Goal: Task Accomplishment & Management: Manage account settings

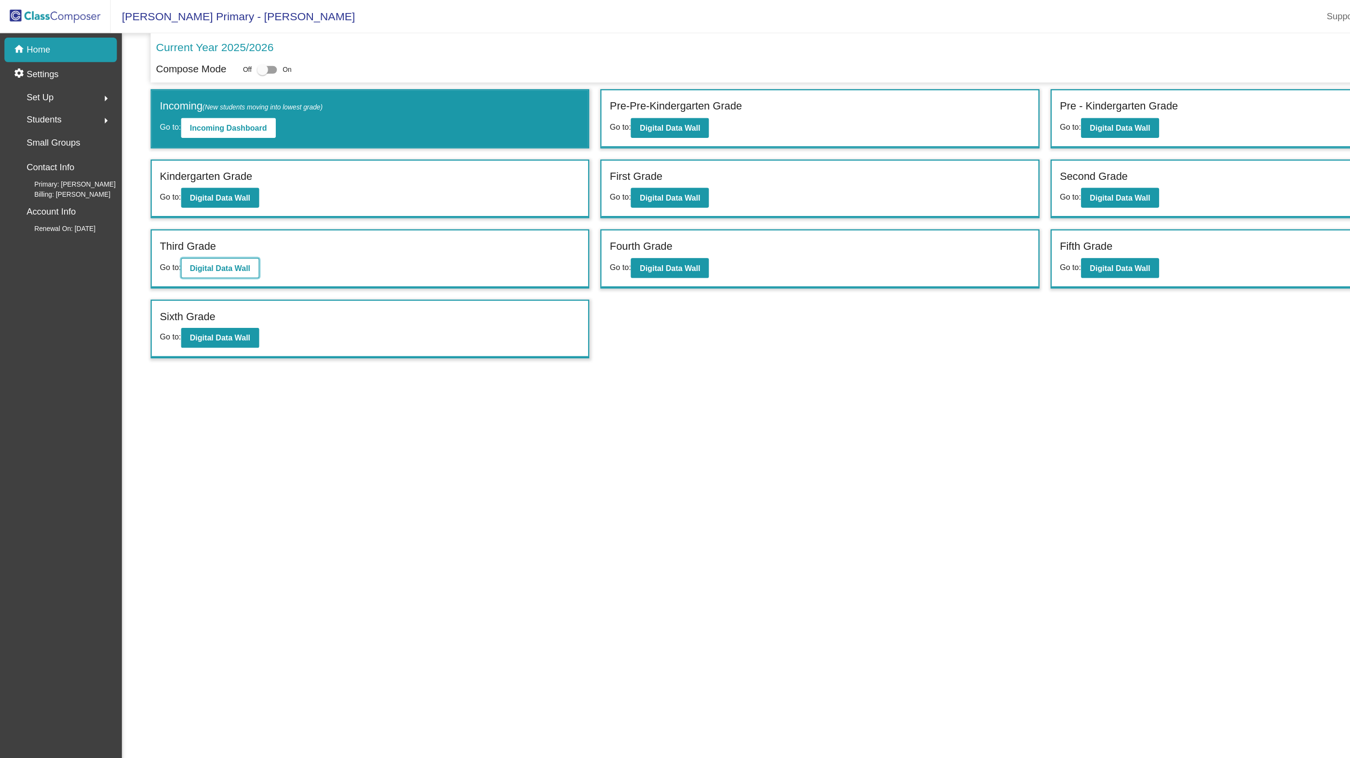
click at [187, 235] on b "Digital Data Wall" at bounding box center [191, 233] width 53 height 8
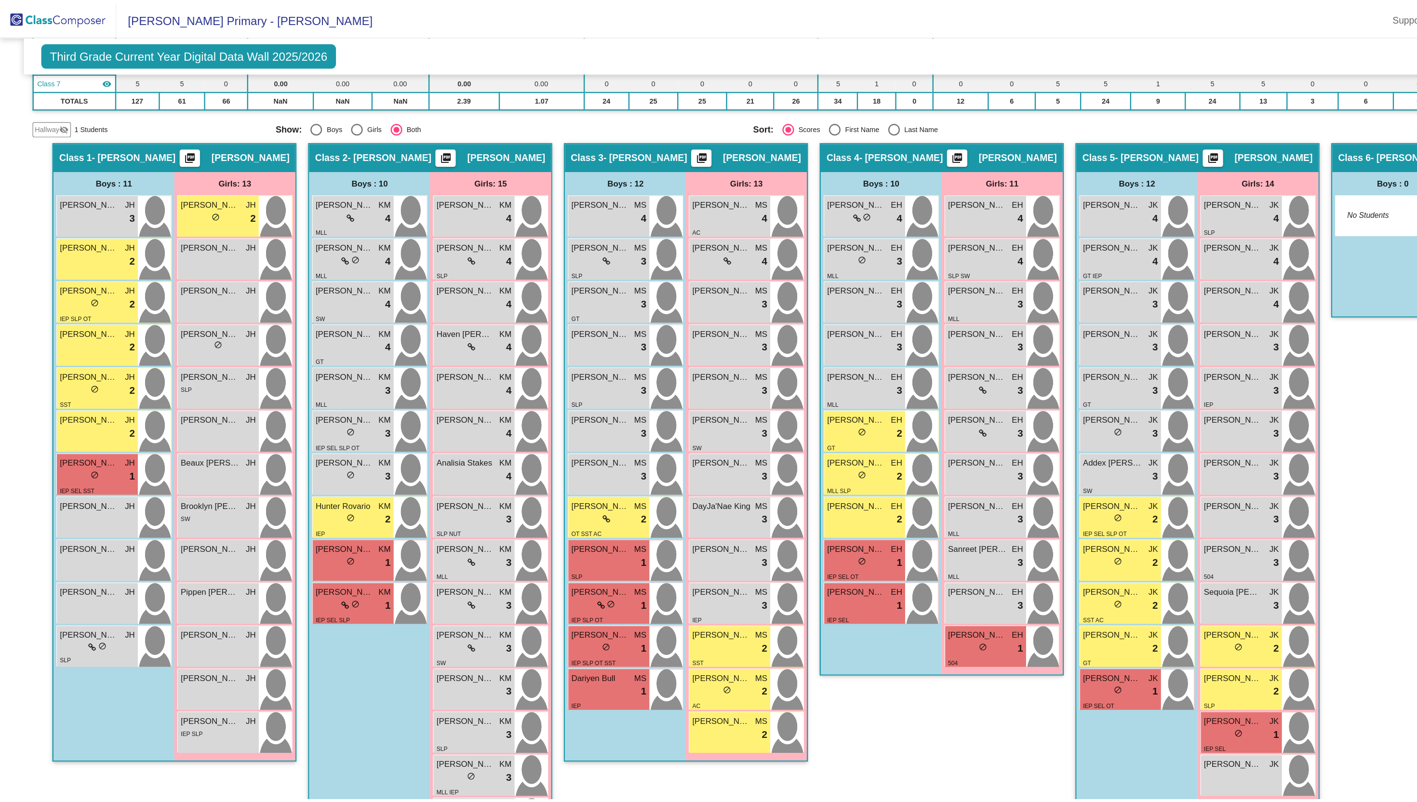
scroll to position [180, 0]
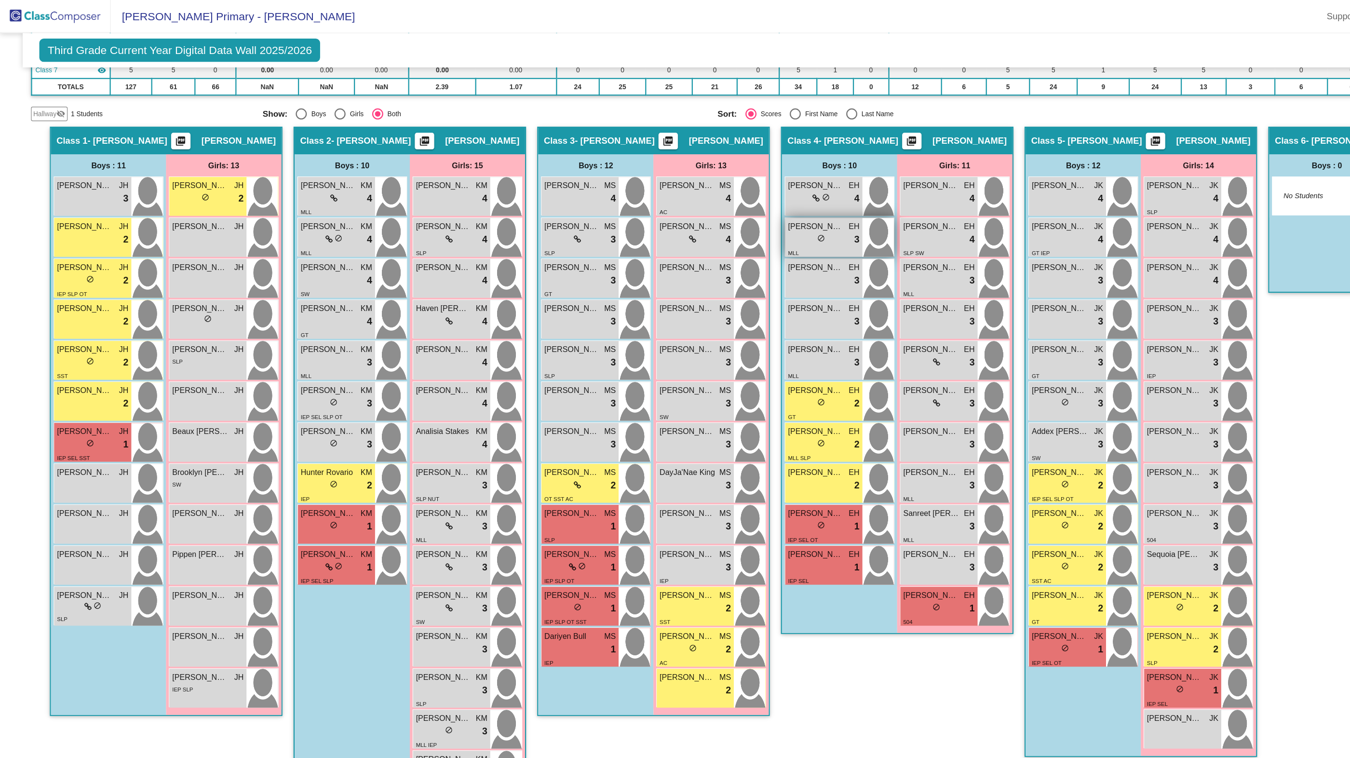
click at [693, 215] on div "MLL" at bounding box center [690, 220] width 9 height 10
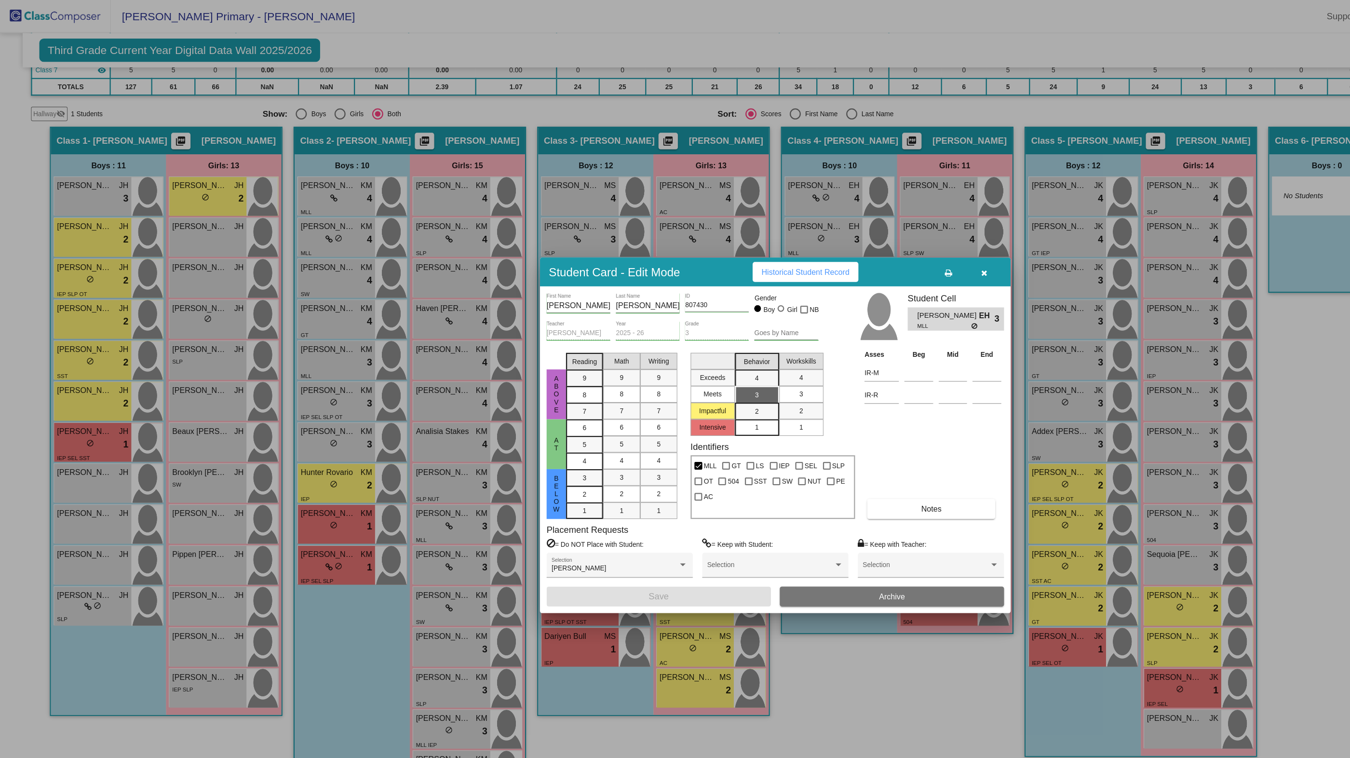
click at [860, 239] on button "button" at bounding box center [856, 236] width 31 height 17
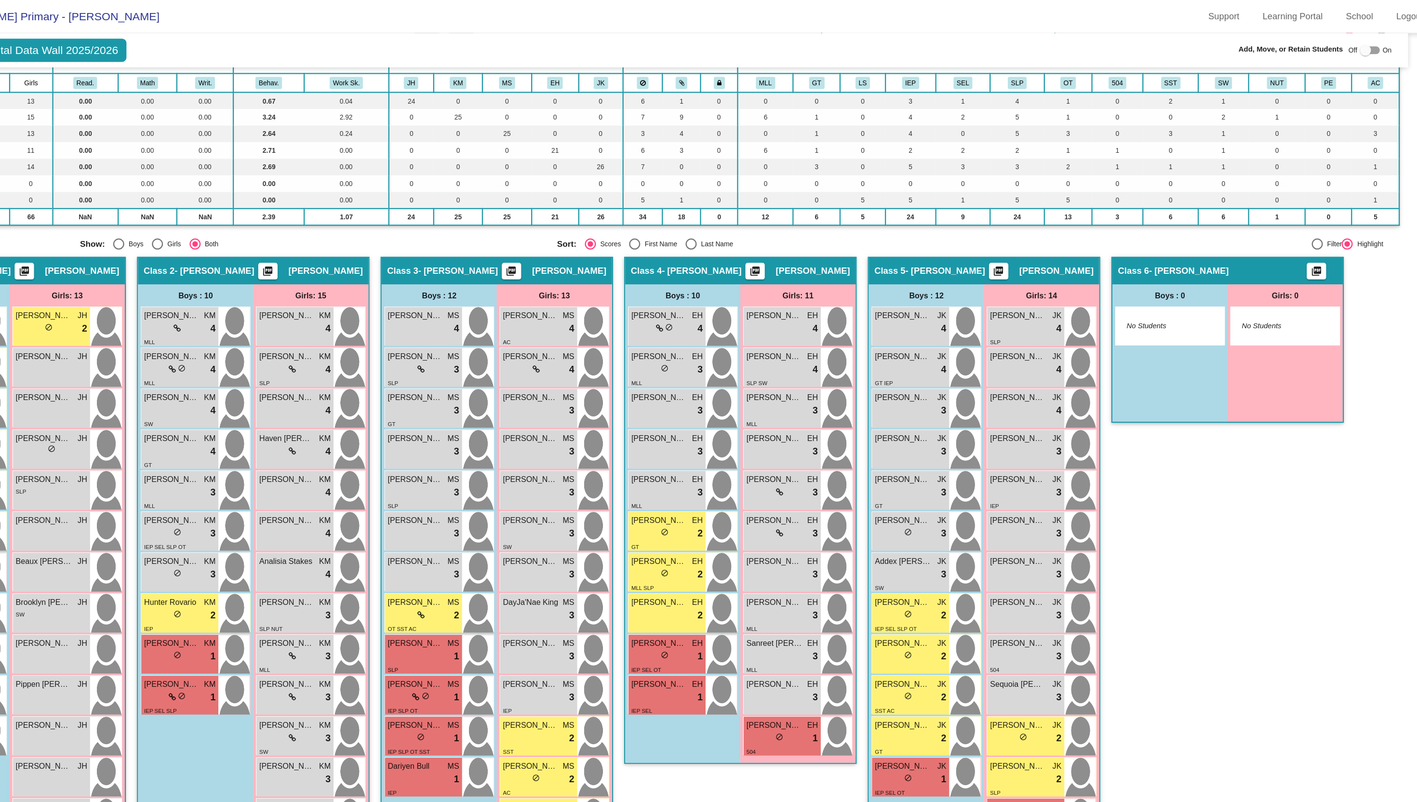
scroll to position [55, 0]
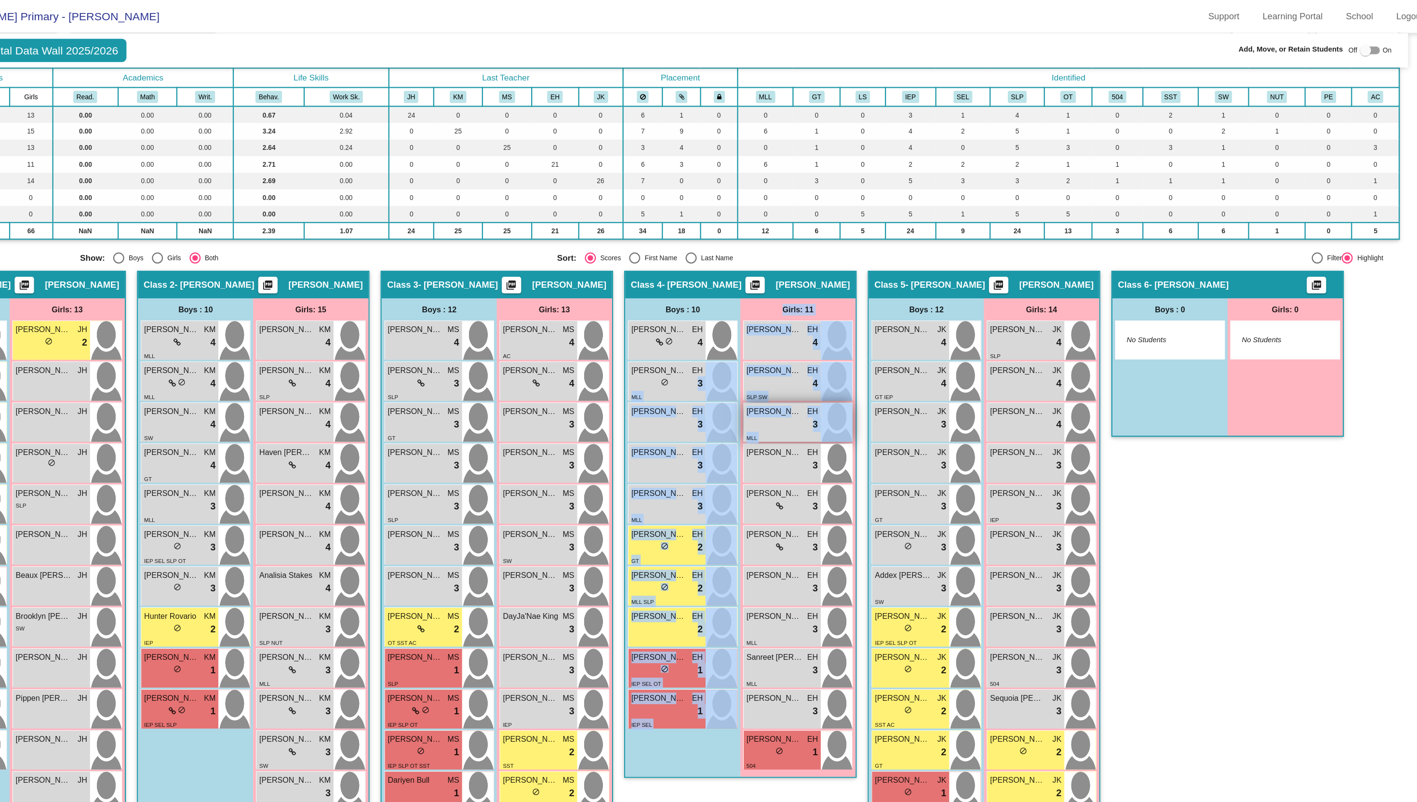
drag, startPoint x: 765, startPoint y: 335, endPoint x: 897, endPoint y: 366, distance: 135.6
click at [897, 366] on div "Boys : 10 [PERSON_NAME] EH lock do_not_disturb_alt 4 [PERSON_NAME] [PERSON_NAME…" at bounding box center [814, 468] width 201 height 416
click at [1349, 44] on div at bounding box center [1359, 44] width 10 height 10
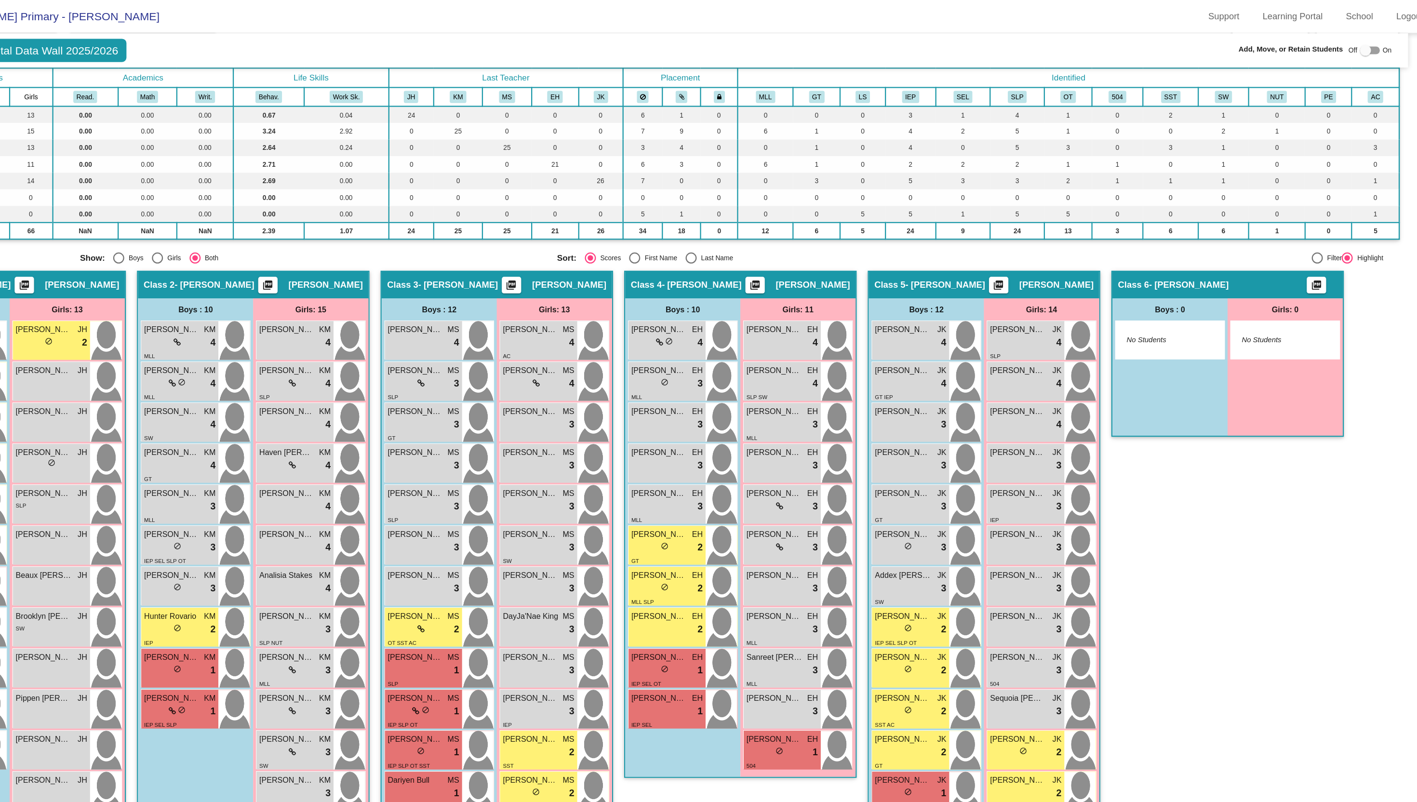
checkbox input "true"
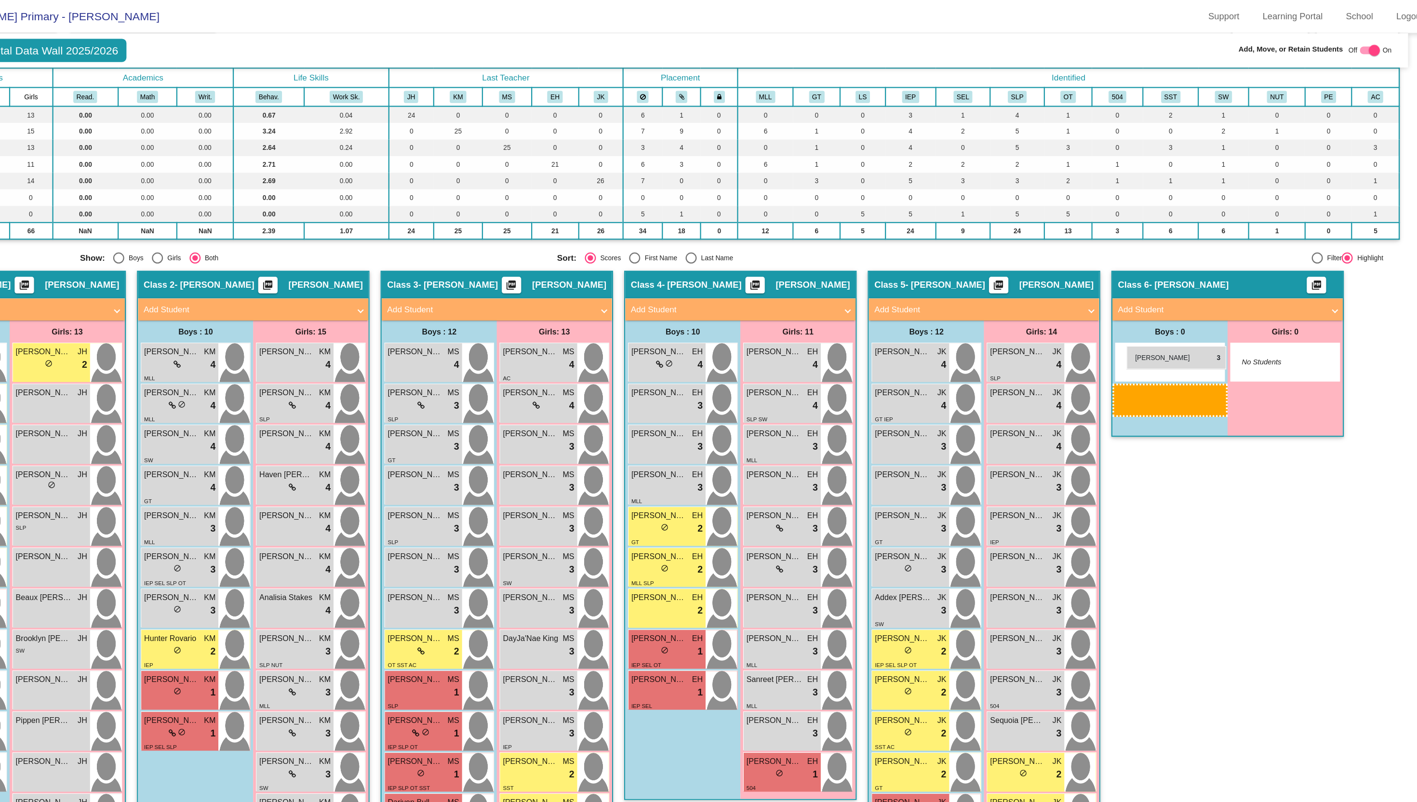
drag, startPoint x: 729, startPoint y: 362, endPoint x: 1151, endPoint y: 301, distance: 426.2
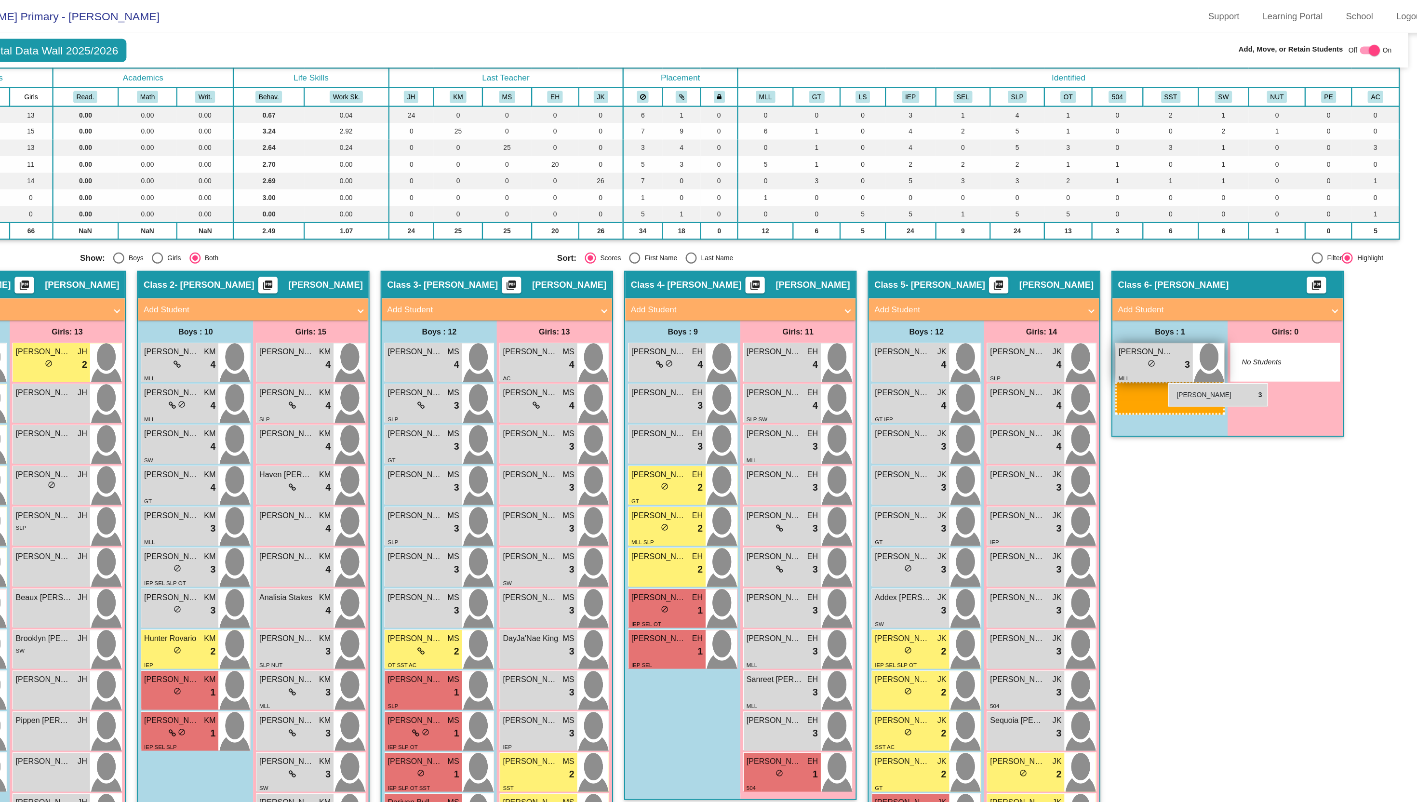
drag, startPoint x: 748, startPoint y: 427, endPoint x: 1187, endPoint y: 334, distance: 449.3
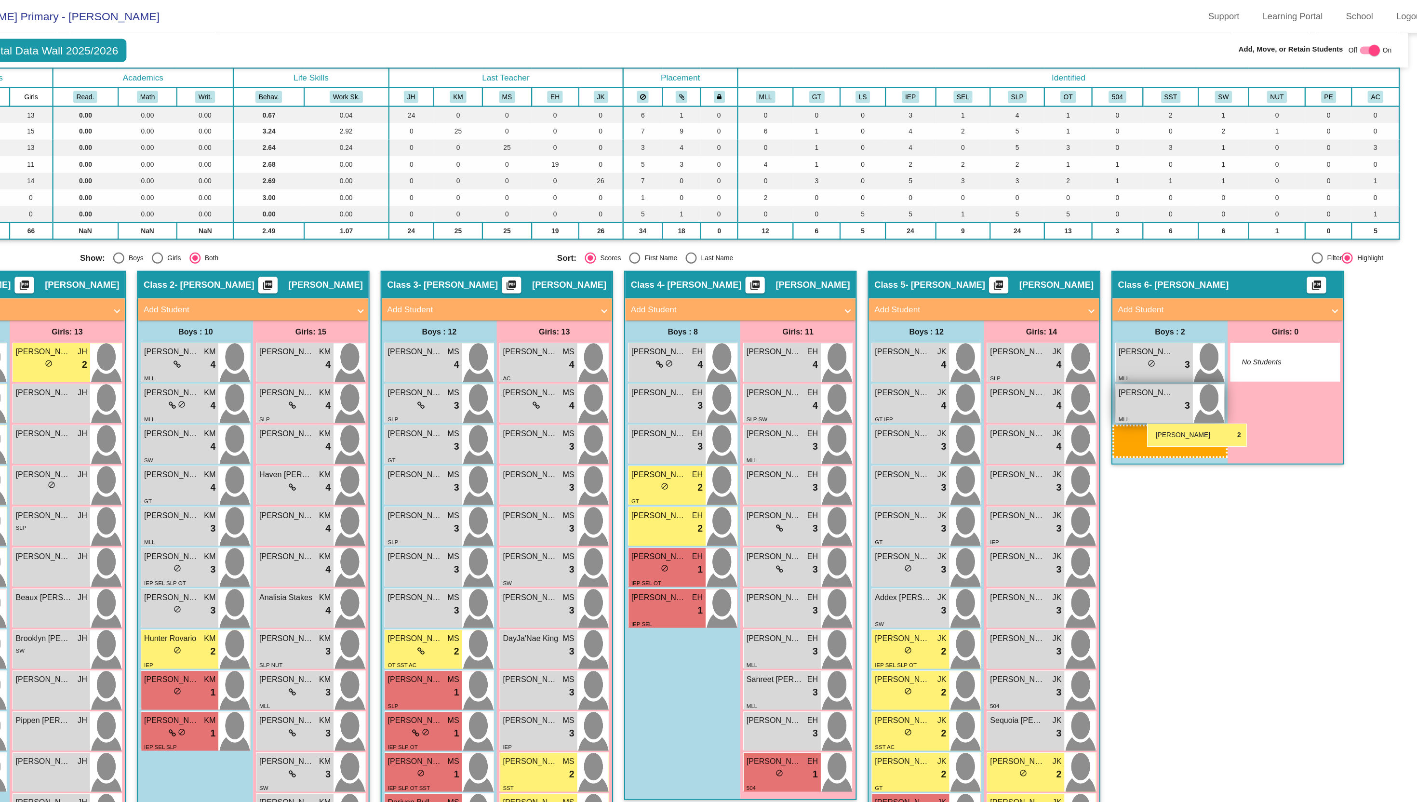
drag, startPoint x: 727, startPoint y: 460, endPoint x: 1169, endPoint y: 369, distance: 450.9
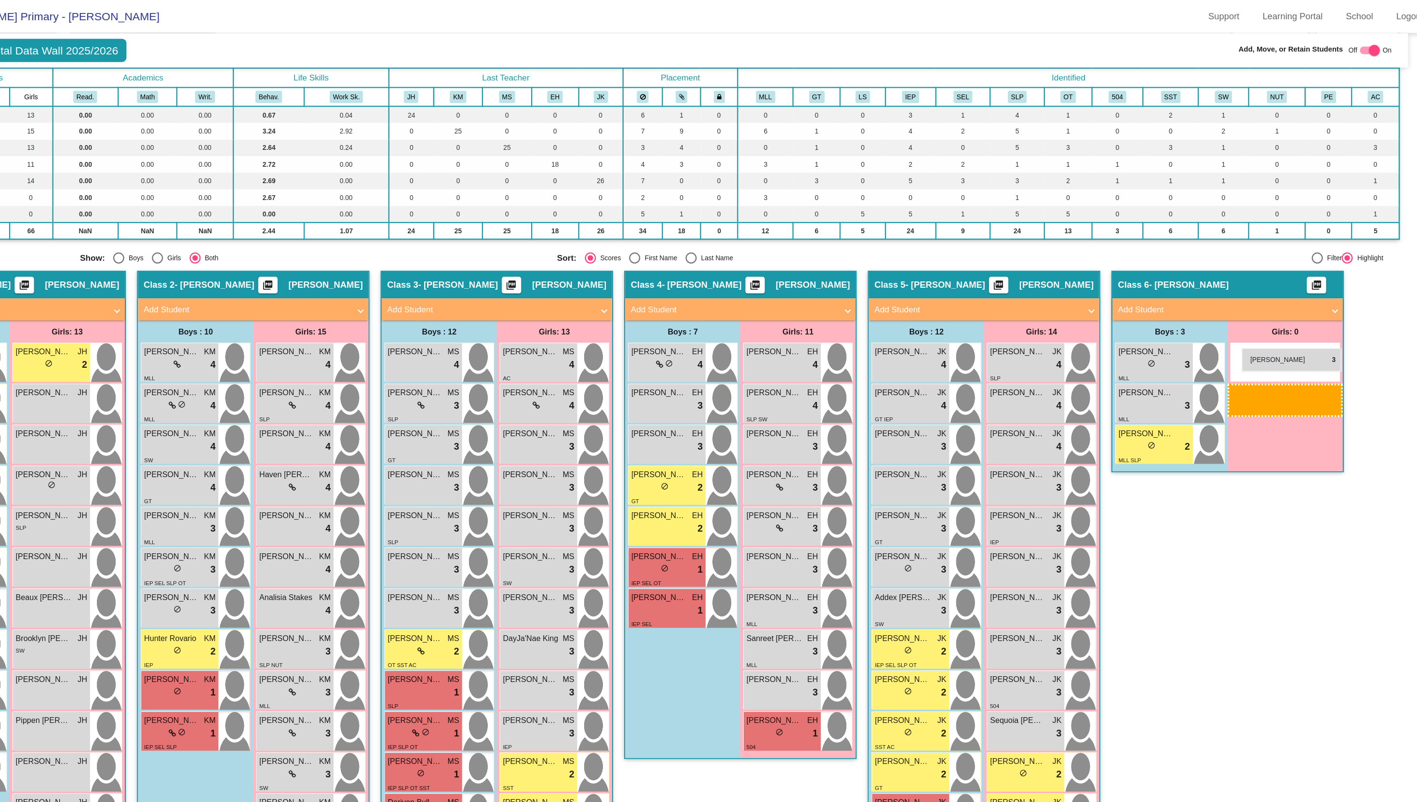
drag, startPoint x: 843, startPoint y: 383, endPoint x: 1252, endPoint y: 295, distance: 418.9
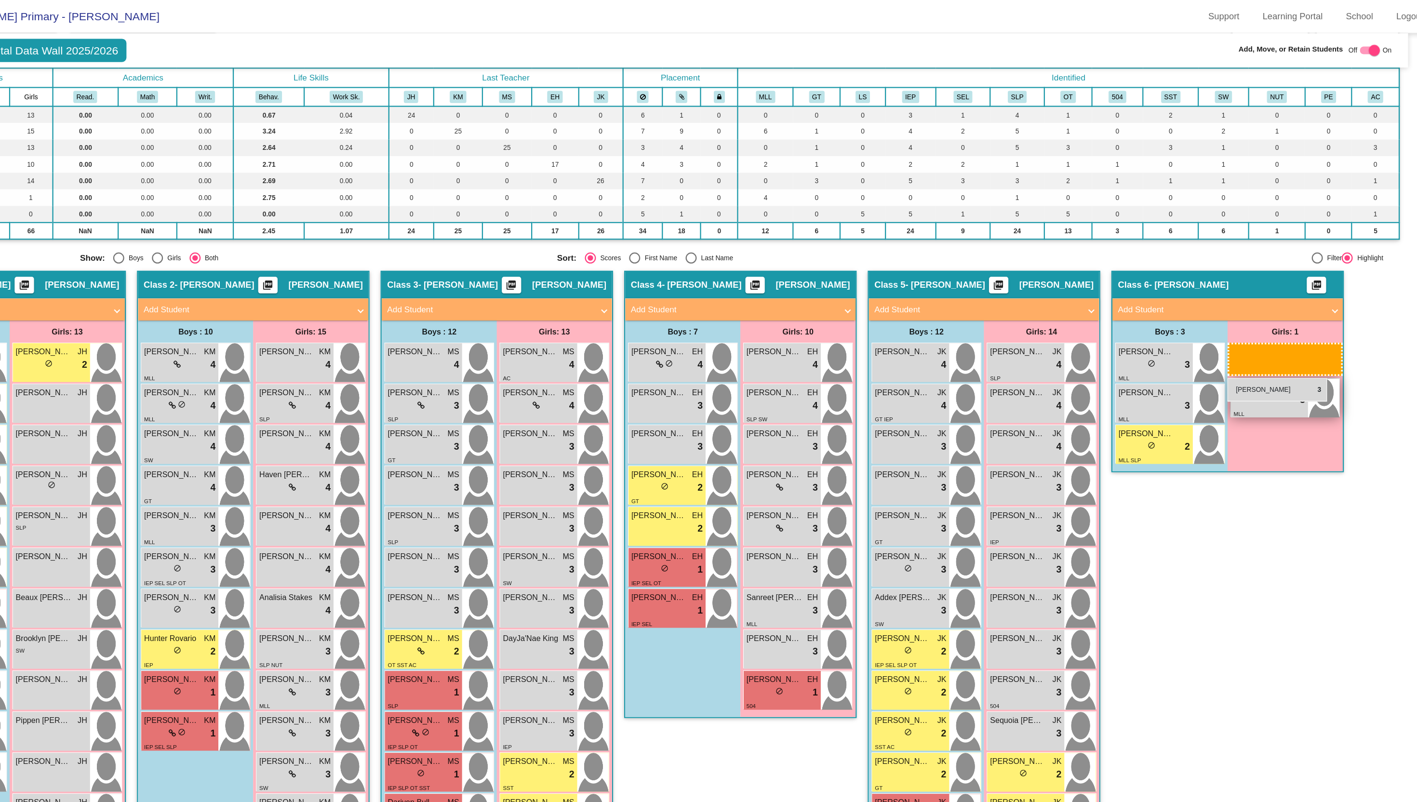
drag, startPoint x: 844, startPoint y: 529, endPoint x: 1243, endPoint y: 330, distance: 445.8
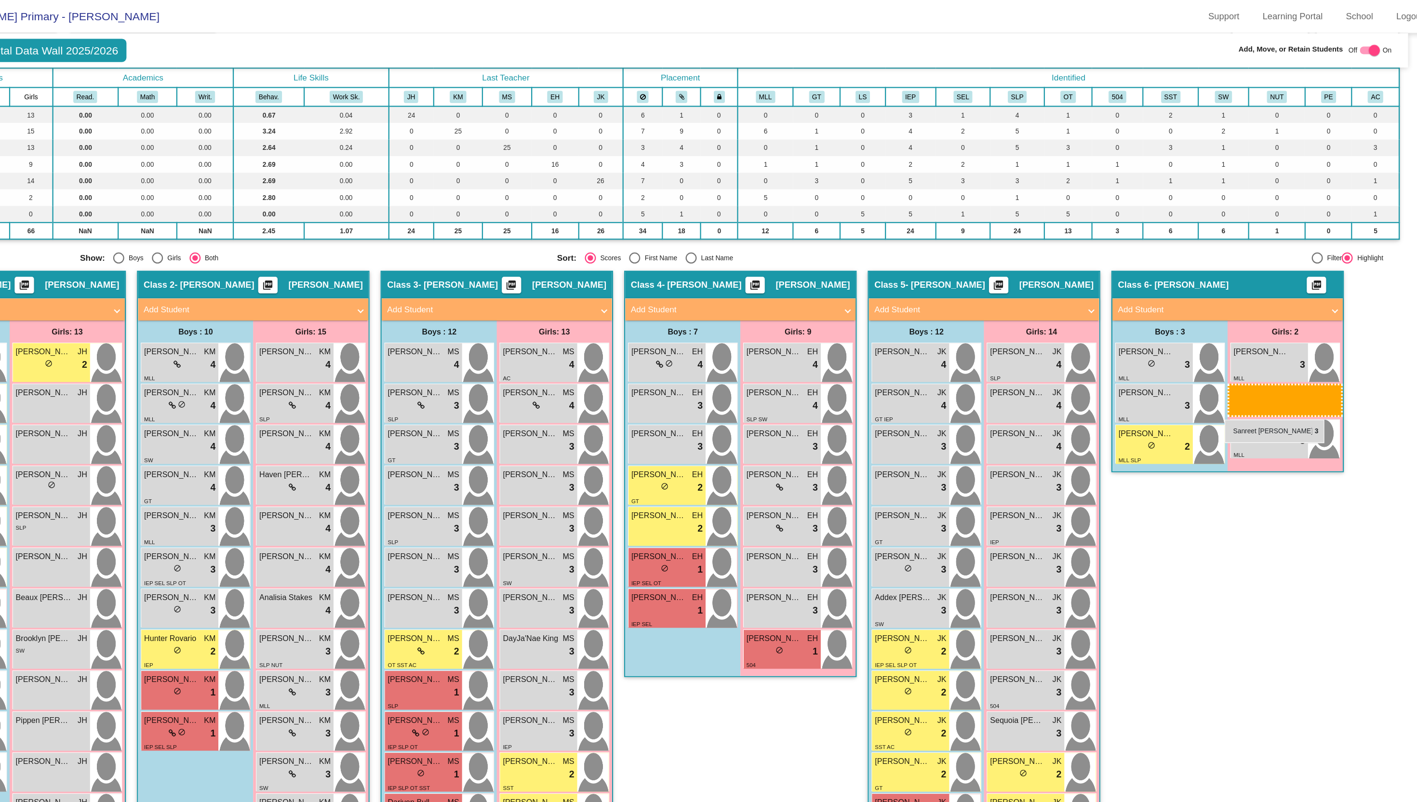
drag, startPoint x: 840, startPoint y: 527, endPoint x: 1236, endPoint y: 365, distance: 427.8
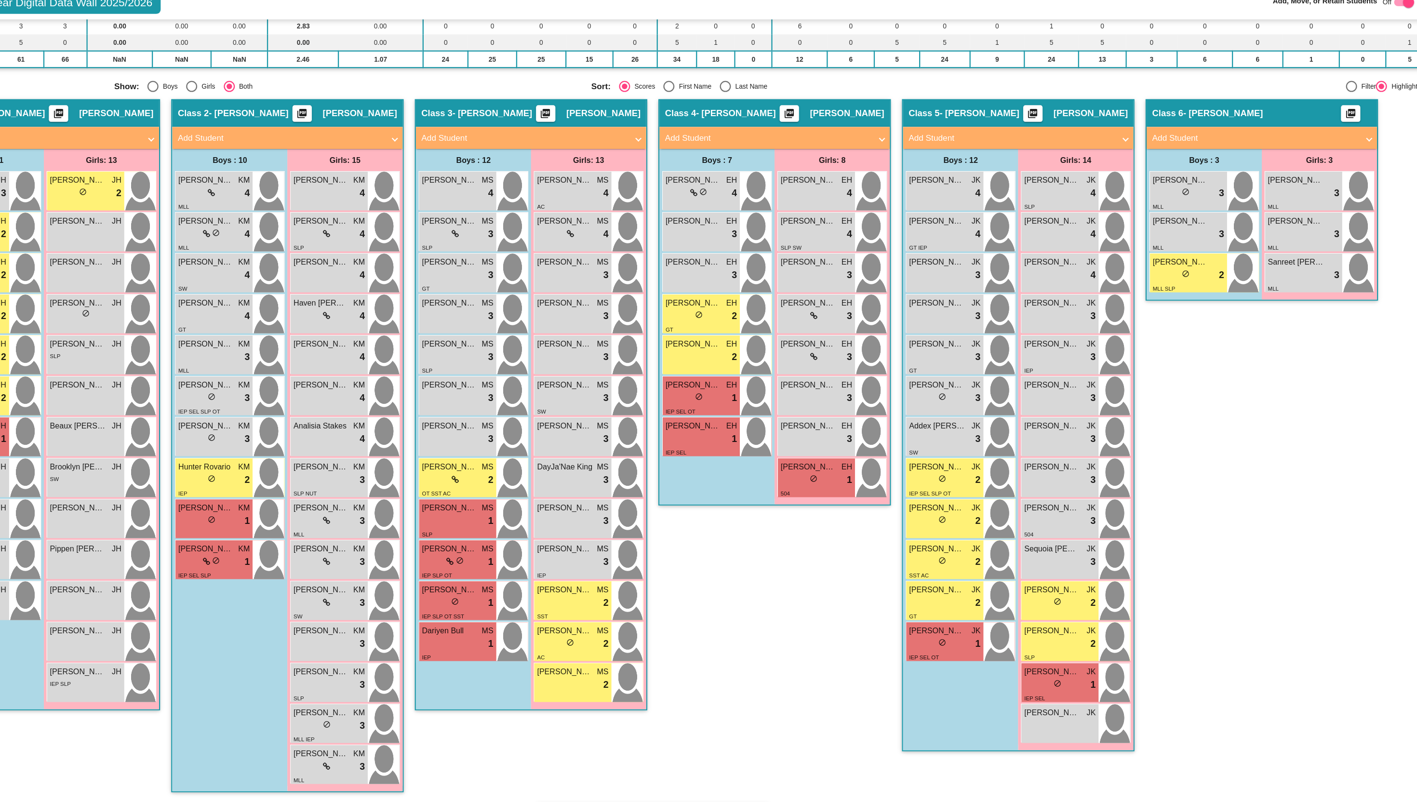
scroll to position [168, 0]
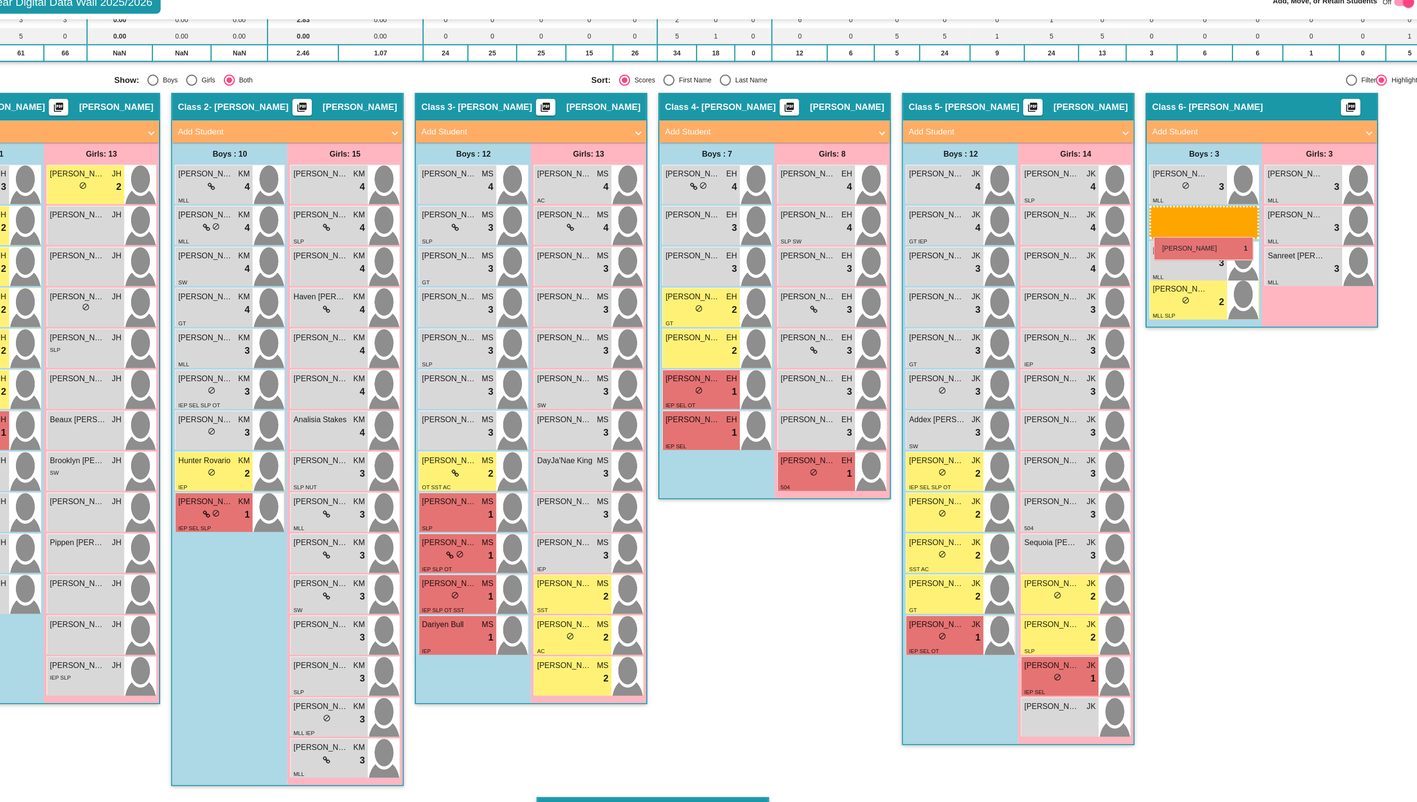
drag, startPoint x: 299, startPoint y: 486, endPoint x: 1145, endPoint y: 248, distance: 878.8
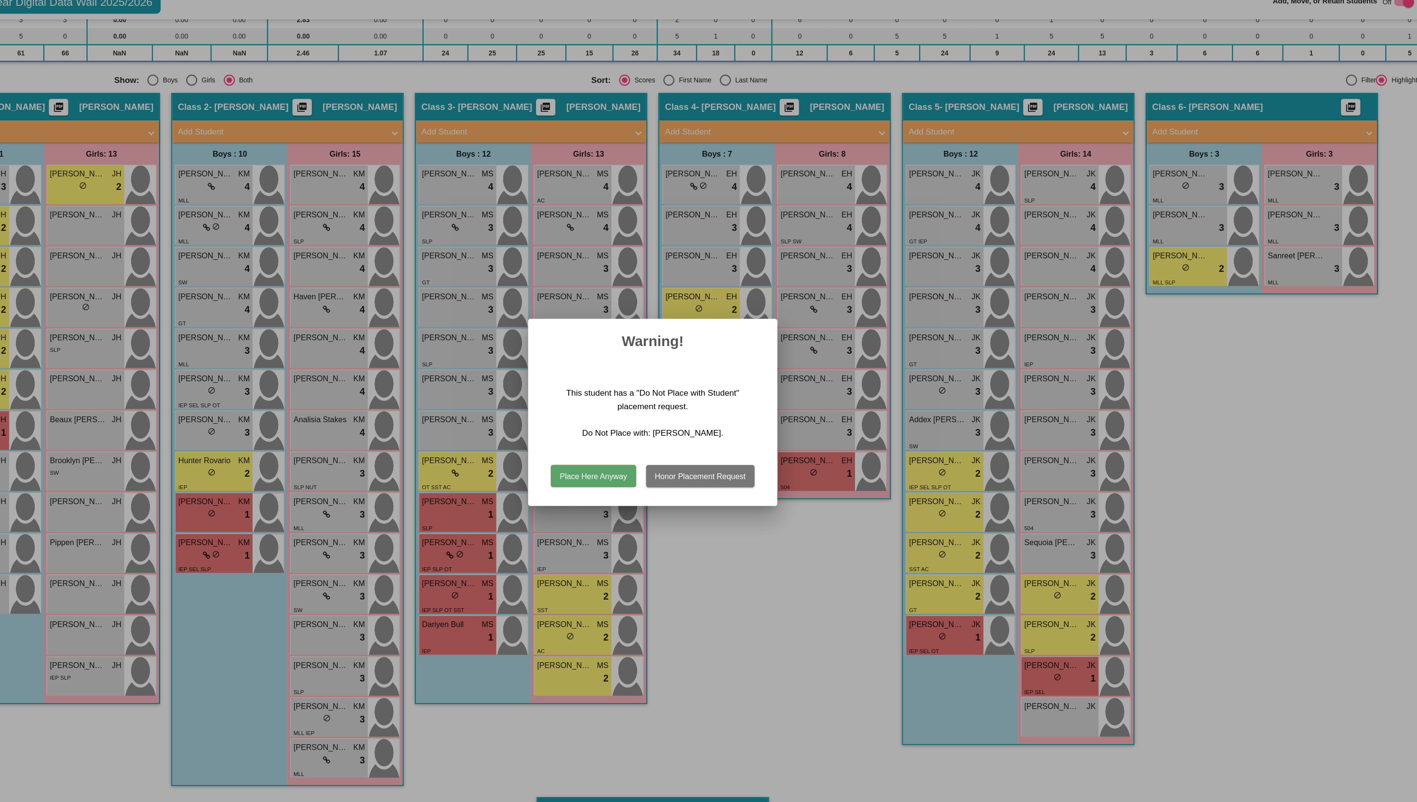
click at [779, 459] on button "Honor Placement Request" at bounding box center [750, 456] width 94 height 19
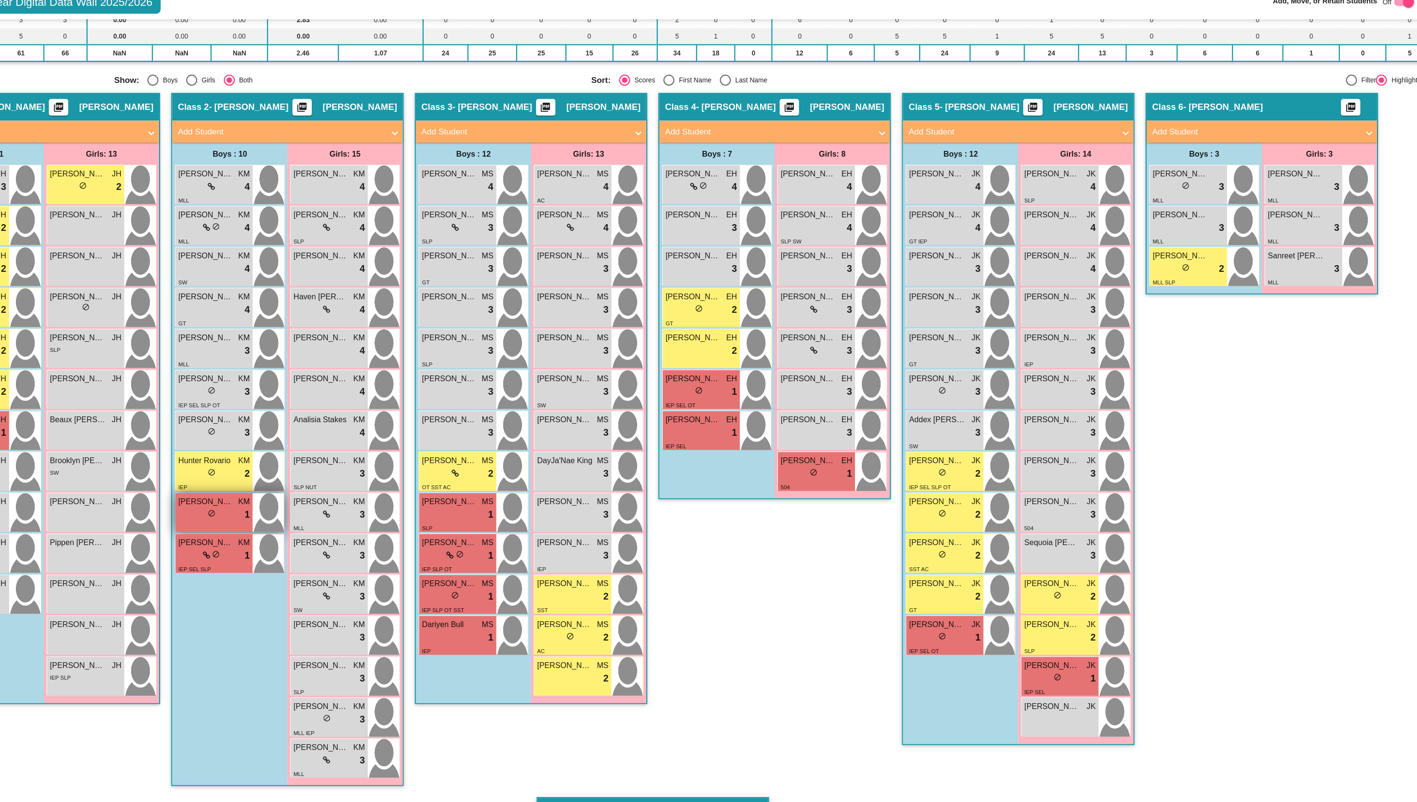
click at [328, 497] on div "[PERSON_NAME] KM lock do_not_disturb_alt 1" at bounding box center [326, 488] width 67 height 34
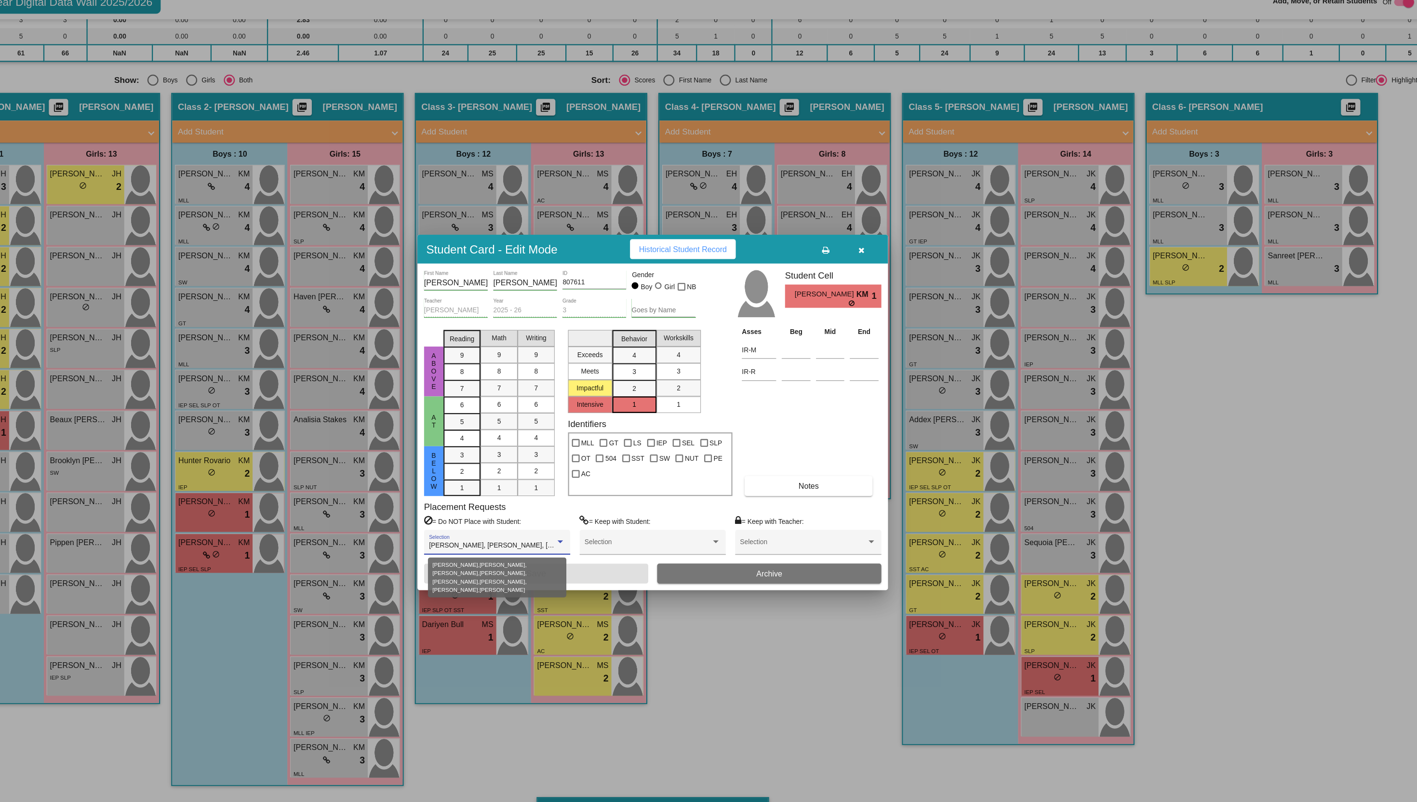
click at [628, 514] on div at bounding box center [628, 514] width 5 height 2
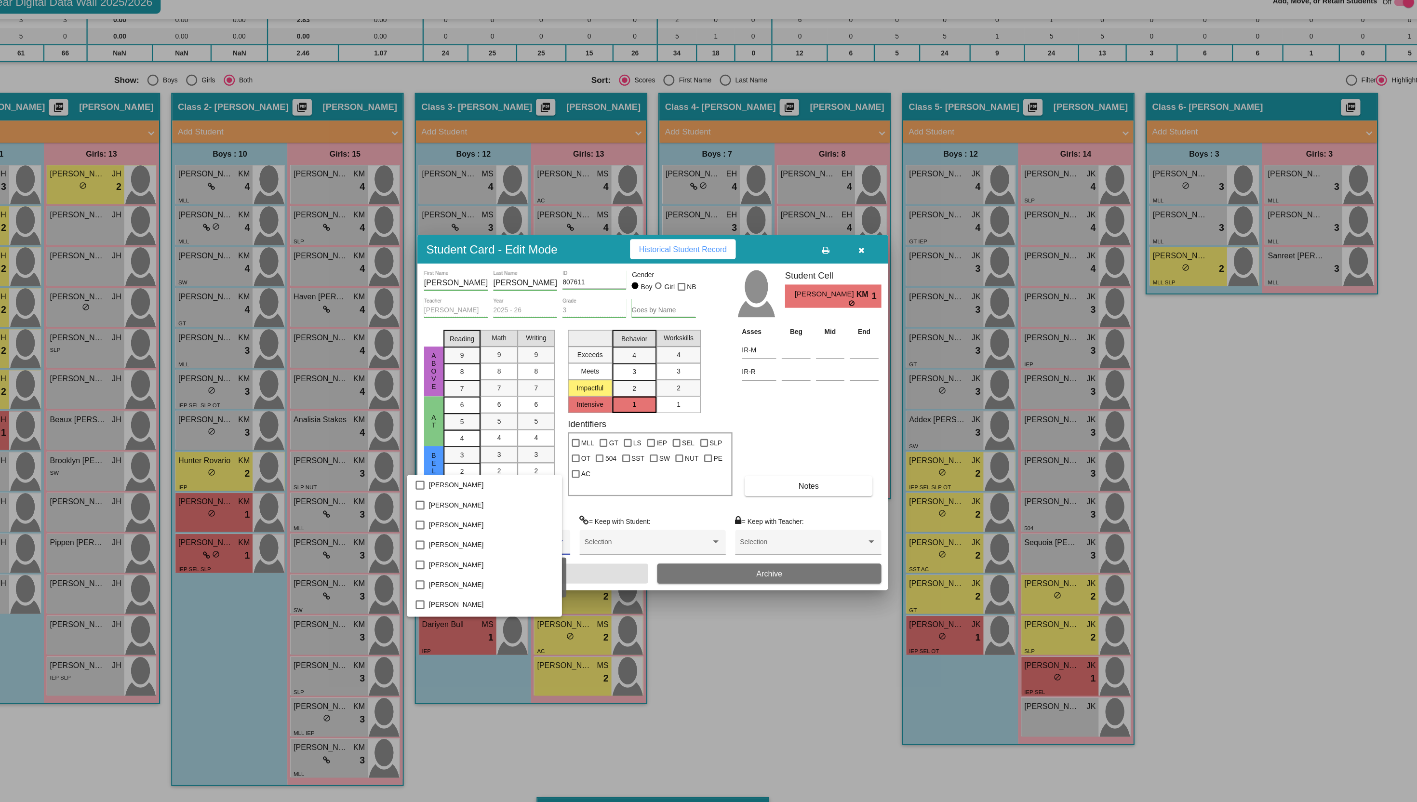
scroll to position [173, 0]
click at [691, 485] on div at bounding box center [708, 401] width 1417 height 802
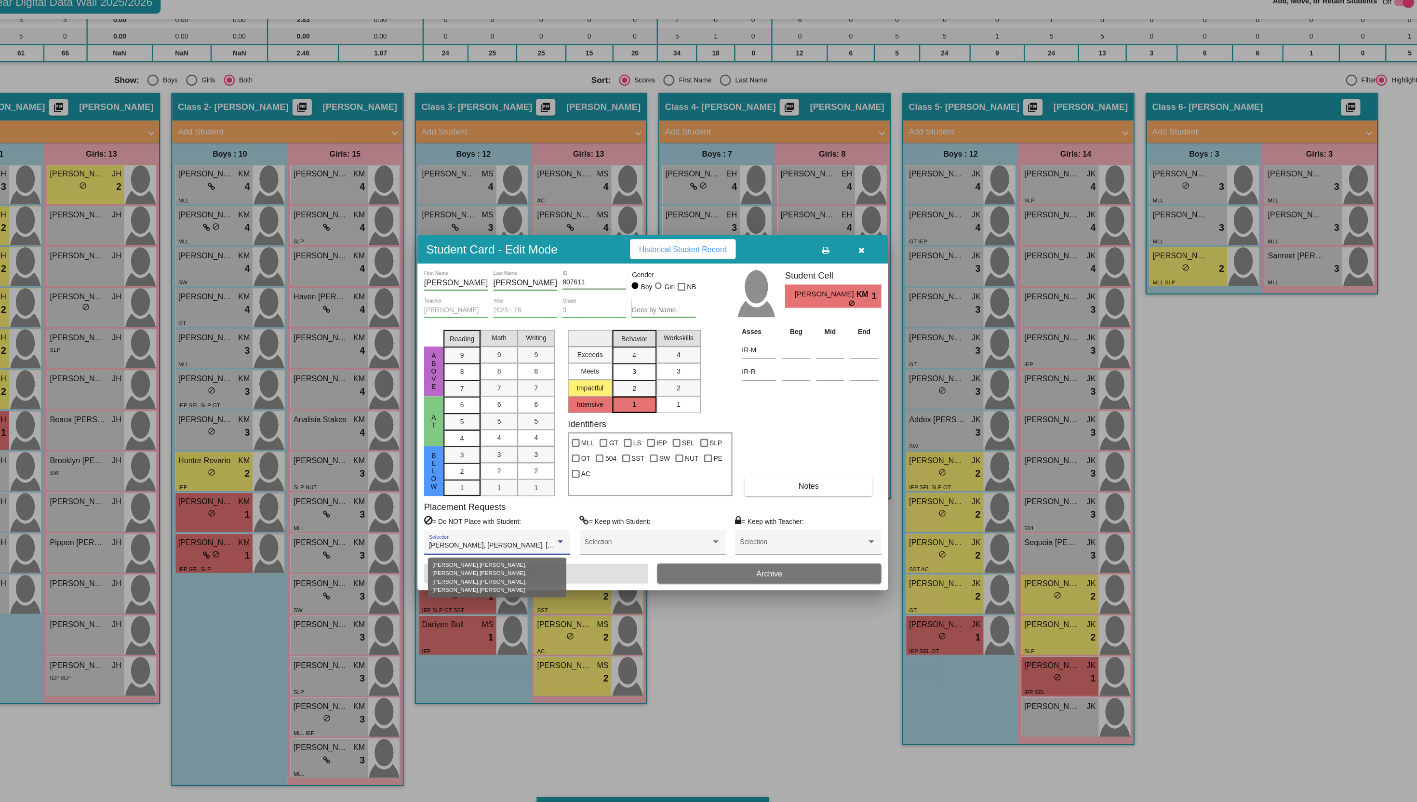
click at [629, 514] on div at bounding box center [628, 514] width 5 height 2
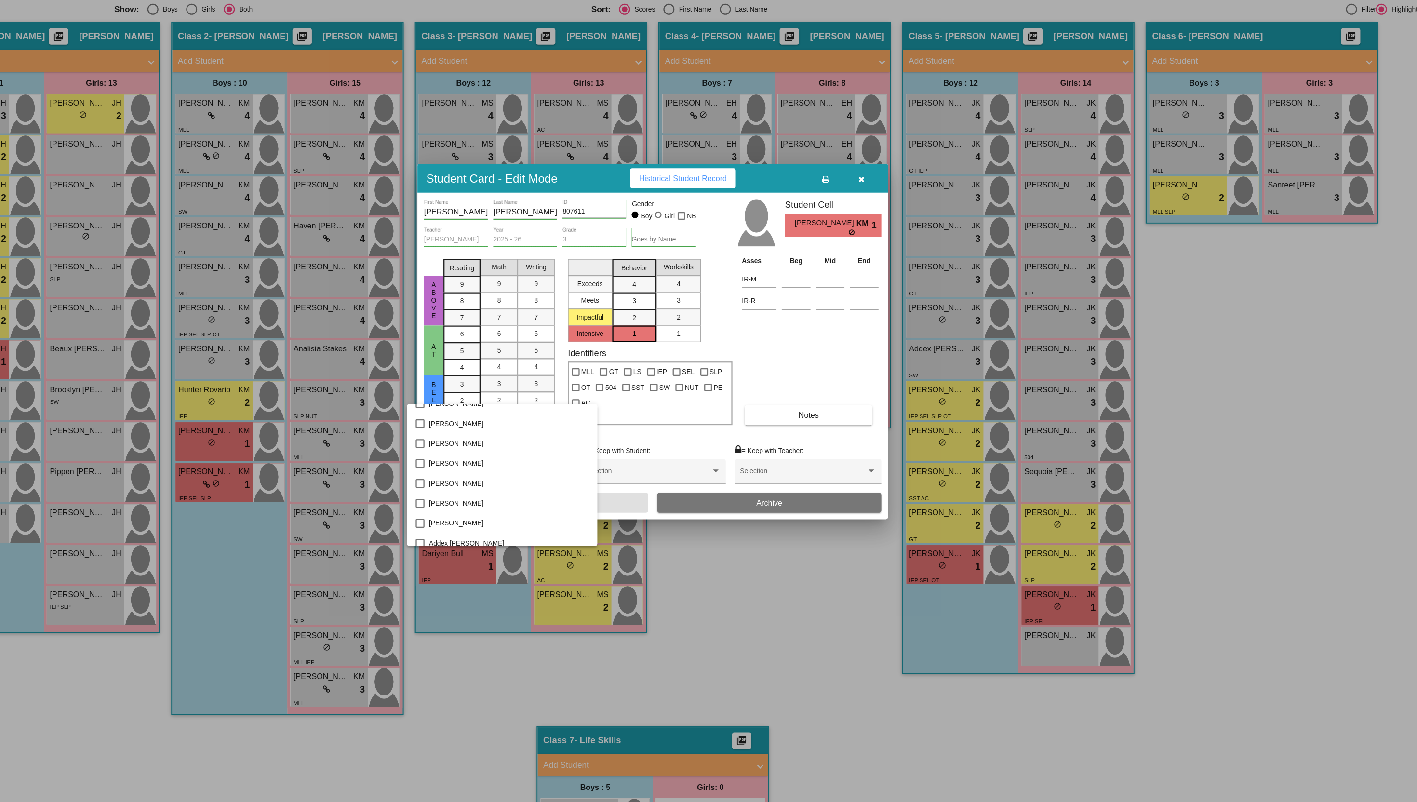
scroll to position [0, 0]
click at [348, 606] on div at bounding box center [708, 401] width 1417 height 802
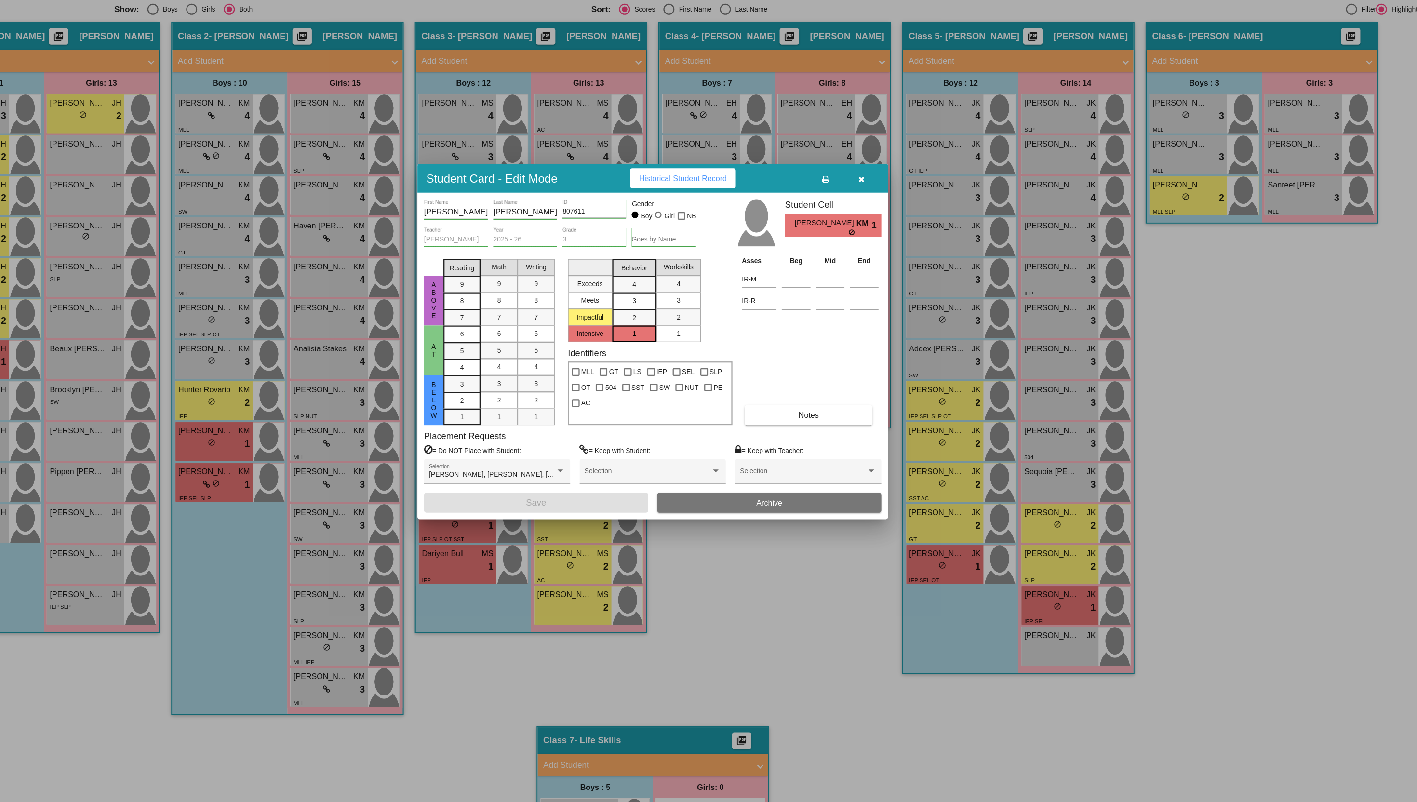
click at [891, 259] on icon "button" at bounding box center [890, 259] width 5 height 7
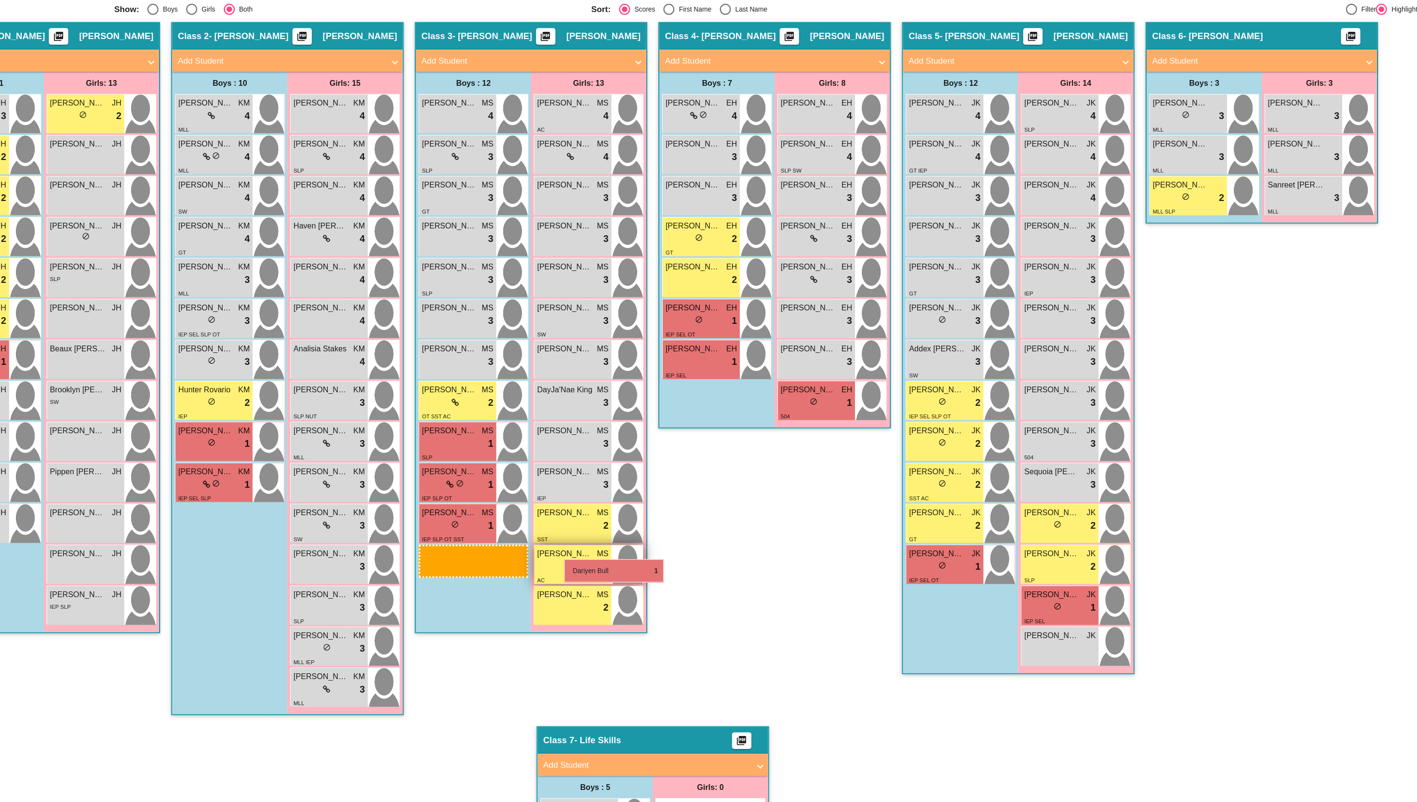
drag, startPoint x: 536, startPoint y: 587, endPoint x: 633, endPoint y: 592, distance: 96.5
click at [532, 604] on div "IEP" at bounding box center [539, 608] width 62 height 10
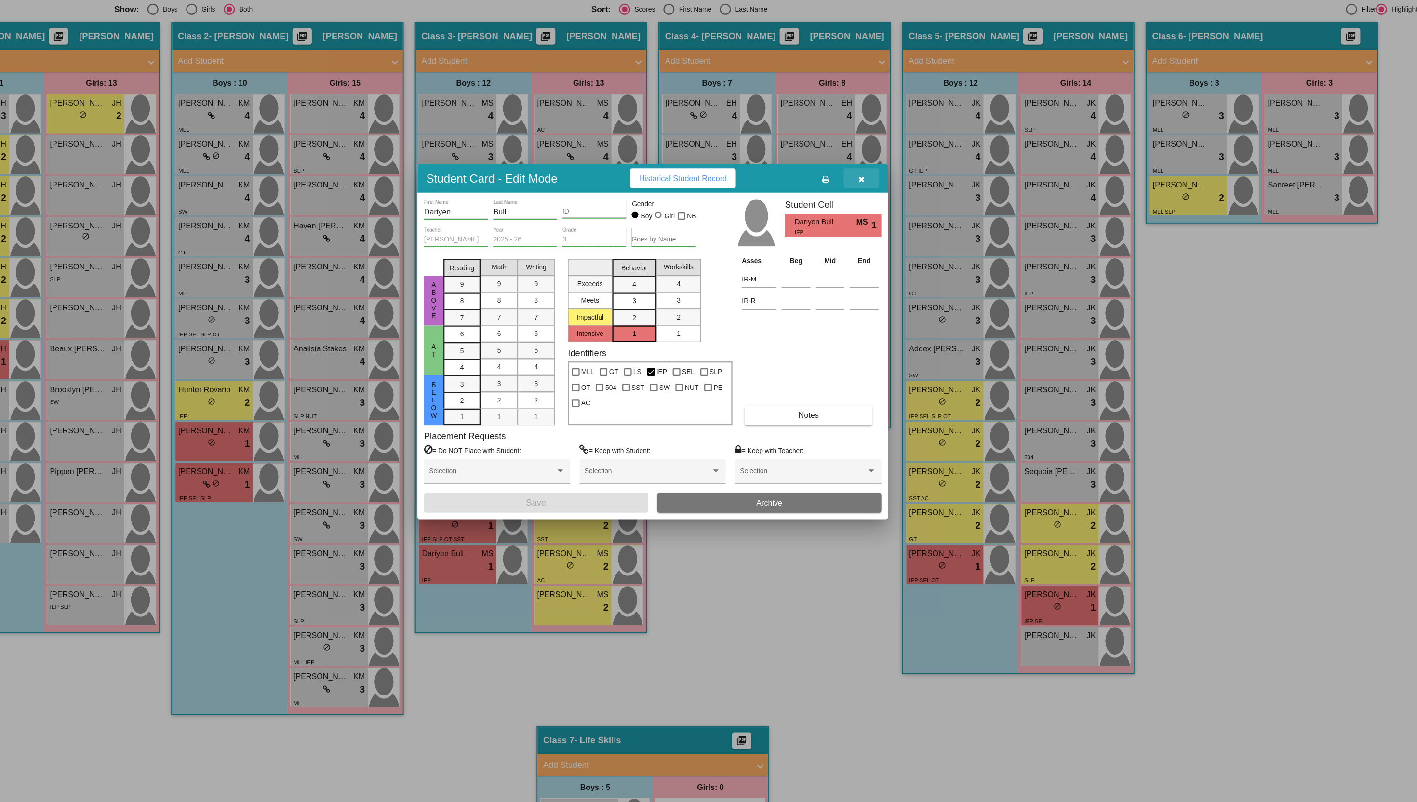
click at [894, 258] on button "button" at bounding box center [890, 258] width 31 height 17
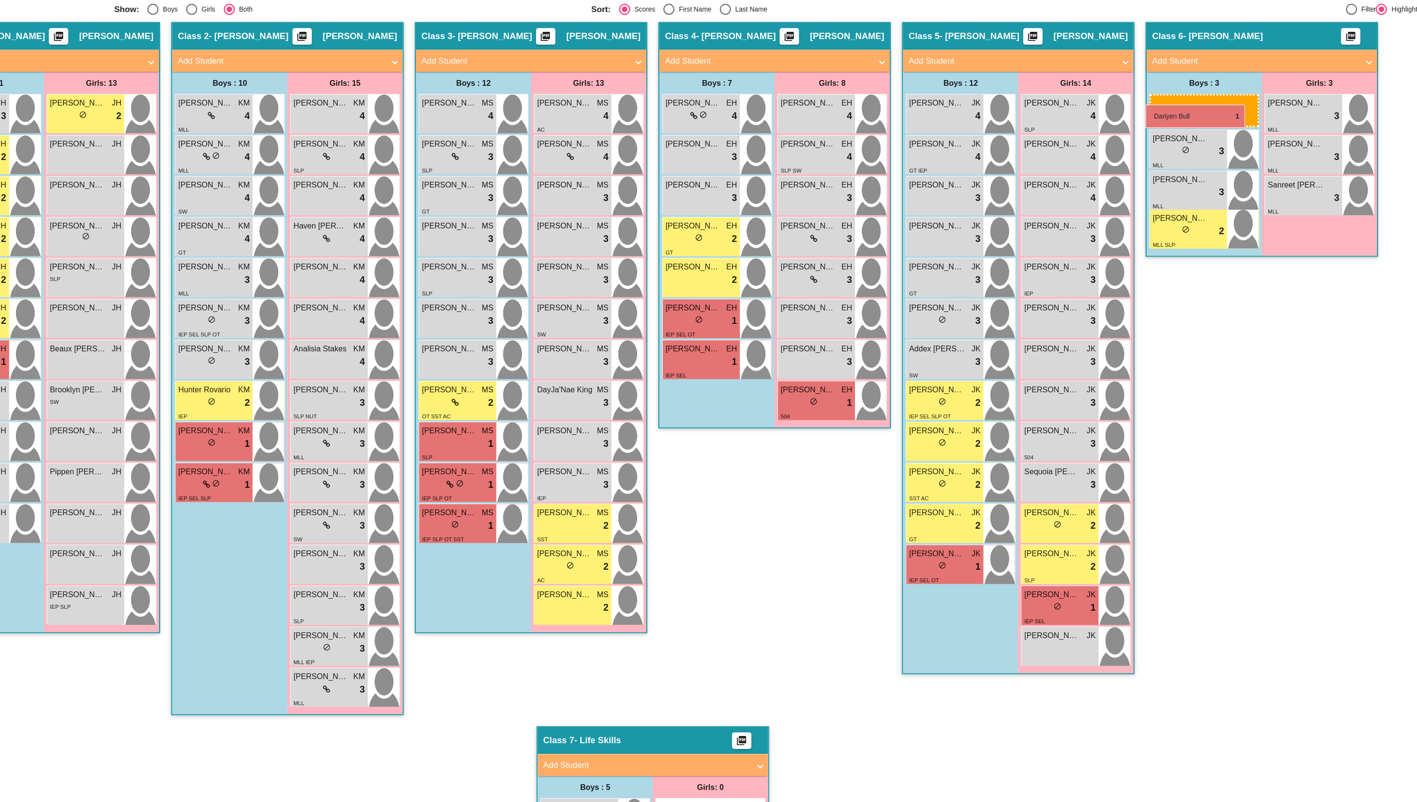
drag, startPoint x: 531, startPoint y: 598, endPoint x: 1138, endPoint y: 195, distance: 728.0
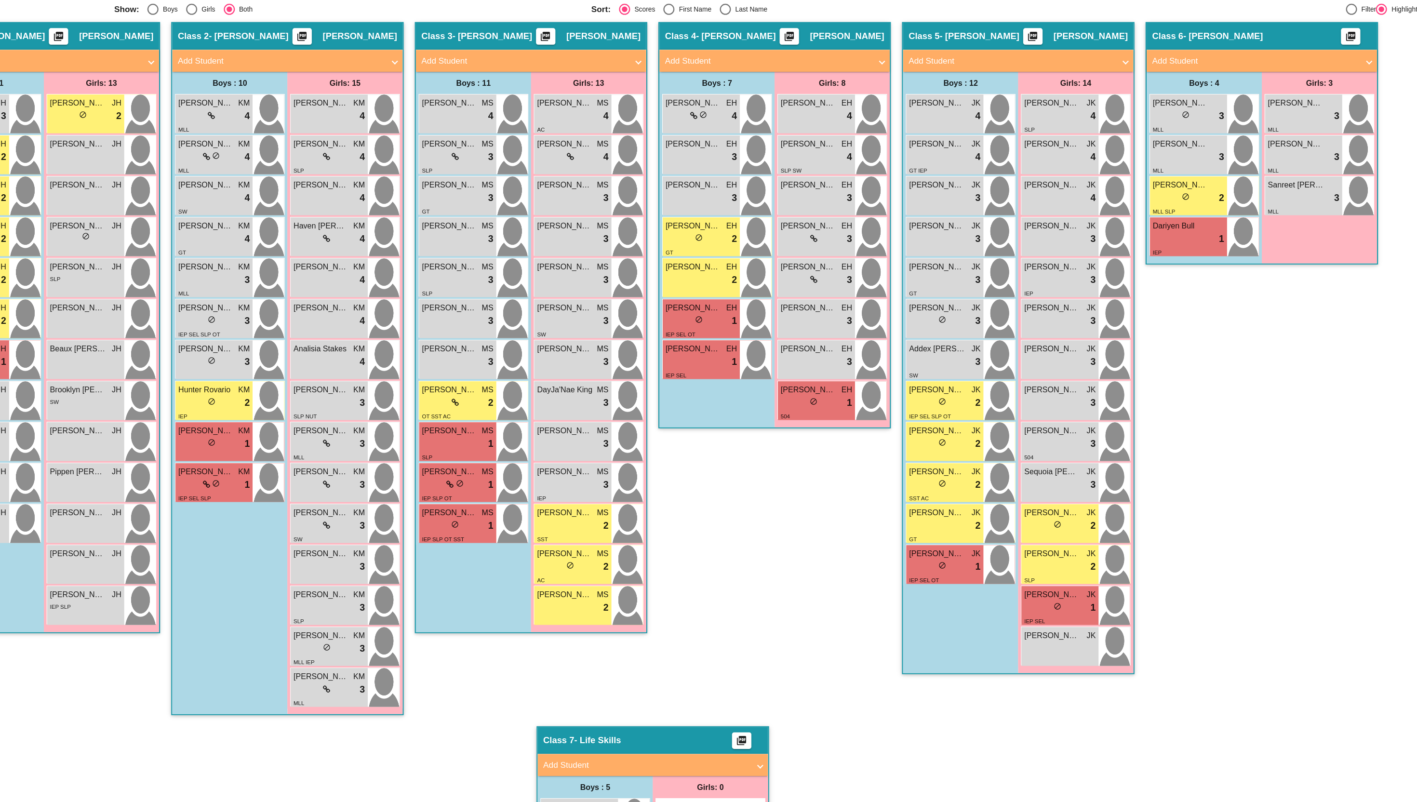
scroll to position [162, 0]
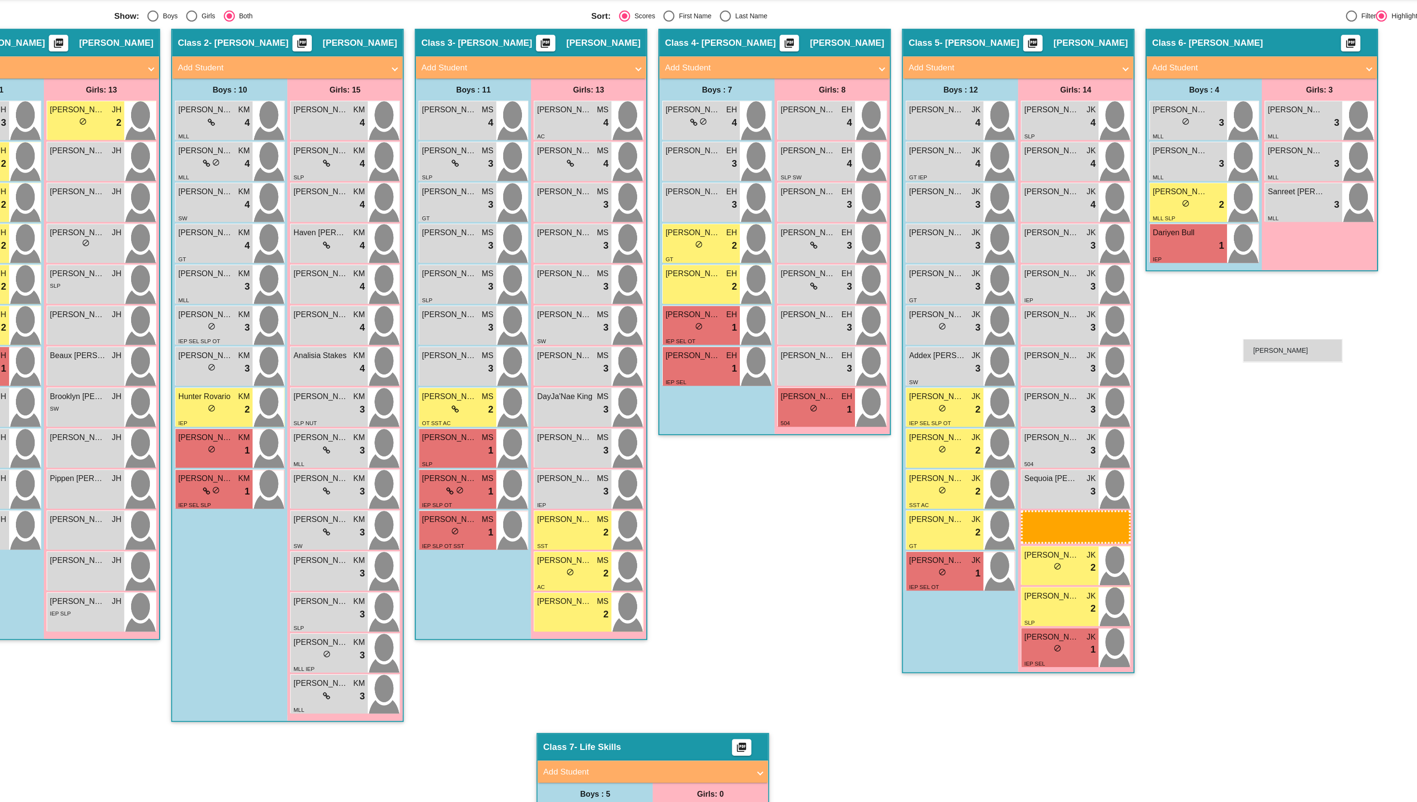
drag, startPoint x: 1051, startPoint y: 679, endPoint x: 1222, endPoint y: 399, distance: 328.2
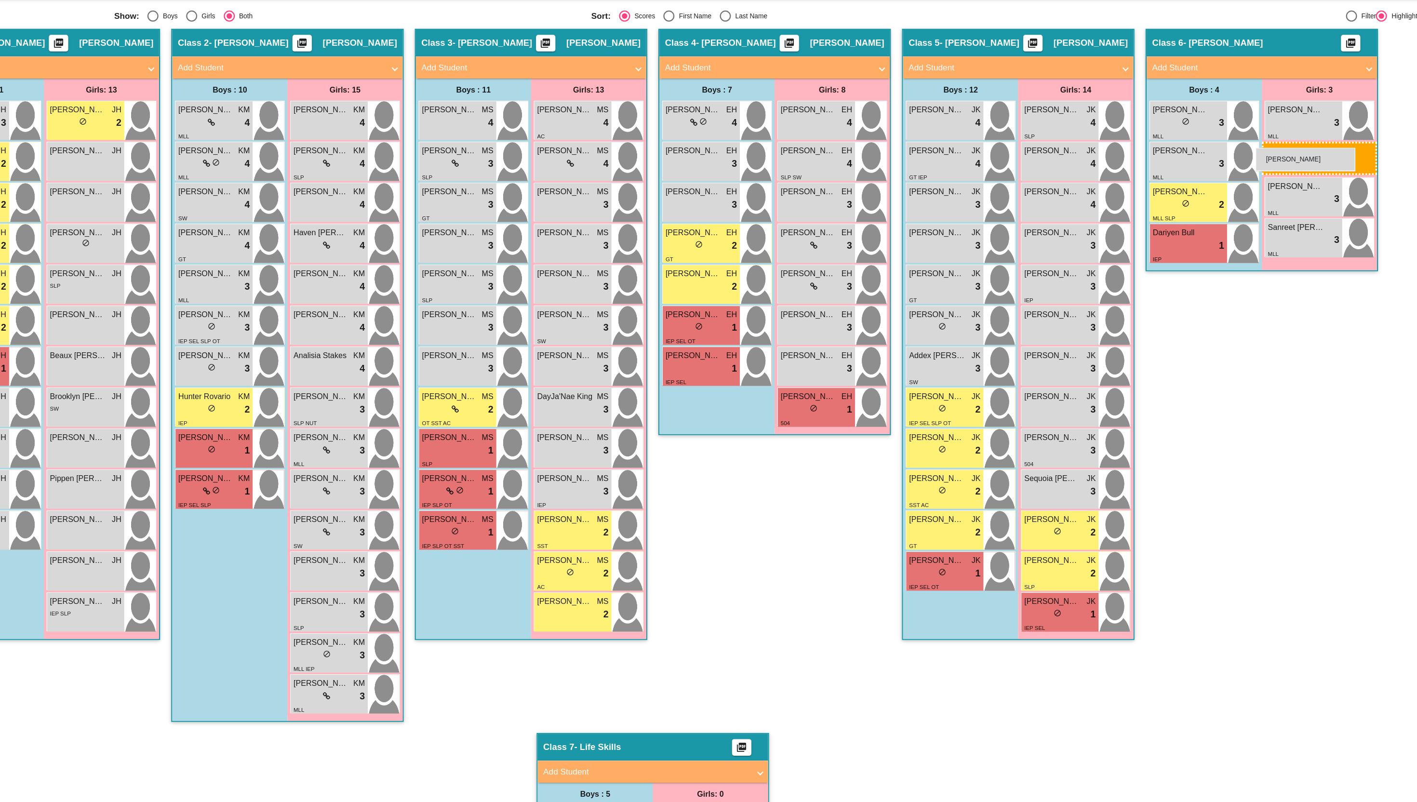
drag, startPoint x: 1063, startPoint y: 664, endPoint x: 1234, endPoint y: 230, distance: 465.9
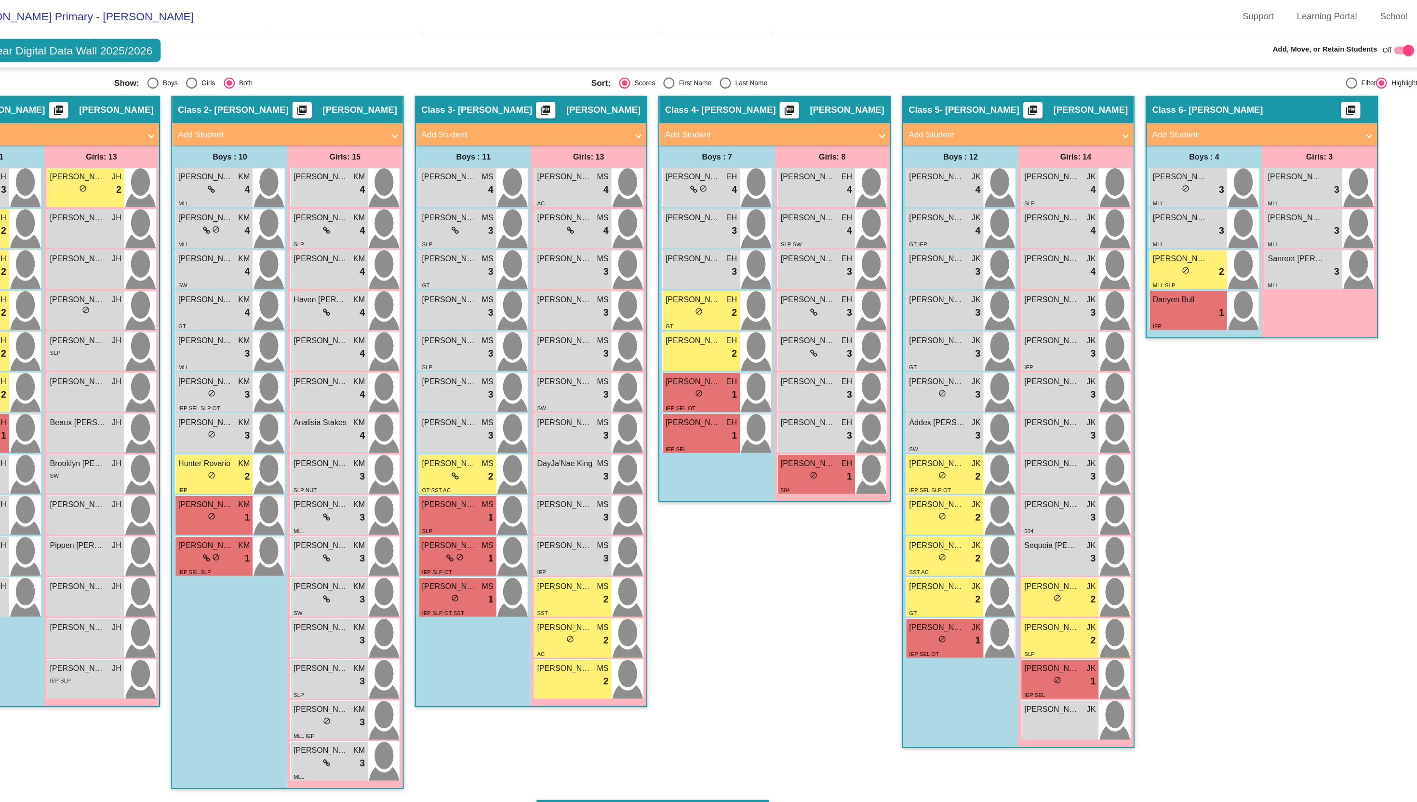
scroll to position [212, 0]
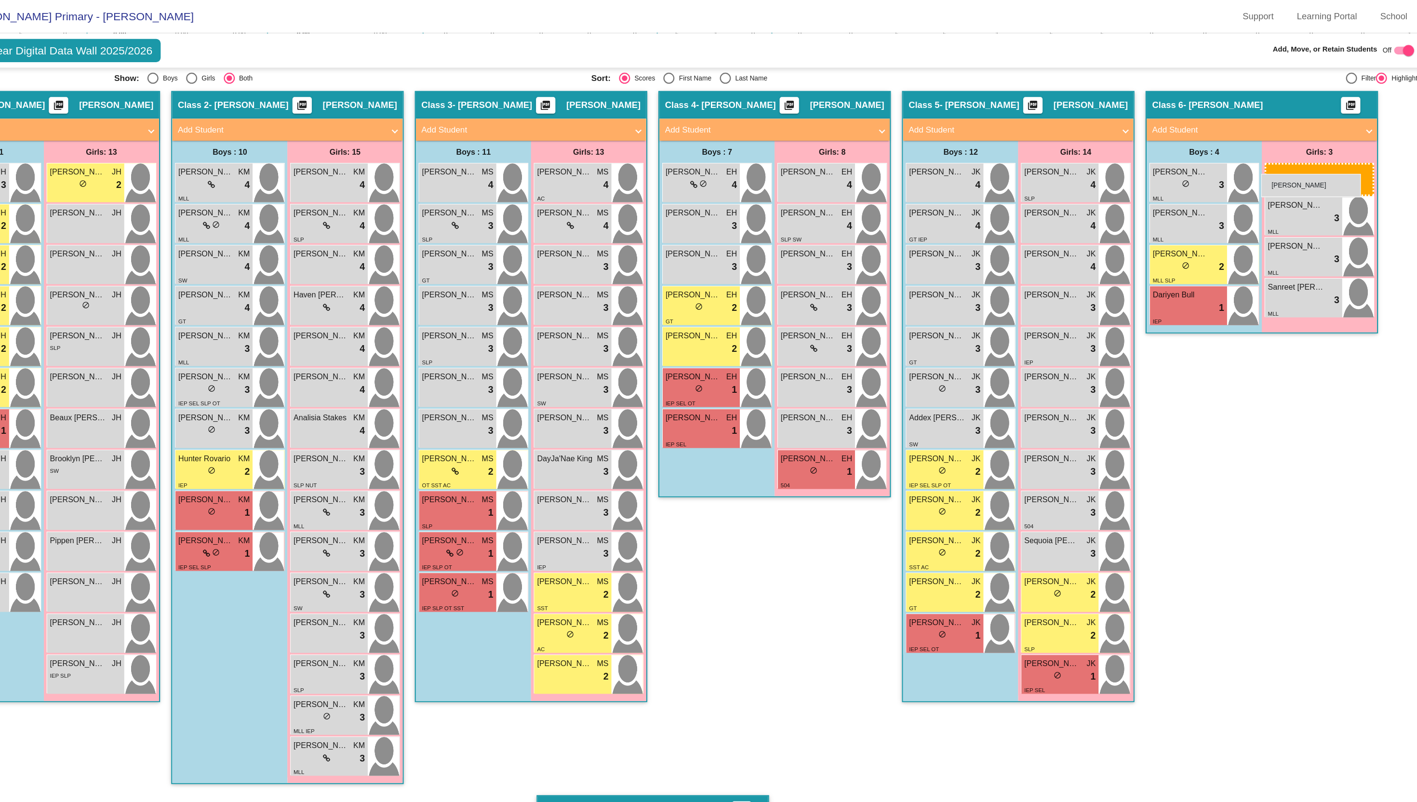
drag, startPoint x: 1055, startPoint y: 628, endPoint x: 1237, endPoint y: 151, distance: 509.7
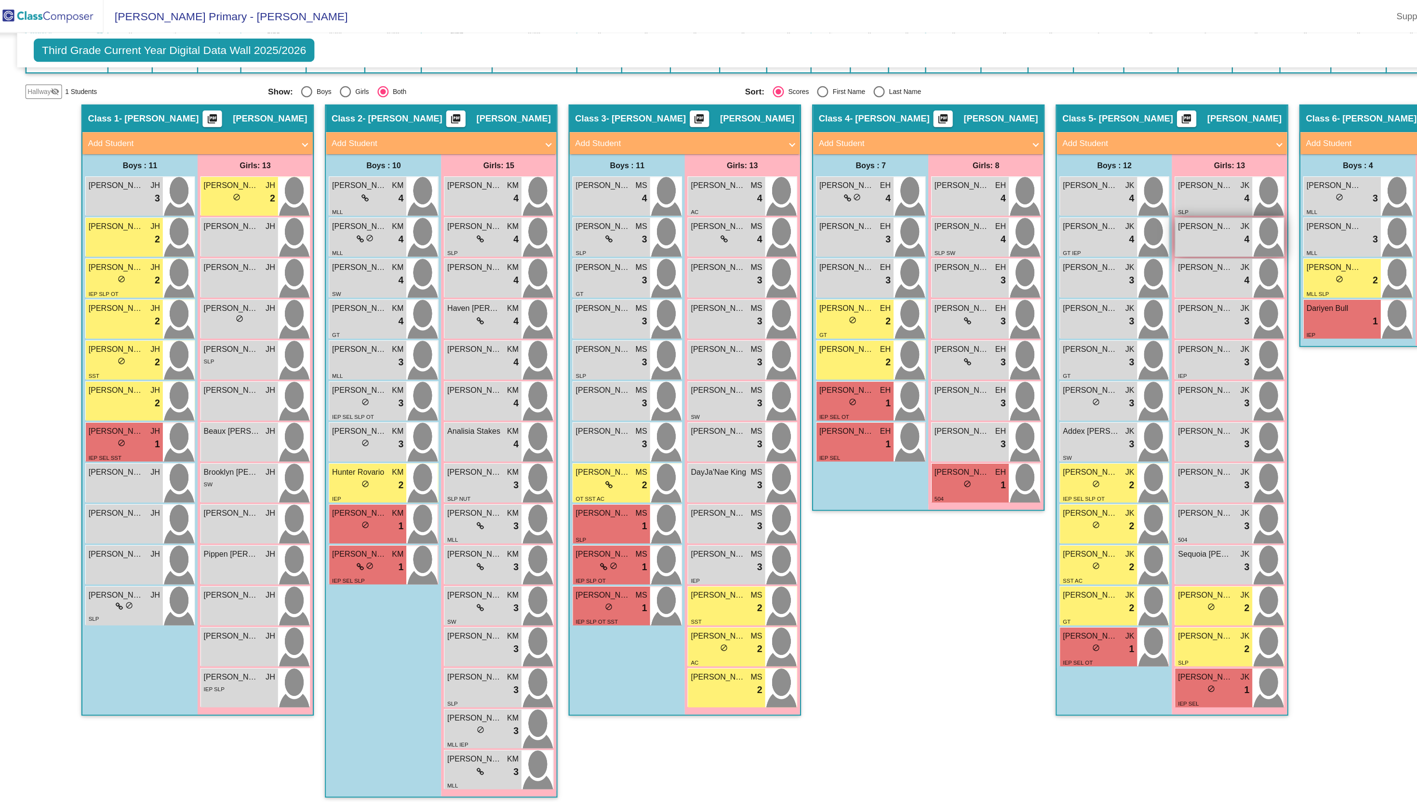
scroll to position [199, 0]
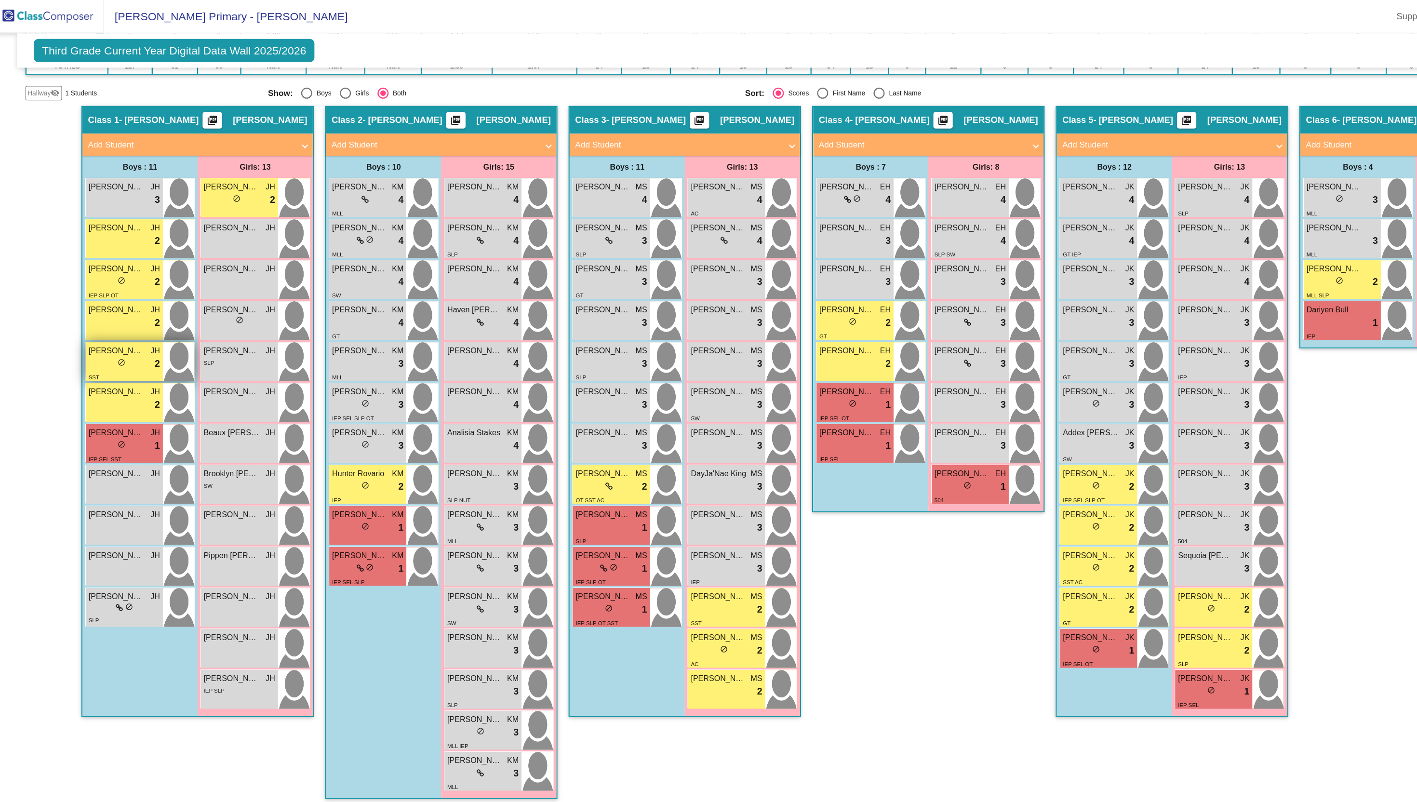
click at [103, 310] on div "lock do_not_disturb_alt 2" at bounding box center [114, 316] width 62 height 13
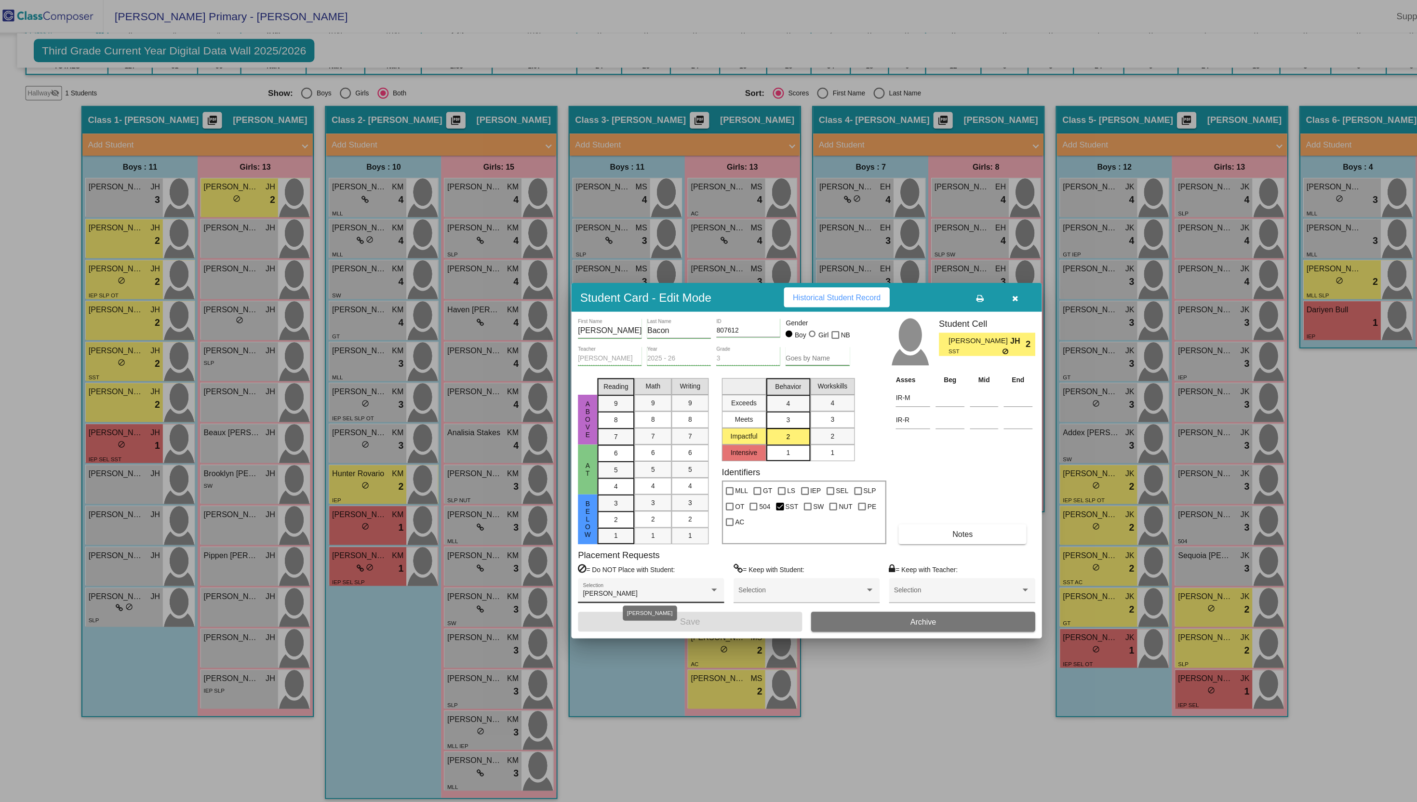
click at [584, 515] on div "[PERSON_NAME]" at bounding box center [569, 517] width 110 height 7
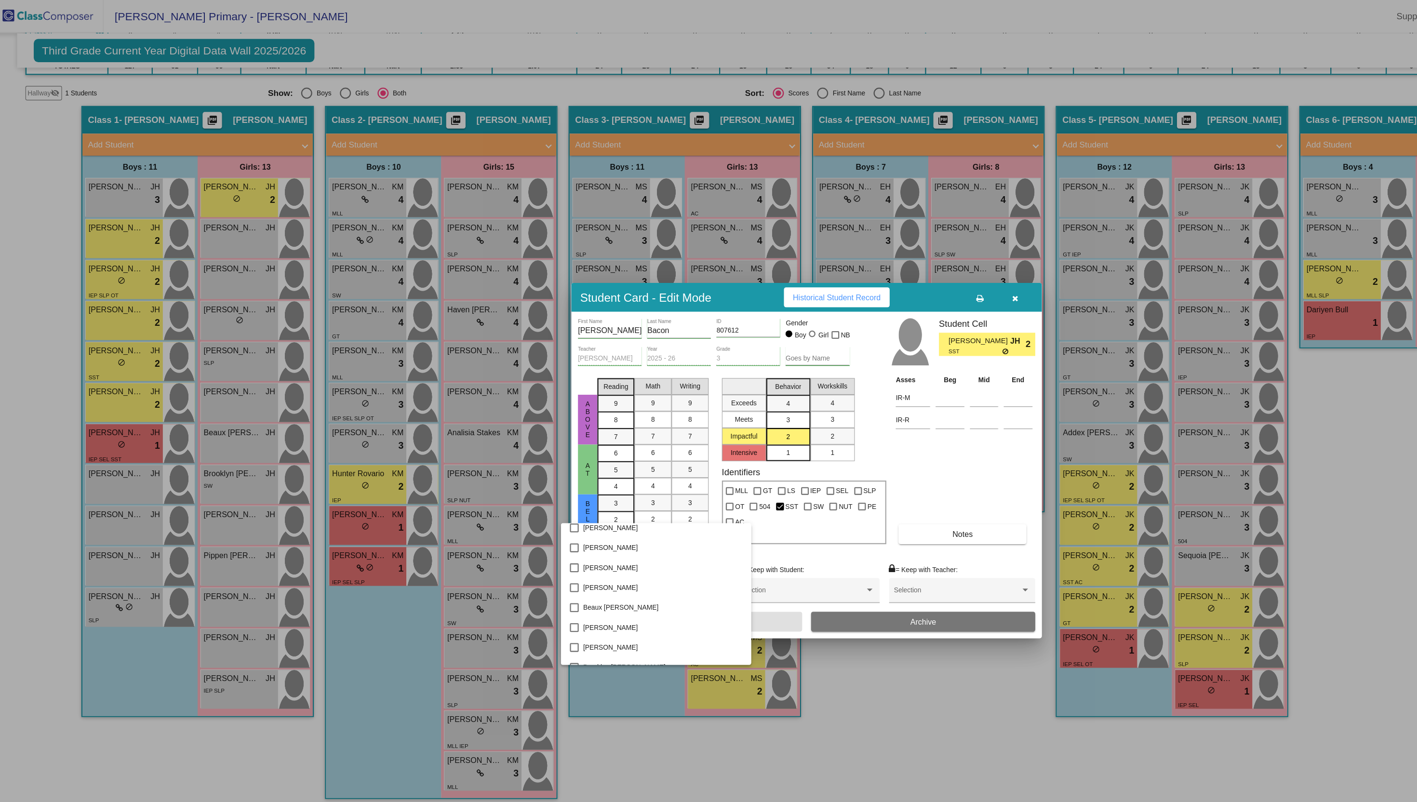
scroll to position [170, 0]
click at [757, 608] on div at bounding box center [708, 401] width 1417 height 802
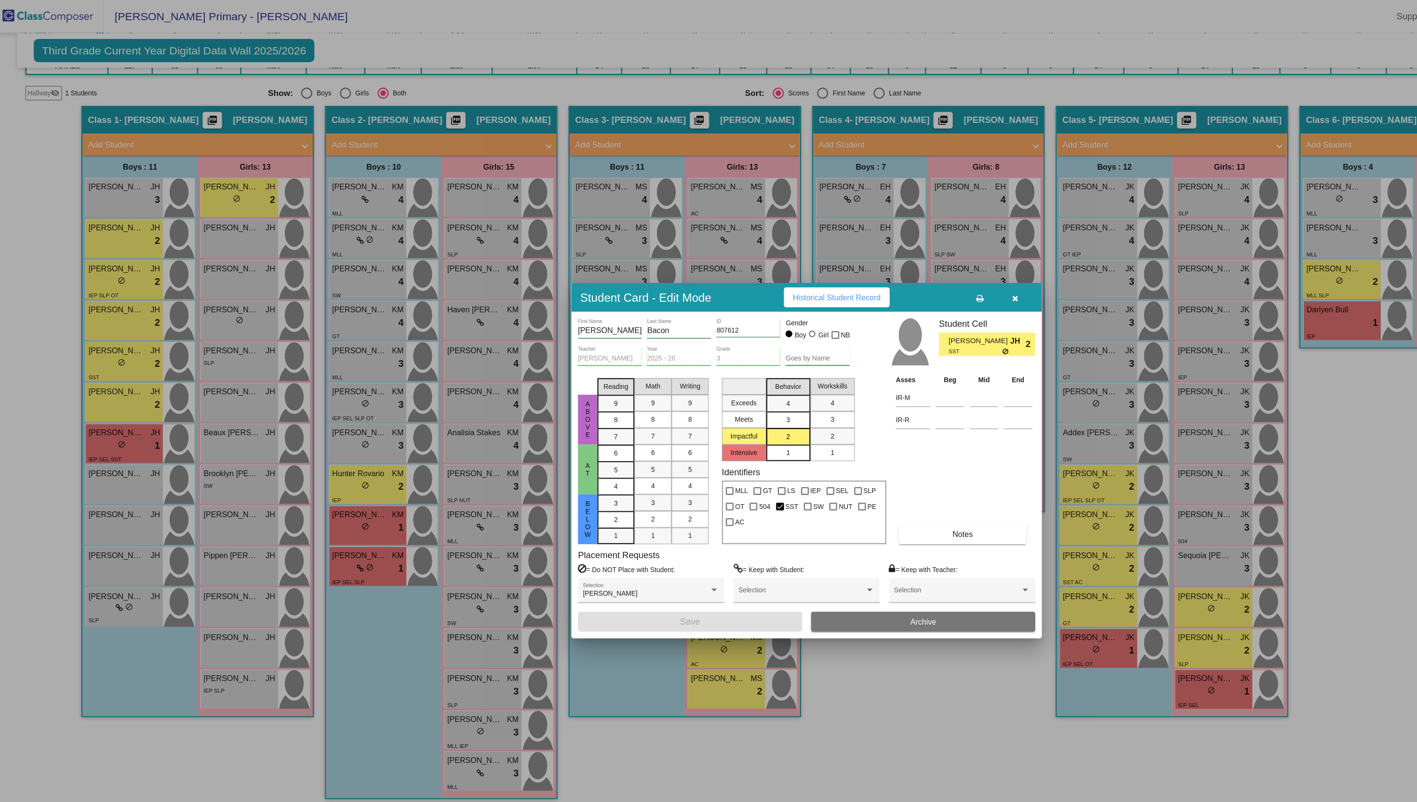
click at [891, 259] on icon "button" at bounding box center [890, 259] width 5 height 7
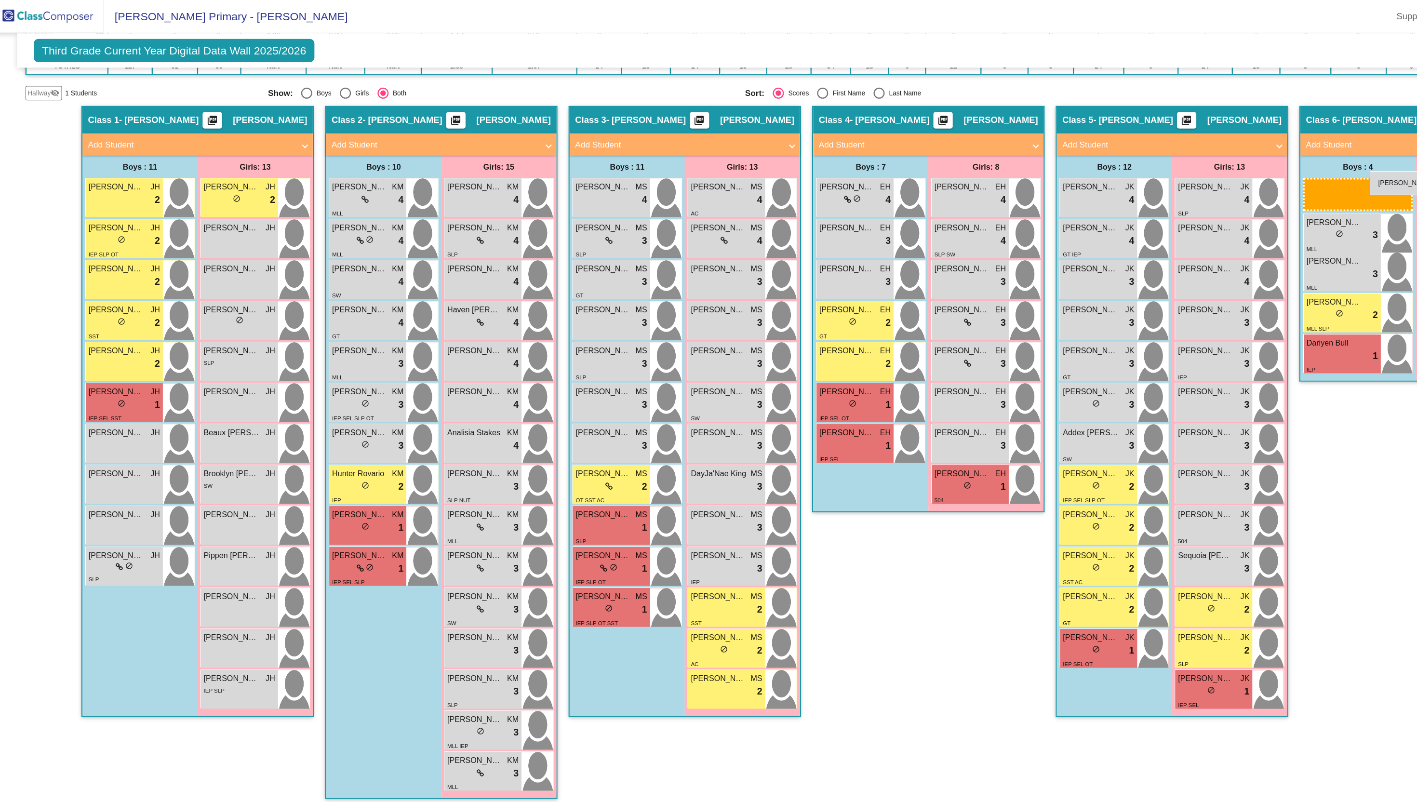
drag, startPoint x: 118, startPoint y: 169, endPoint x: 1199, endPoint y: 149, distance: 1081.3
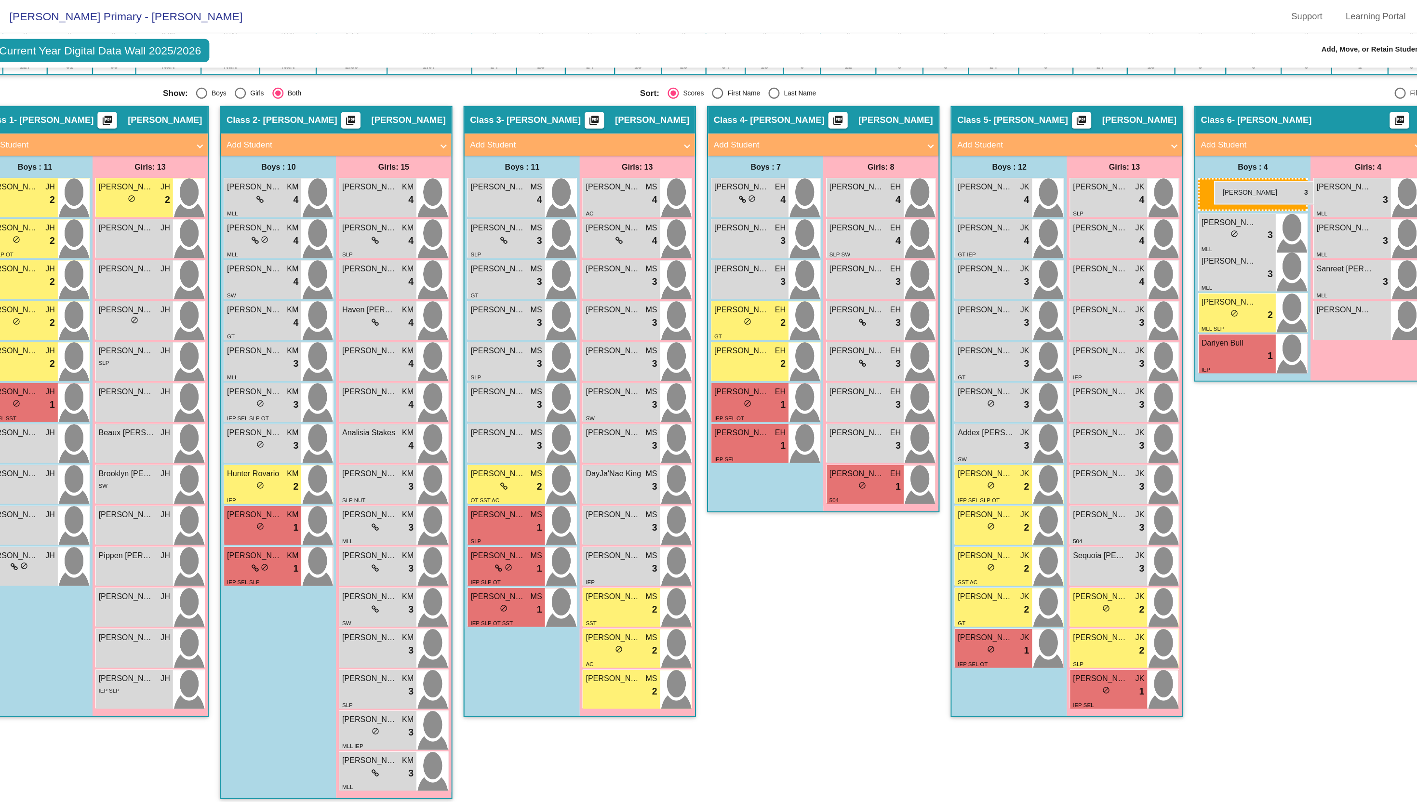
drag, startPoint x: 126, startPoint y: 173, endPoint x: 1155, endPoint y: 158, distance: 1028.7
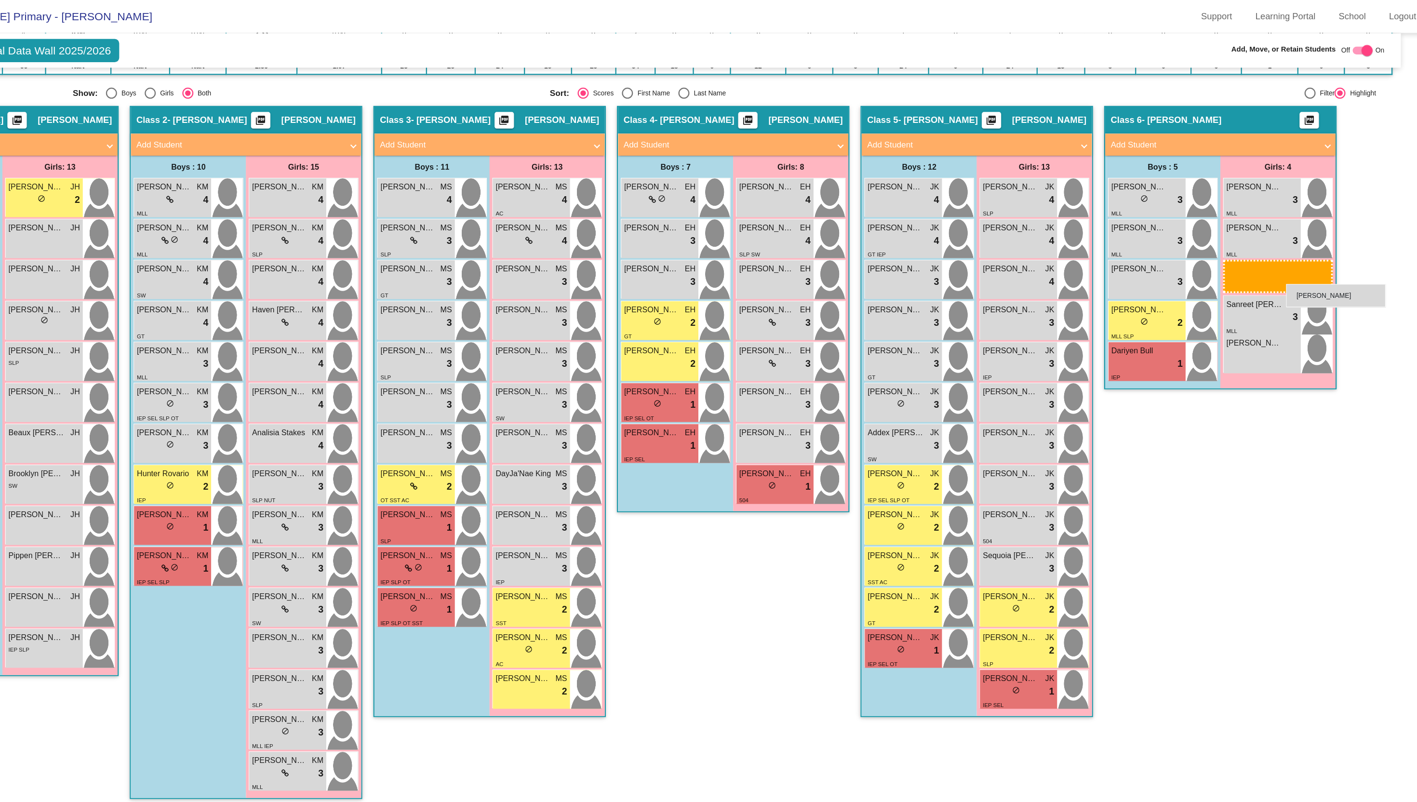
drag, startPoint x: 220, startPoint y: 527, endPoint x: 1296, endPoint y: 247, distance: 1111.7
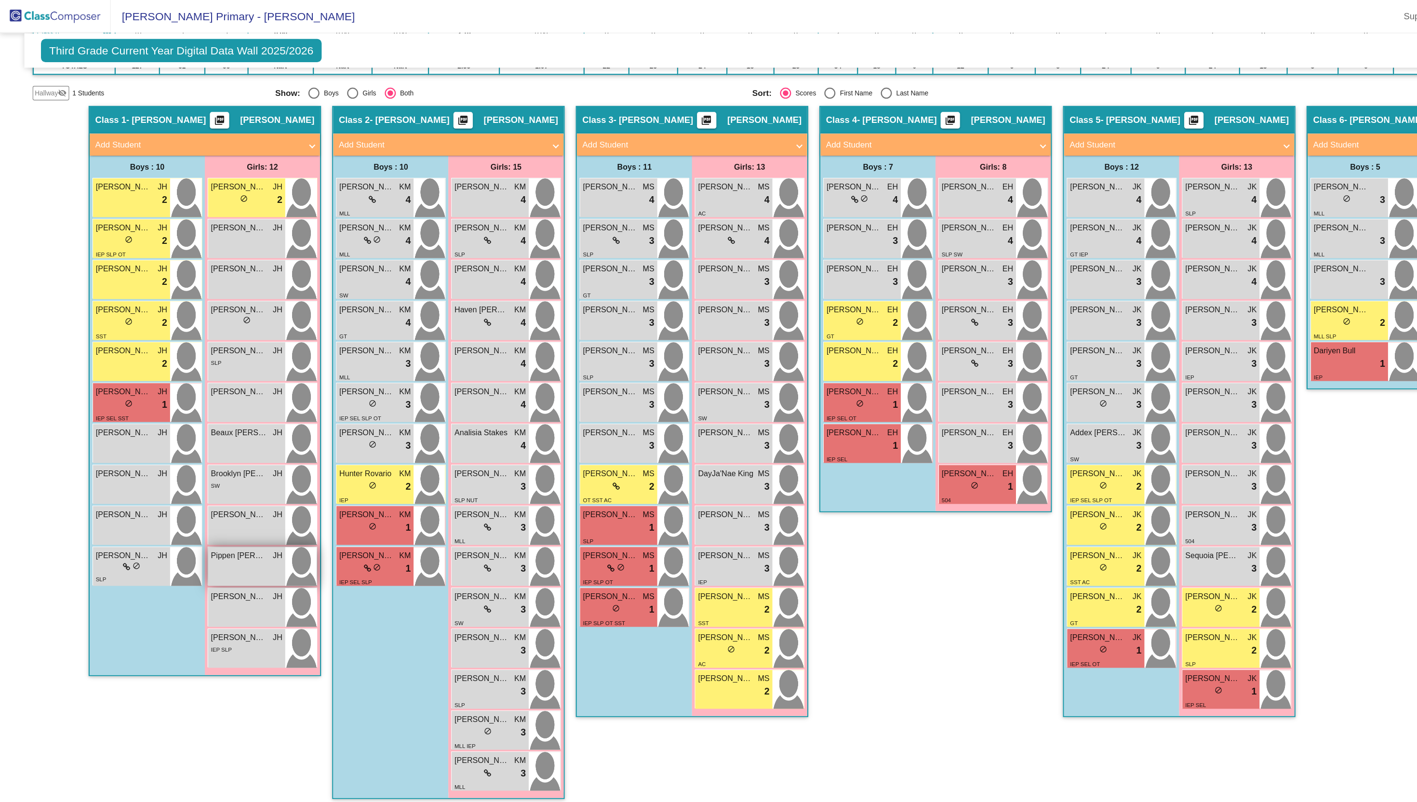
click at [224, 484] on span "Pippen [PERSON_NAME]" at bounding box center [208, 484] width 48 height 10
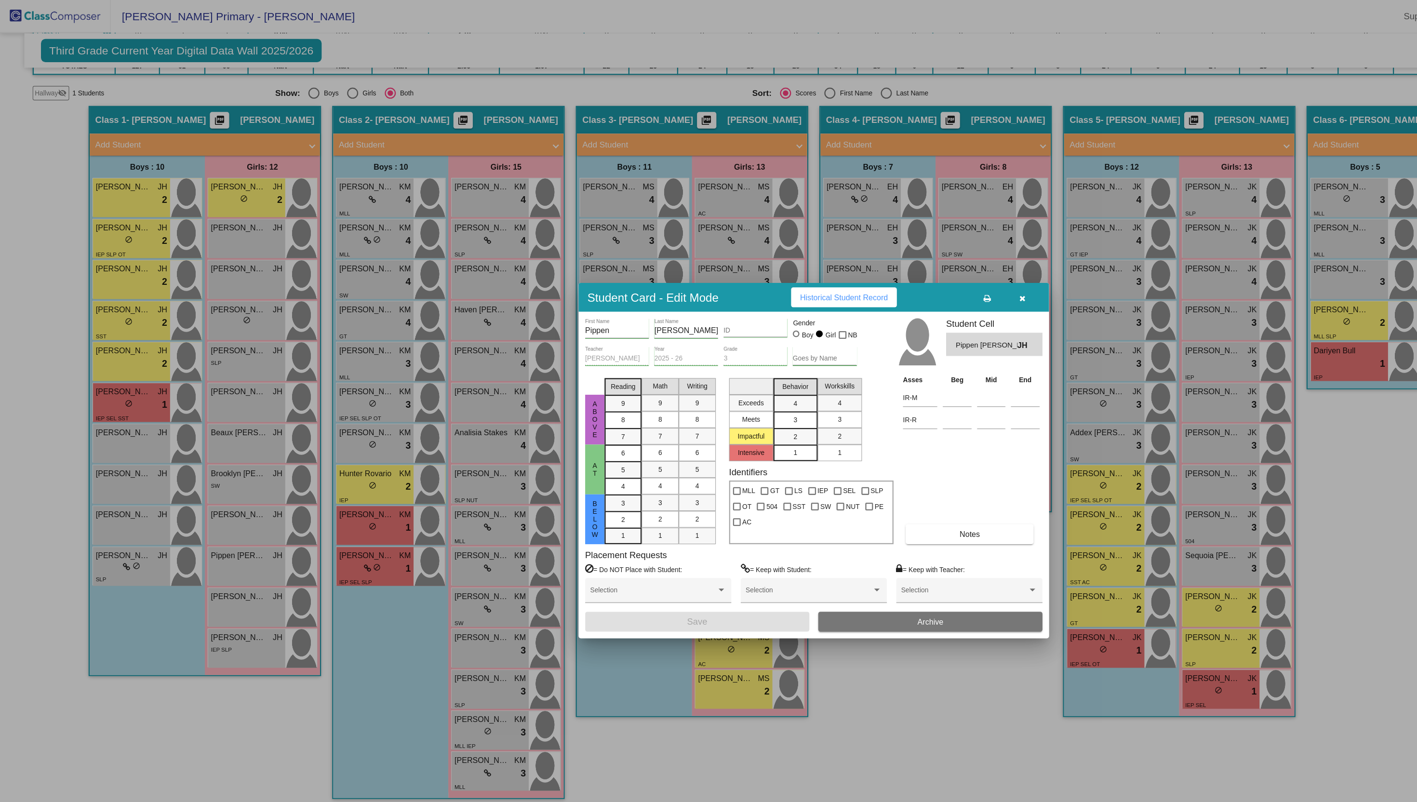
click at [151, 684] on div at bounding box center [708, 401] width 1417 height 802
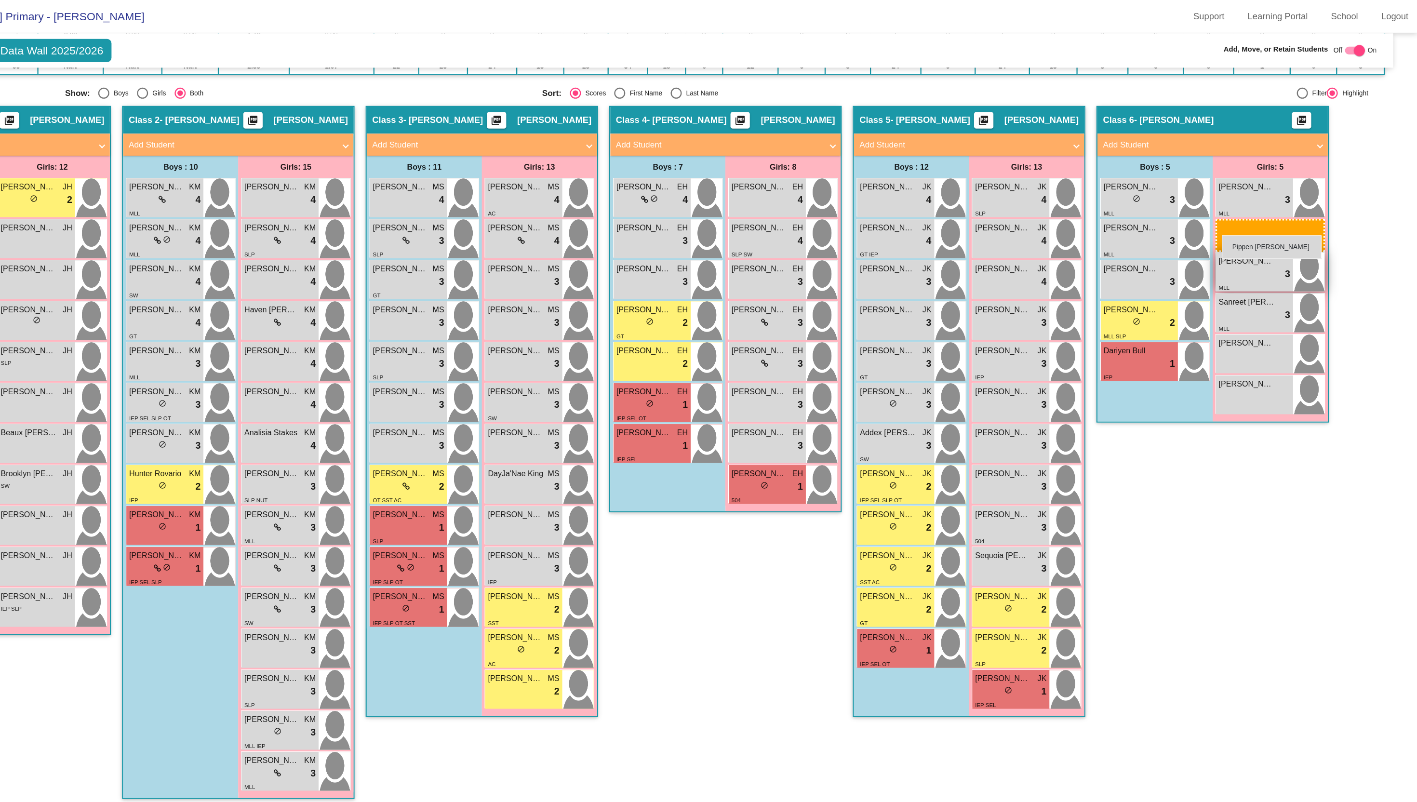
drag, startPoint x: 211, startPoint y: 495, endPoint x: 1246, endPoint y: 203, distance: 1075.6
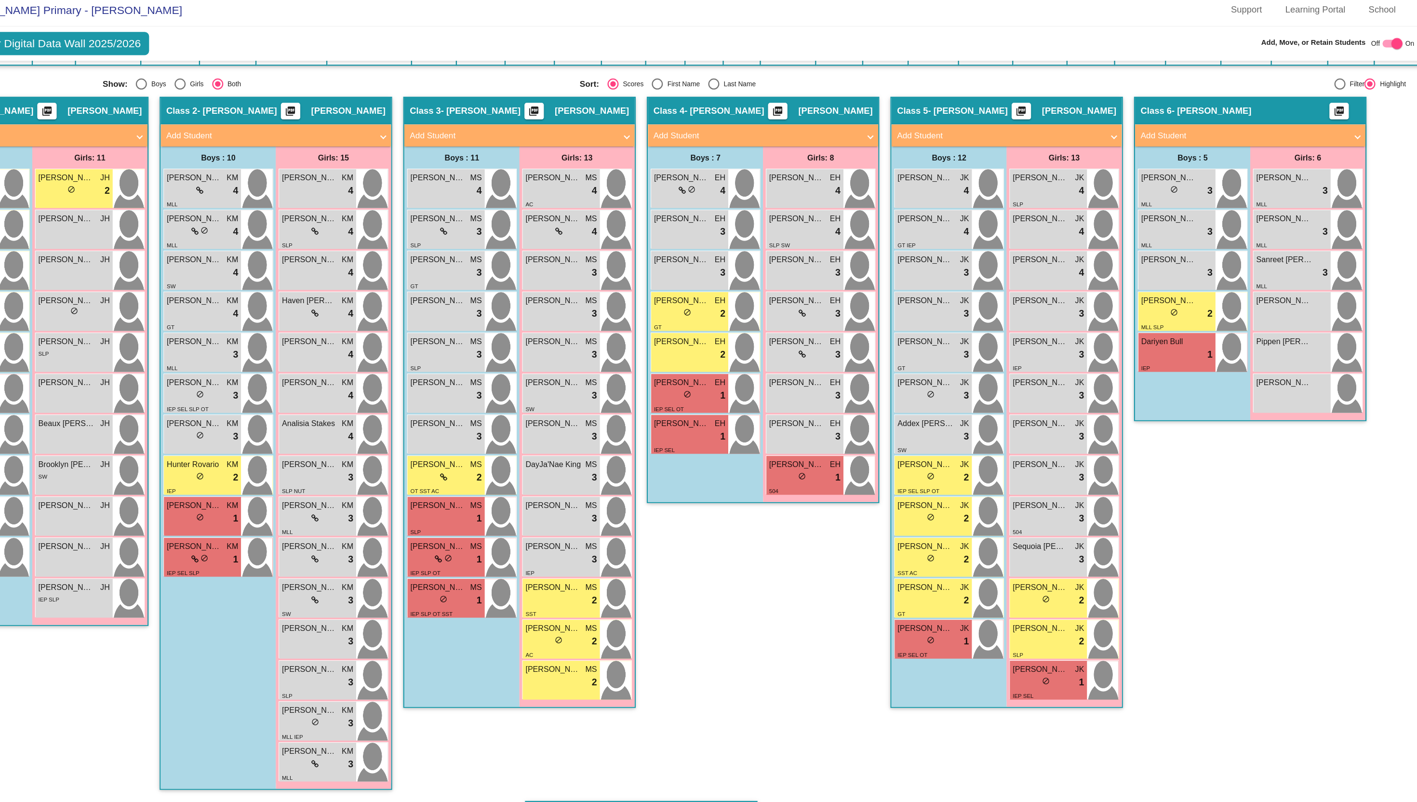
scroll to position [200, 0]
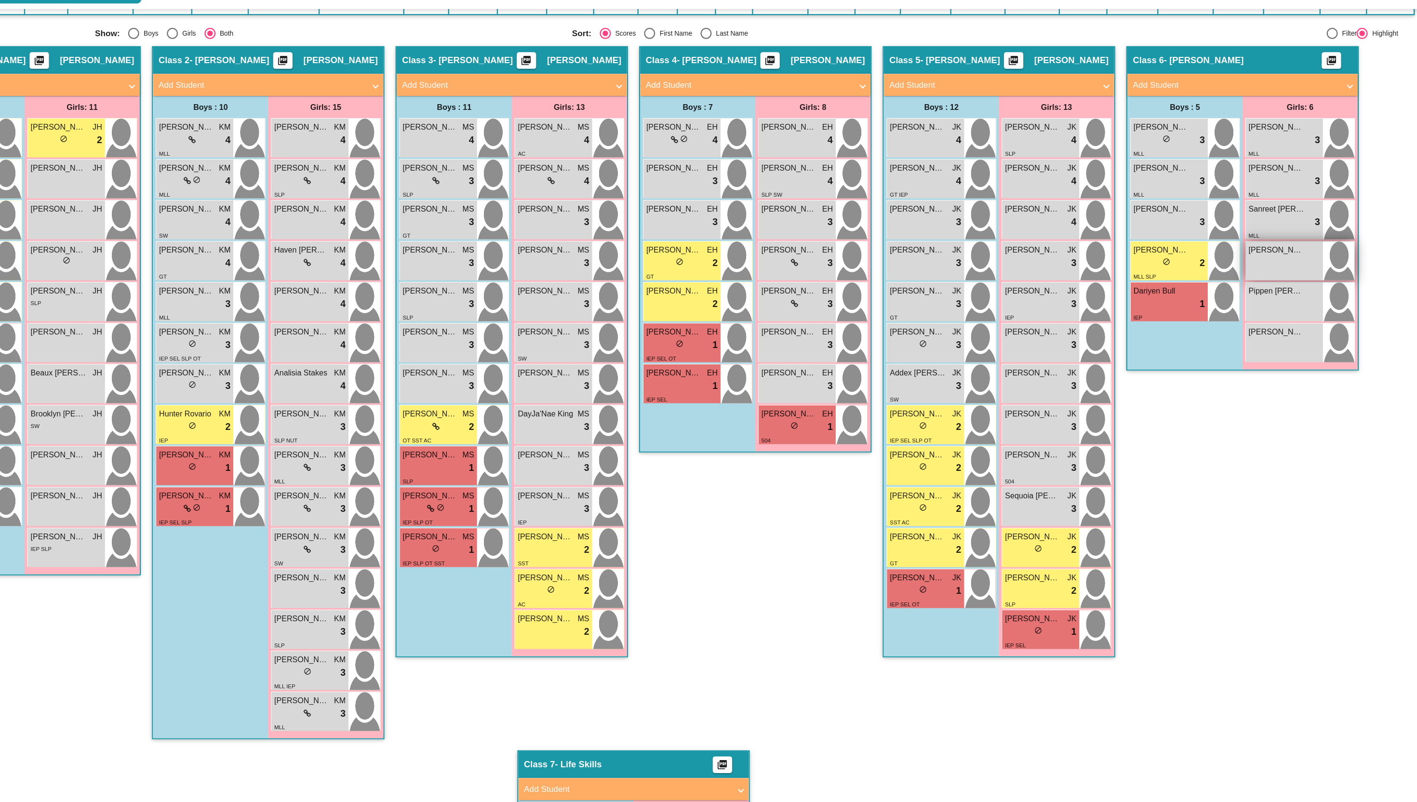
click at [1273, 282] on div "[PERSON_NAME] lock do_not_disturb_alt" at bounding box center [1275, 278] width 67 height 34
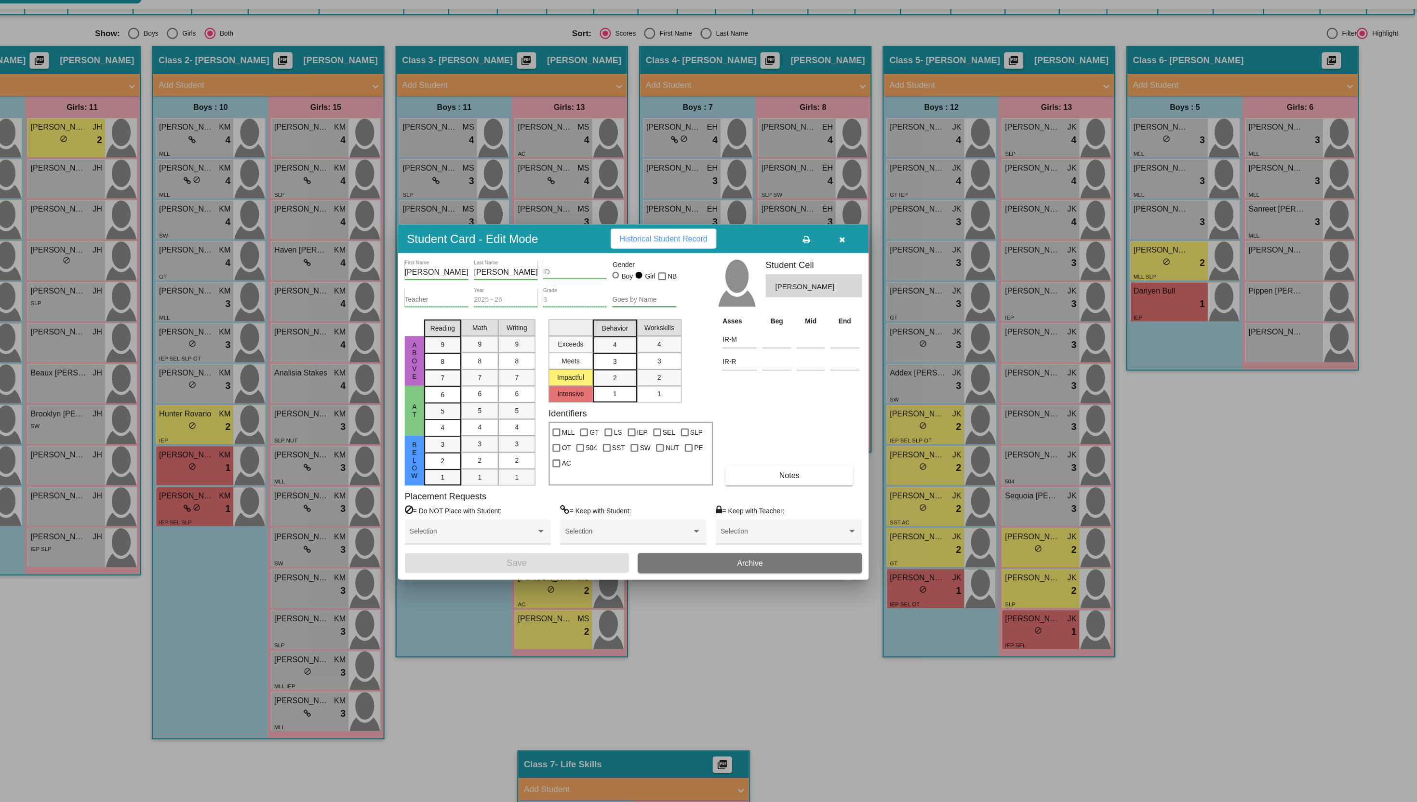
drag, startPoint x: 1273, startPoint y: 282, endPoint x: 1159, endPoint y: 335, distance: 125.7
click at [1156, 334] on div at bounding box center [708, 401] width 1417 height 802
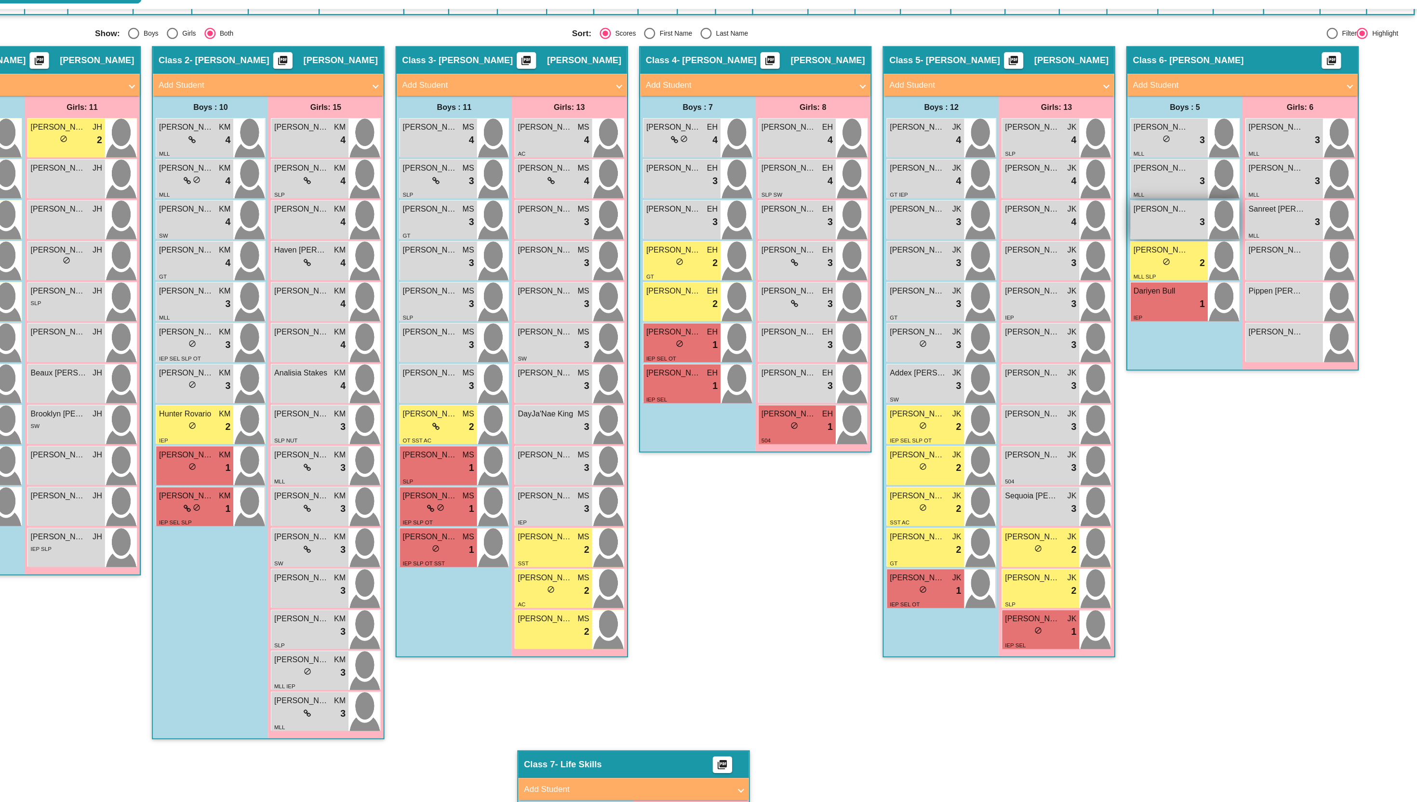
click at [1181, 242] on div "lock do_not_disturb_alt 3" at bounding box center [1175, 244] width 62 height 13
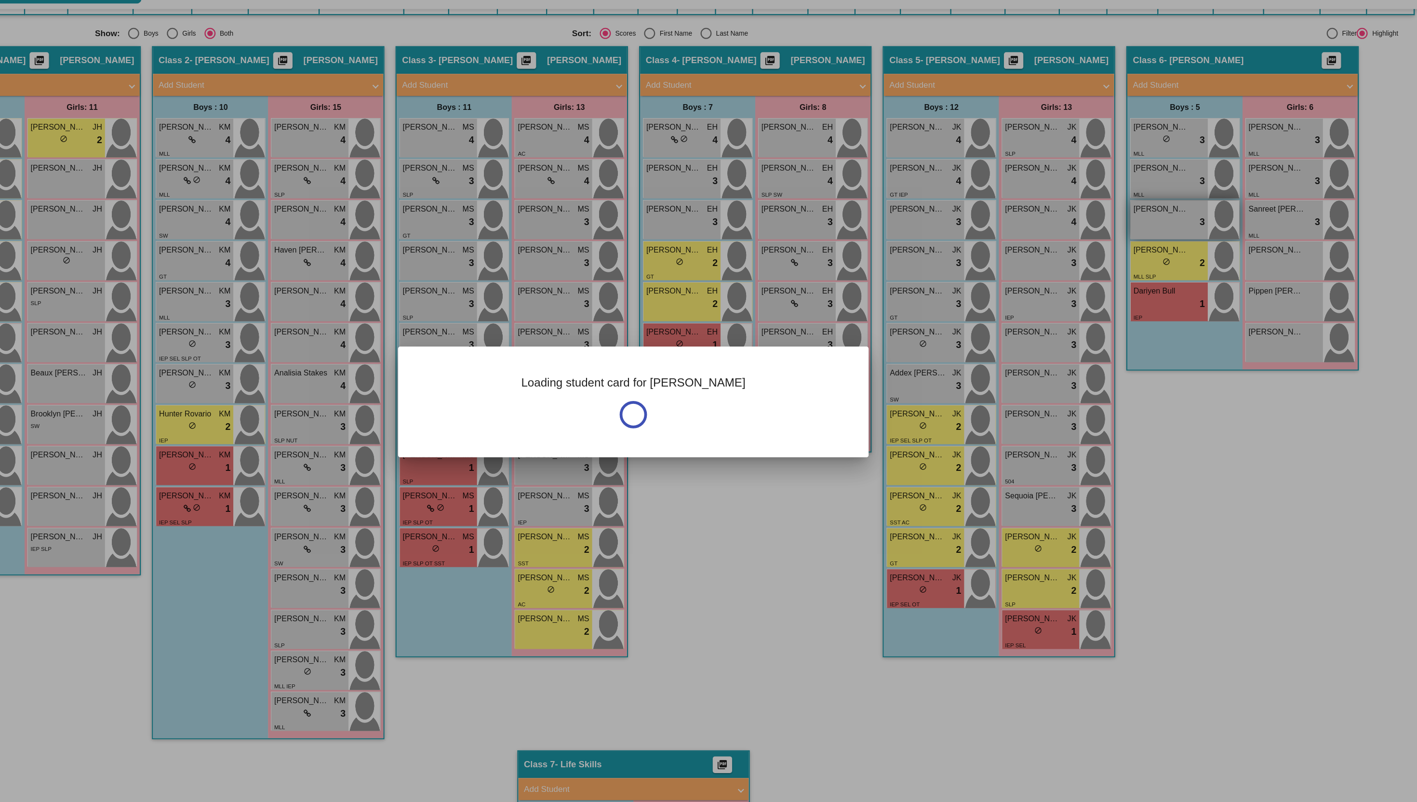
click at [1181, 242] on div at bounding box center [708, 401] width 1417 height 802
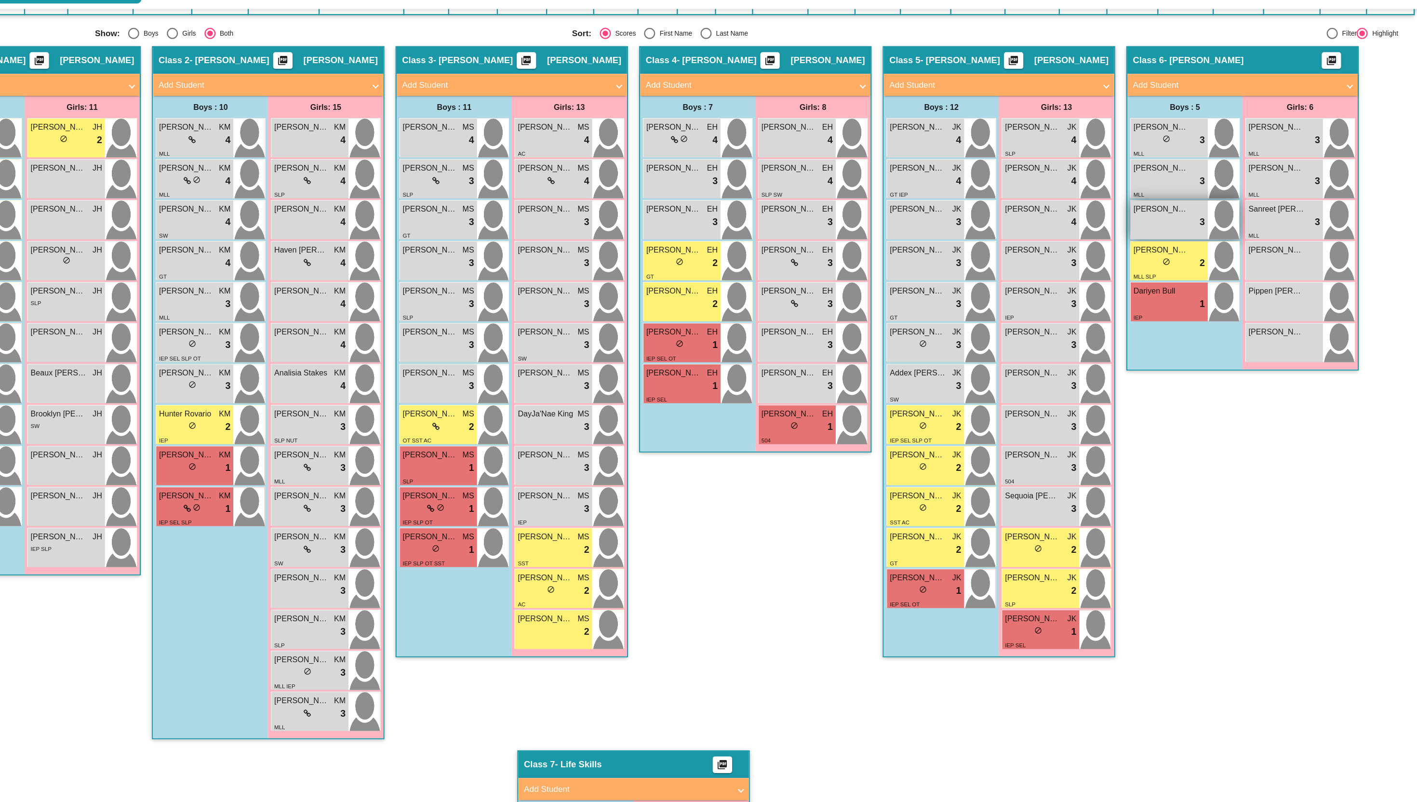
click at [1181, 242] on div "lock do_not_disturb_alt 3" at bounding box center [1175, 244] width 62 height 13
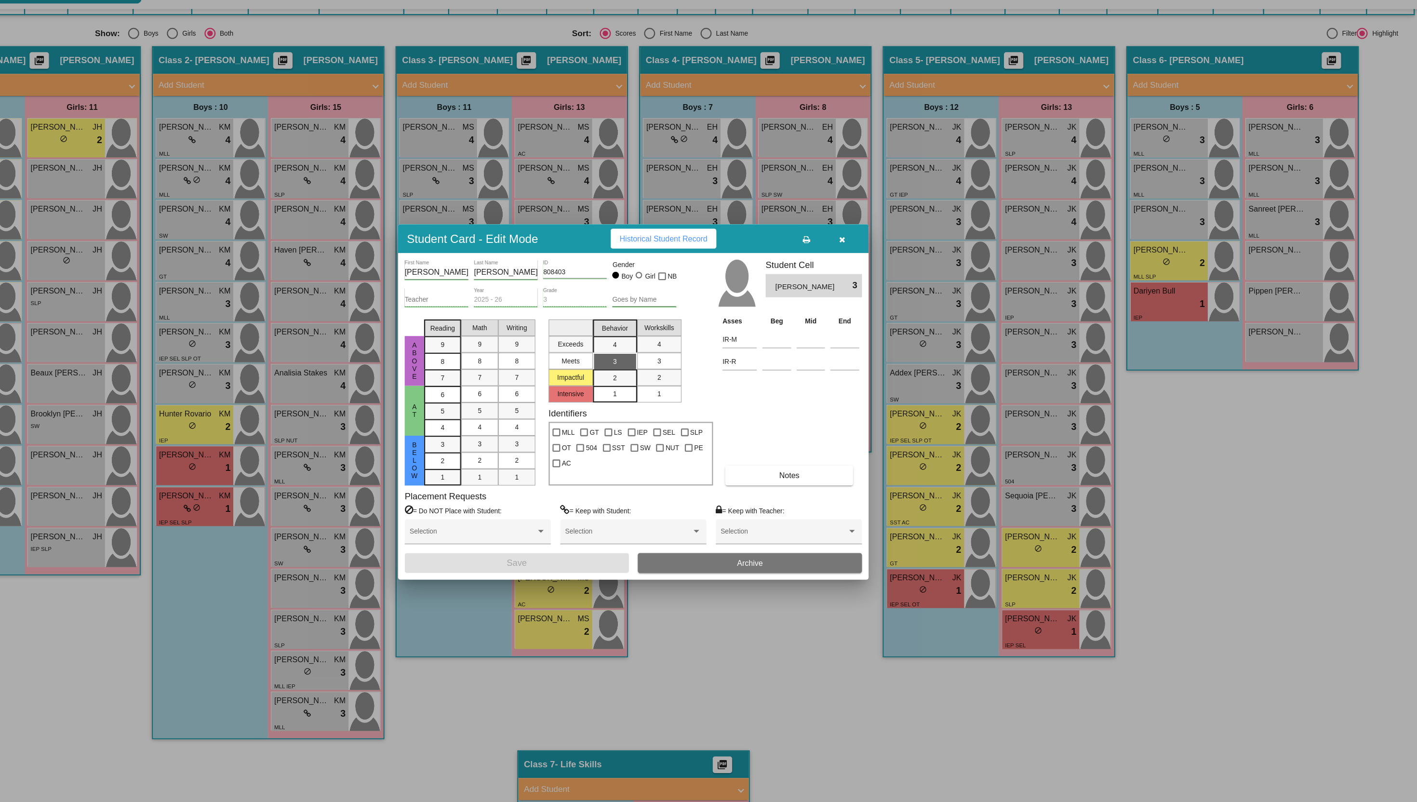
click at [897, 261] on button "button" at bounding box center [890, 258] width 31 height 17
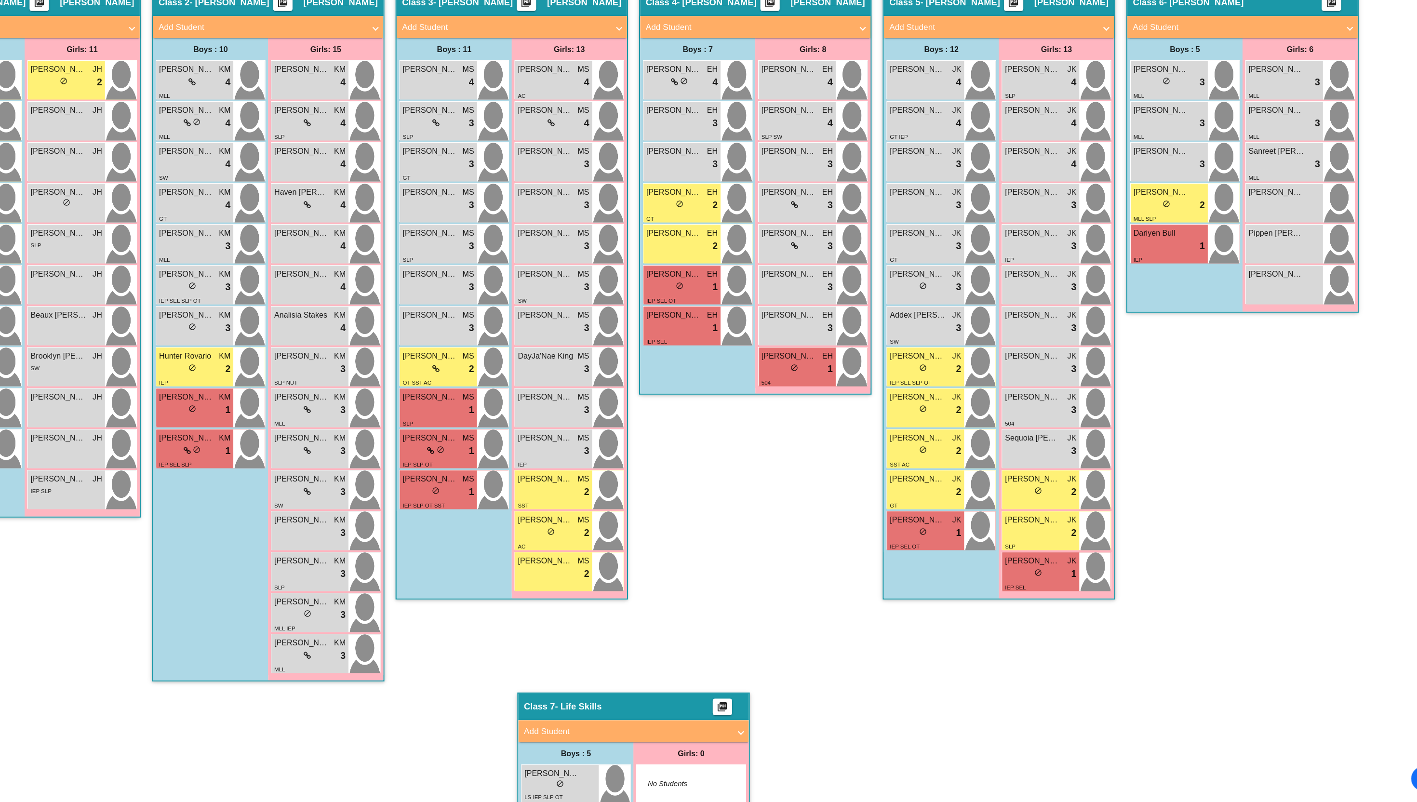
scroll to position [191, 0]
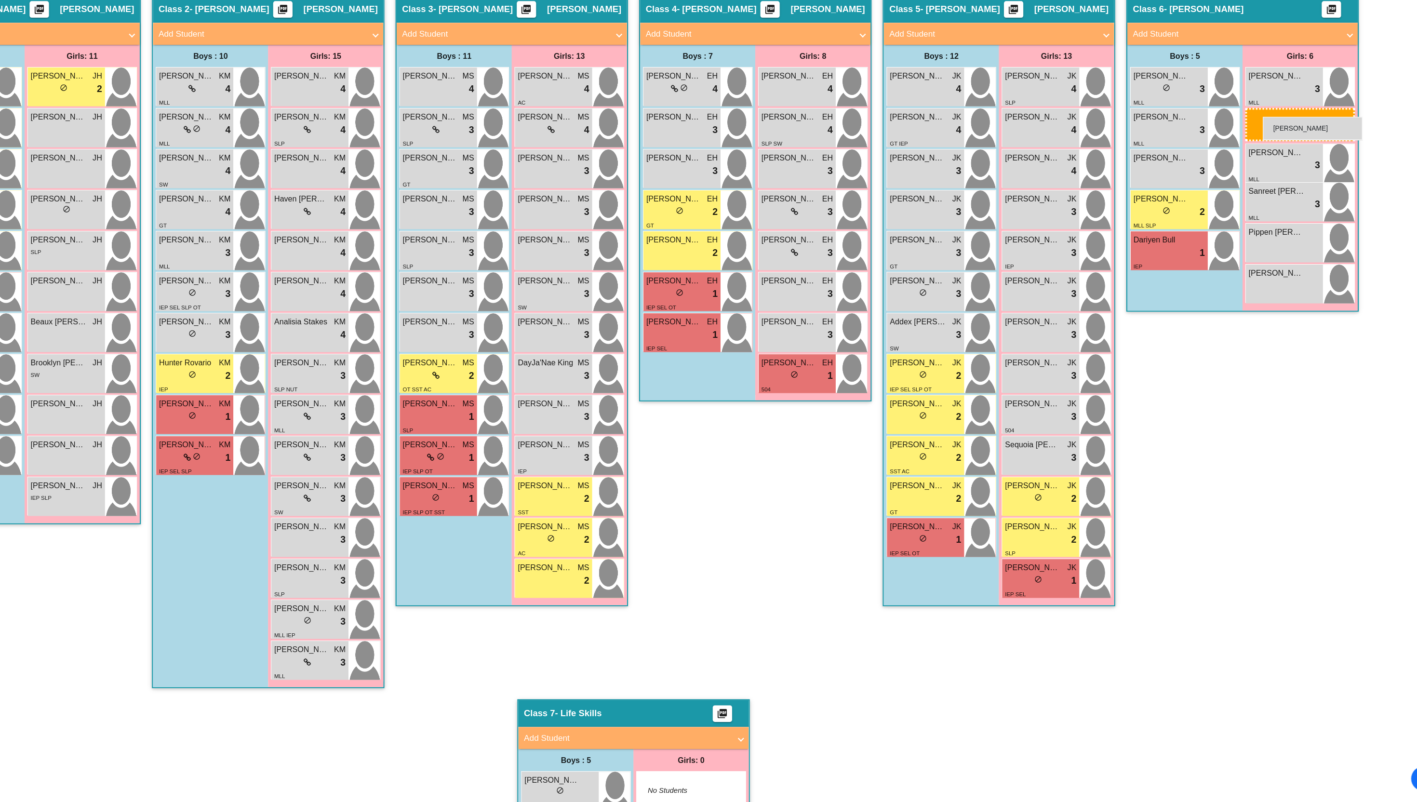
drag, startPoint x: 1278, startPoint y: 287, endPoint x: 1257, endPoint y: 205, distance: 84.8
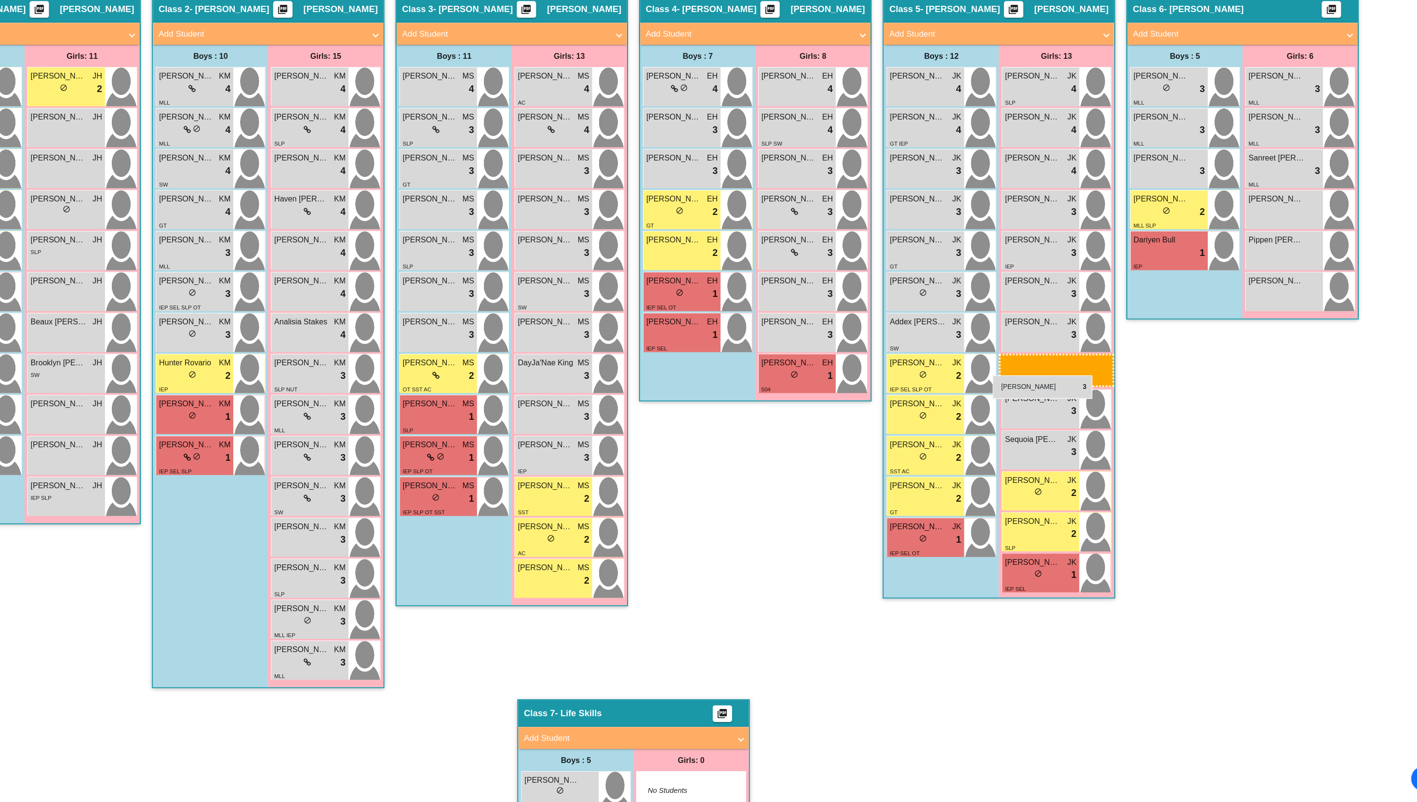
drag, startPoint x: 1050, startPoint y: 470, endPoint x: 1024, endPoint y: 447, distance: 34.5
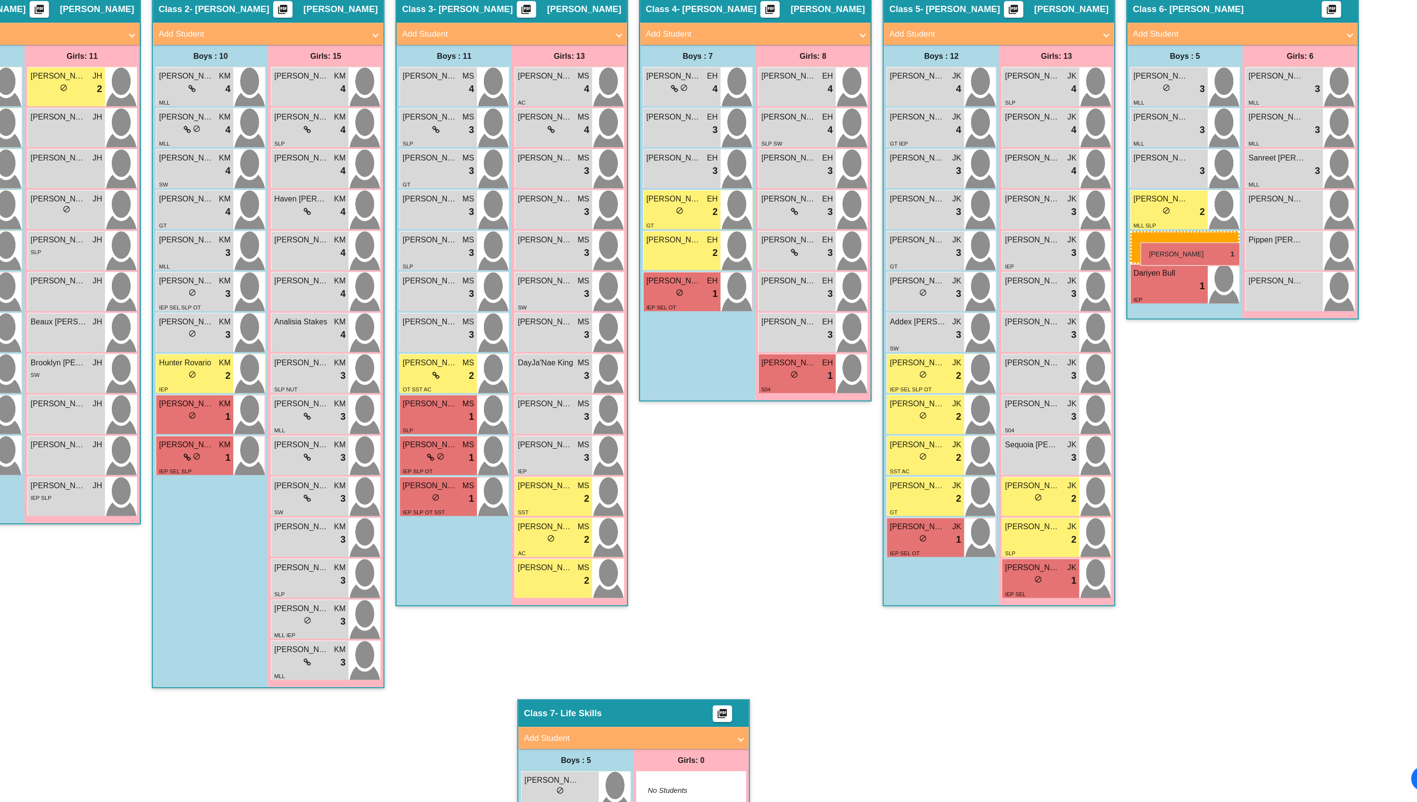
drag, startPoint x: 751, startPoint y: 396, endPoint x: 1150, endPoint y: 315, distance: 406.9
click at [382, 622] on div "Boys : 10 [PERSON_NAME] KM lock do_not_disturb_alt 4 MLL [PERSON_NAME] KM lock …" at bounding box center [340, 422] width 100 height 559
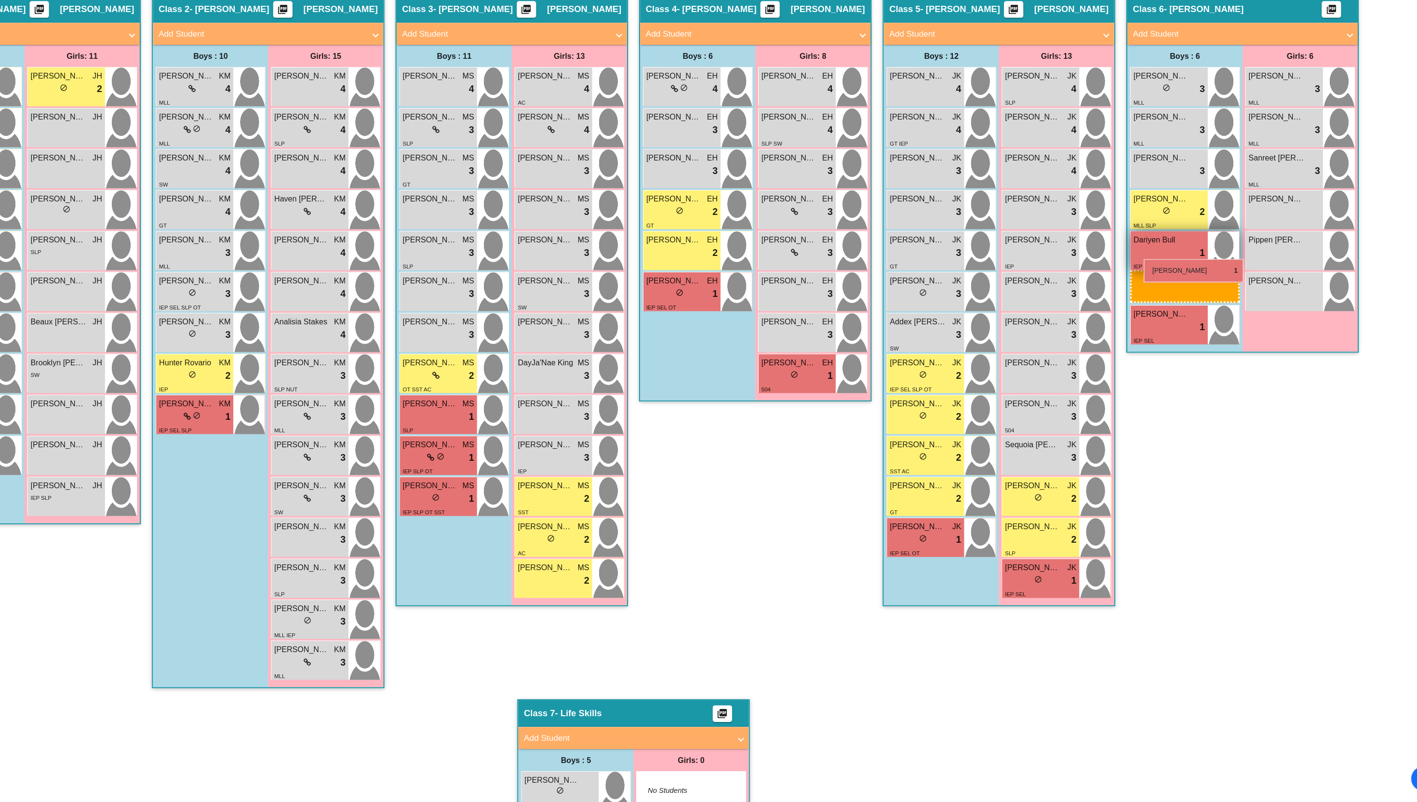
drag, startPoint x: 305, startPoint y: 460, endPoint x: 1149, endPoint y: 342, distance: 852.2
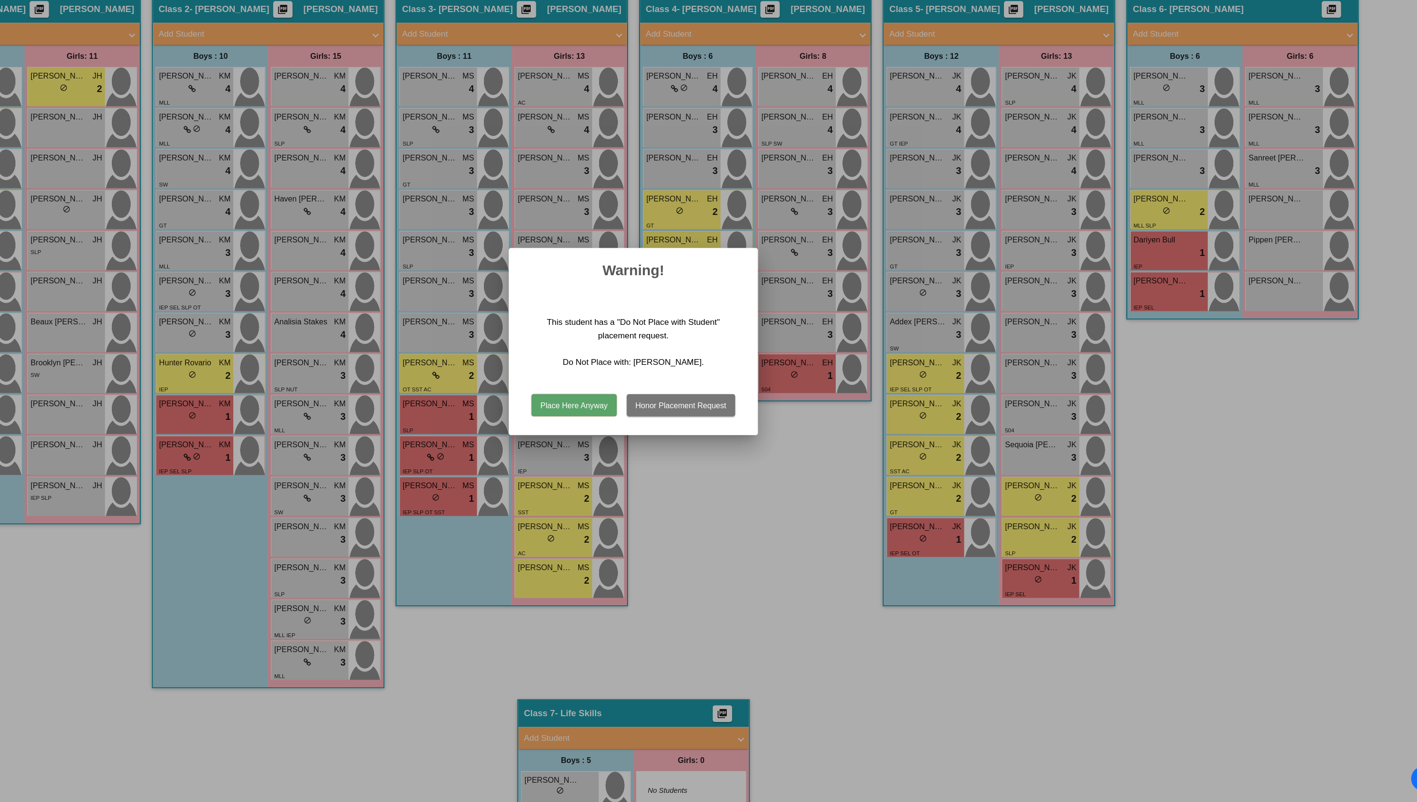
click at [1237, 510] on div at bounding box center [708, 401] width 1417 height 802
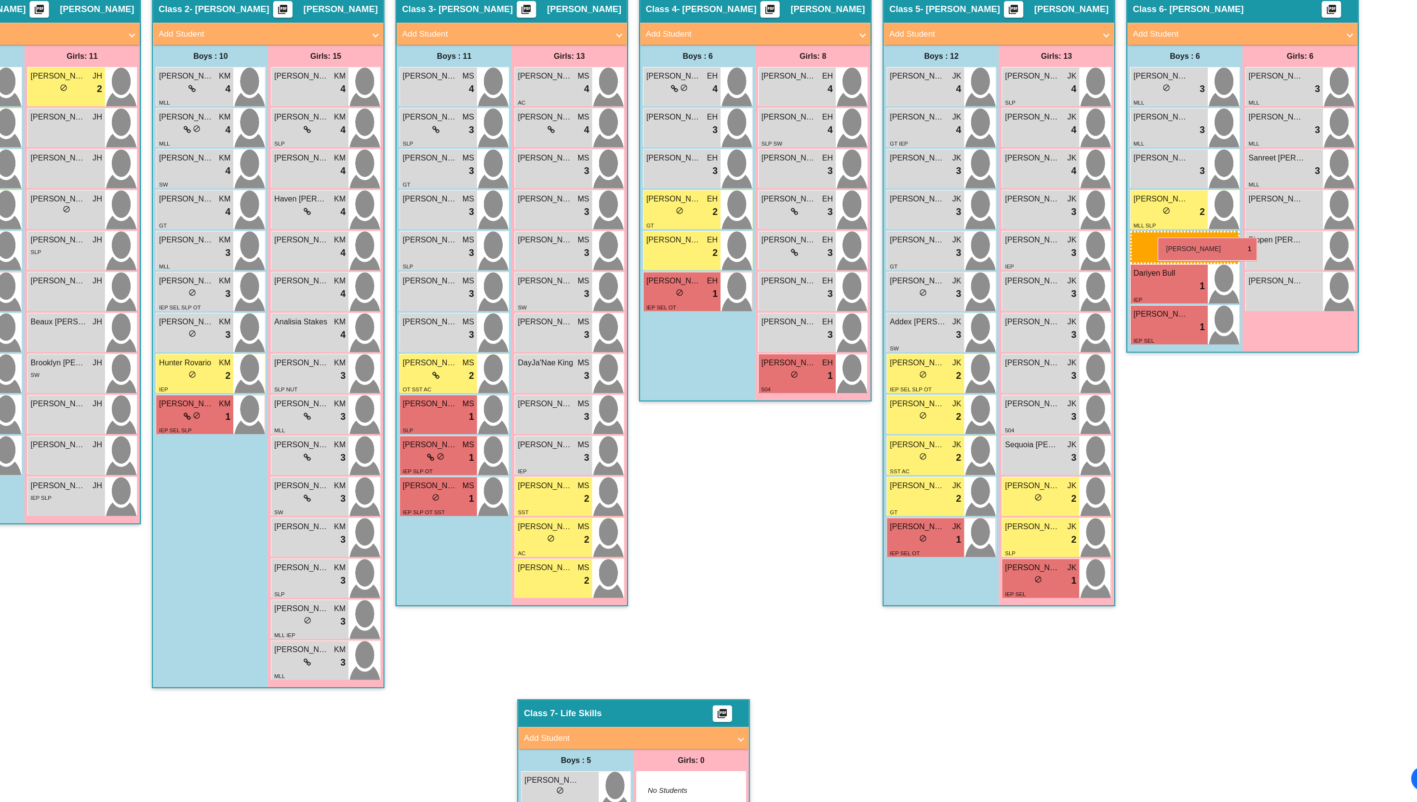
drag, startPoint x: 302, startPoint y: 458, endPoint x: 1165, endPoint y: 310, distance: 875.8
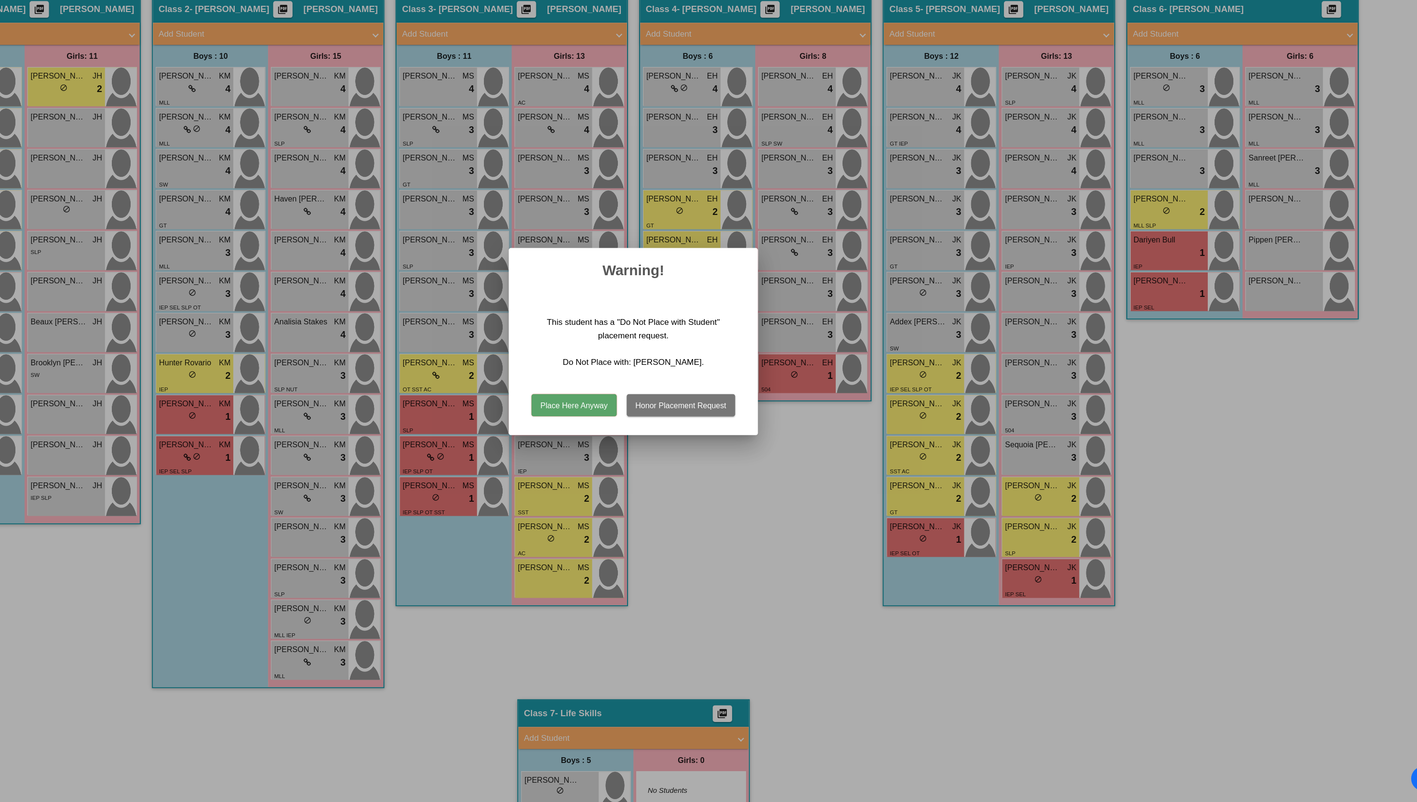
click at [643, 458] on button "Place Here Anyway" at bounding box center [657, 456] width 74 height 19
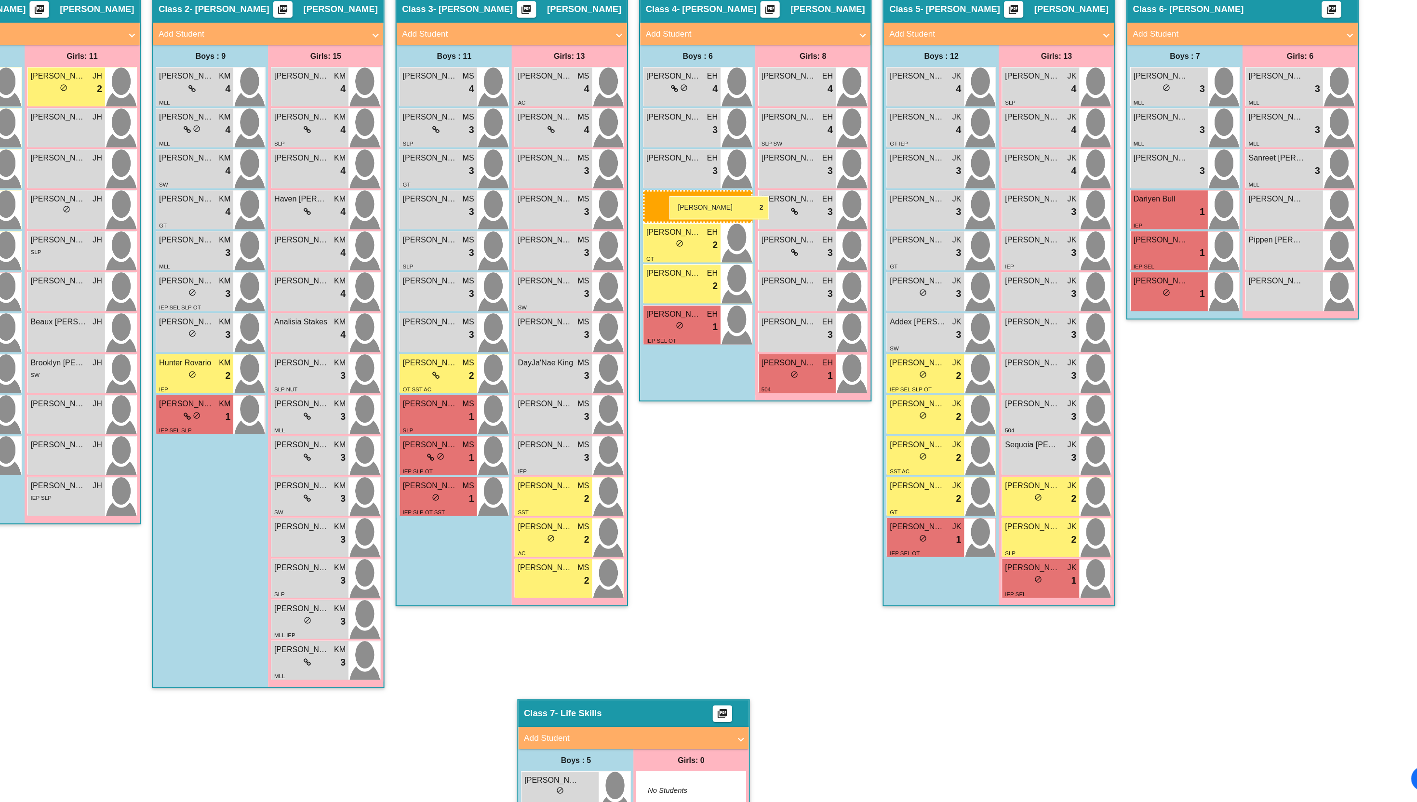
drag, startPoint x: 1152, startPoint y: 286, endPoint x: 740, endPoint y: 274, distance: 412.8
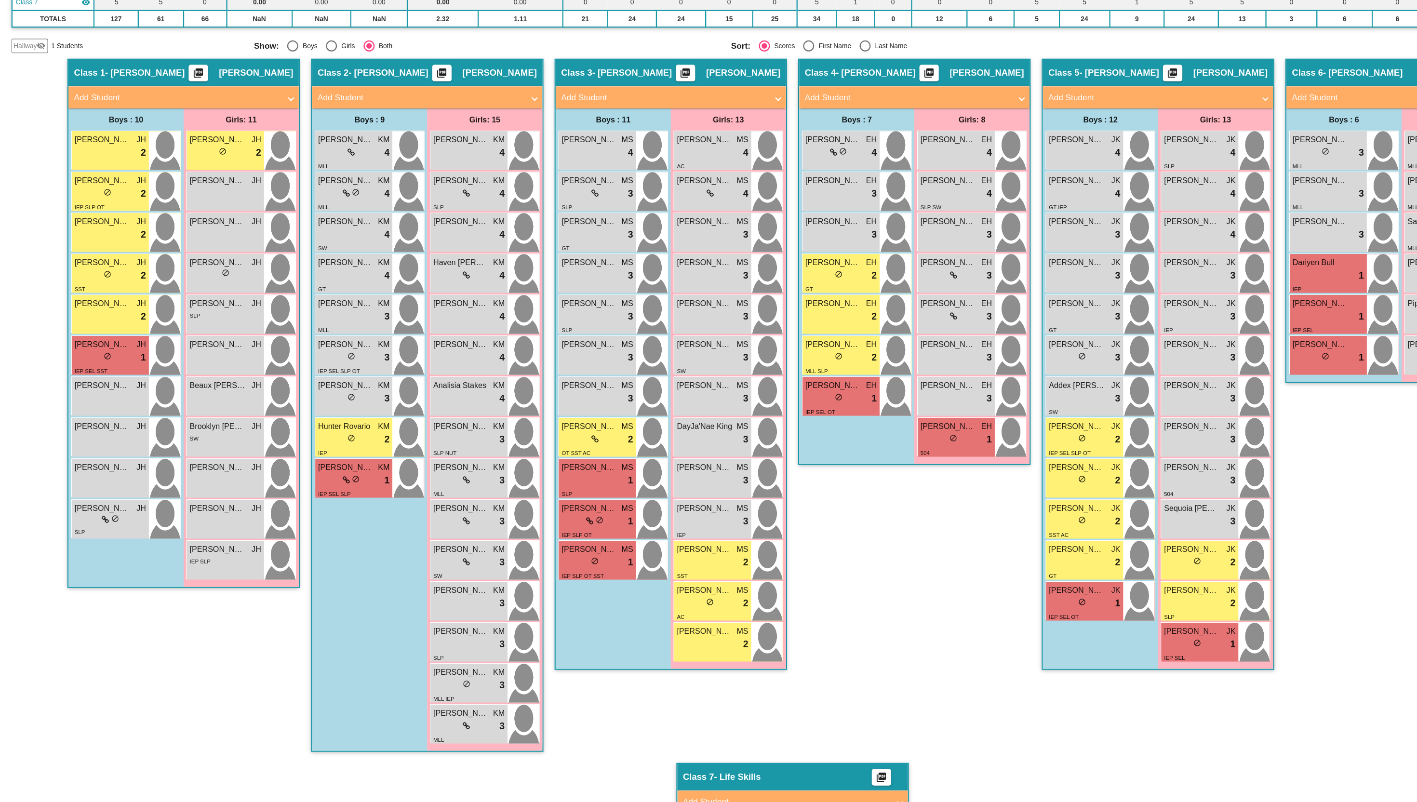
scroll to position [134, 0]
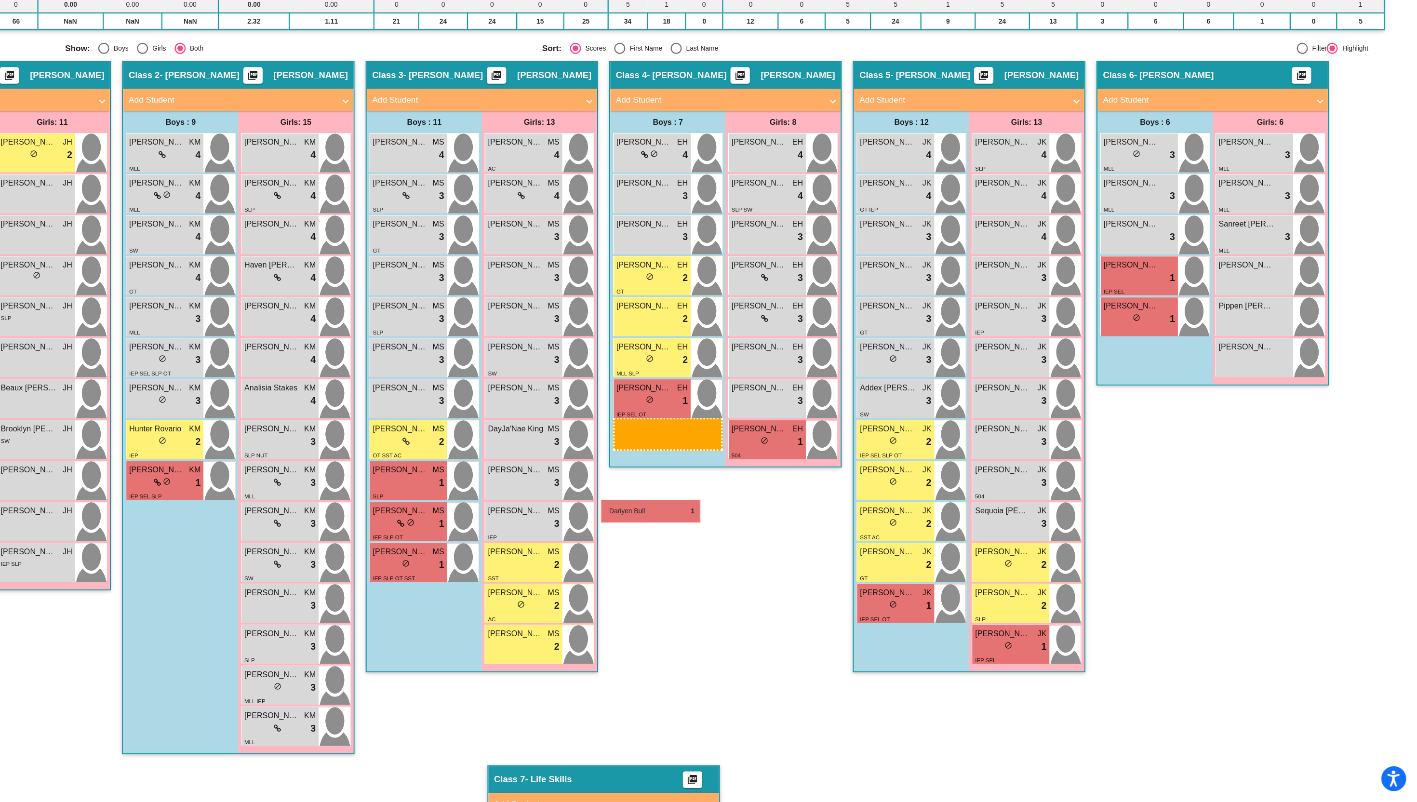
drag, startPoint x: 1175, startPoint y: 336, endPoint x: 706, endPoint y: 538, distance: 510.6
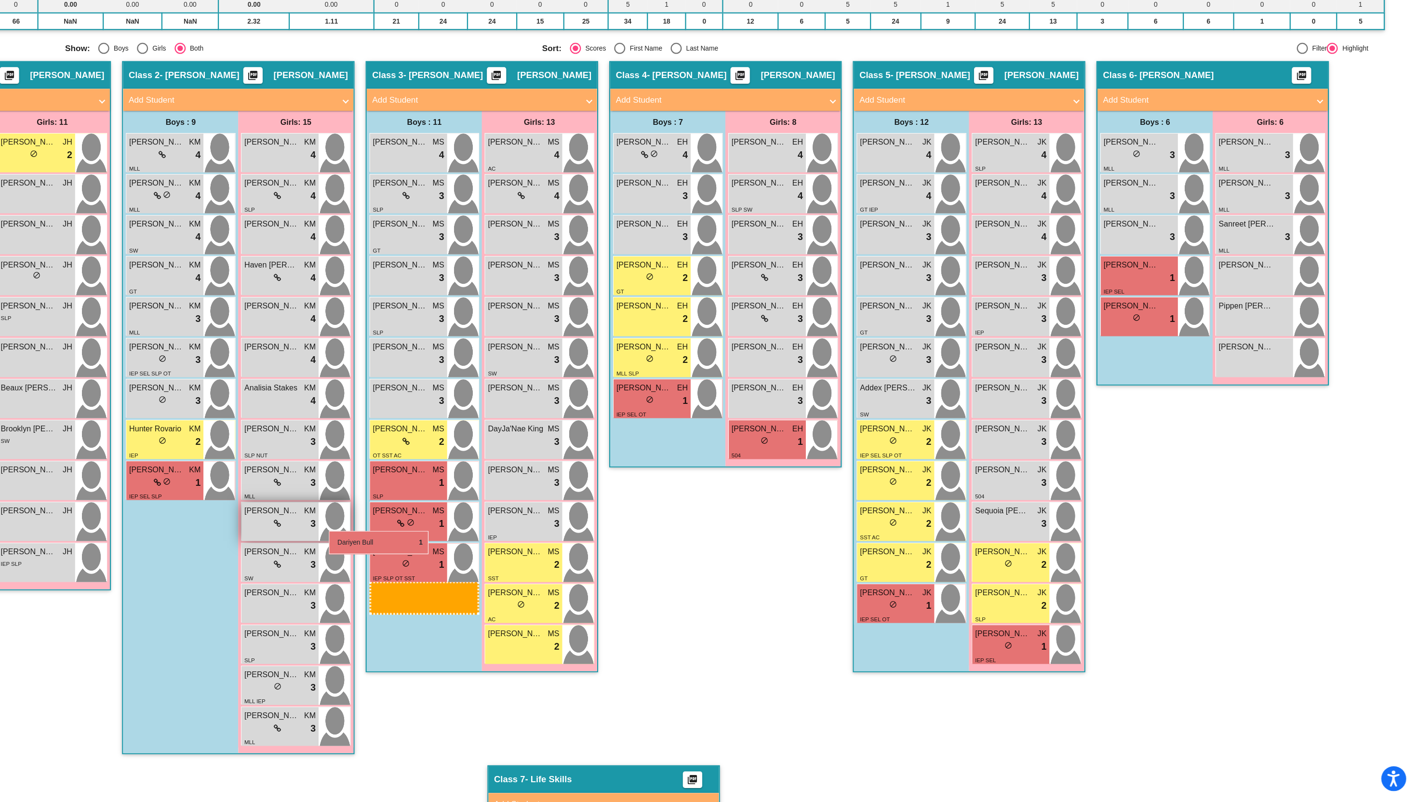
drag, startPoint x: 1184, startPoint y: 337, endPoint x: 469, endPoint y: 566, distance: 750.4
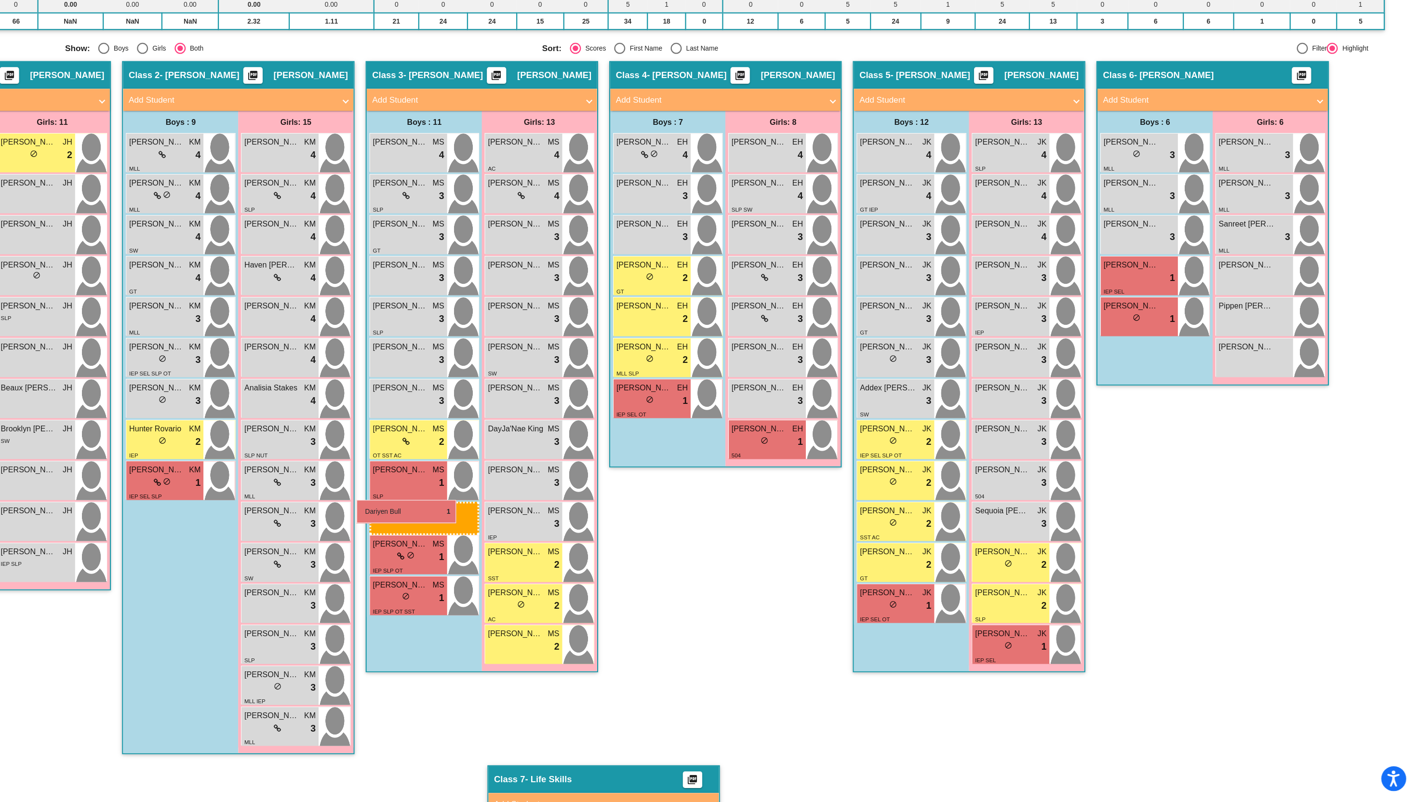
drag, startPoint x: 1174, startPoint y: 328, endPoint x: 494, endPoint y: 539, distance: 712.0
drag, startPoint x: 1167, startPoint y: 335, endPoint x: 506, endPoint y: 507, distance: 683.6
click at [544, 520] on div "lock do_not_disturb_alt 1" at bounding box center [539, 524] width 62 height 13
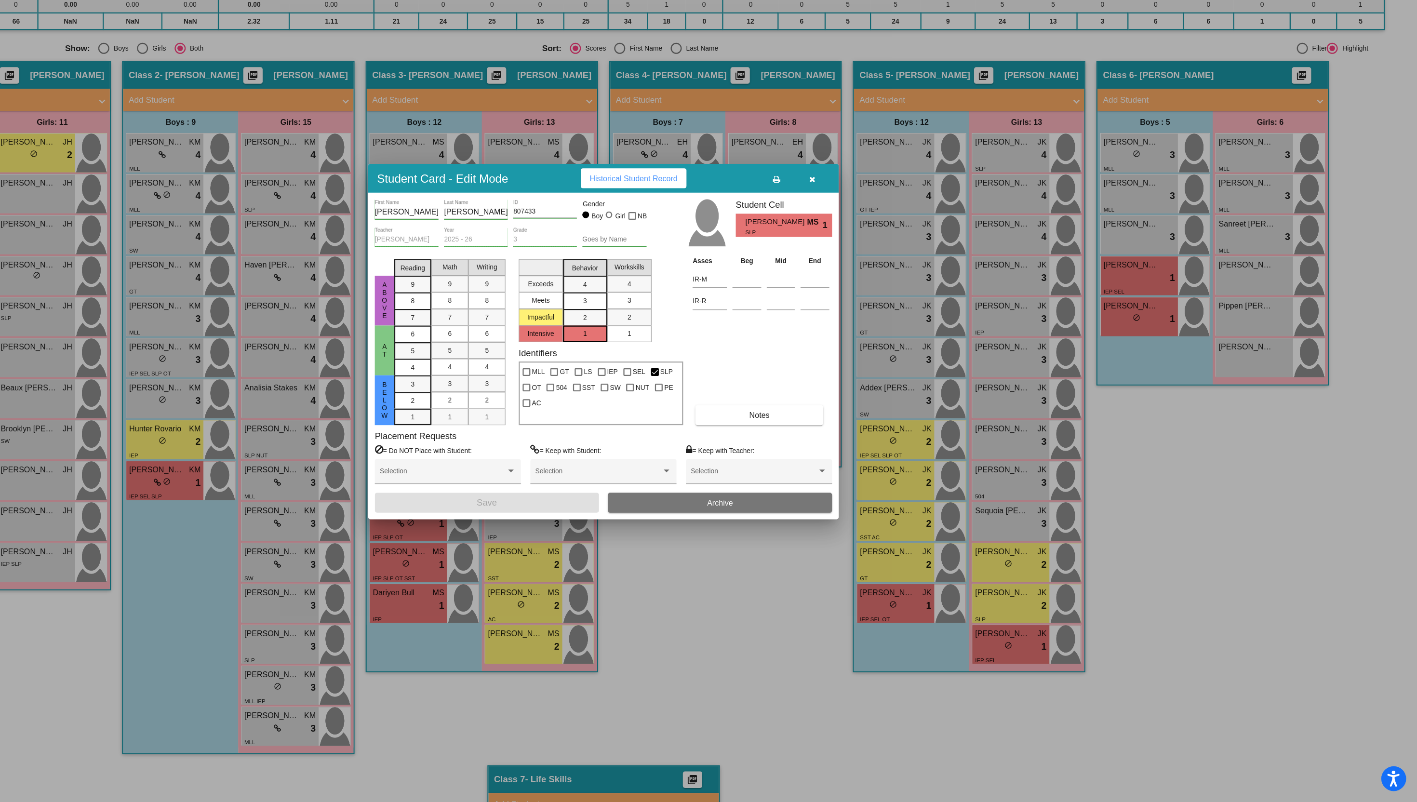
click at [893, 262] on icon "button" at bounding box center [890, 259] width 5 height 7
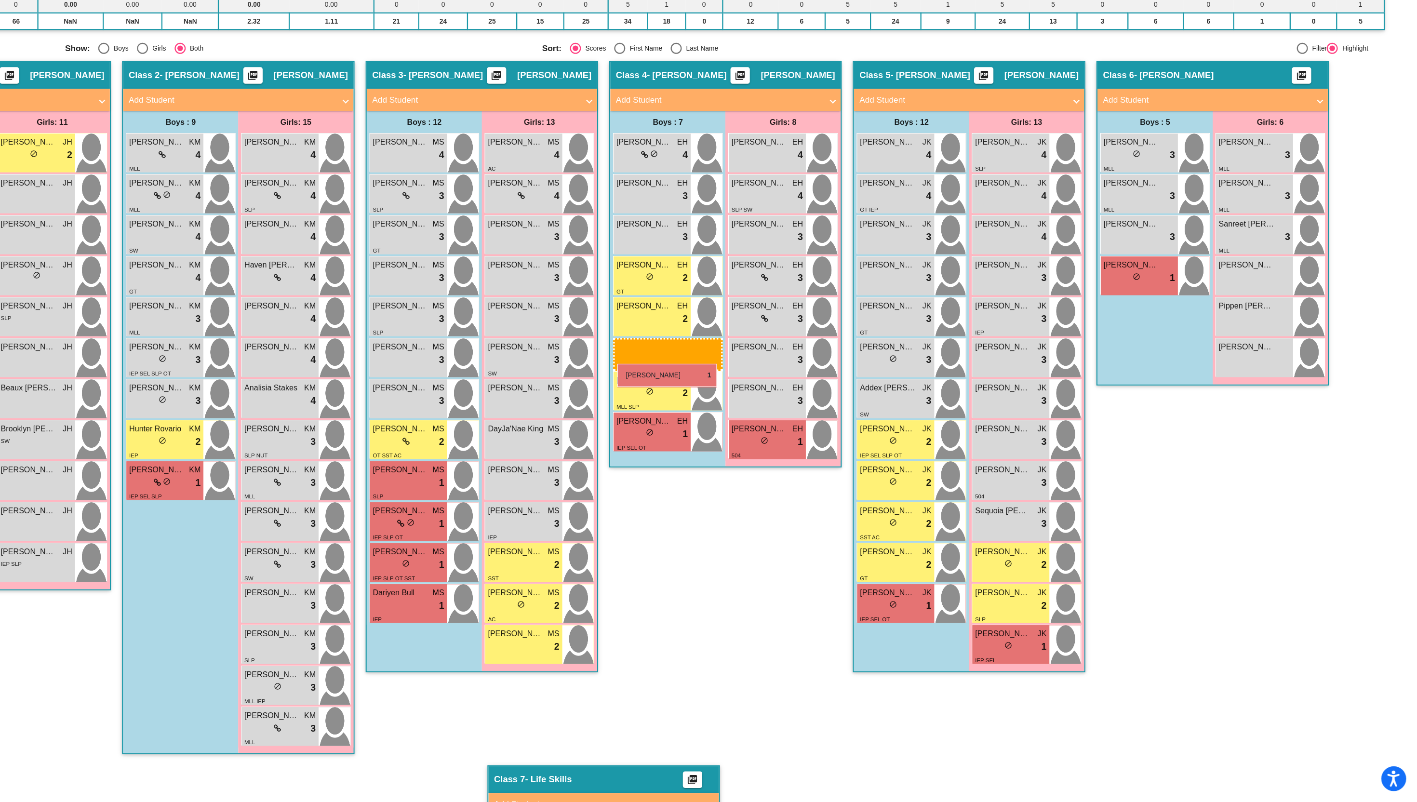
drag, startPoint x: 1189, startPoint y: 349, endPoint x: 721, endPoint y: 420, distance: 473.4
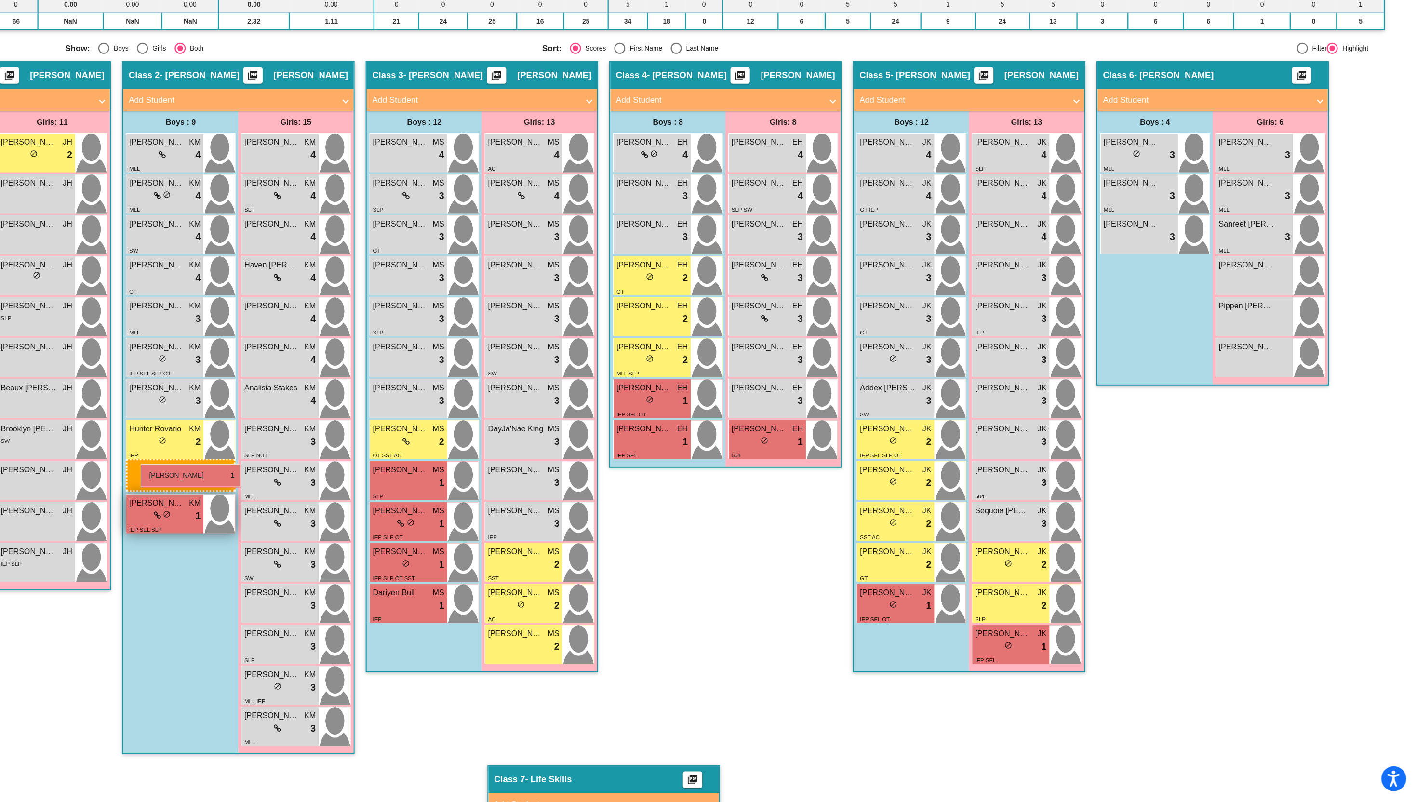
drag, startPoint x: 1154, startPoint y: 344, endPoint x: 301, endPoint y: 506, distance: 868.3
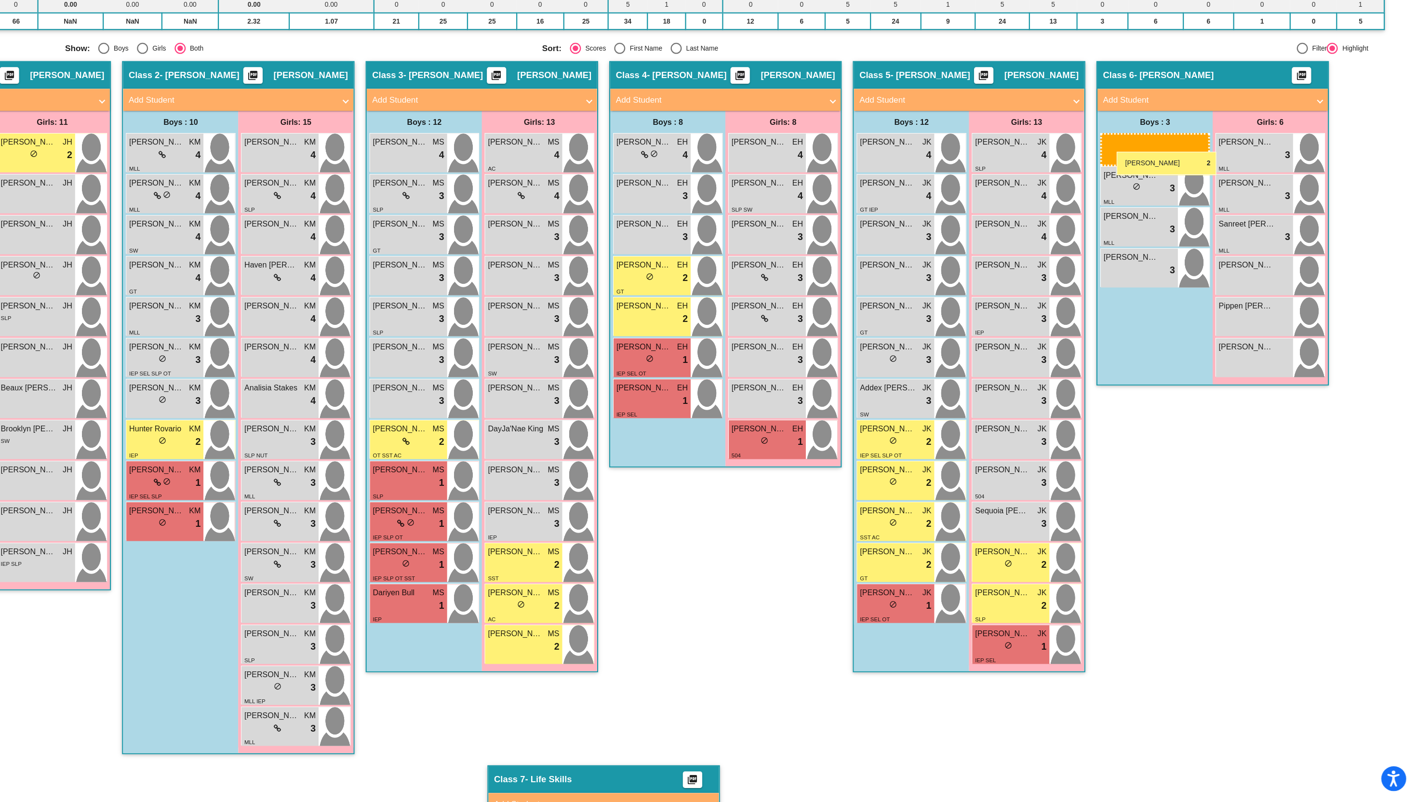
drag, startPoint x: 762, startPoint y: 416, endPoint x: 1154, endPoint y: 236, distance: 431.8
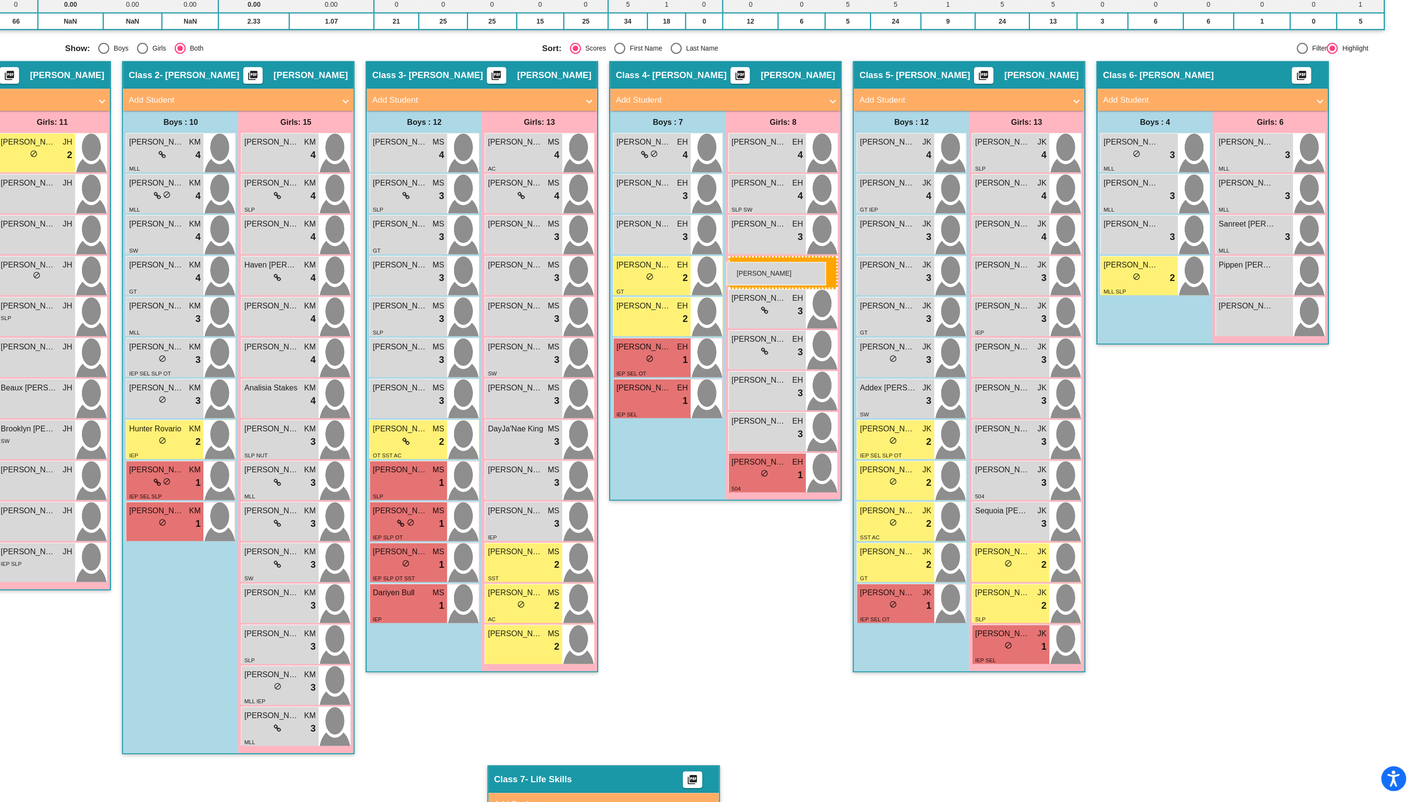
drag, startPoint x: 1272, startPoint y: 343, endPoint x: 816, endPoint y: 332, distance: 457.1
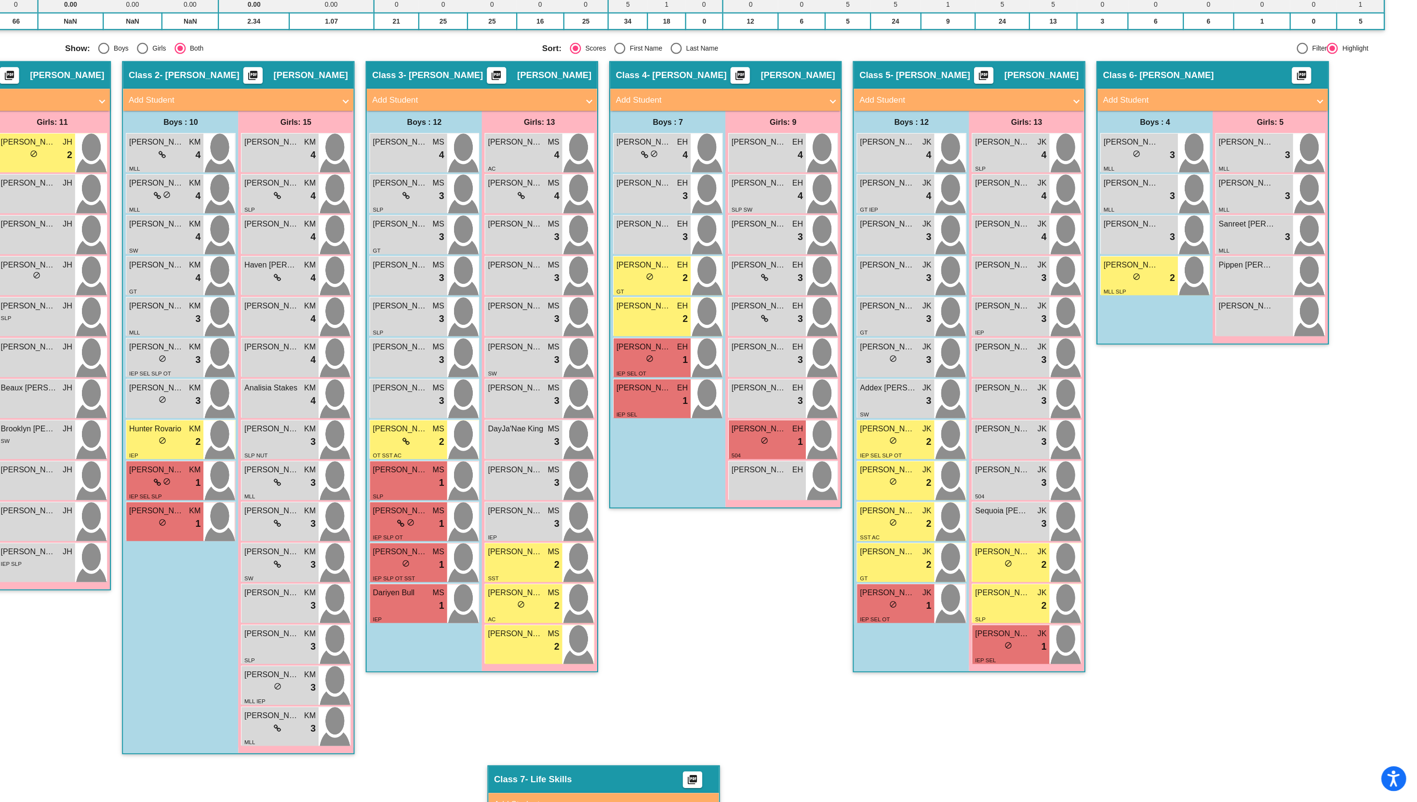
click at [1131, 662] on div "Hallway - Hallway Class picture_as_pdf Add Student First Name Last Name Student…" at bounding box center [708, 592] width 1360 height 870
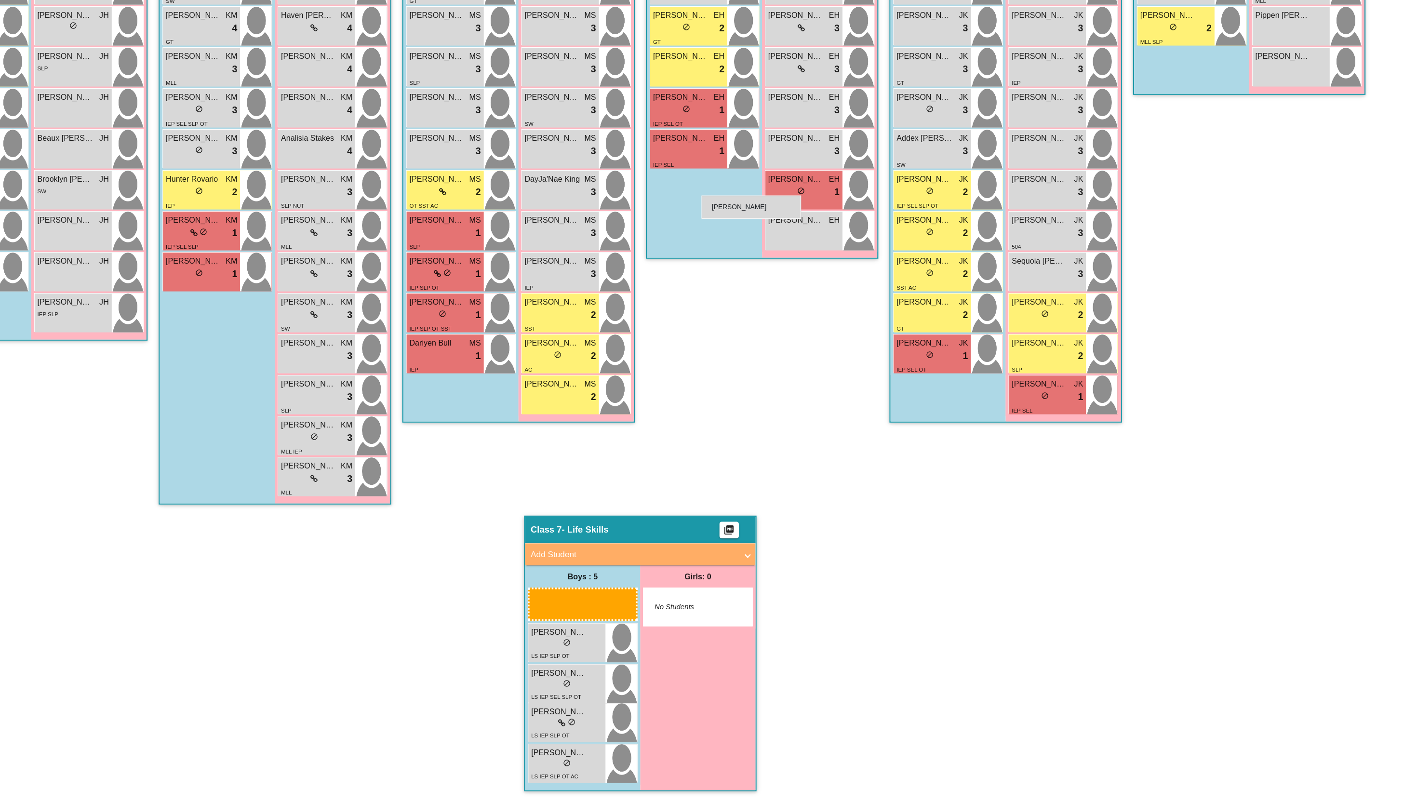
scroll to position [322, 0]
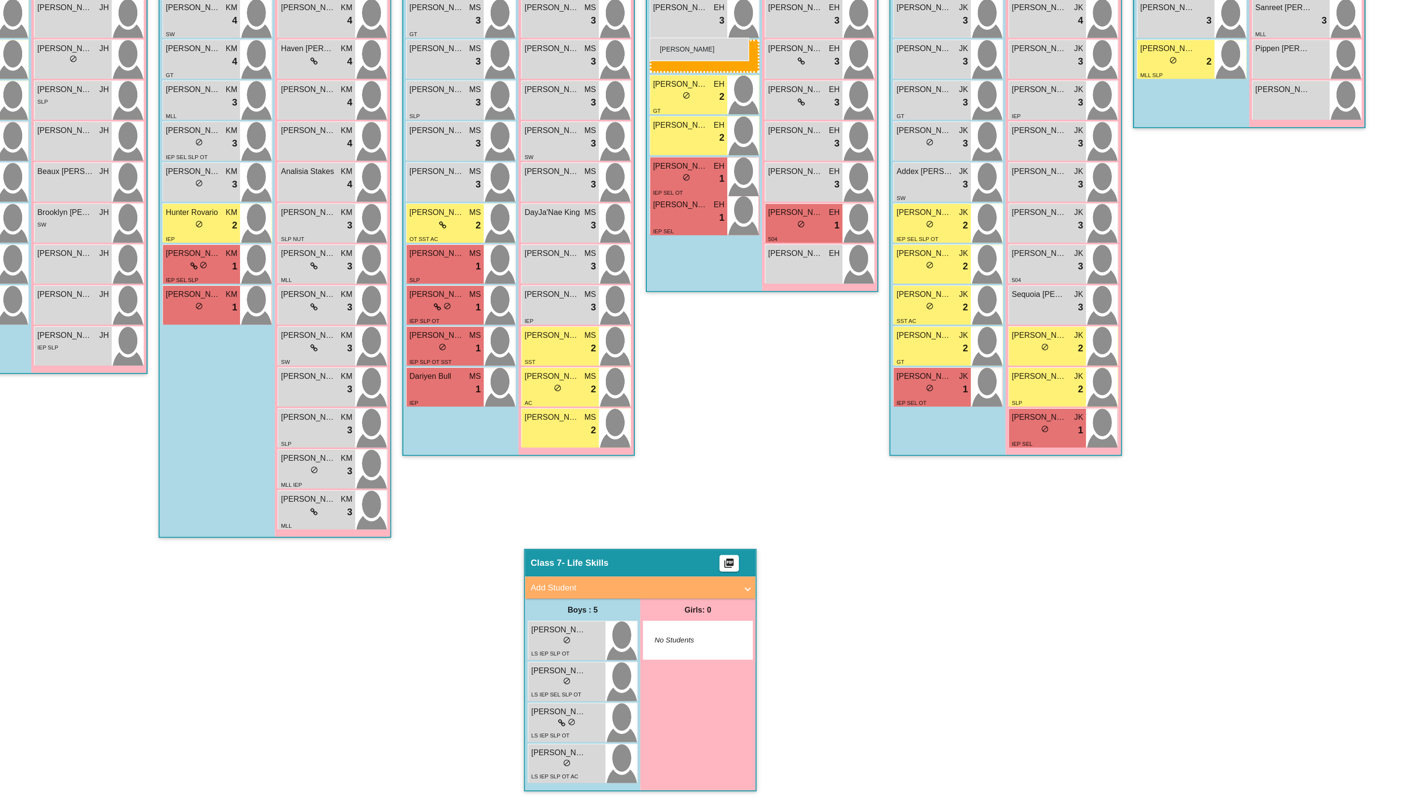
drag, startPoint x: 635, startPoint y: 703, endPoint x: 716, endPoint y: 136, distance: 572.7
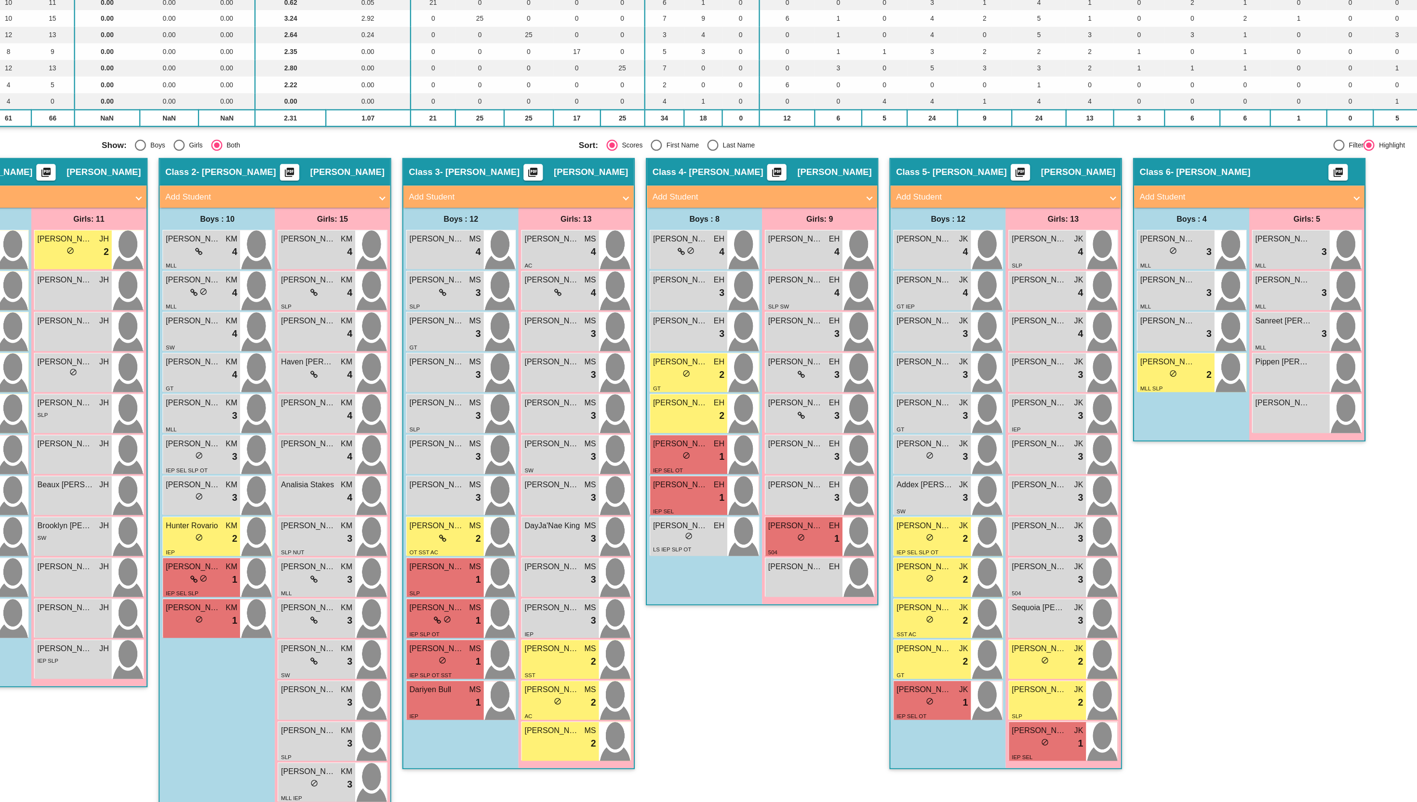
scroll to position [52, 0]
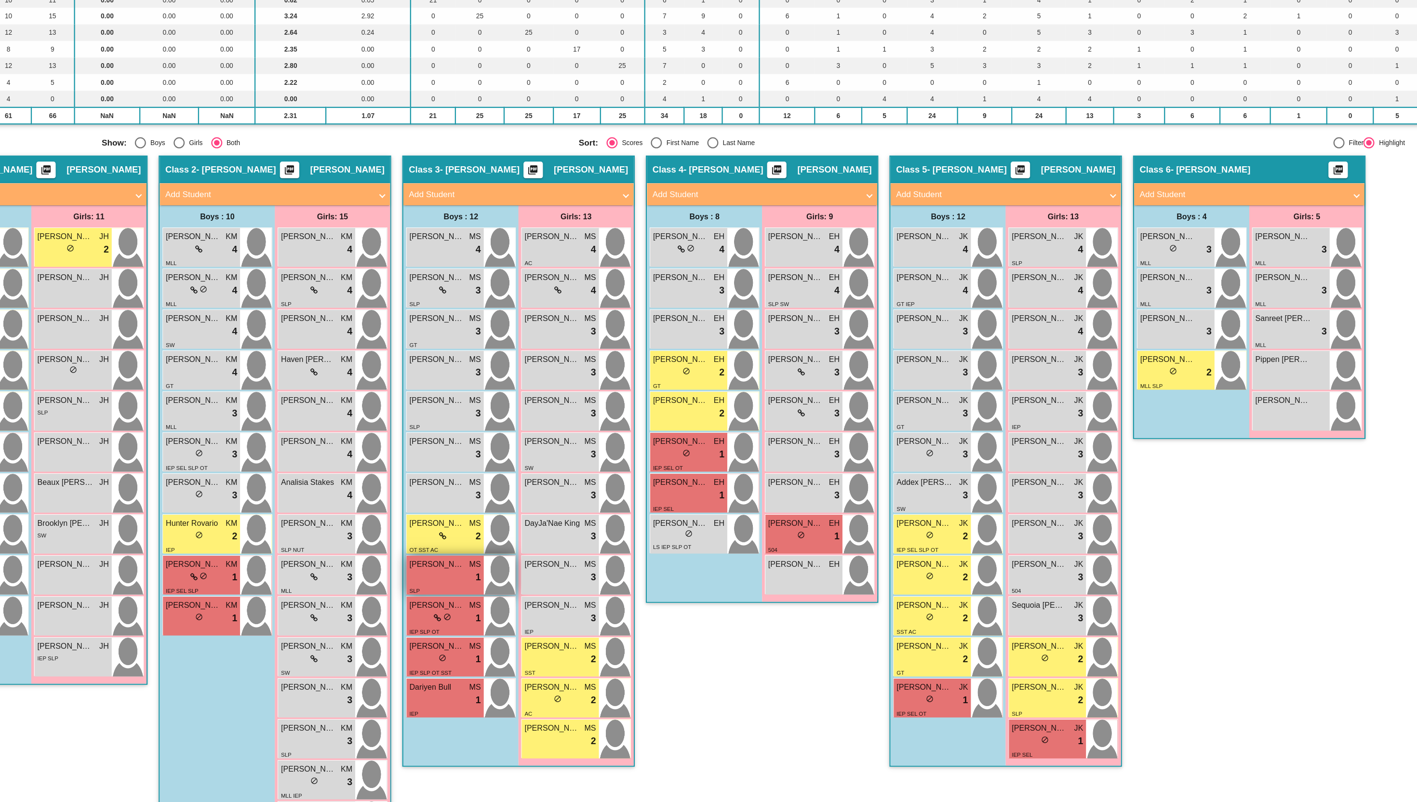
click at [541, 613] on div "SLP" at bounding box center [539, 618] width 62 height 10
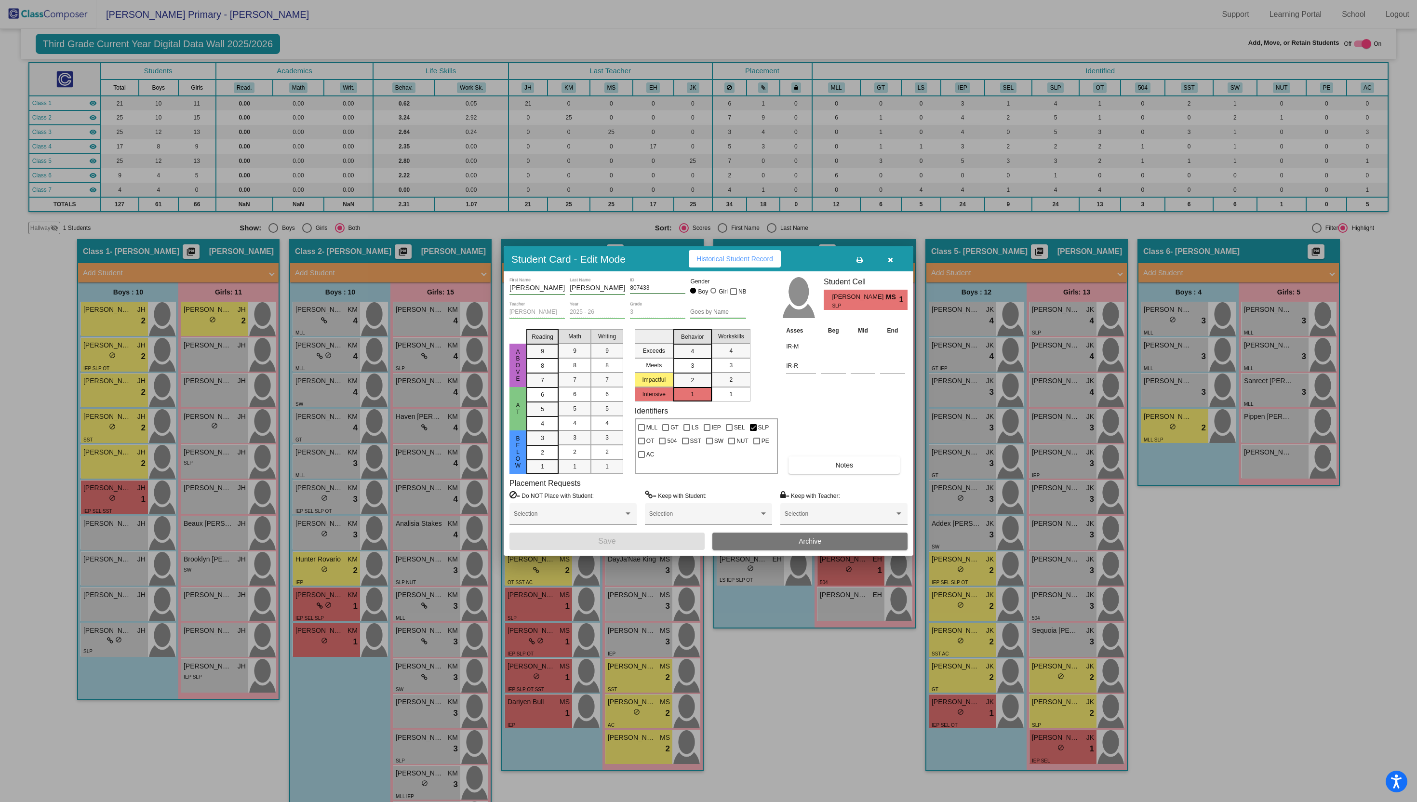
click at [888, 257] on icon "button" at bounding box center [890, 259] width 5 height 7
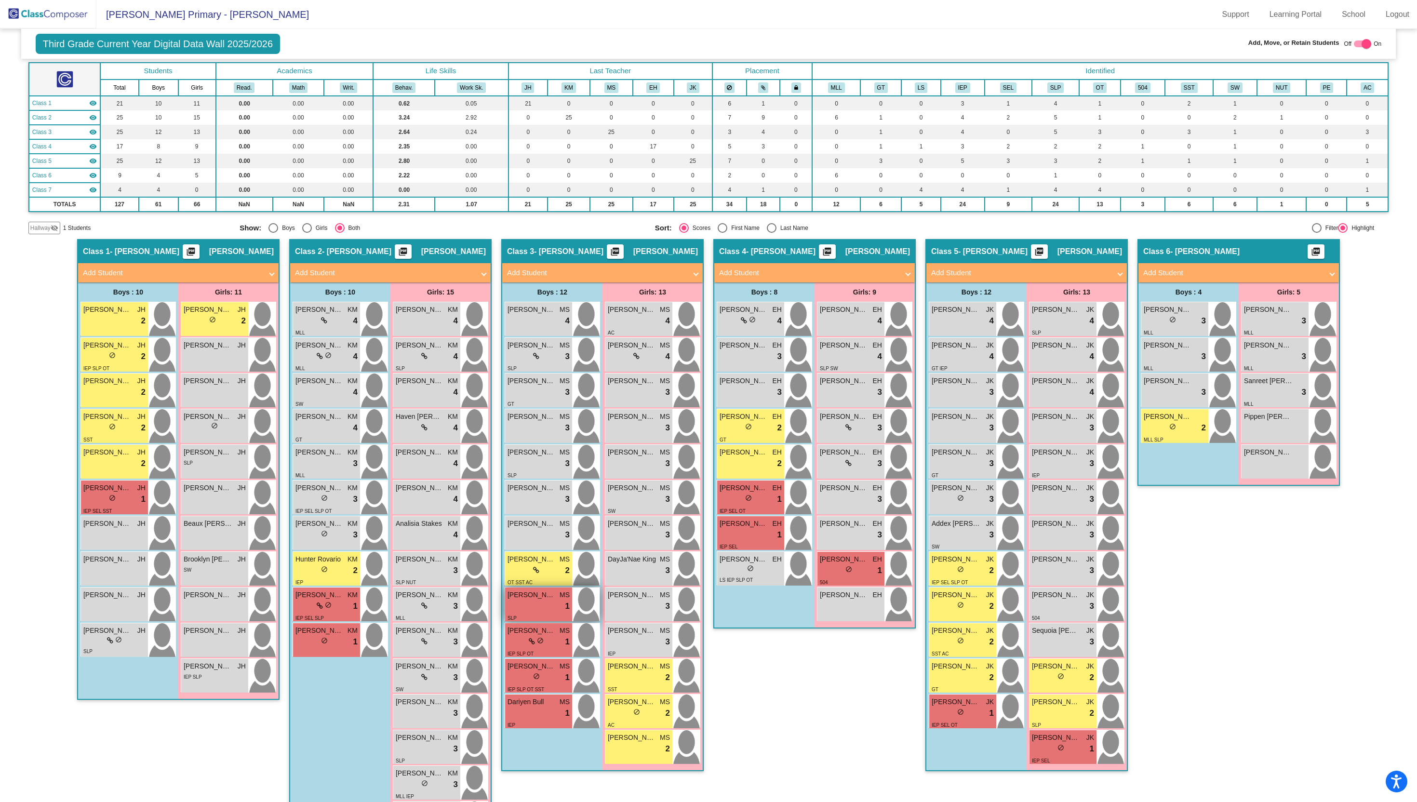
click at [542, 601] on div "lock do_not_disturb_alt 1" at bounding box center [539, 606] width 62 height 13
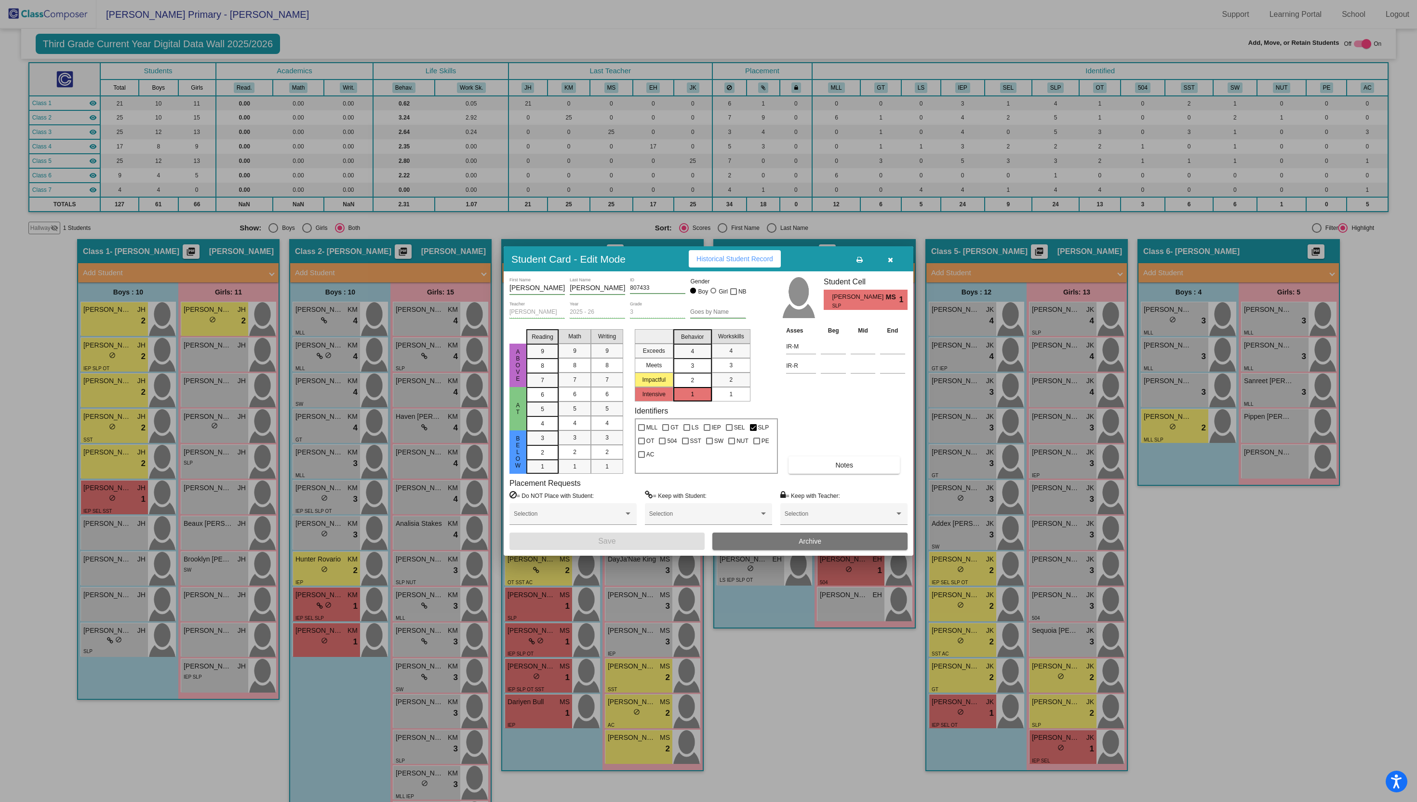
click at [679, 381] on mat-list-option "2" at bounding box center [692, 380] width 39 height 14
click at [625, 537] on button "Save" at bounding box center [606, 541] width 195 height 17
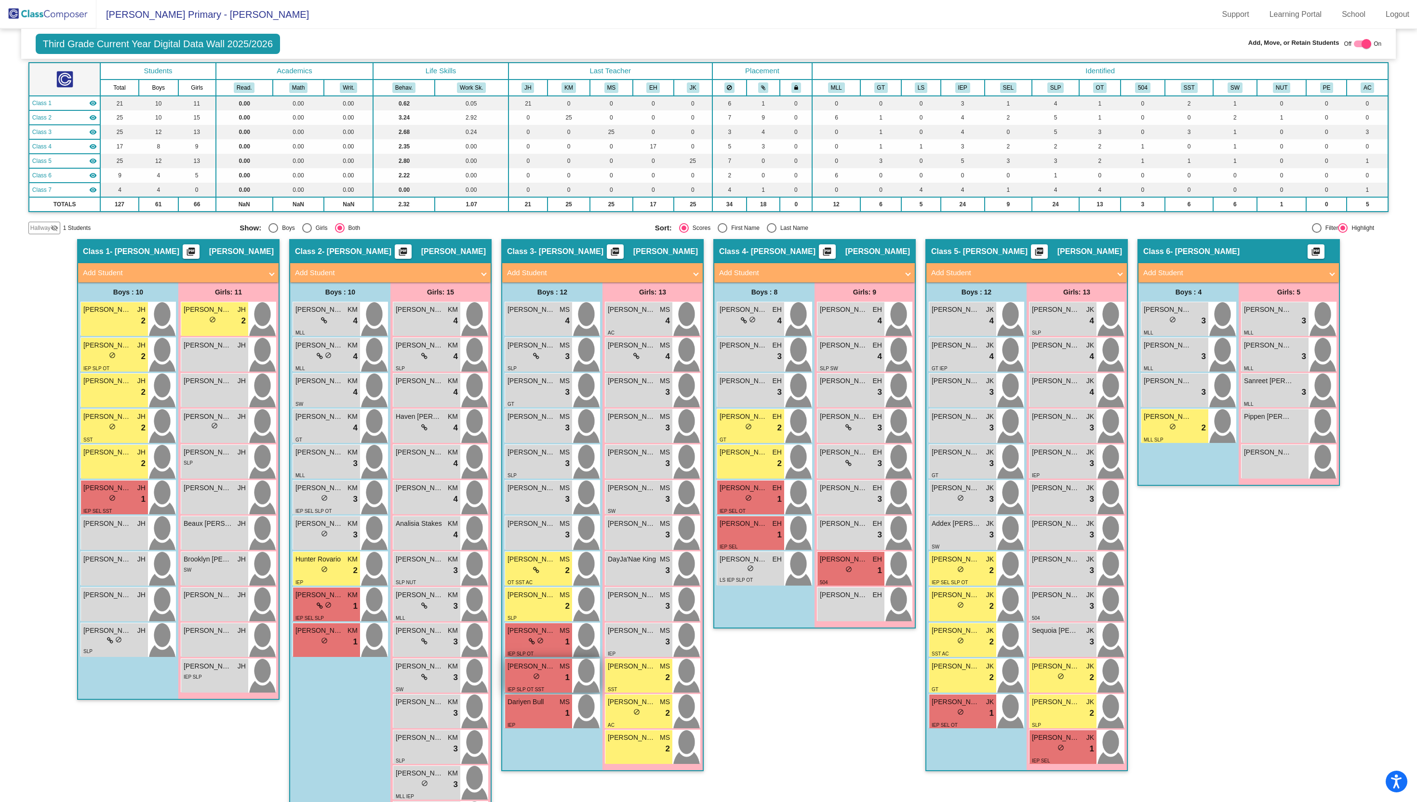
click at [544, 675] on div "lock do_not_disturb_alt 1" at bounding box center [539, 677] width 62 height 13
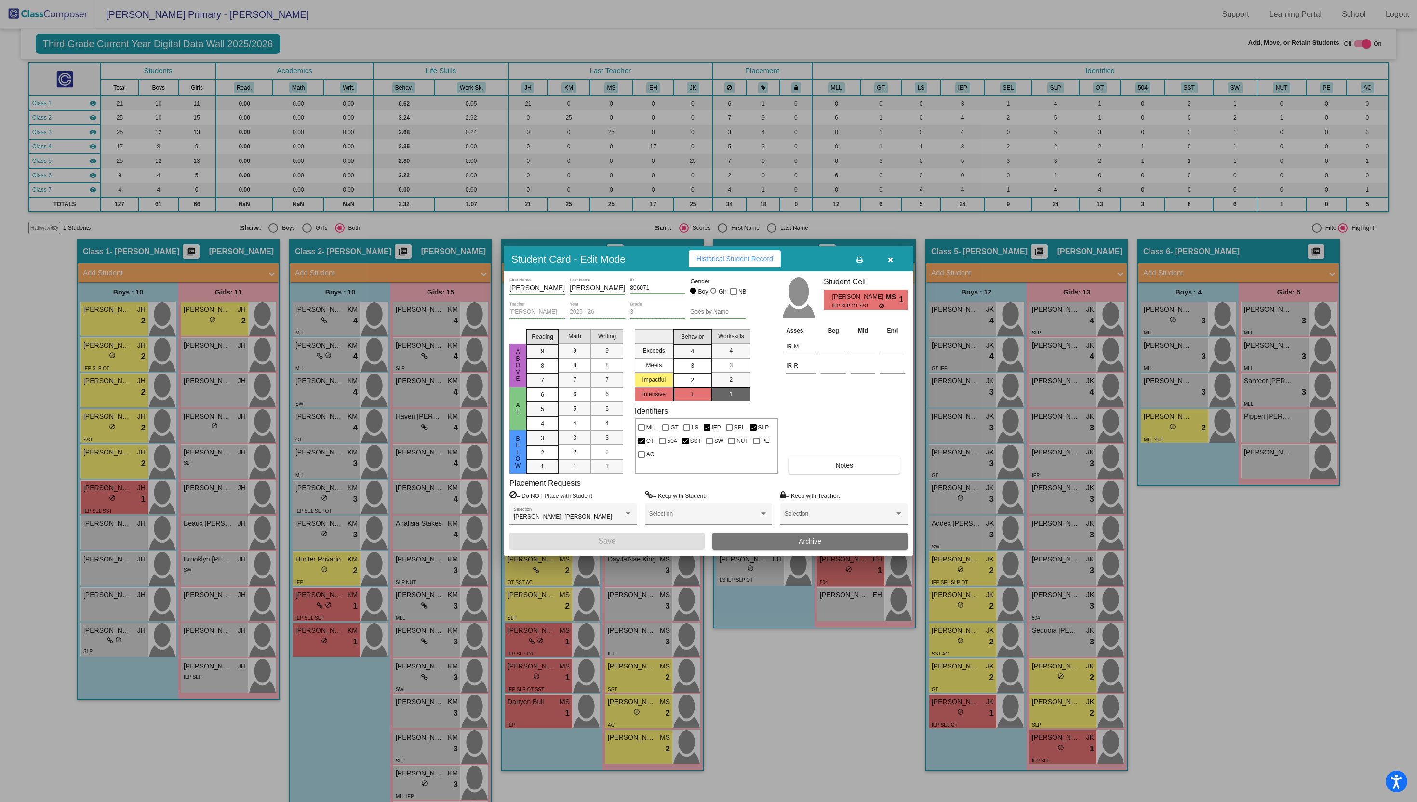
click at [690, 381] on div "2" at bounding box center [692, 380] width 19 height 14
click at [628, 541] on button "Save" at bounding box center [606, 541] width 195 height 17
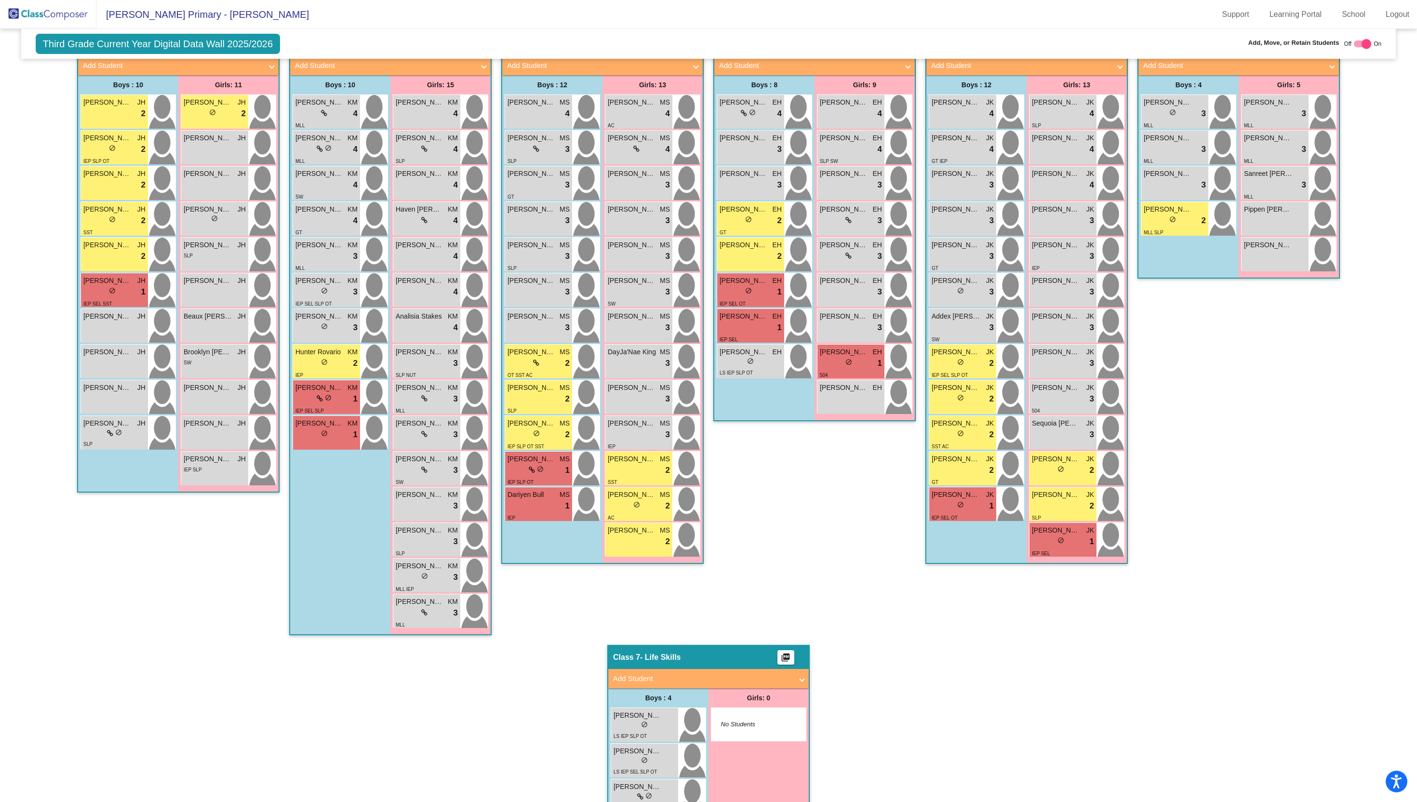
scroll to position [264, 0]
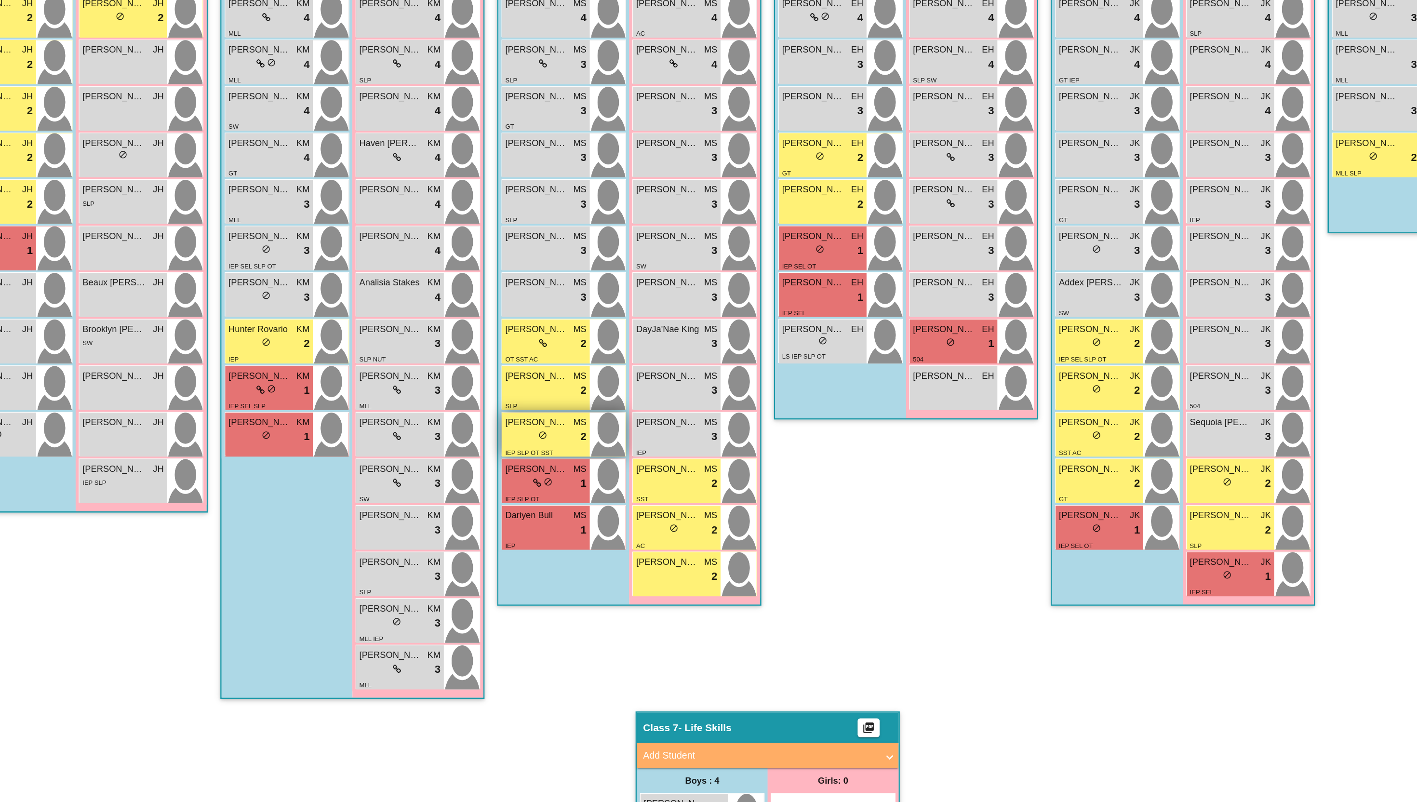
click at [534, 429] on span "do_not_disturb_alt" at bounding box center [536, 428] width 7 height 7
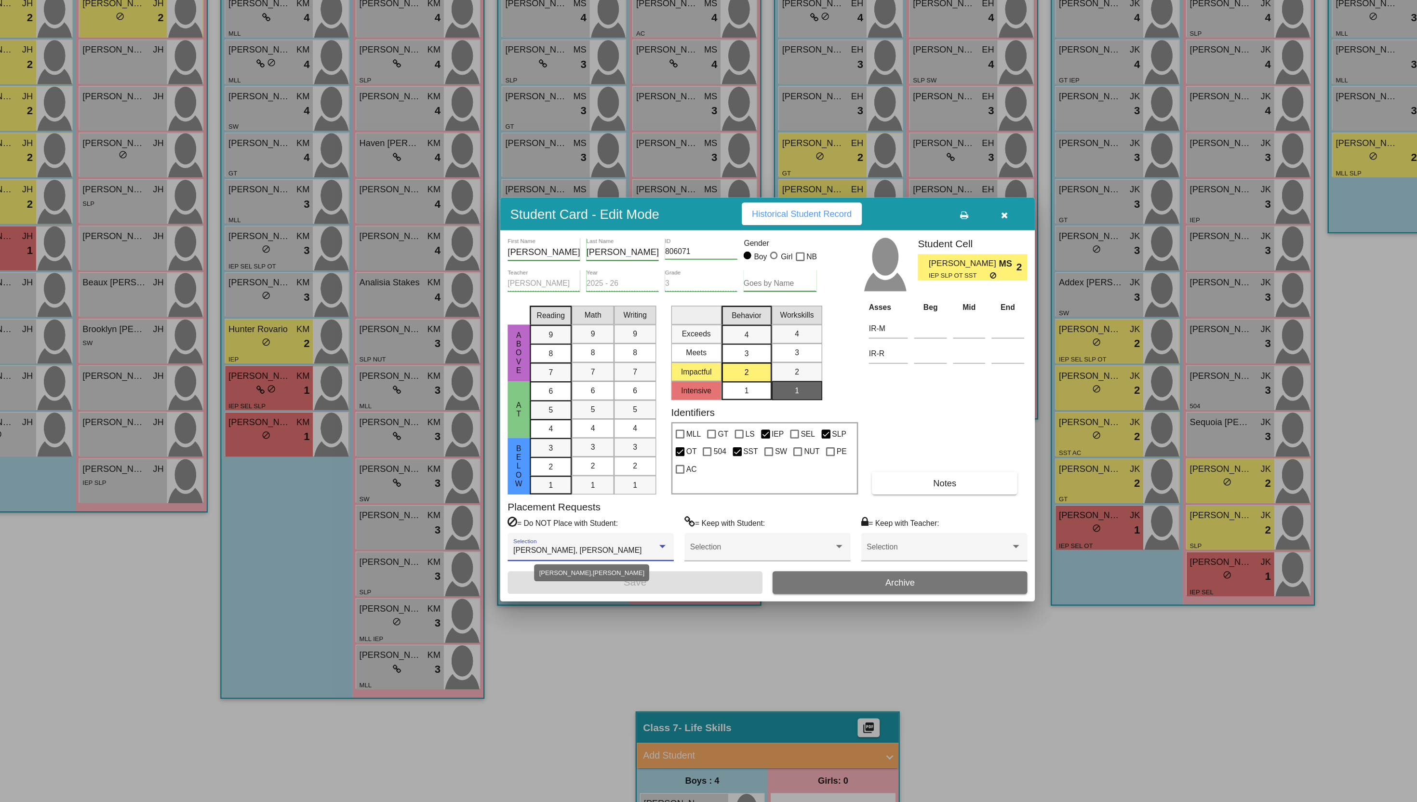
click at [601, 516] on span "[PERSON_NAME], [PERSON_NAME]" at bounding box center [563, 516] width 98 height 7
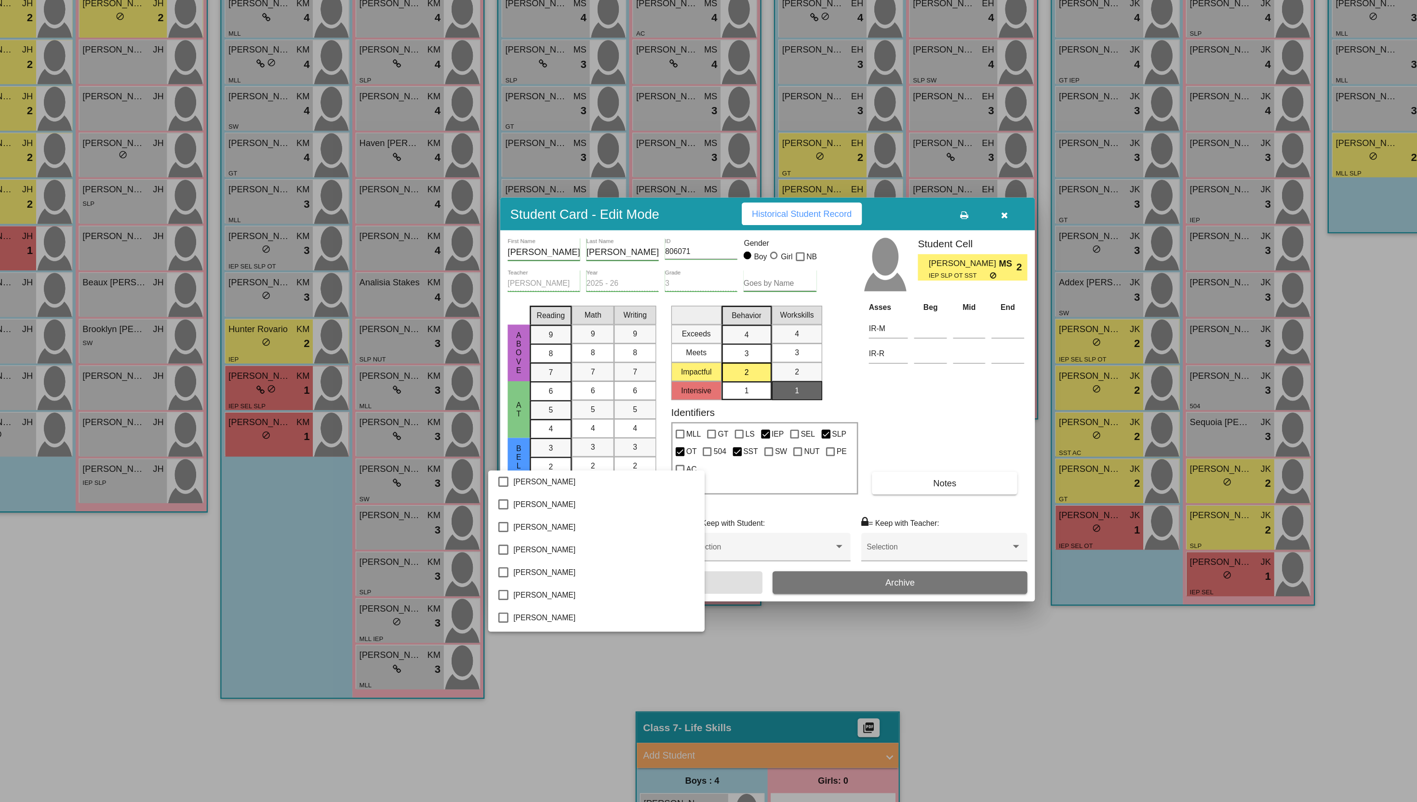
scroll to position [450, 0]
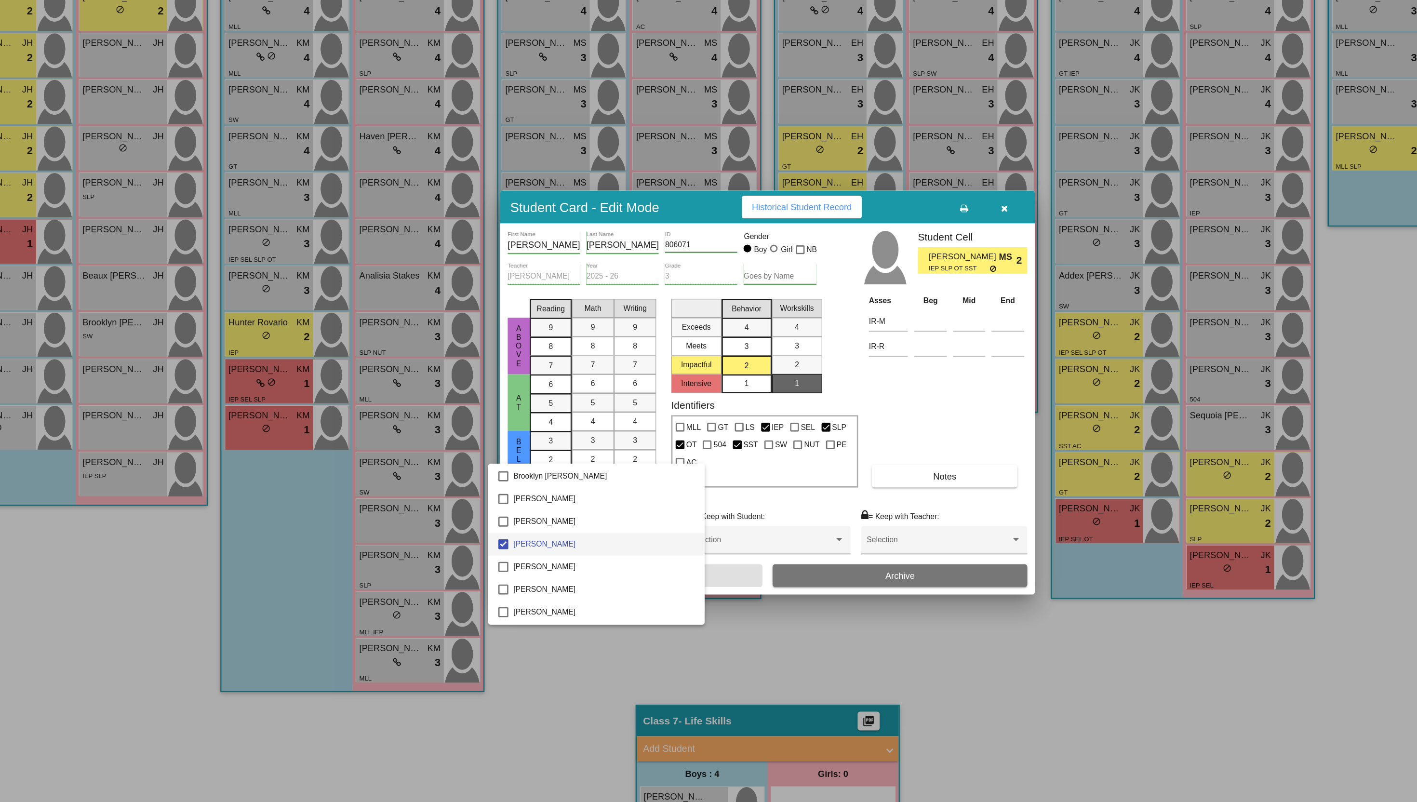
click at [594, 605] on div at bounding box center [708, 401] width 1417 height 802
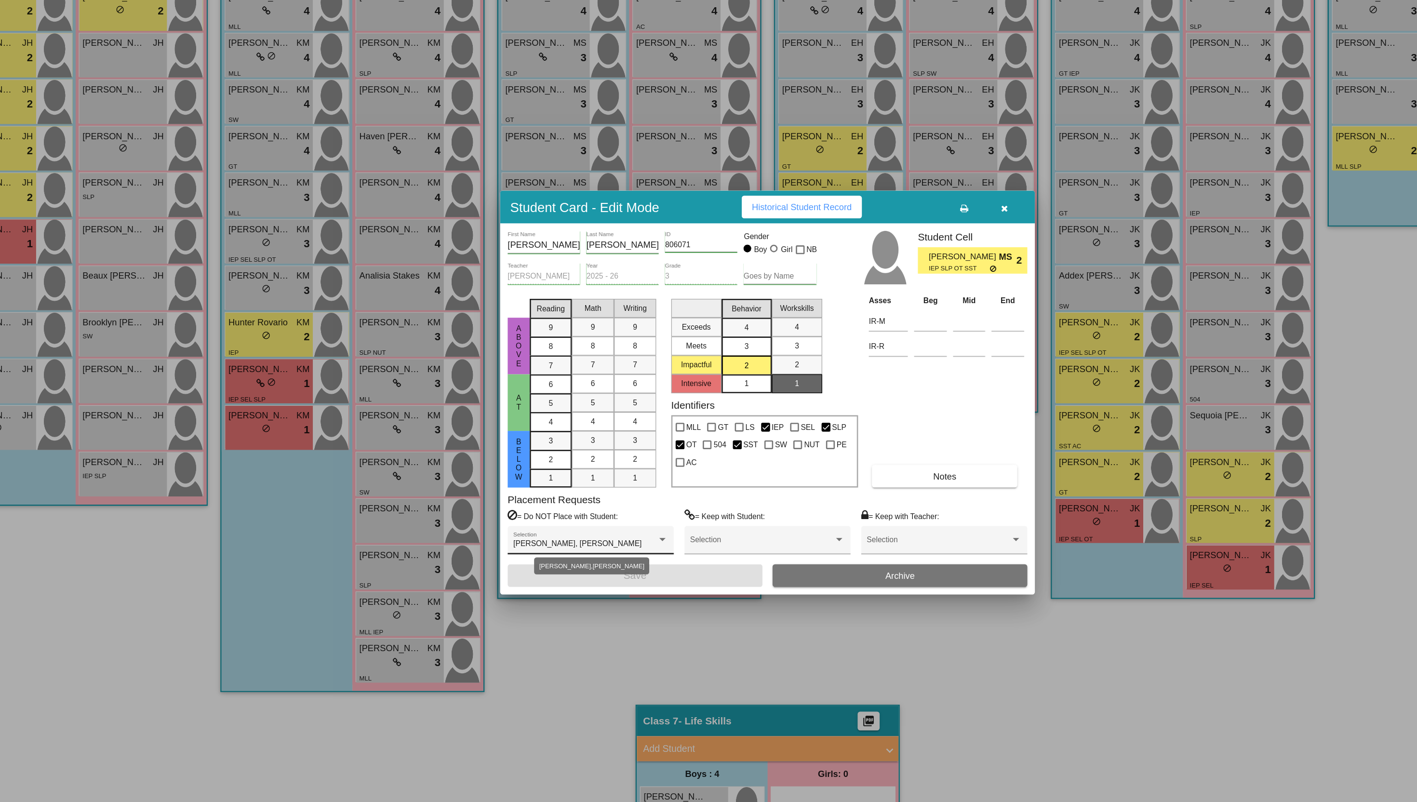
click at [632, 512] on div at bounding box center [628, 513] width 9 height 7
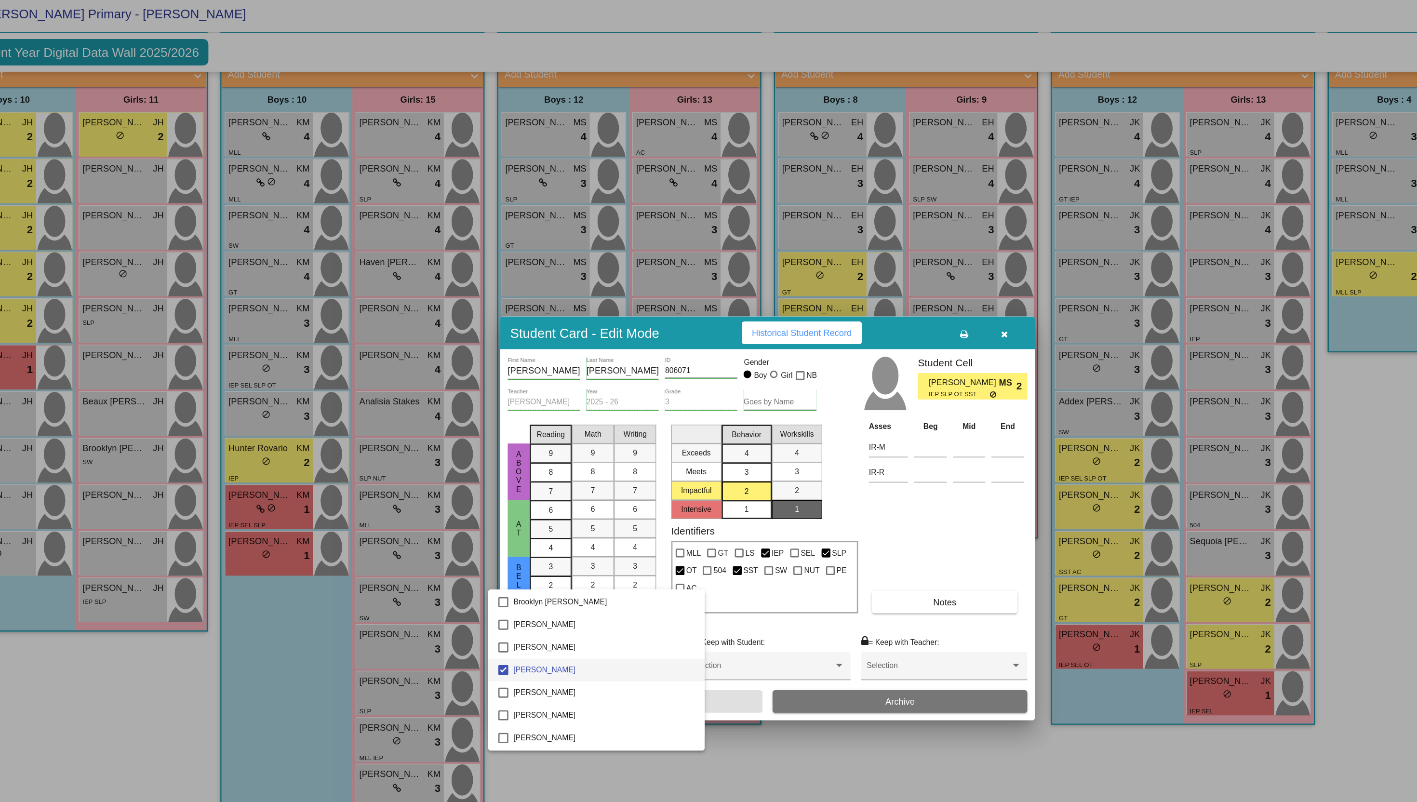
click at [819, 590] on div at bounding box center [708, 401] width 1417 height 802
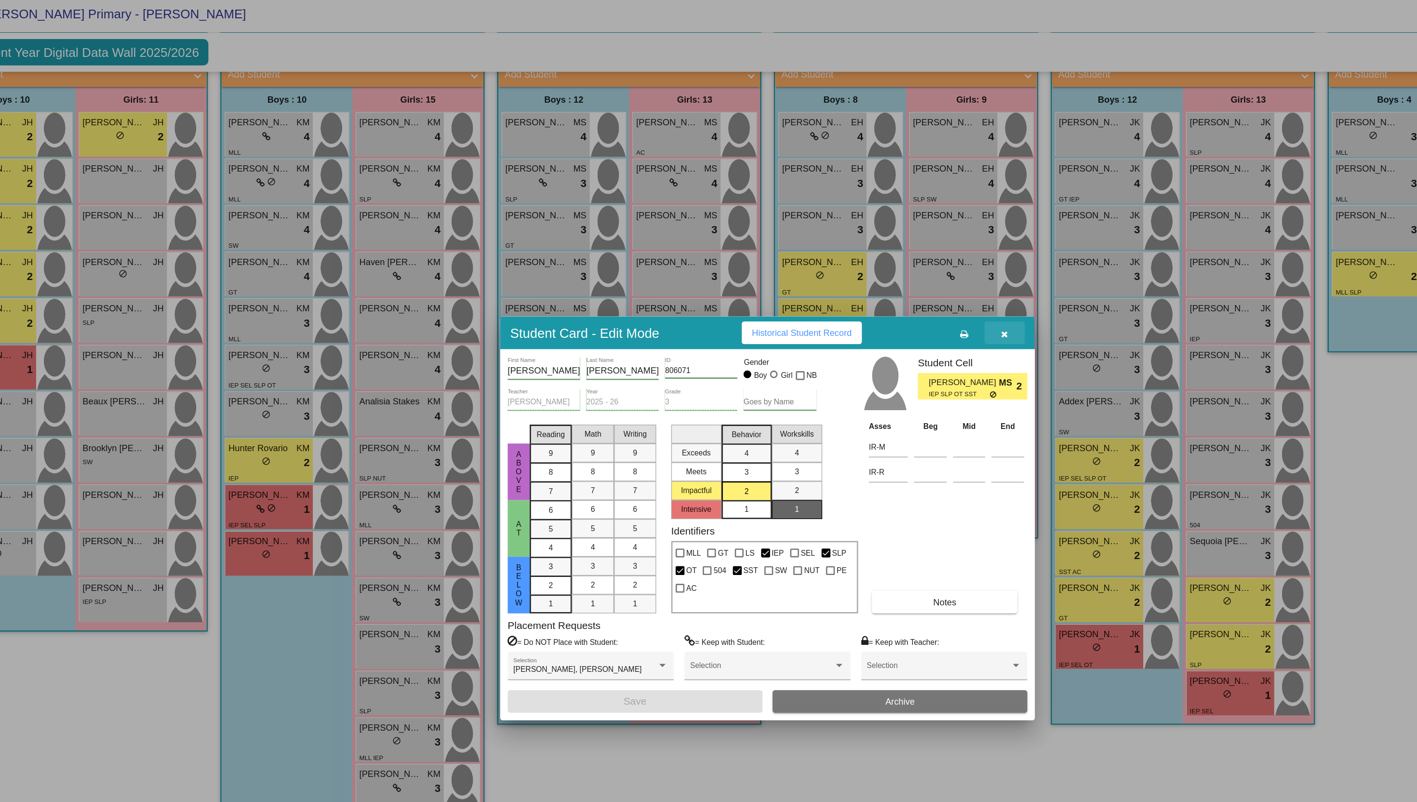
click at [891, 258] on icon "button" at bounding box center [890, 259] width 5 height 7
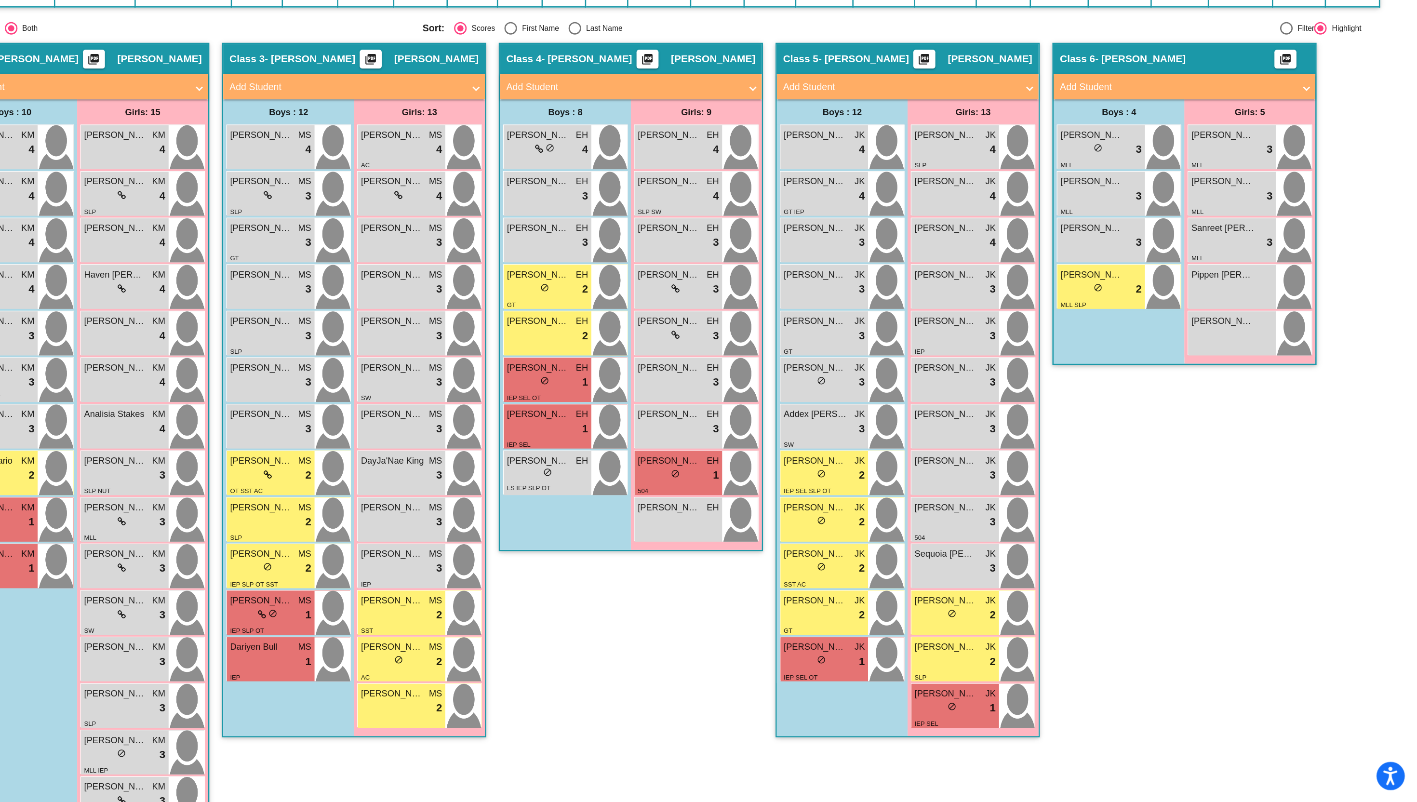
scroll to position [73, 0]
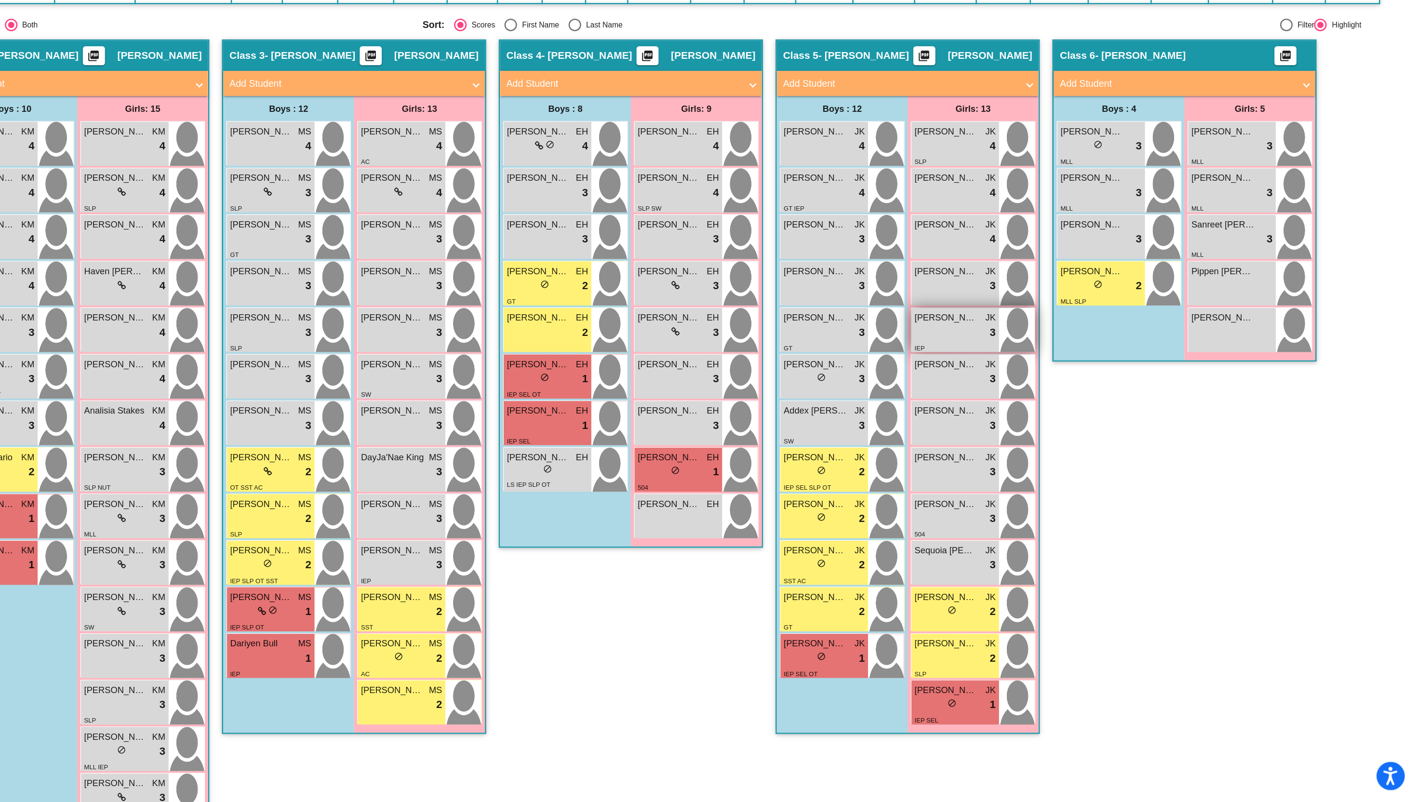
click at [1050, 437] on div "lock do_not_disturb_alt 3" at bounding box center [1063, 442] width 62 height 13
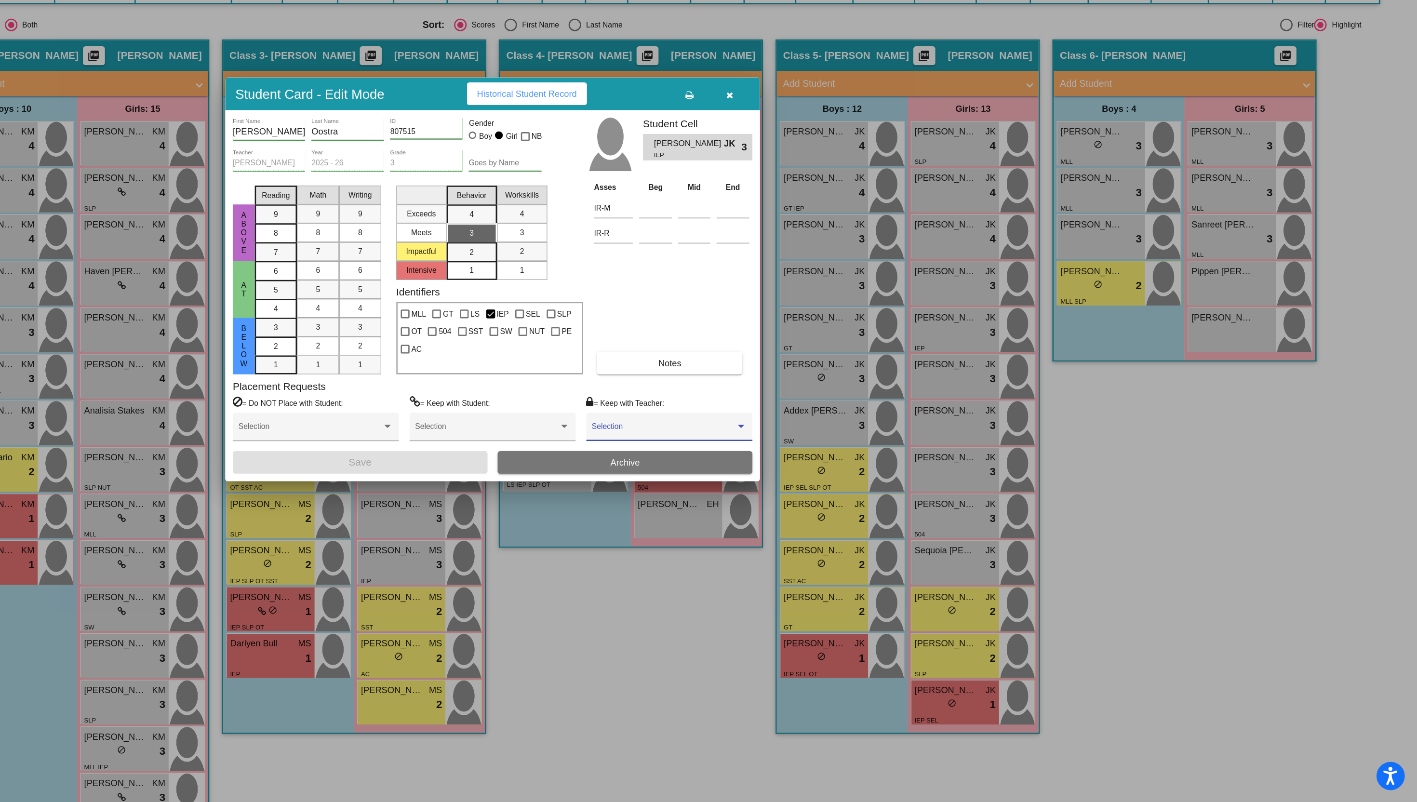
click at [833, 514] on span at bounding box center [840, 517] width 110 height 7
click at [833, 514] on span "None" at bounding box center [844, 517] width 119 height 17
click at [833, 514] on div "None" at bounding box center [840, 517] width 110 height 7
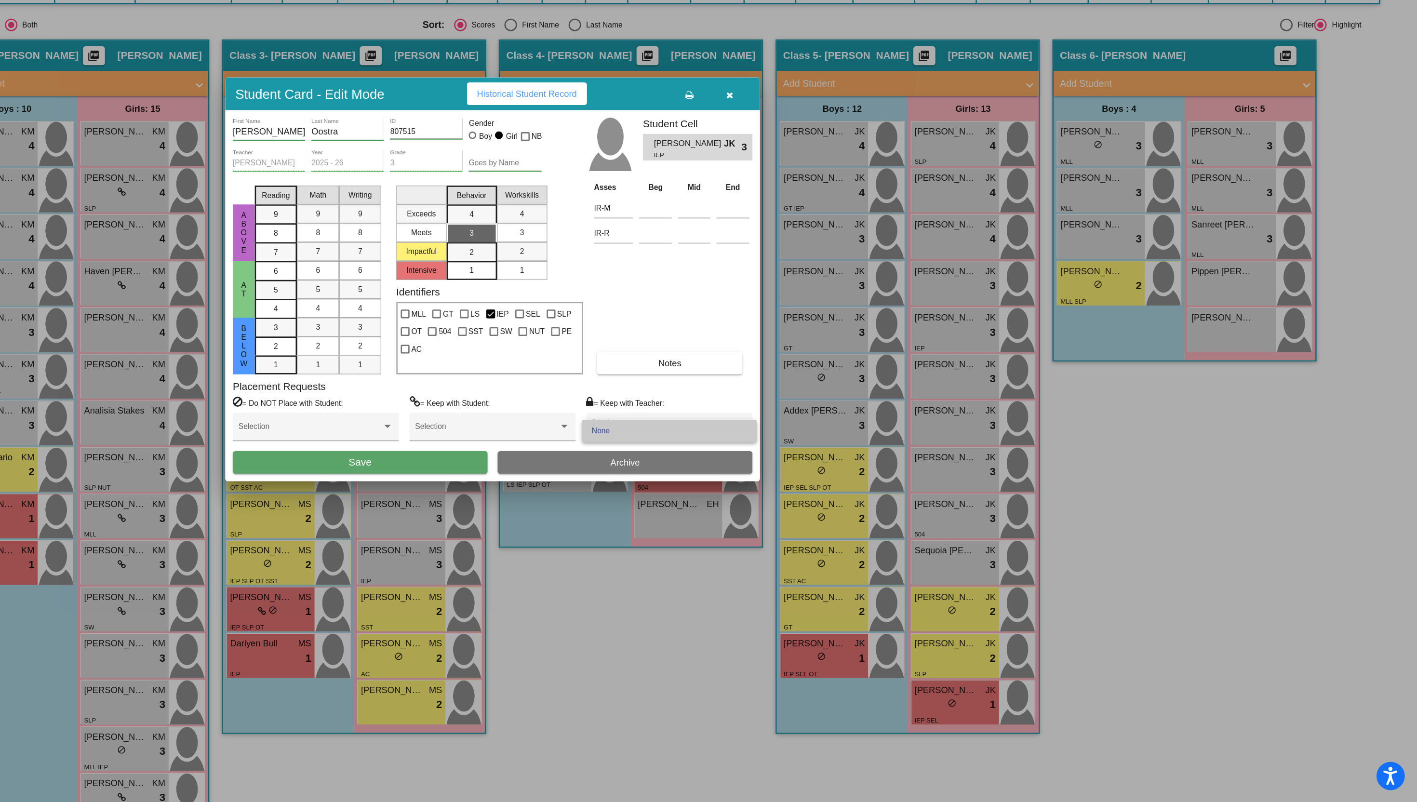
click at [833, 514] on span "None" at bounding box center [844, 517] width 119 height 17
click at [888, 257] on icon "button" at bounding box center [890, 259] width 5 height 7
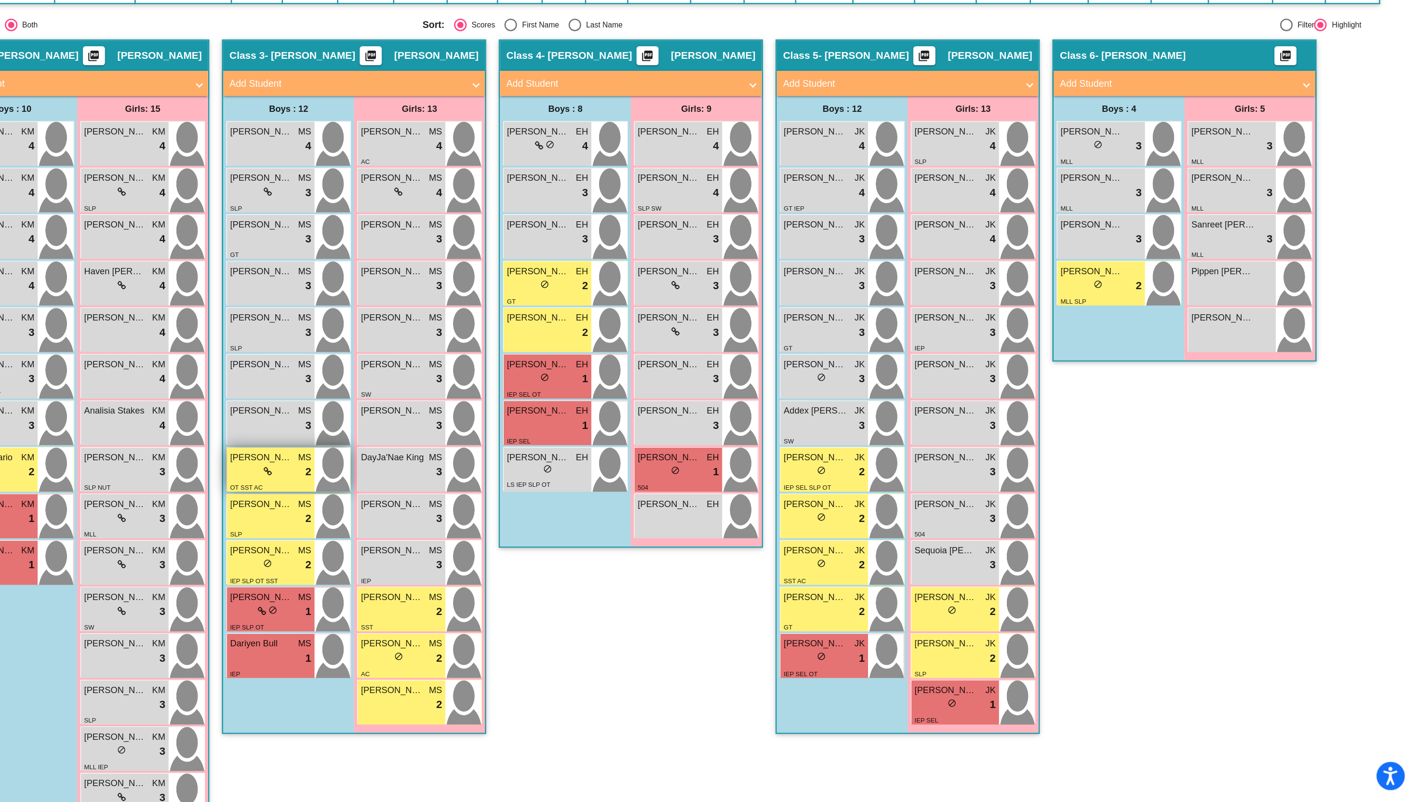
click at [534, 549] on icon at bounding box center [536, 548] width 6 height 7
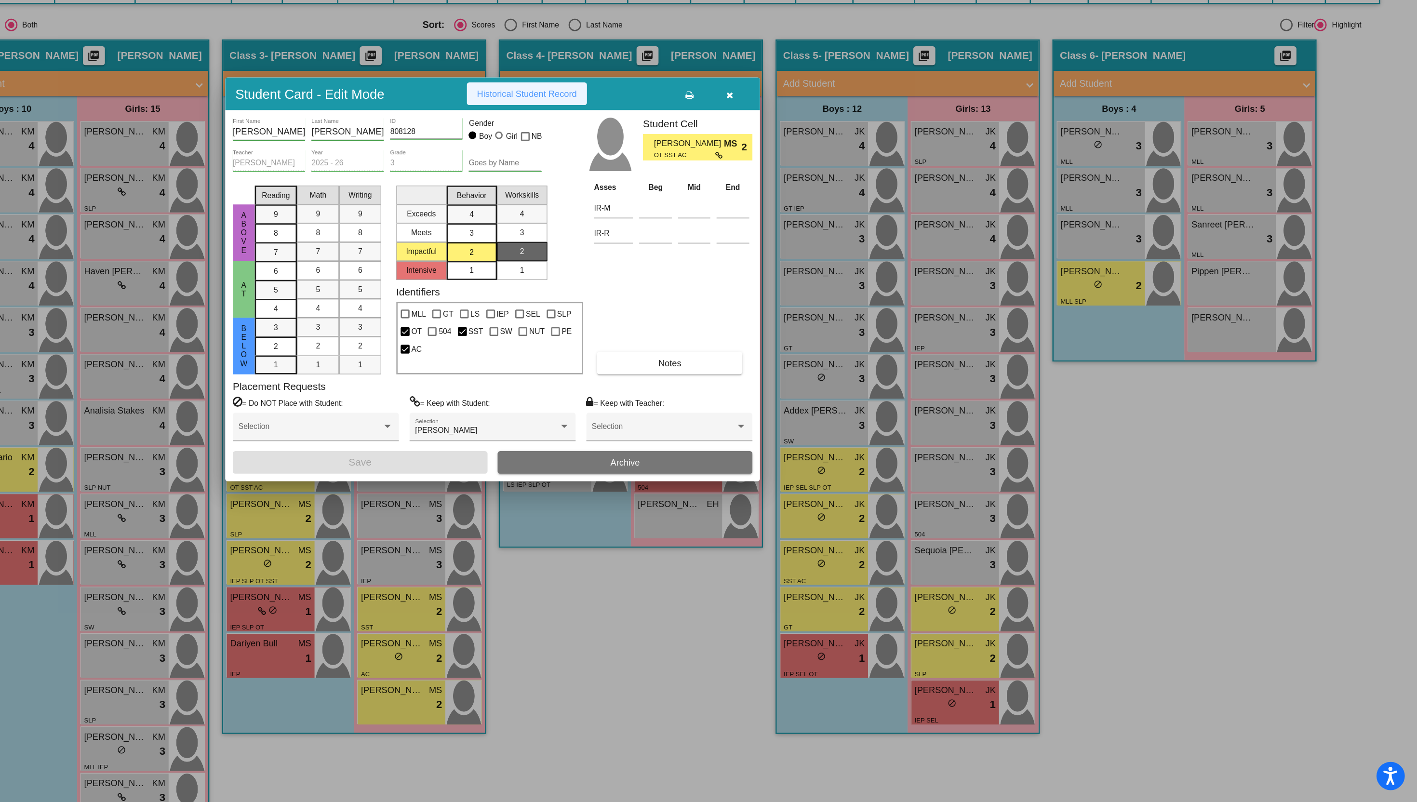
click at [756, 257] on span "Historical Student Record" at bounding box center [734, 259] width 77 height 8
click at [893, 258] on button "button" at bounding box center [890, 258] width 31 height 17
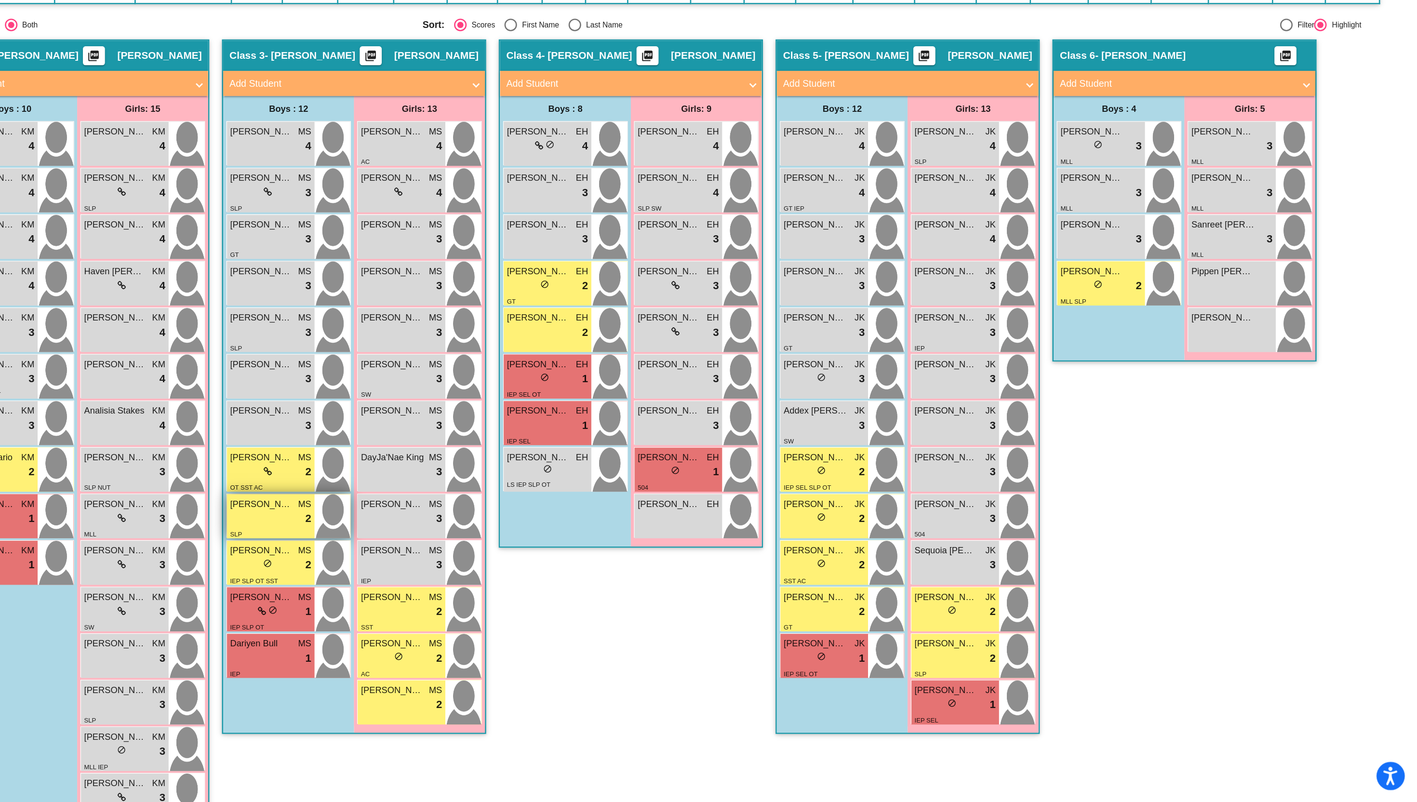
click at [528, 587] on div "lock do_not_disturb_alt 2" at bounding box center [539, 584] width 62 height 13
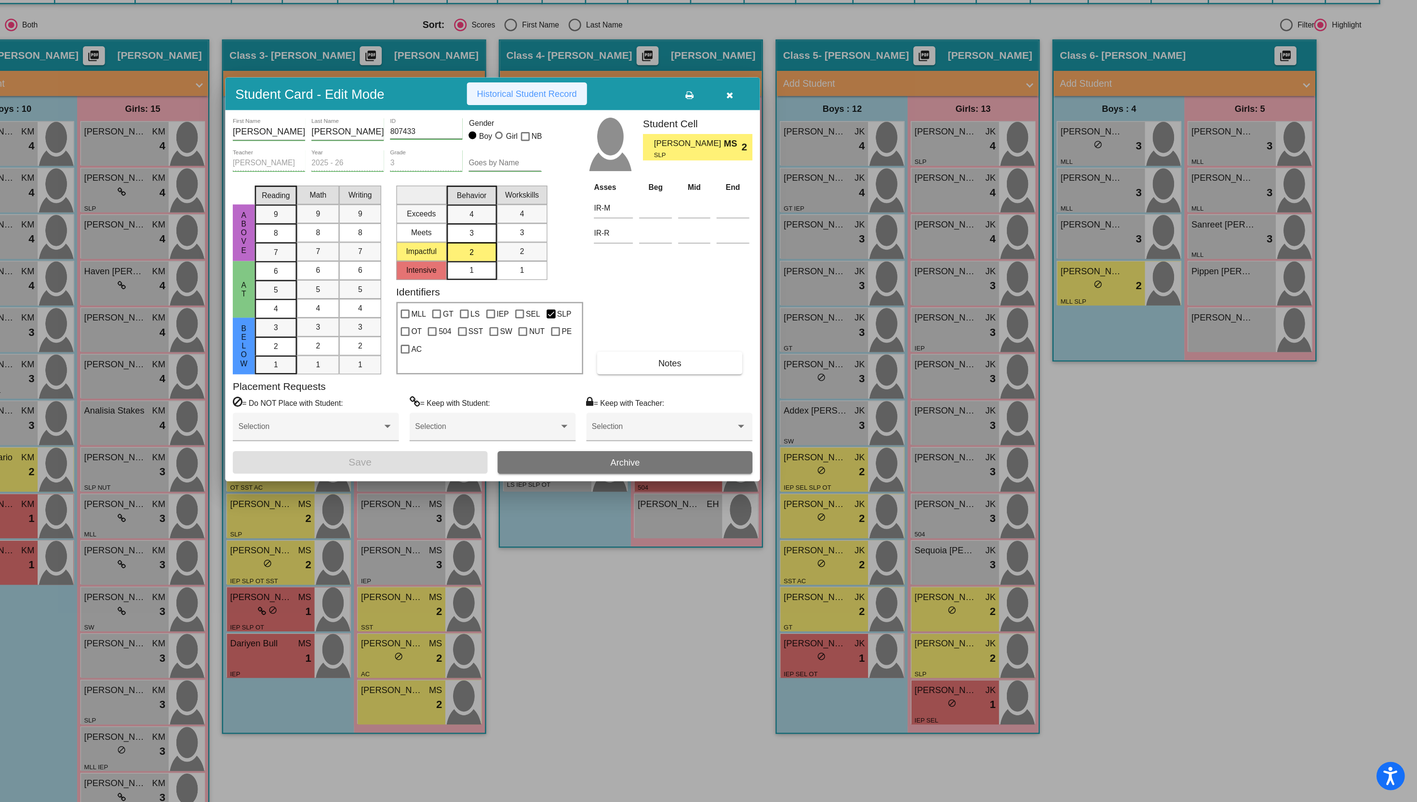
click at [730, 252] on button "Historical Student Record" at bounding box center [735, 258] width 92 height 17
click at [891, 259] on icon "button" at bounding box center [890, 259] width 5 height 7
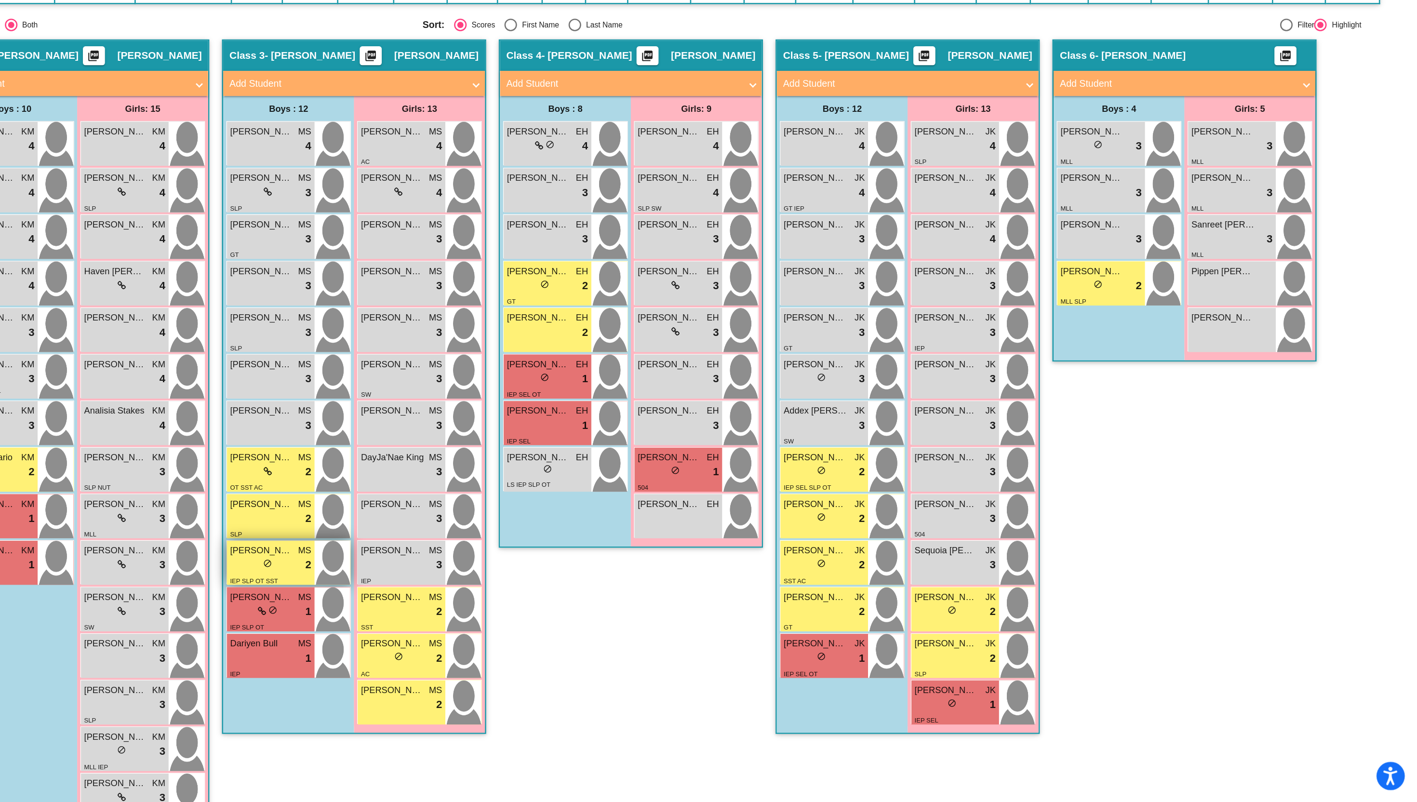
click at [553, 615] on div "lock do_not_disturb_alt 2" at bounding box center [539, 620] width 62 height 13
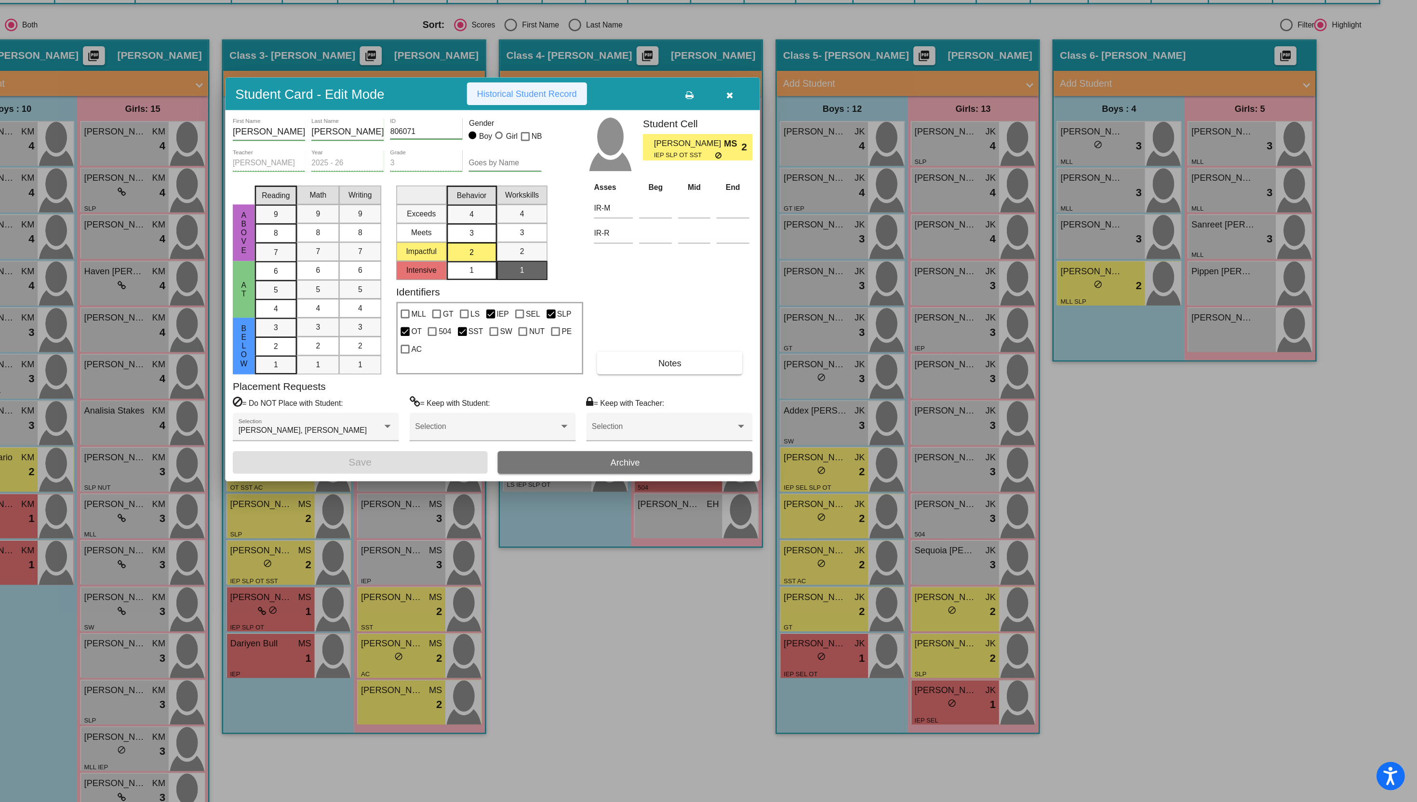
click at [716, 262] on span "Historical Student Record" at bounding box center [734, 259] width 77 height 8
click at [890, 257] on icon "button" at bounding box center [890, 259] width 5 height 7
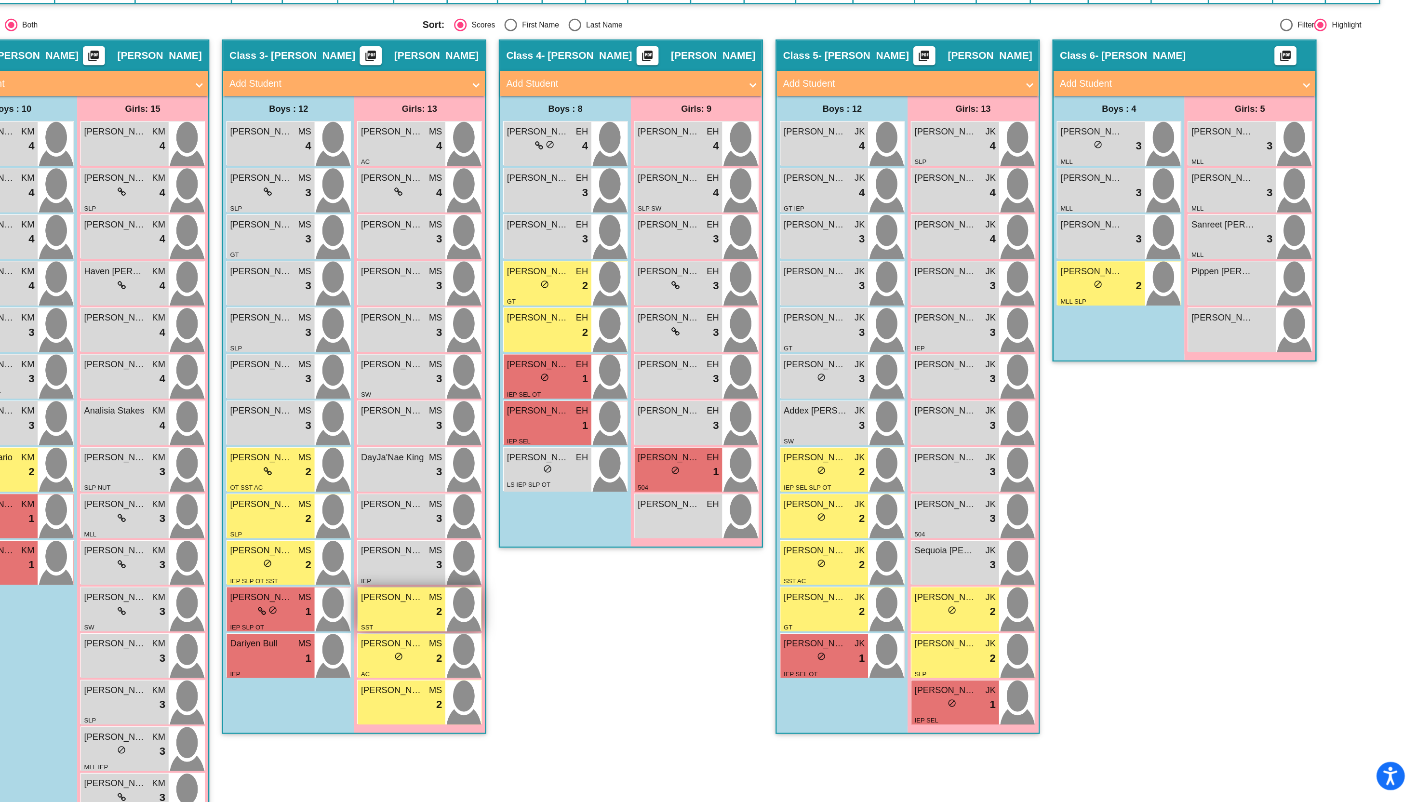
click at [623, 665] on div "SST" at bounding box center [639, 667] width 62 height 10
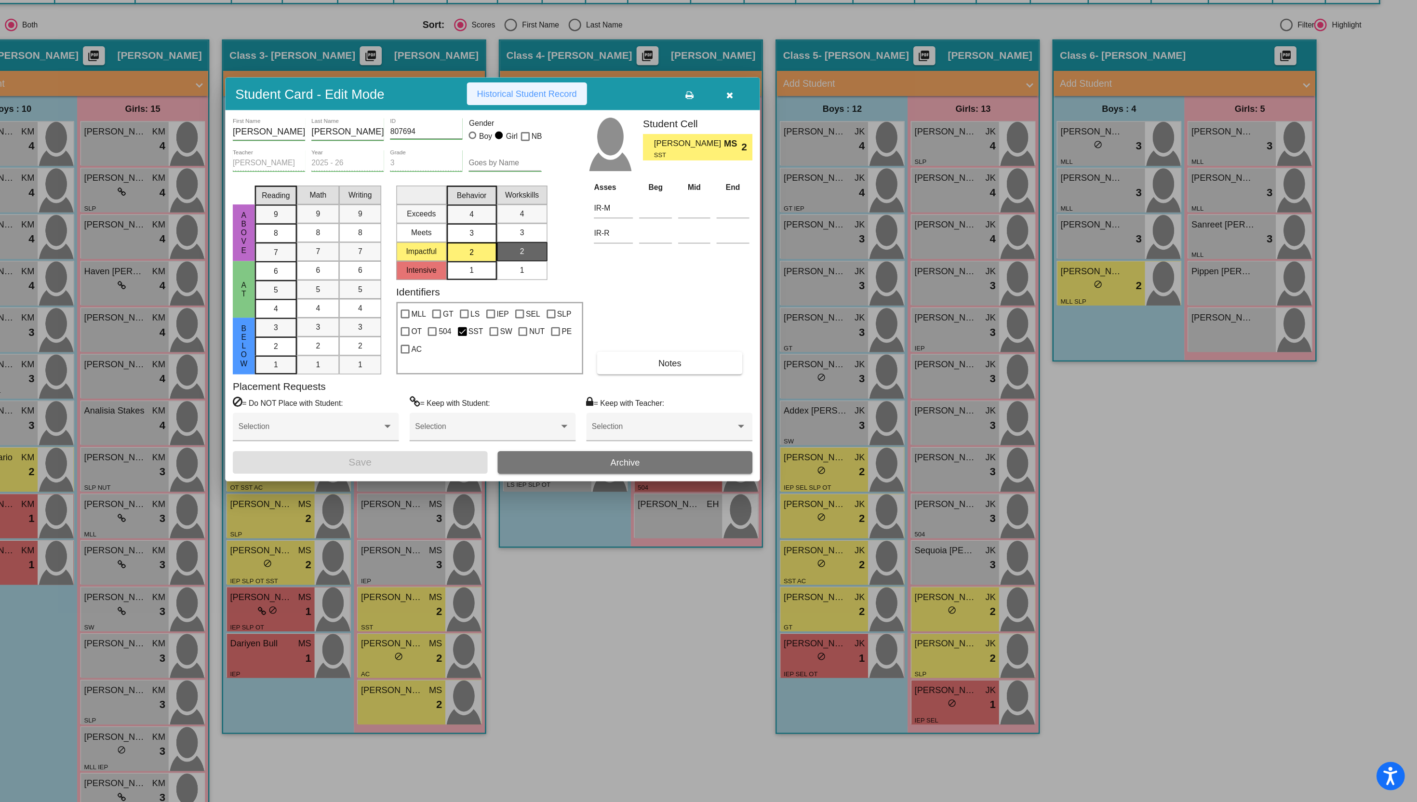
click at [745, 255] on span "Historical Student Record" at bounding box center [734, 259] width 77 height 8
click at [894, 258] on button "button" at bounding box center [890, 258] width 31 height 17
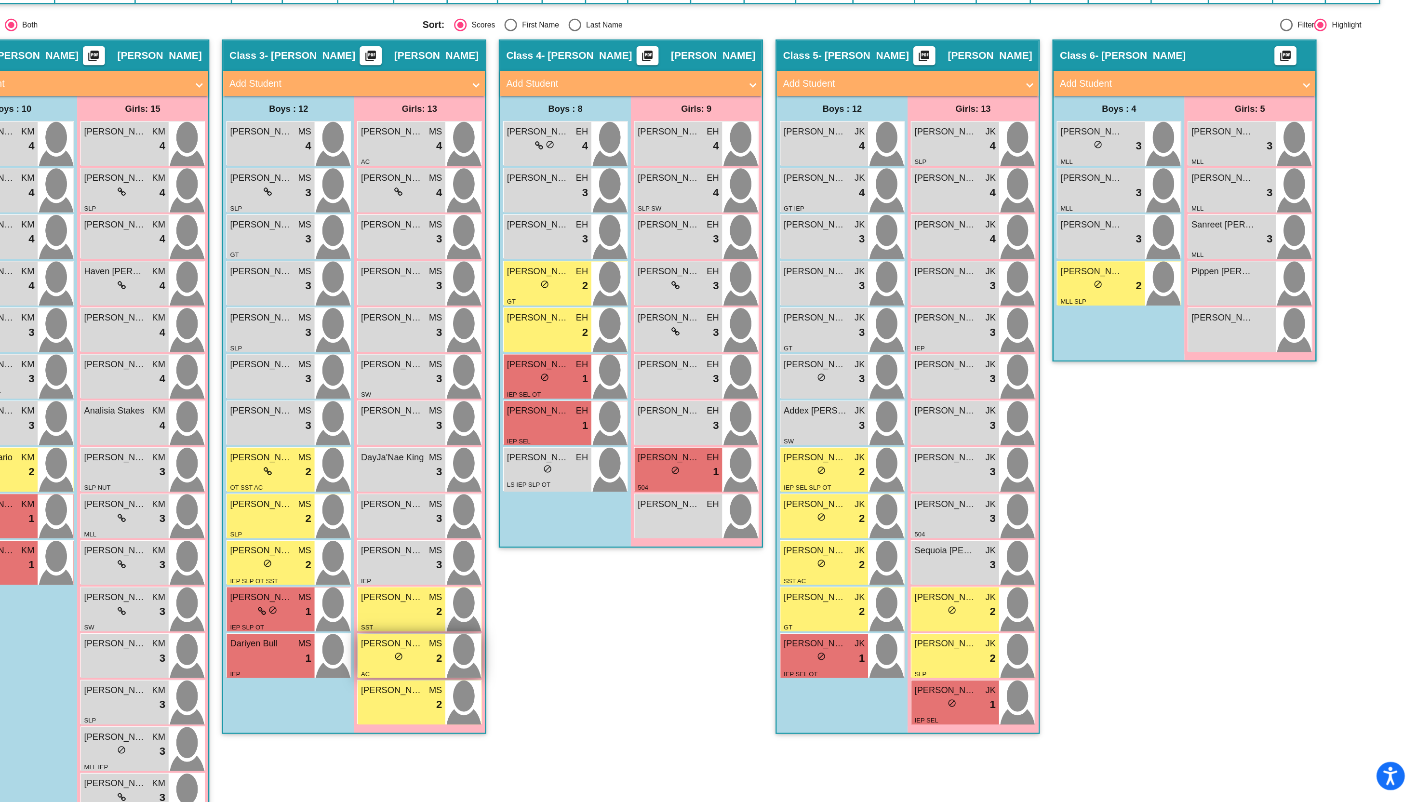
click at [637, 690] on span "do_not_disturb_alt" at bounding box center [636, 690] width 7 height 7
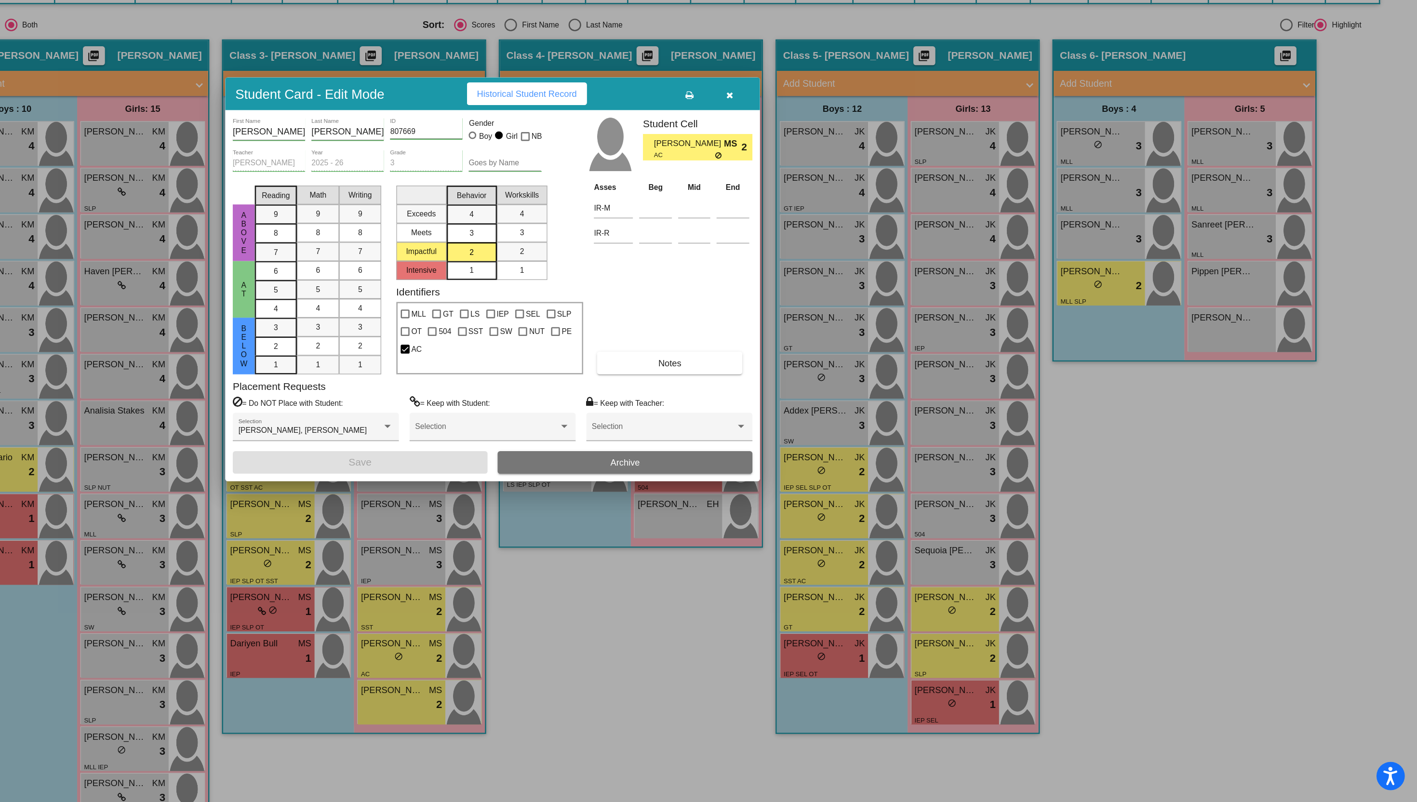
click at [749, 258] on span "Historical Student Record" at bounding box center [734, 259] width 77 height 8
click at [895, 254] on button "button" at bounding box center [890, 258] width 31 height 17
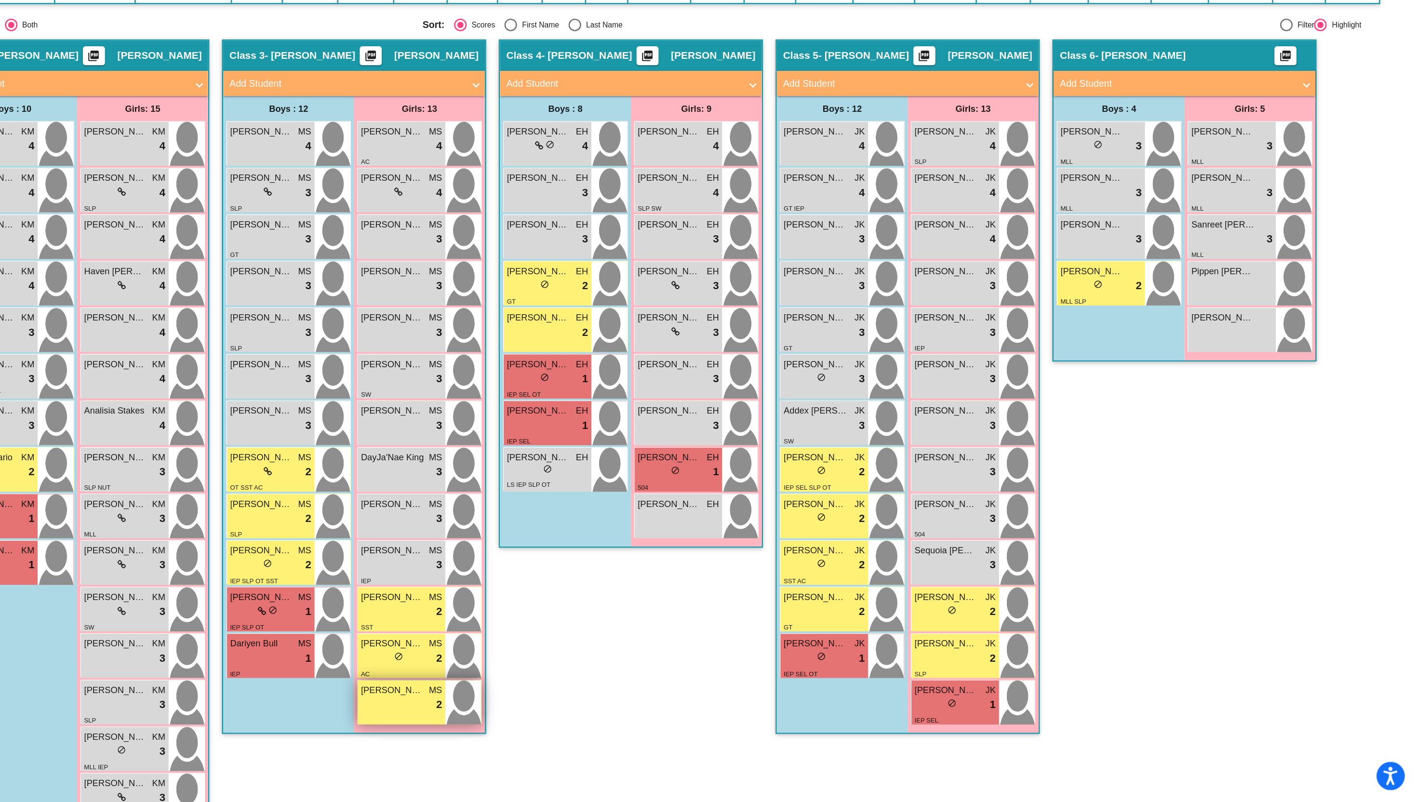
click at [631, 729] on div "lock do_not_disturb_alt 2" at bounding box center [639, 727] width 62 height 13
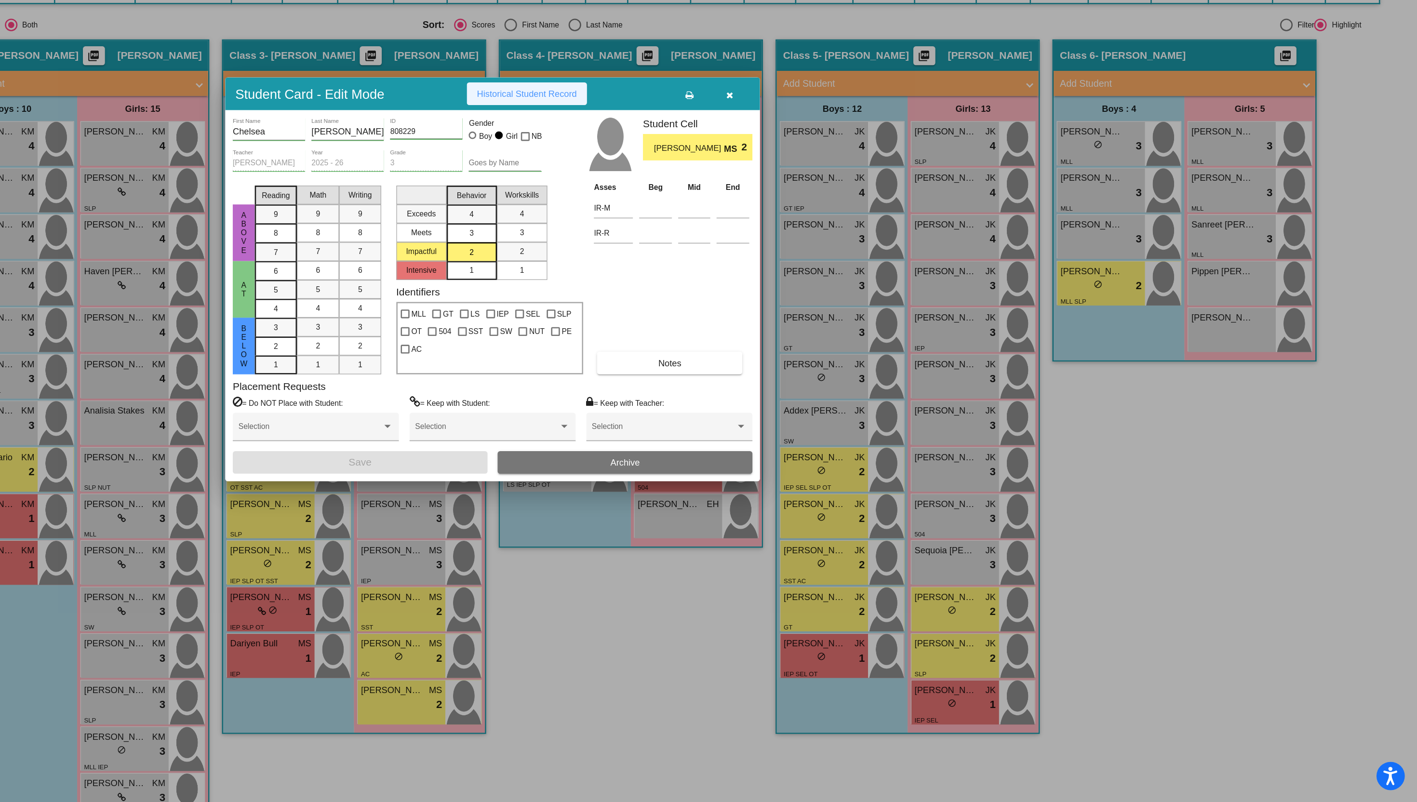
click at [738, 259] on span "Historical Student Record" at bounding box center [734, 259] width 77 height 8
click at [890, 257] on icon "button" at bounding box center [890, 259] width 5 height 7
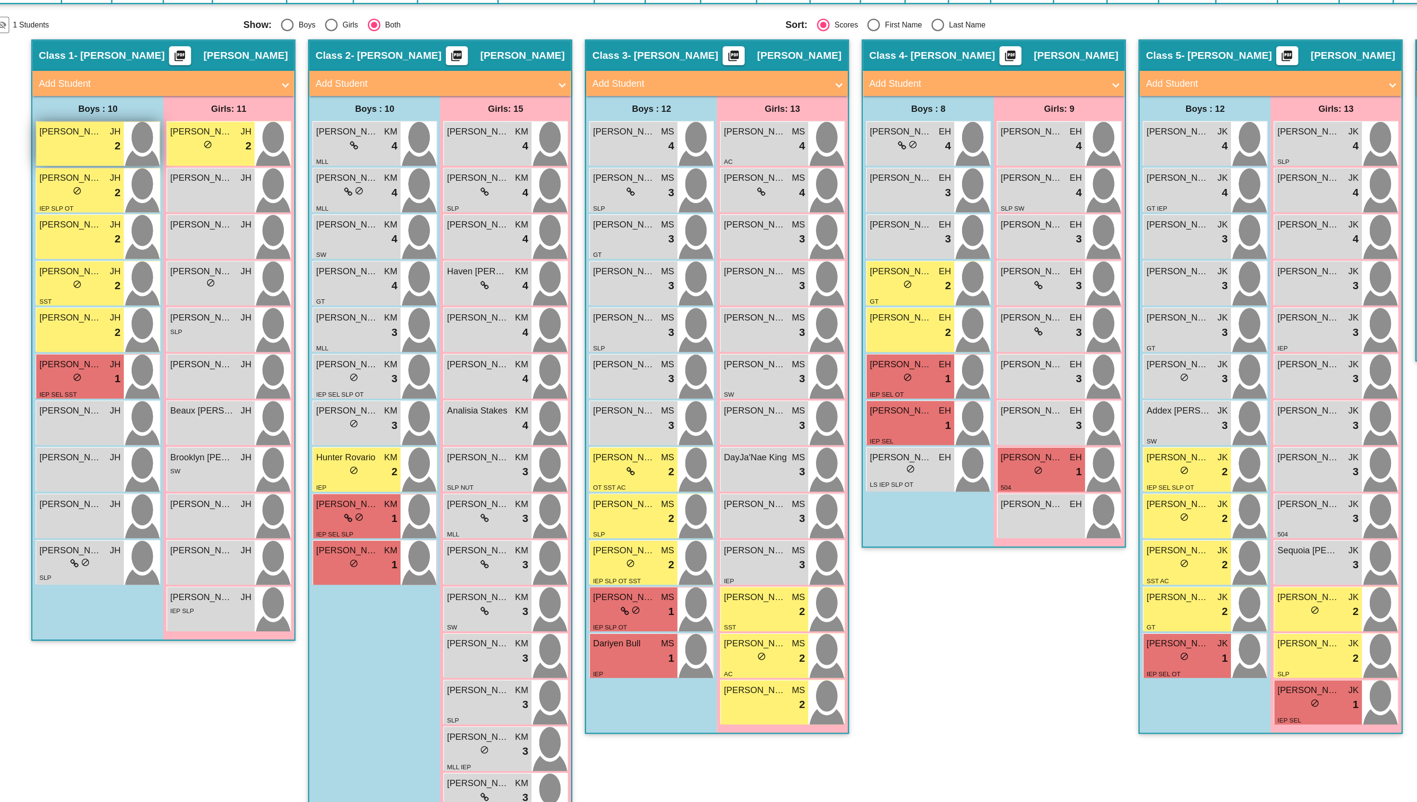
click at [106, 298] on div "lock do_not_disturb_alt 2" at bounding box center [114, 299] width 62 height 13
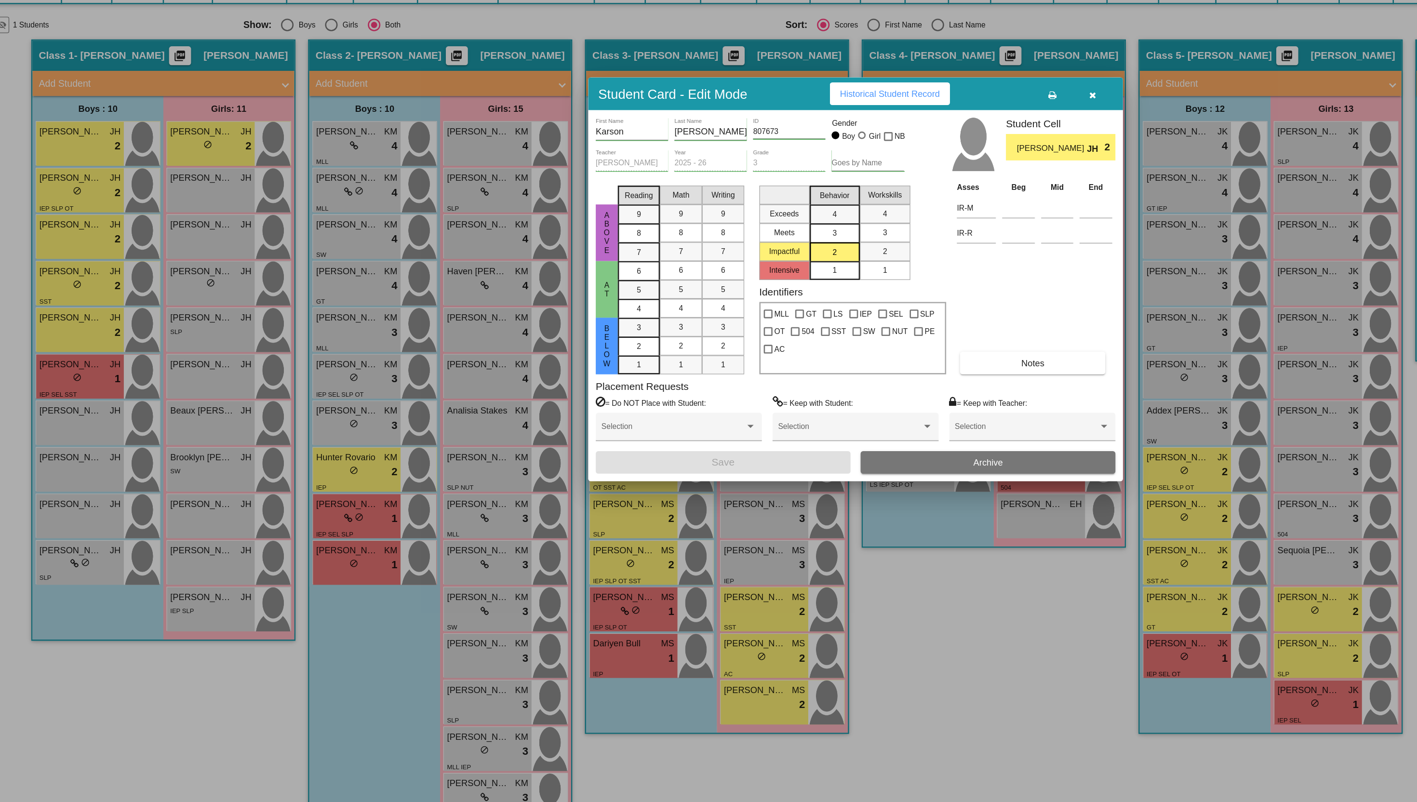
click at [756, 261] on span "Historical Student Record" at bounding box center [734, 259] width 77 height 8
click at [98, 331] on div at bounding box center [708, 401] width 1417 height 802
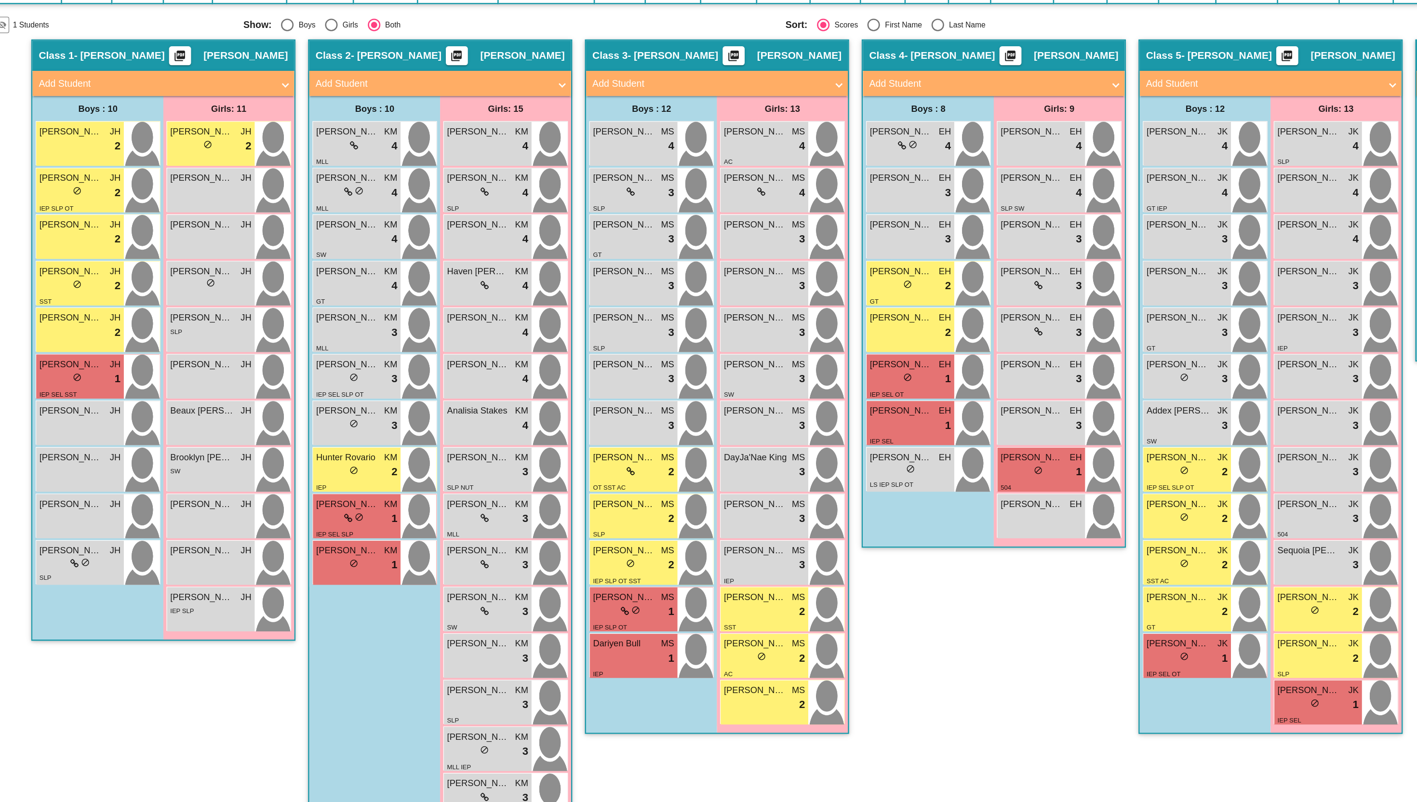
click at [98, 331] on div "lock do_not_disturb_alt 2" at bounding box center [114, 335] width 62 height 13
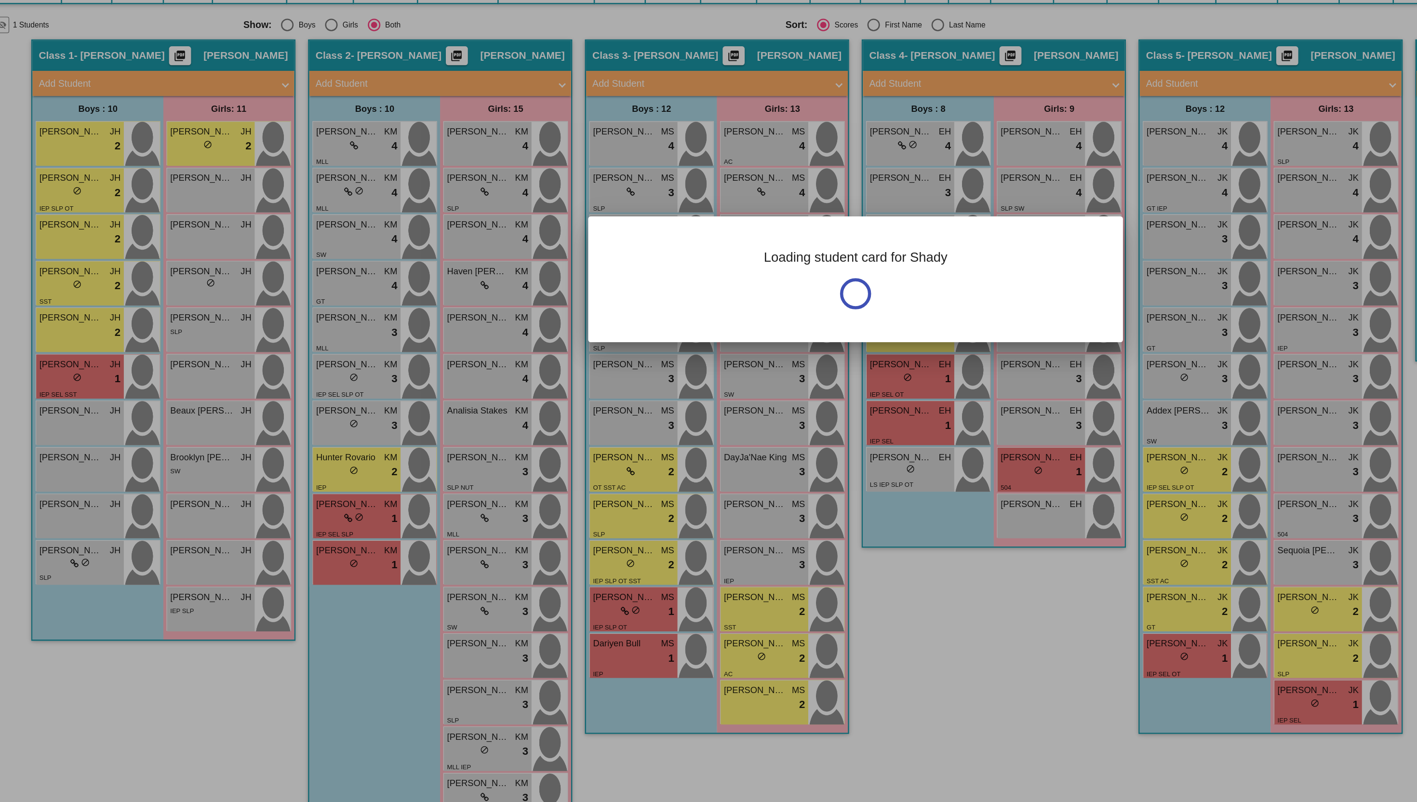
click at [98, 331] on div at bounding box center [708, 401] width 1417 height 802
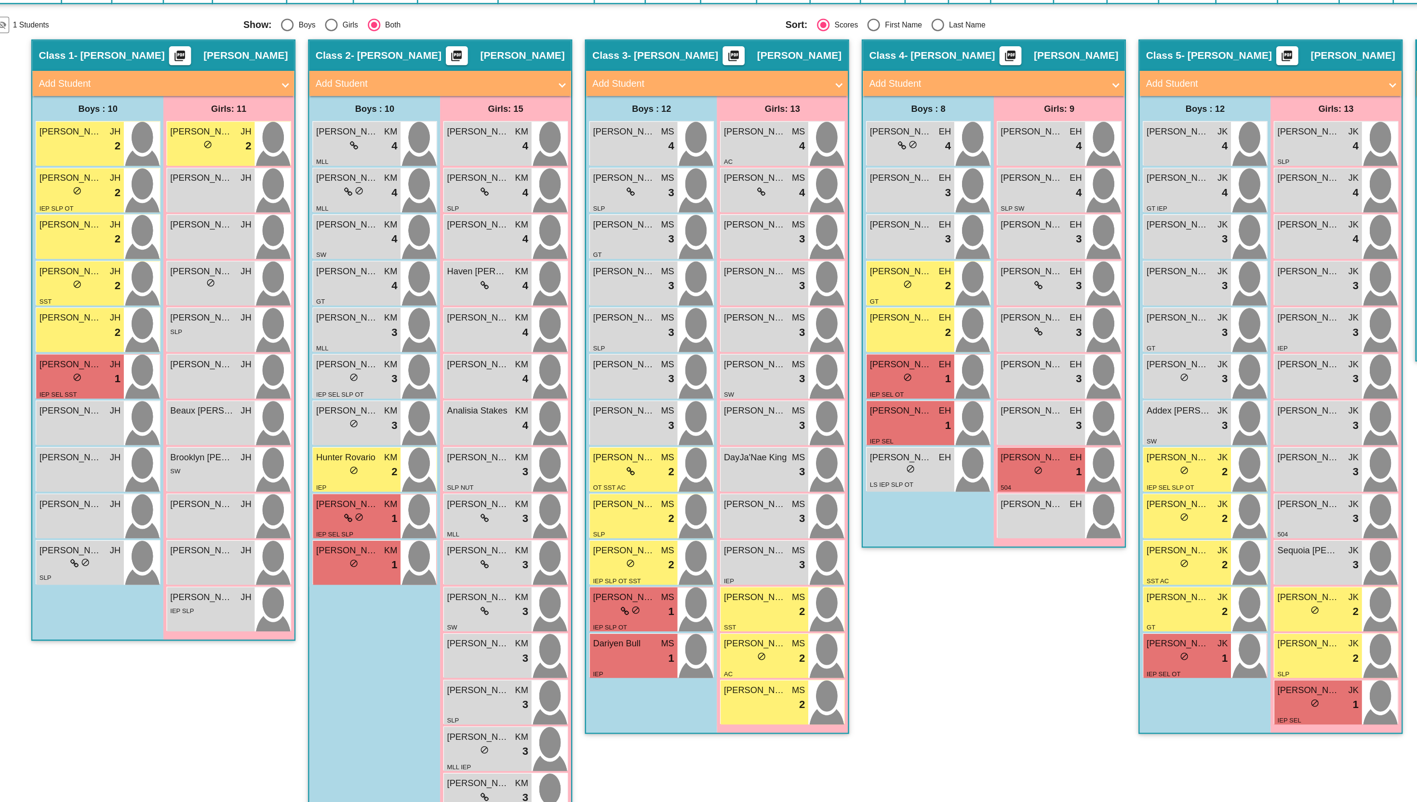
click at [98, 331] on div "lock do_not_disturb_alt 2" at bounding box center [114, 335] width 62 height 13
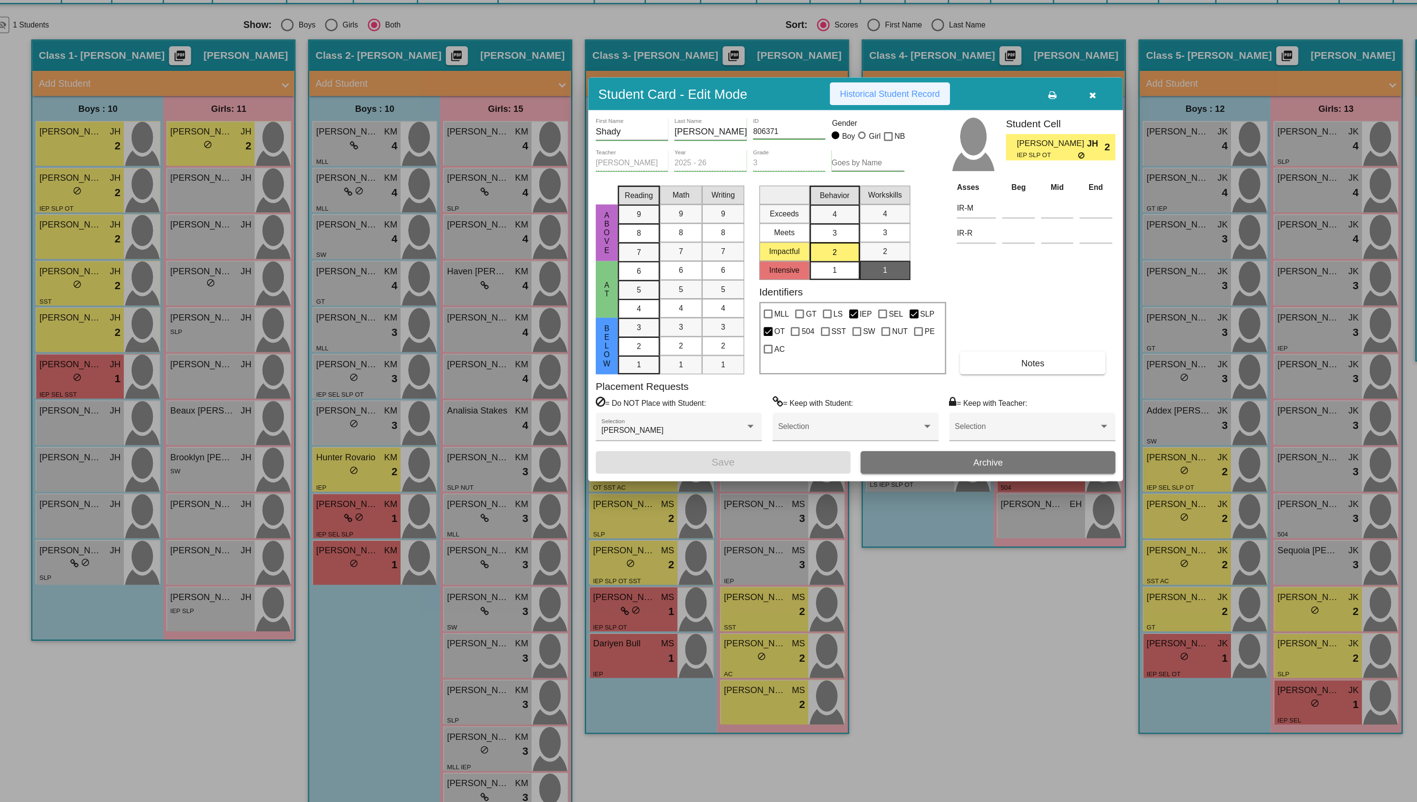
click at [726, 253] on button "Historical Student Record" at bounding box center [735, 258] width 92 height 17
click at [103, 368] on div at bounding box center [708, 401] width 1417 height 802
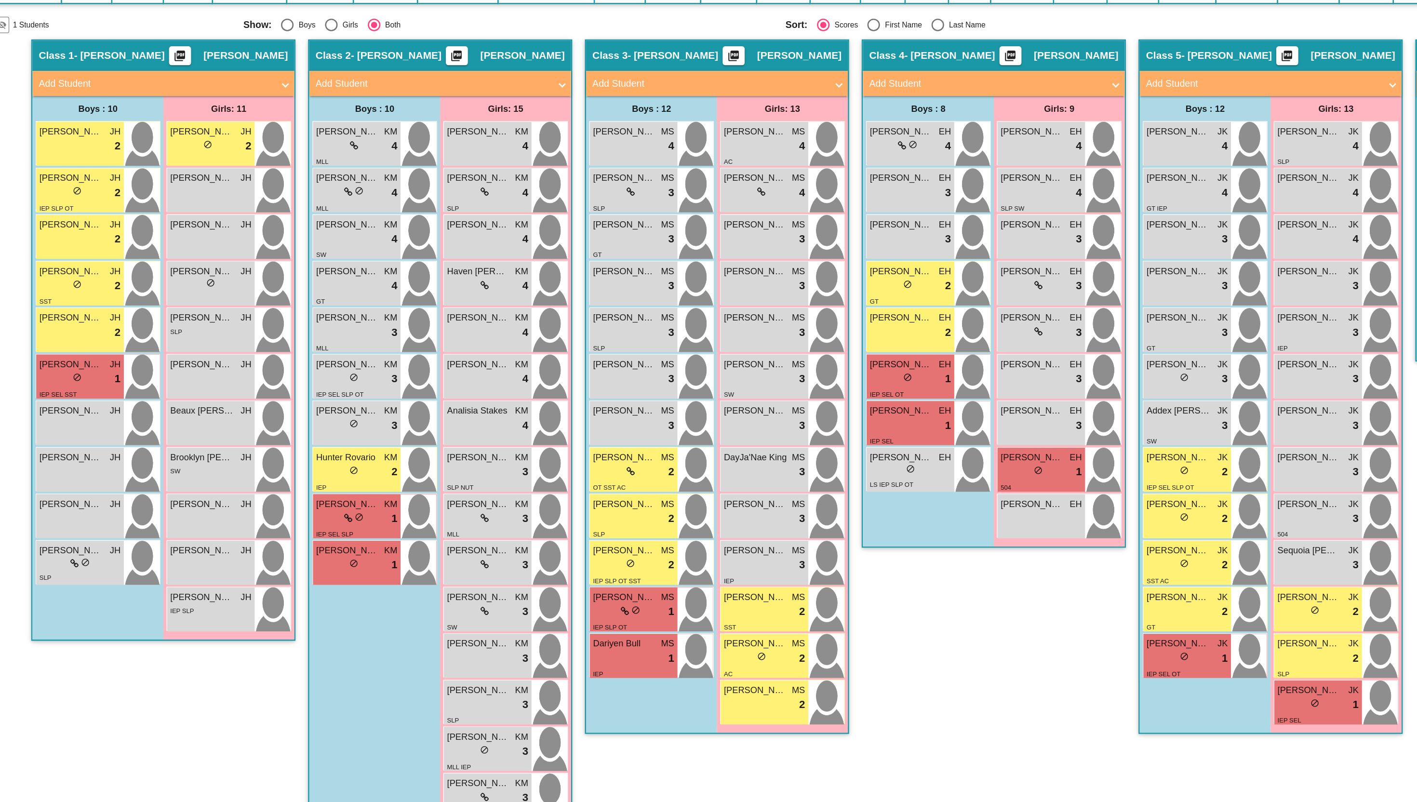
click at [103, 368] on div "lock do_not_disturb_alt 2" at bounding box center [114, 370] width 62 height 13
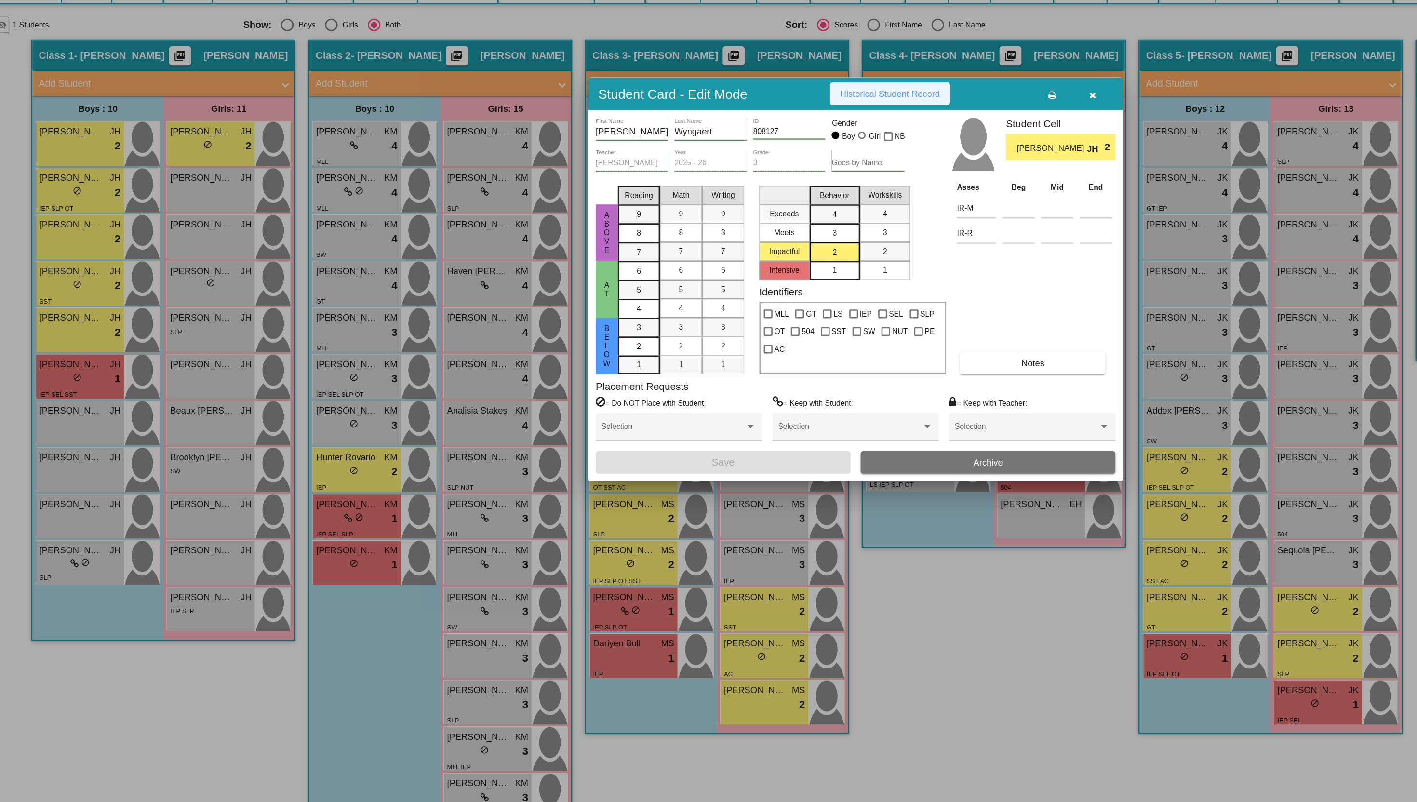
click at [711, 252] on button "Historical Student Record" at bounding box center [735, 258] width 92 height 17
click at [124, 408] on div at bounding box center [708, 401] width 1417 height 802
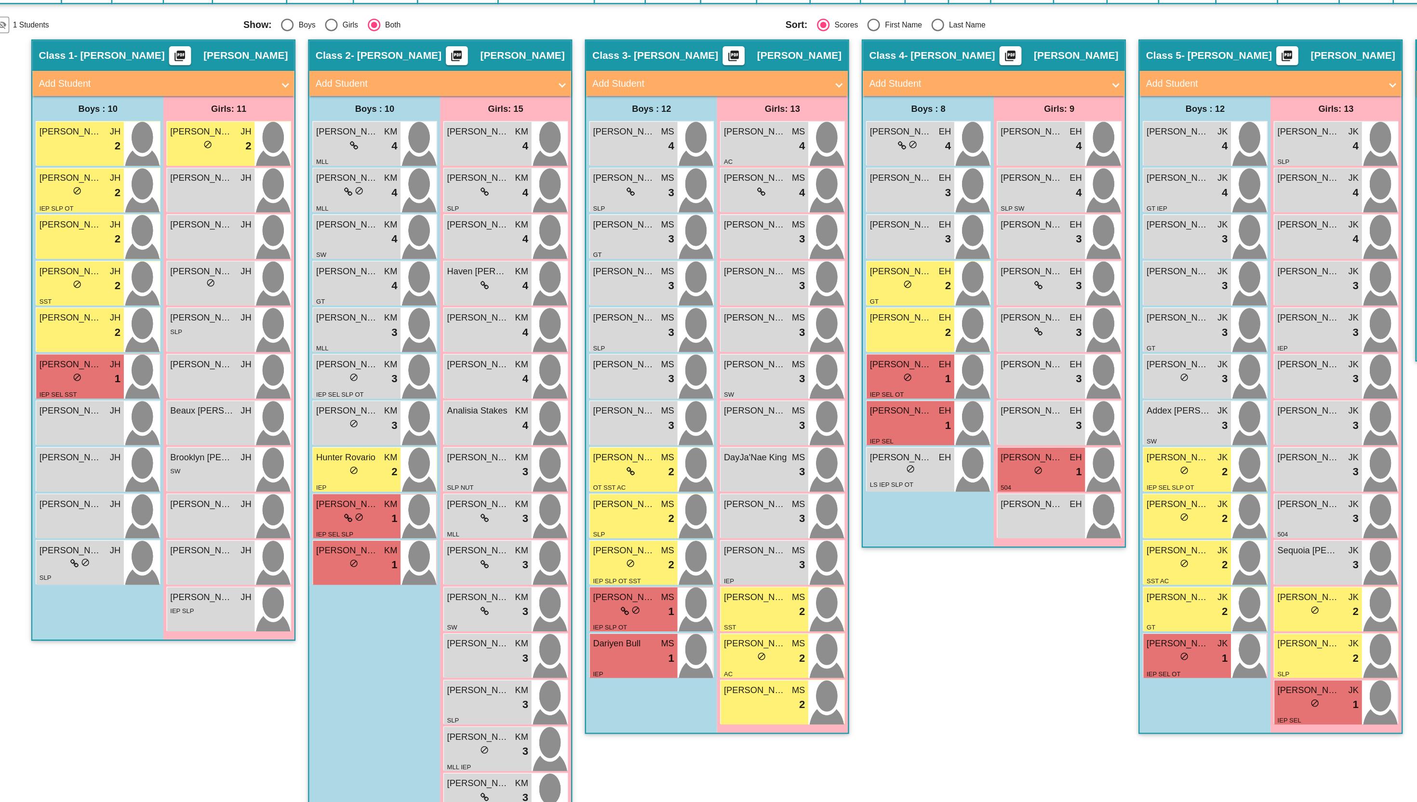
click at [124, 408] on div "lock do_not_disturb_alt 2" at bounding box center [114, 406] width 62 height 13
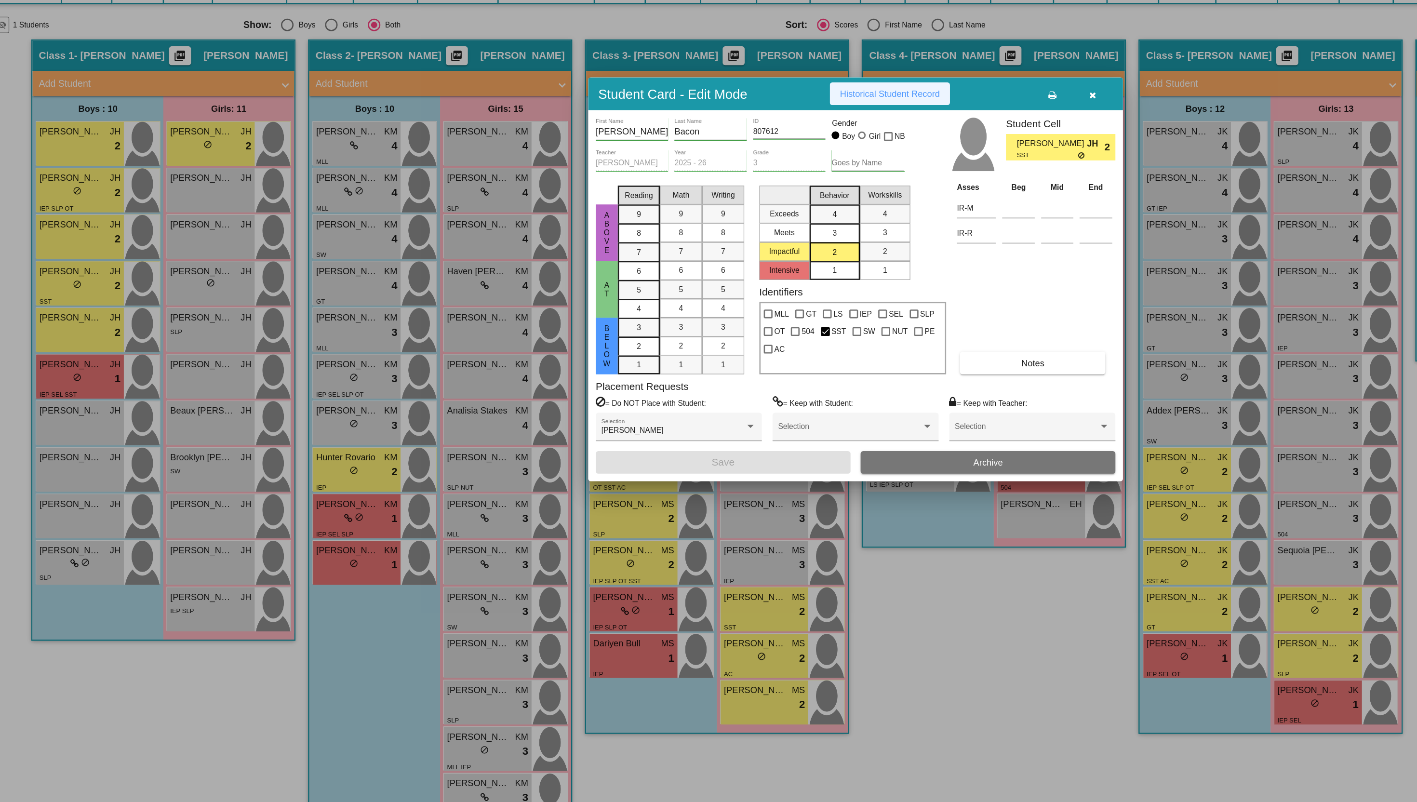
click at [714, 254] on button "Historical Student Record" at bounding box center [735, 258] width 92 height 17
click at [114, 437] on div at bounding box center [708, 401] width 1417 height 802
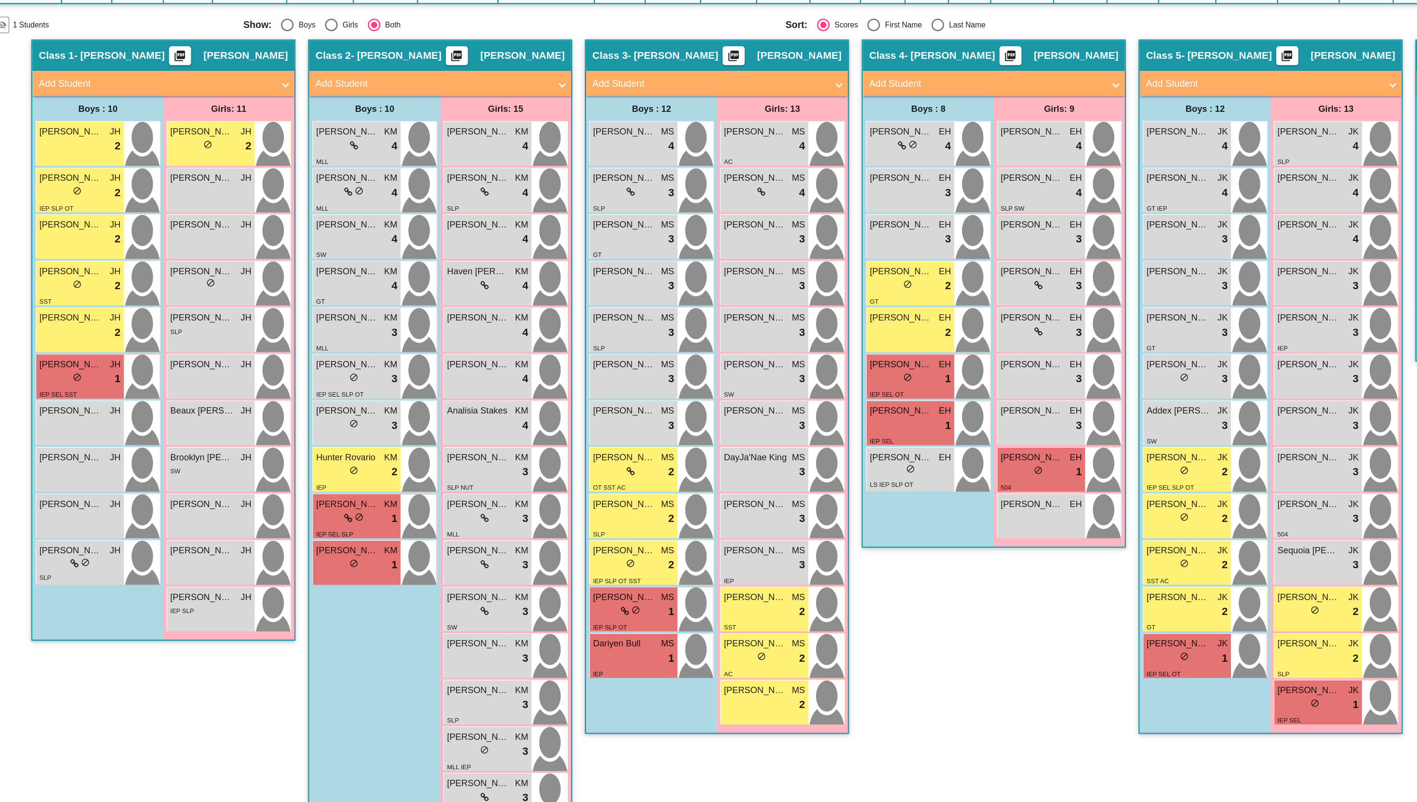
click at [114, 437] on div "lock do_not_disturb_alt 2" at bounding box center [114, 442] width 62 height 13
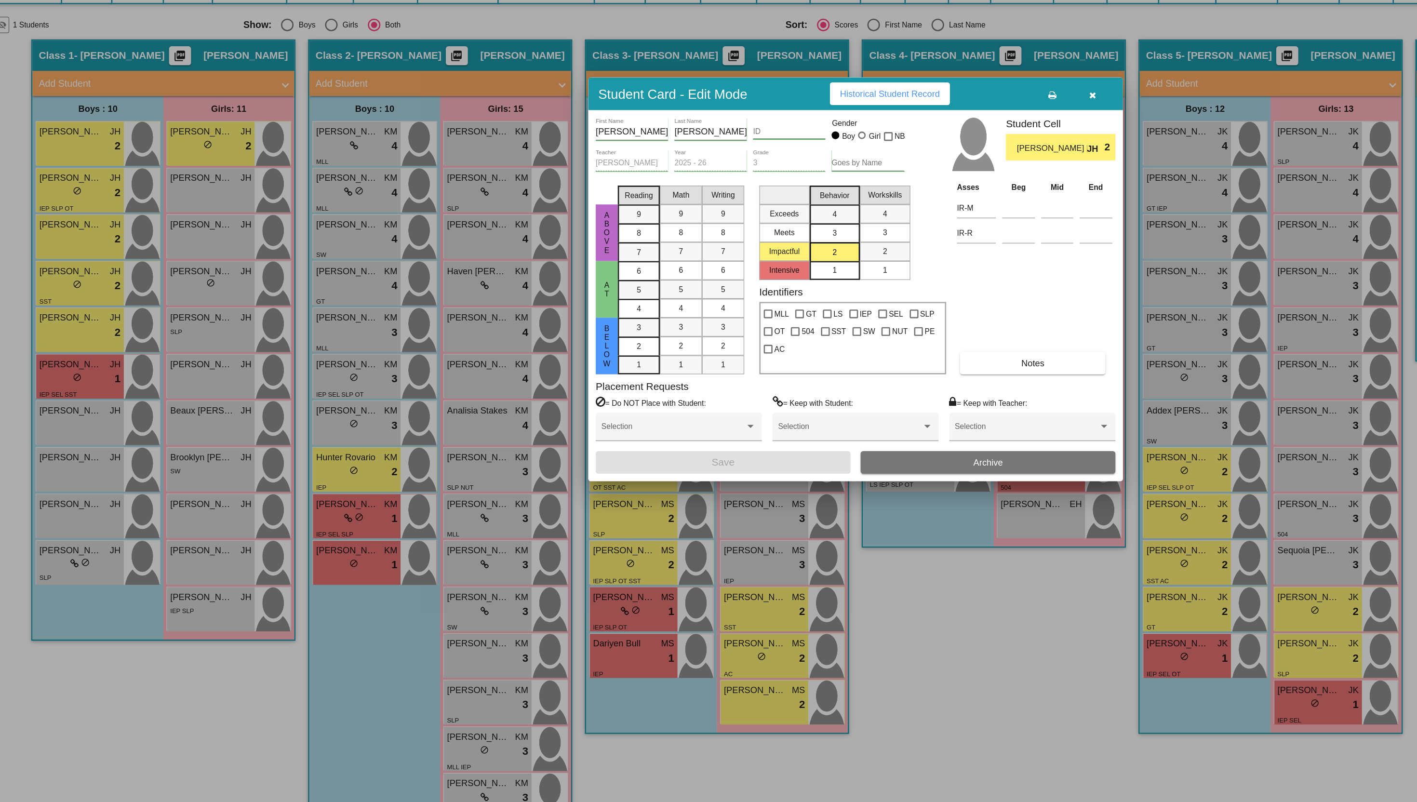
click at [704, 257] on span "Historical Student Record" at bounding box center [734, 259] width 77 height 8
click at [131, 473] on div at bounding box center [708, 401] width 1417 height 802
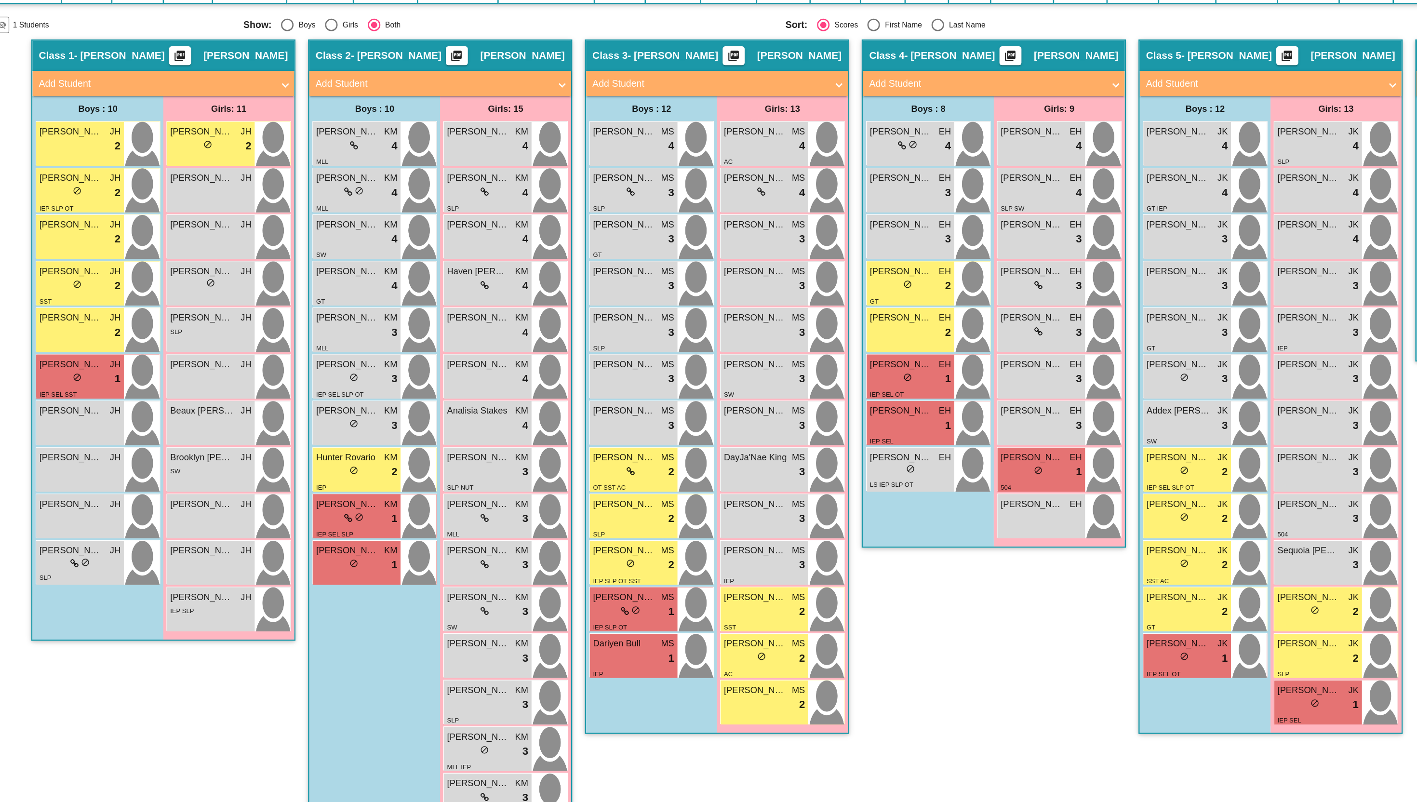
click at [131, 473] on div "lock do_not_disturb_alt 1" at bounding box center [114, 477] width 62 height 13
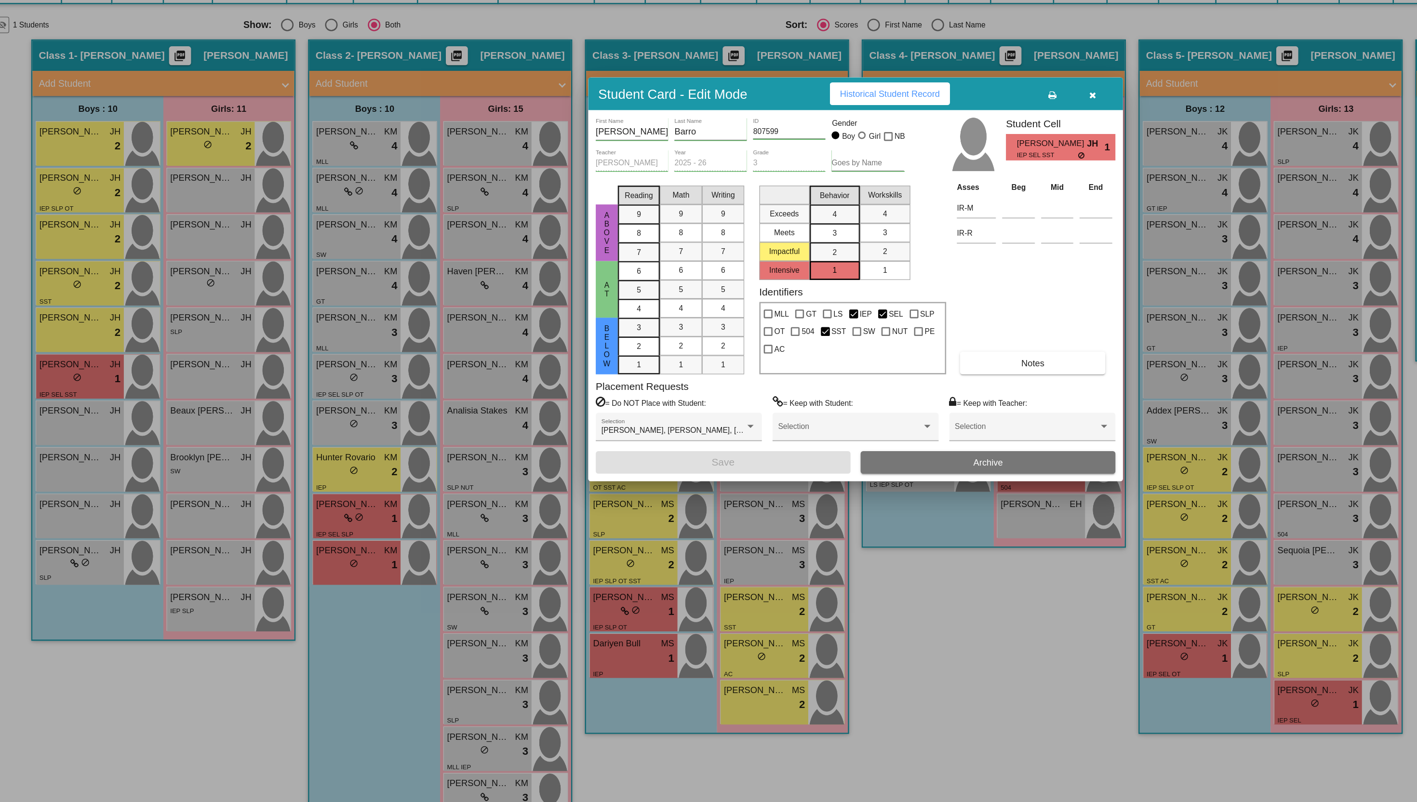
click at [709, 257] on span "Historical Student Record" at bounding box center [734, 259] width 77 height 8
click at [190, 299] on div at bounding box center [708, 401] width 1417 height 802
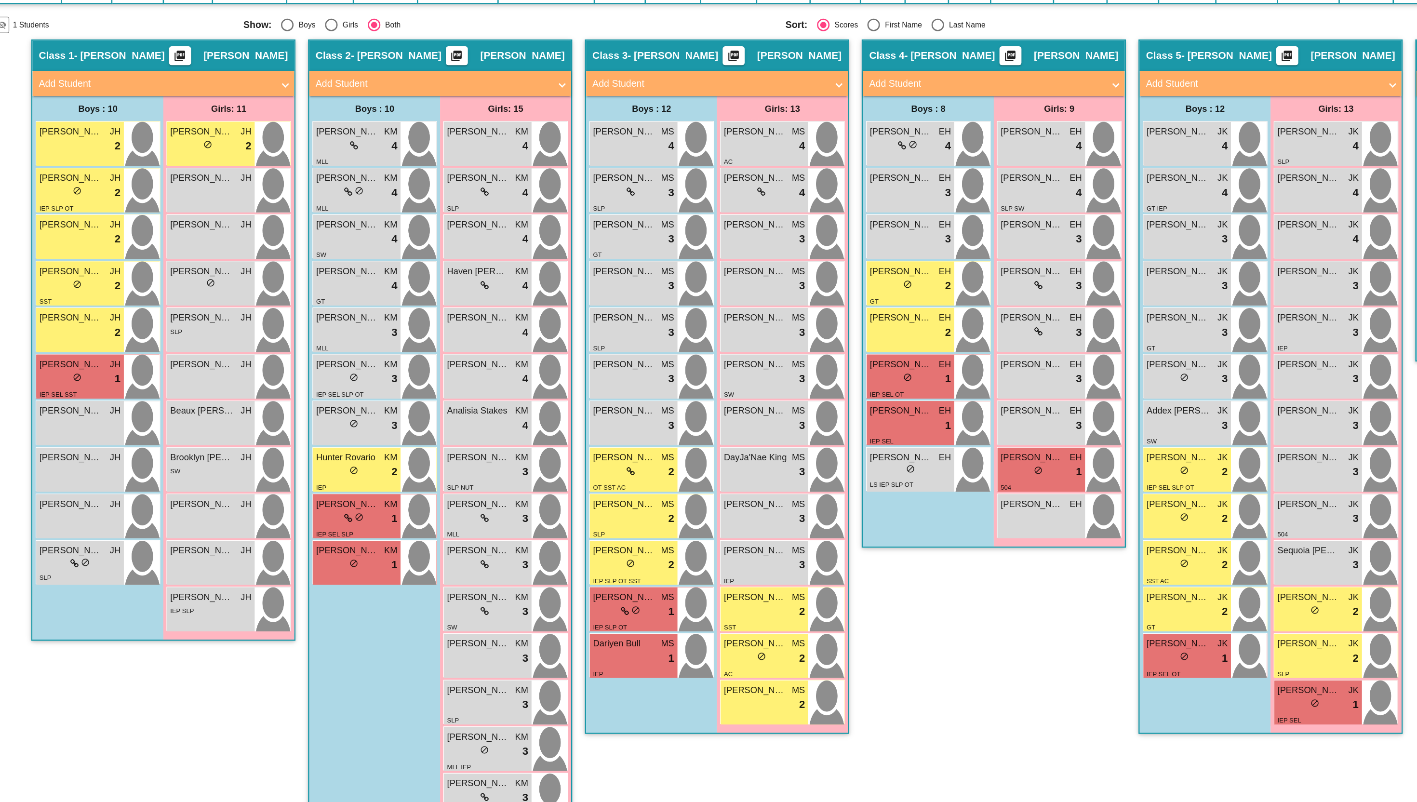
click at [190, 299] on div "lock do_not_disturb_alt 2" at bounding box center [215, 299] width 62 height 13
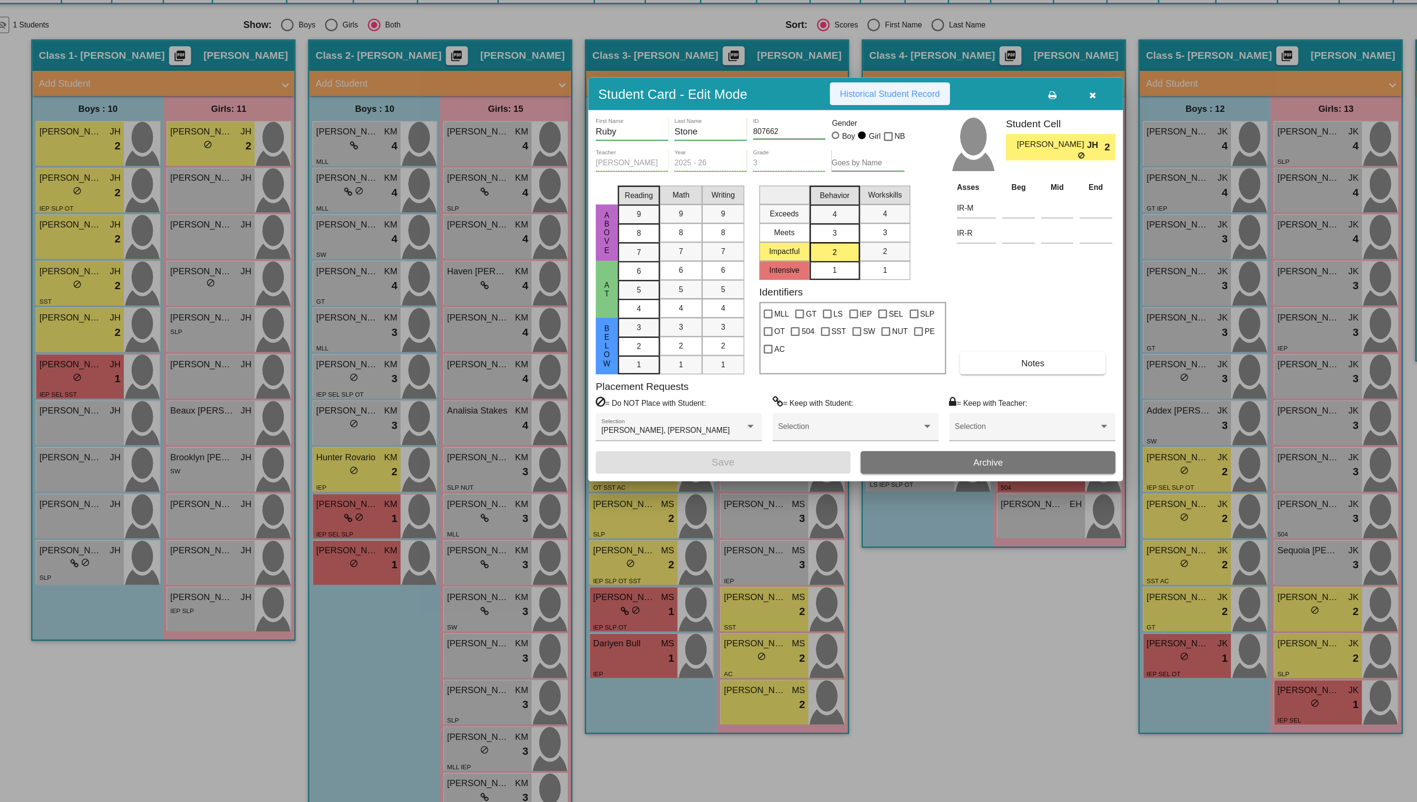
click at [711, 256] on span "Historical Student Record" at bounding box center [734, 259] width 77 height 8
click at [310, 549] on div at bounding box center [708, 401] width 1417 height 802
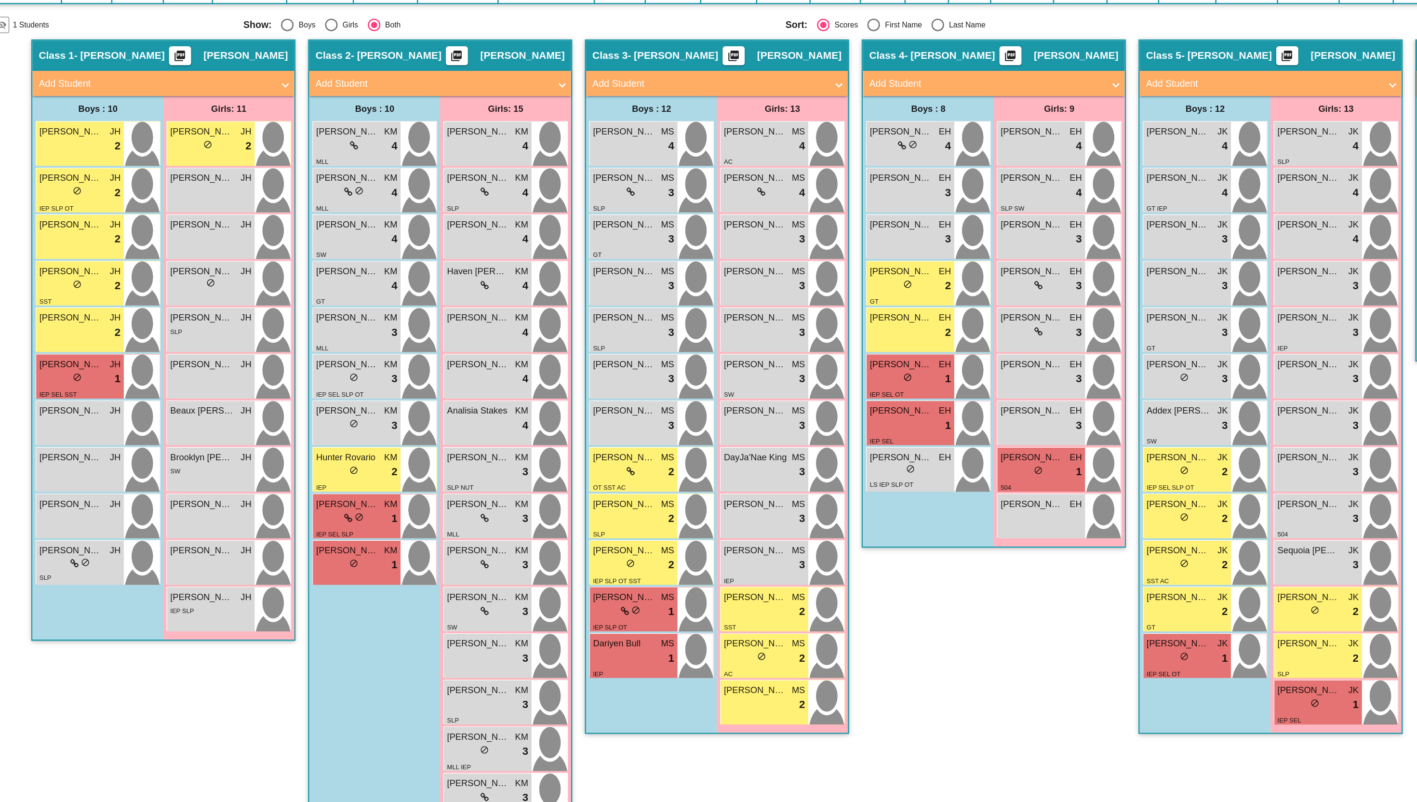
click at [310, 549] on div "lock do_not_disturb_alt 2" at bounding box center [326, 549] width 62 height 13
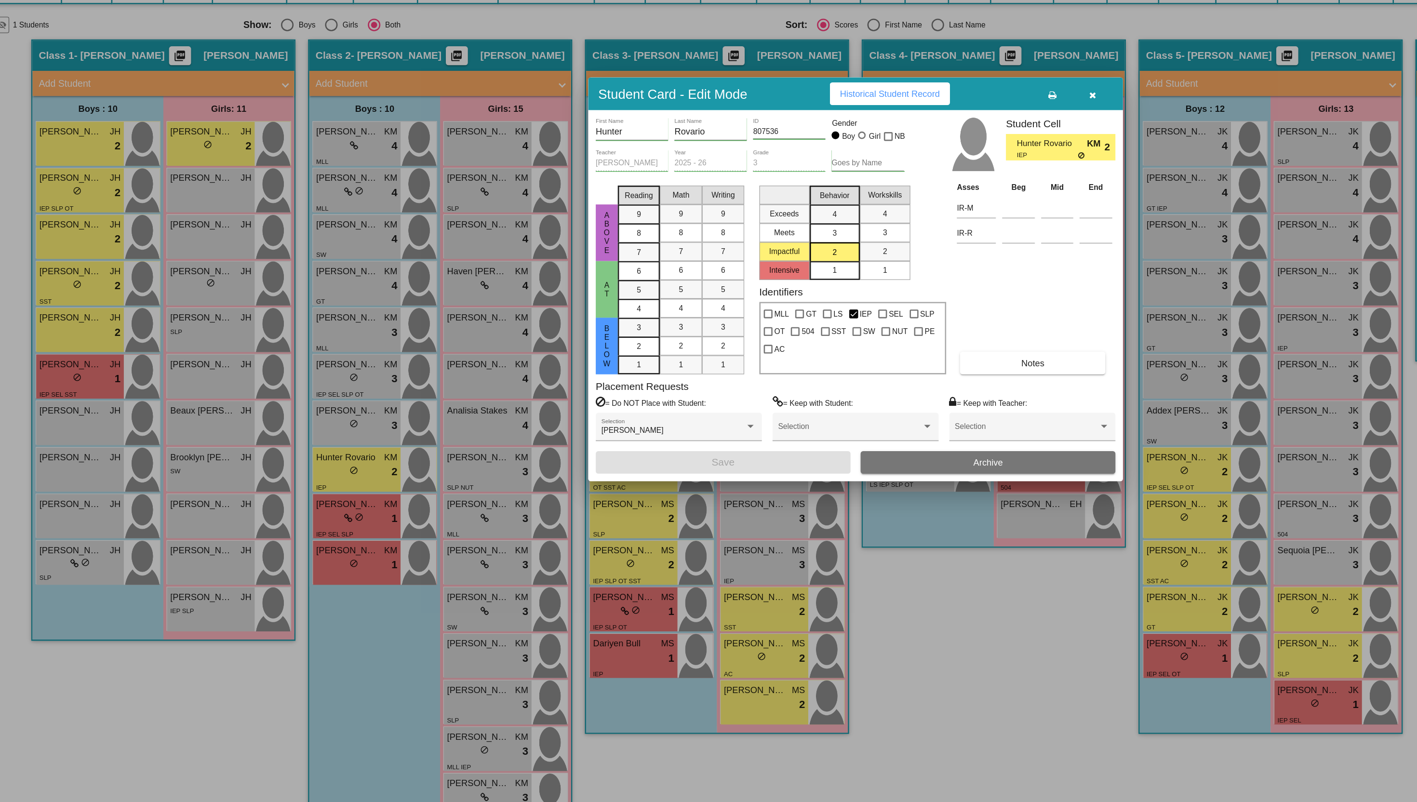
click at [731, 257] on span "Historical Student Record" at bounding box center [734, 259] width 77 height 8
click at [336, 620] on div at bounding box center [708, 401] width 1417 height 802
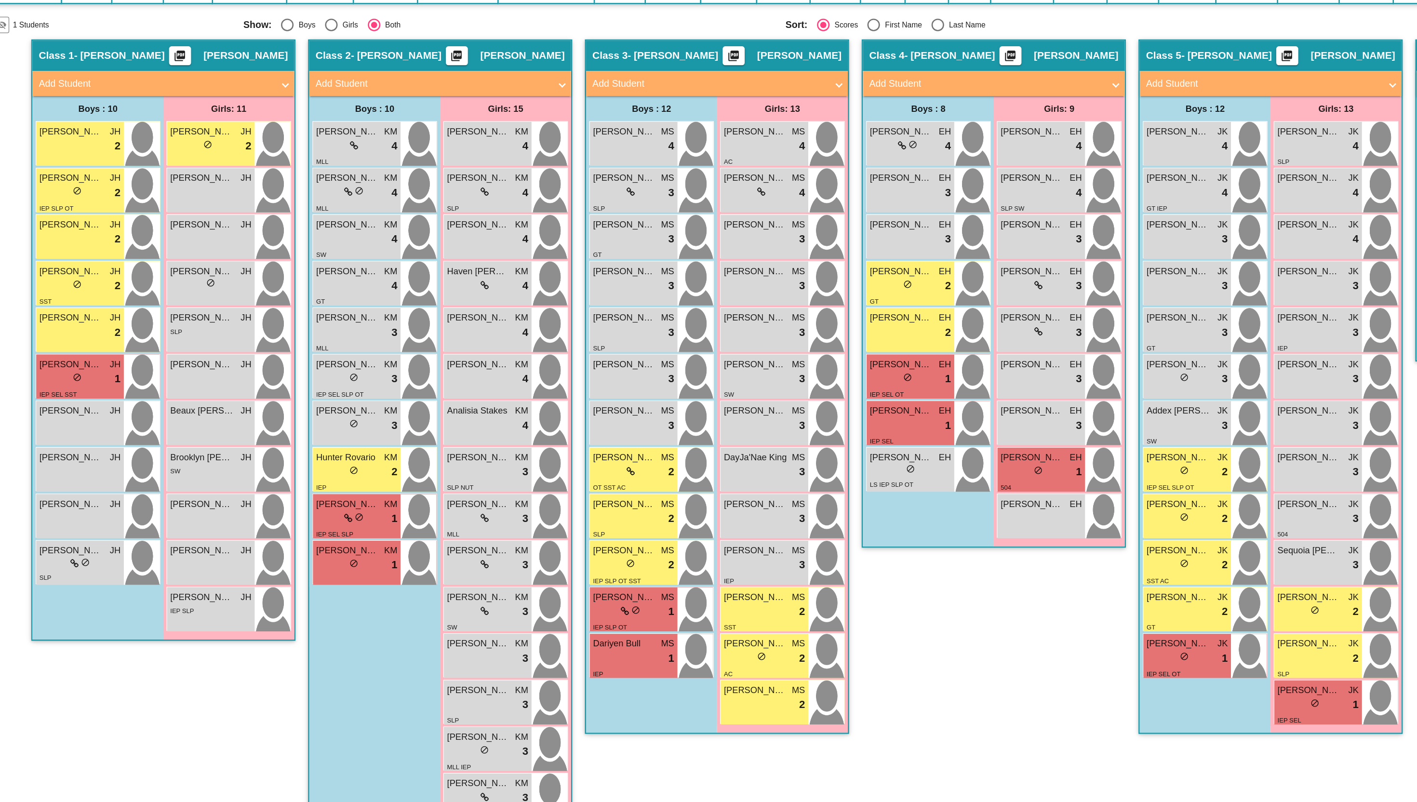
click at [336, 620] on div "lock do_not_disturb_alt 1" at bounding box center [326, 620] width 62 height 13
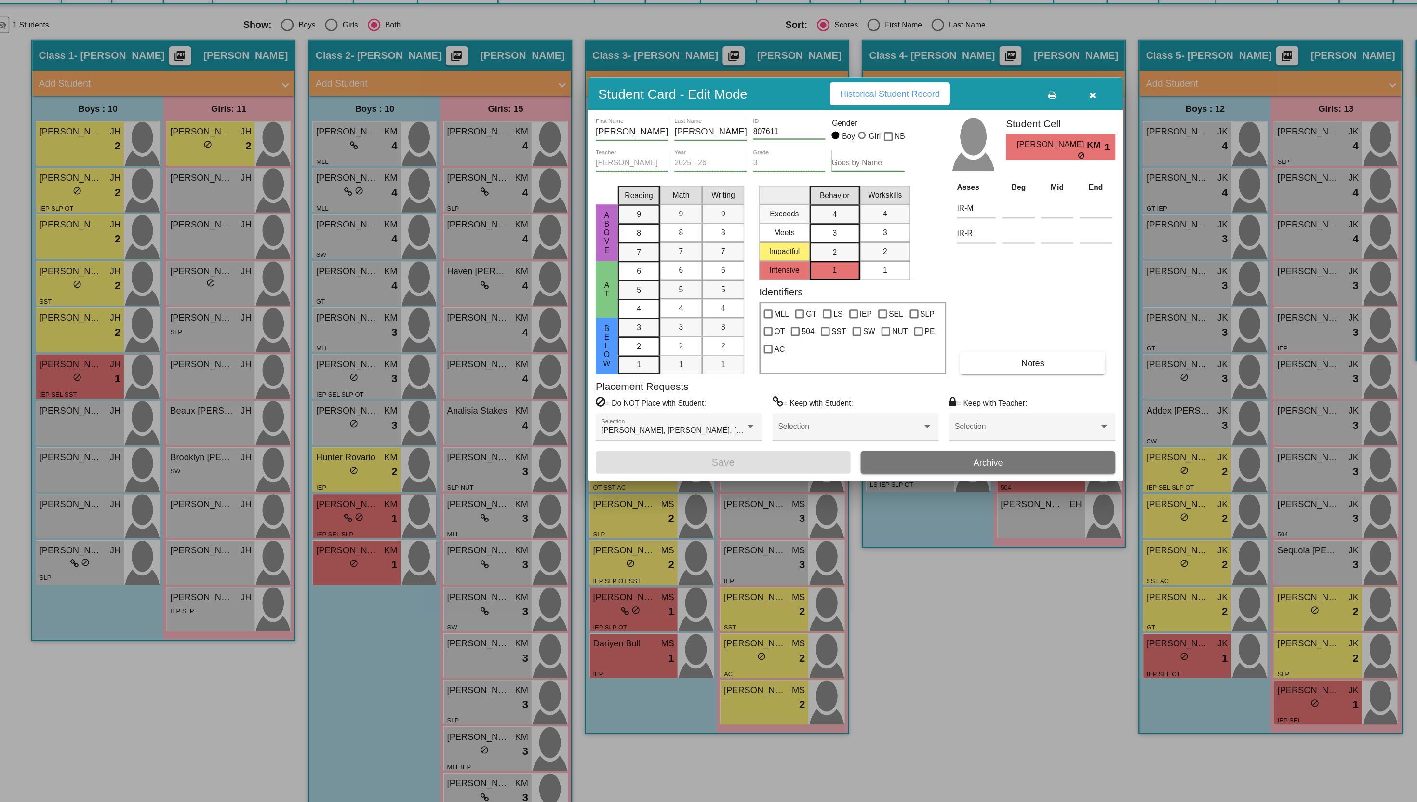
click at [733, 255] on span "Historical Student Record" at bounding box center [734, 259] width 77 height 8
click at [888, 258] on icon "button" at bounding box center [890, 259] width 5 height 7
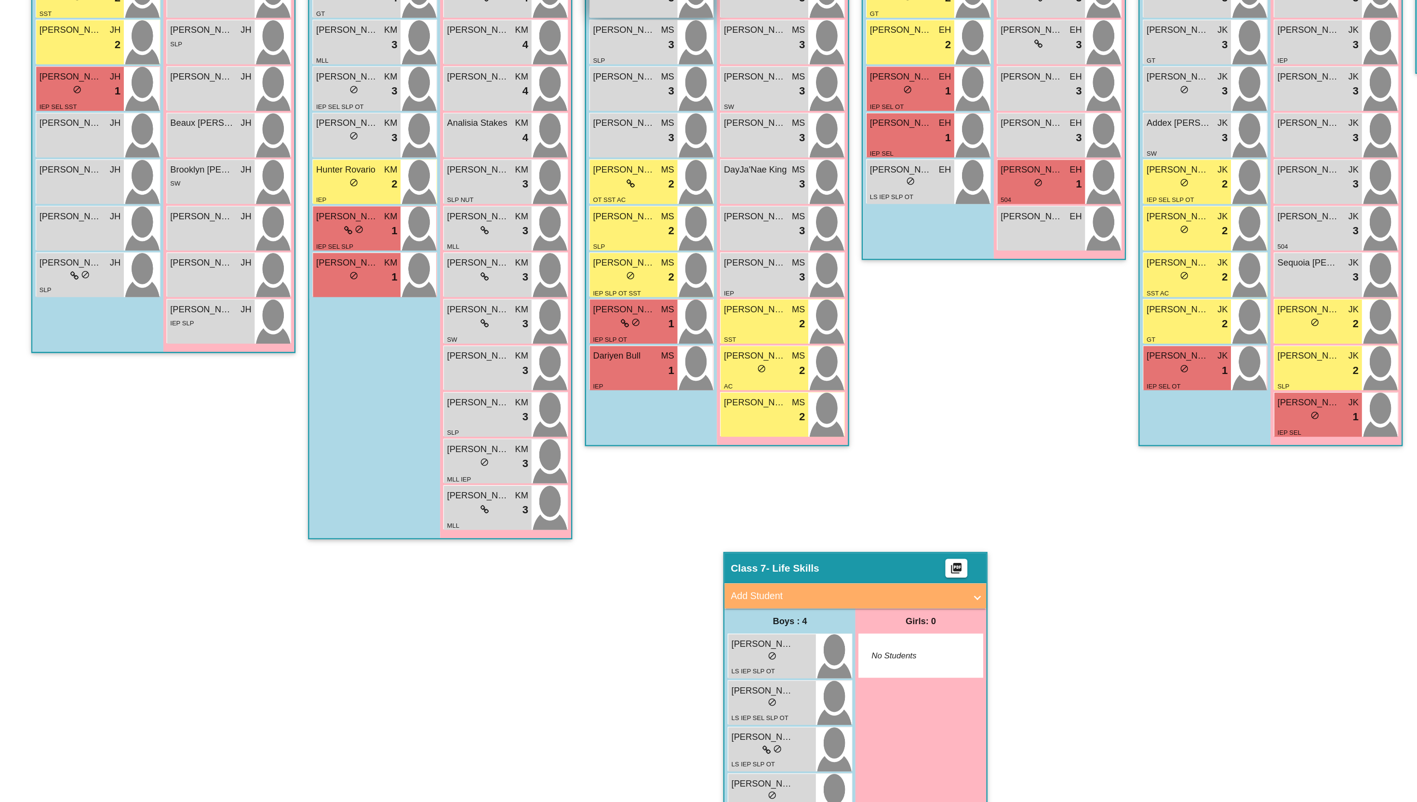
scroll to position [297, 0]
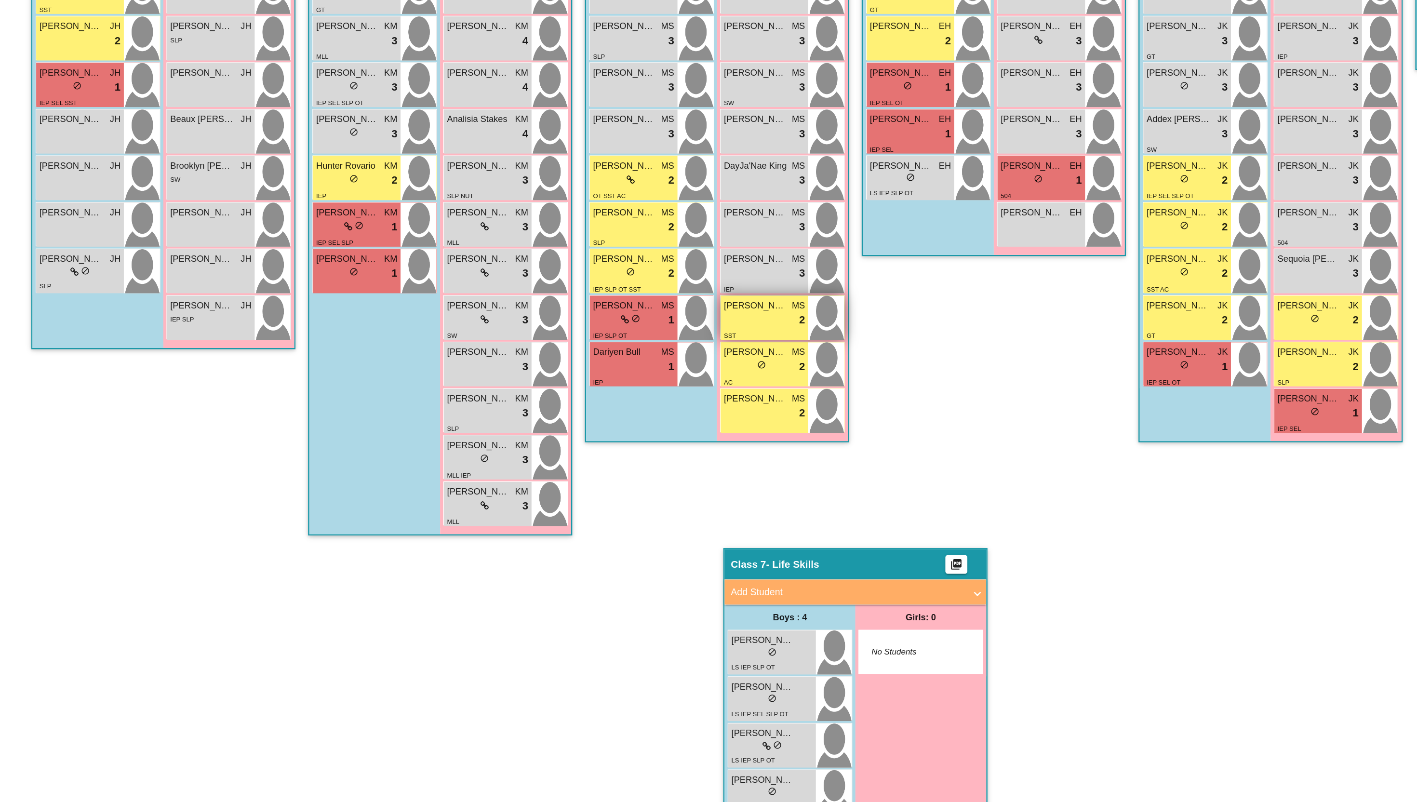
click at [626, 440] on div "SST" at bounding box center [639, 444] width 62 height 10
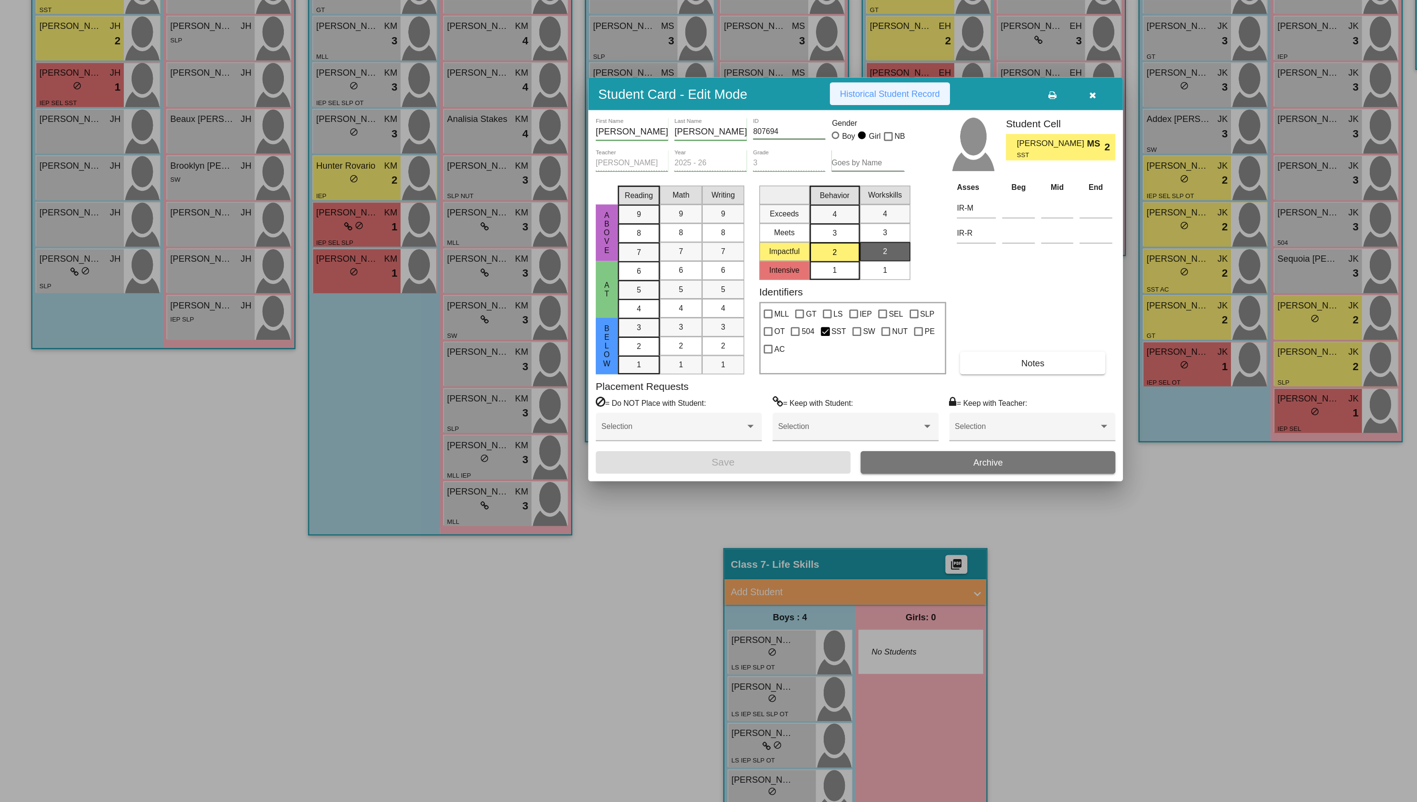
click at [721, 260] on span "Historical Student Record" at bounding box center [734, 259] width 77 height 8
click at [888, 257] on icon "button" at bounding box center [890, 259] width 5 height 7
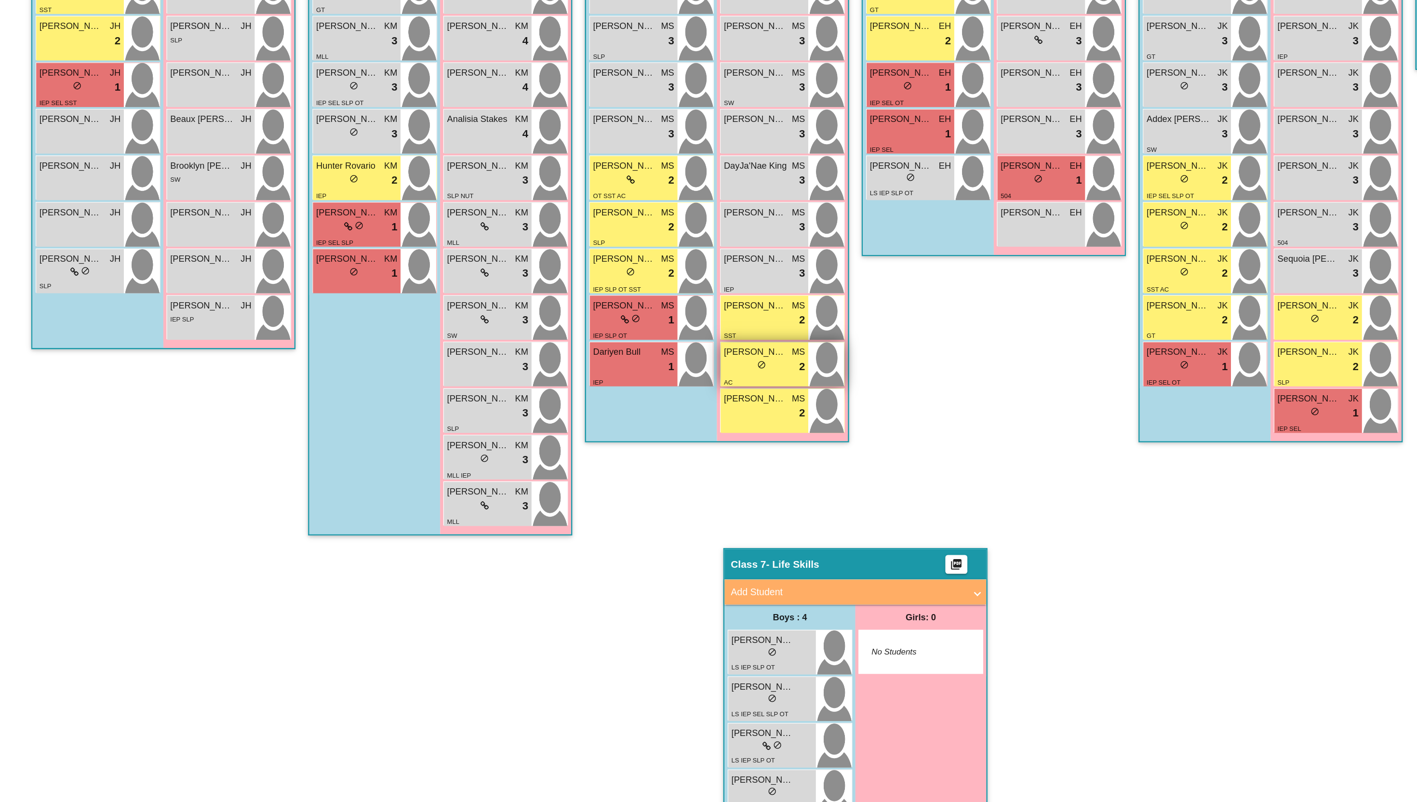
click at [645, 470] on div "lock do_not_disturb_alt 2" at bounding box center [639, 468] width 62 height 13
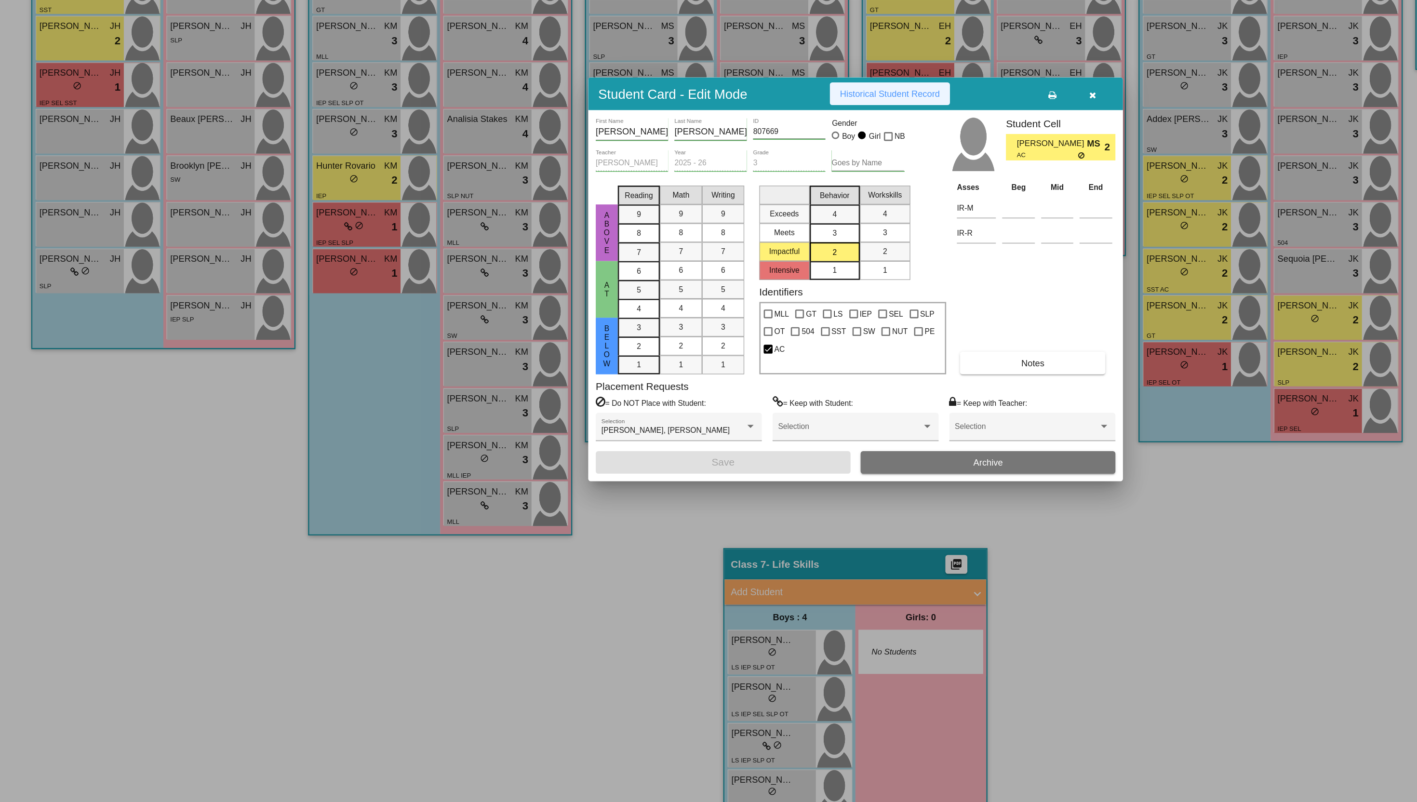
click at [714, 256] on span "Historical Student Record" at bounding box center [734, 259] width 77 height 8
click at [884, 257] on button "button" at bounding box center [890, 258] width 31 height 17
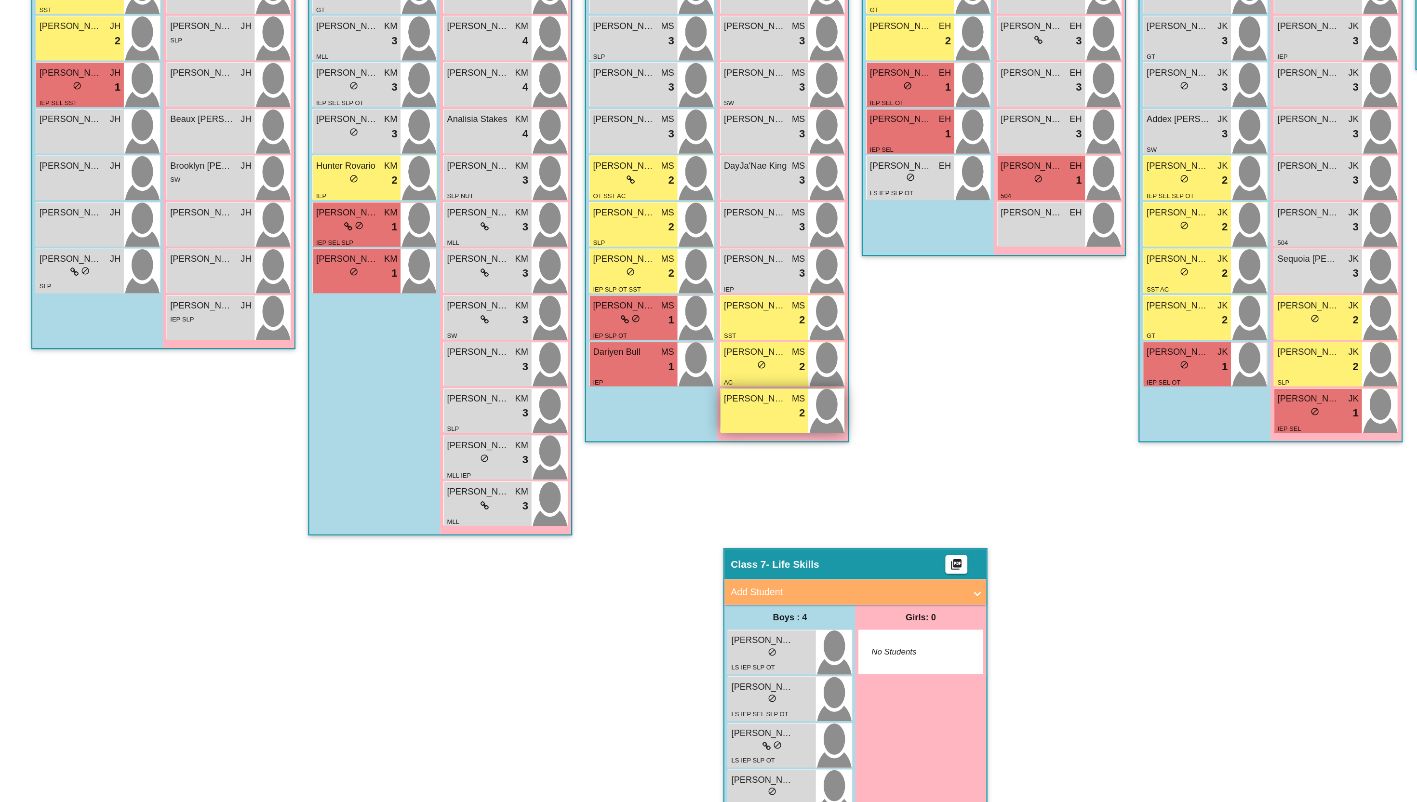
click at [631, 507] on div "lock do_not_disturb_alt 2" at bounding box center [639, 503] width 62 height 13
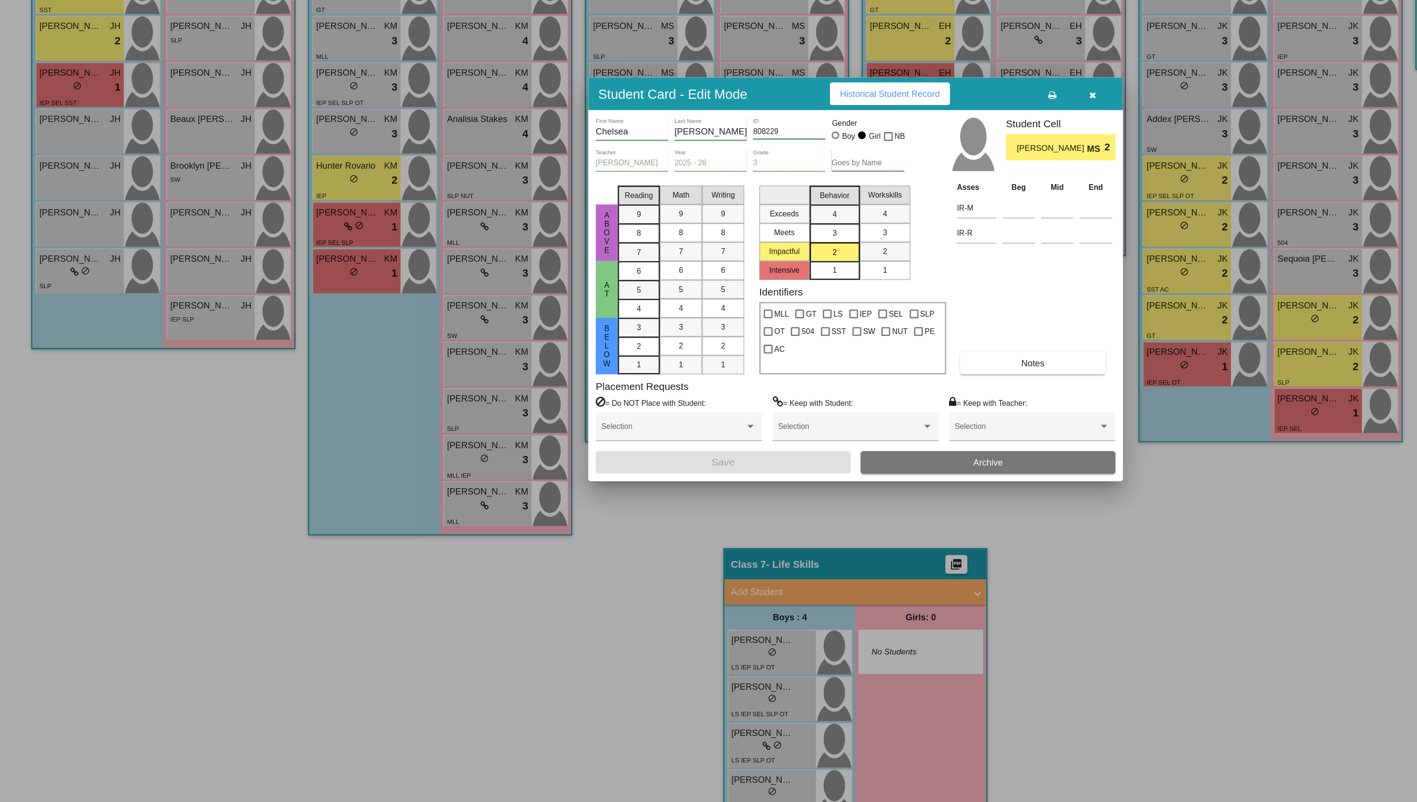
click at [725, 253] on button "Historical Student Record" at bounding box center [735, 258] width 92 height 17
click at [894, 259] on button "button" at bounding box center [890, 258] width 31 height 17
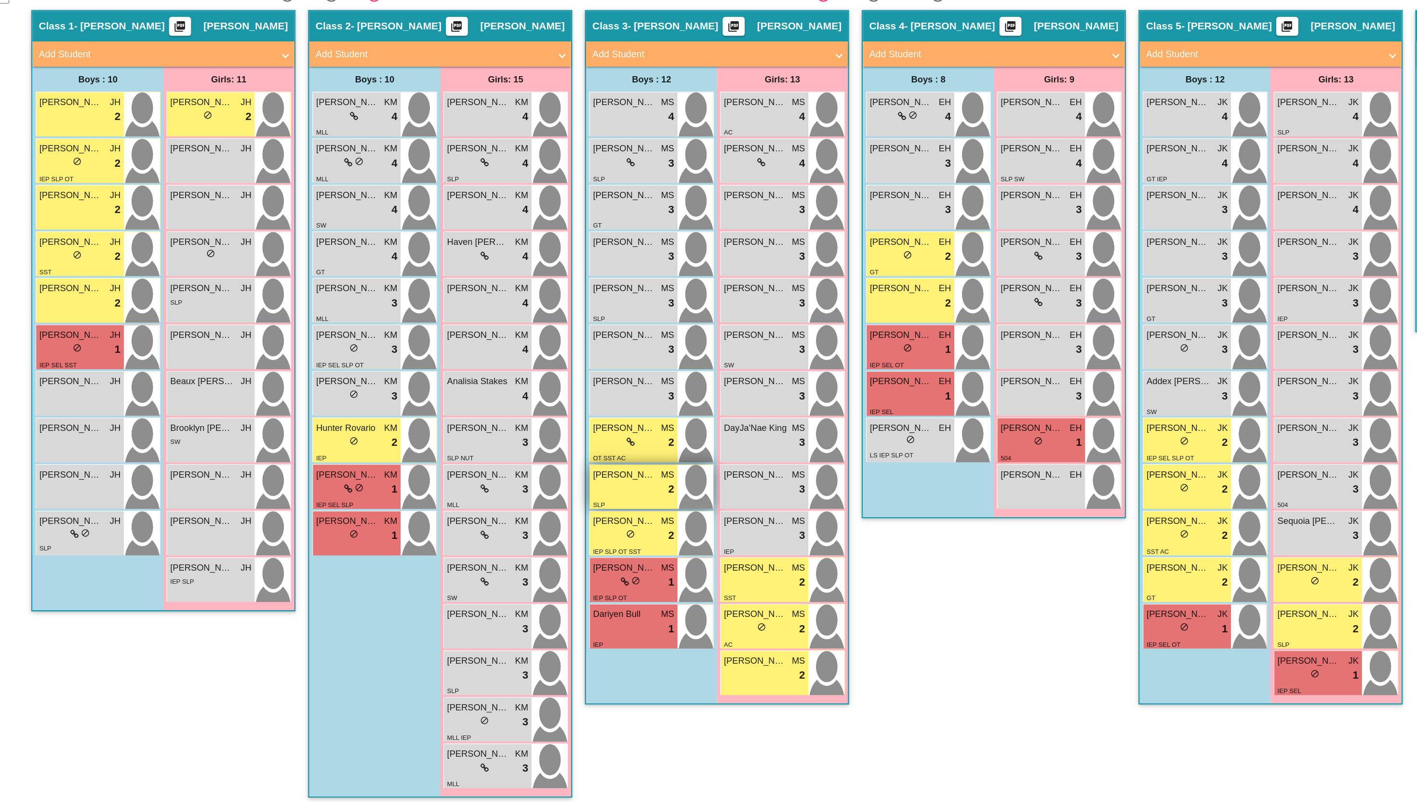
scroll to position [91, 0]
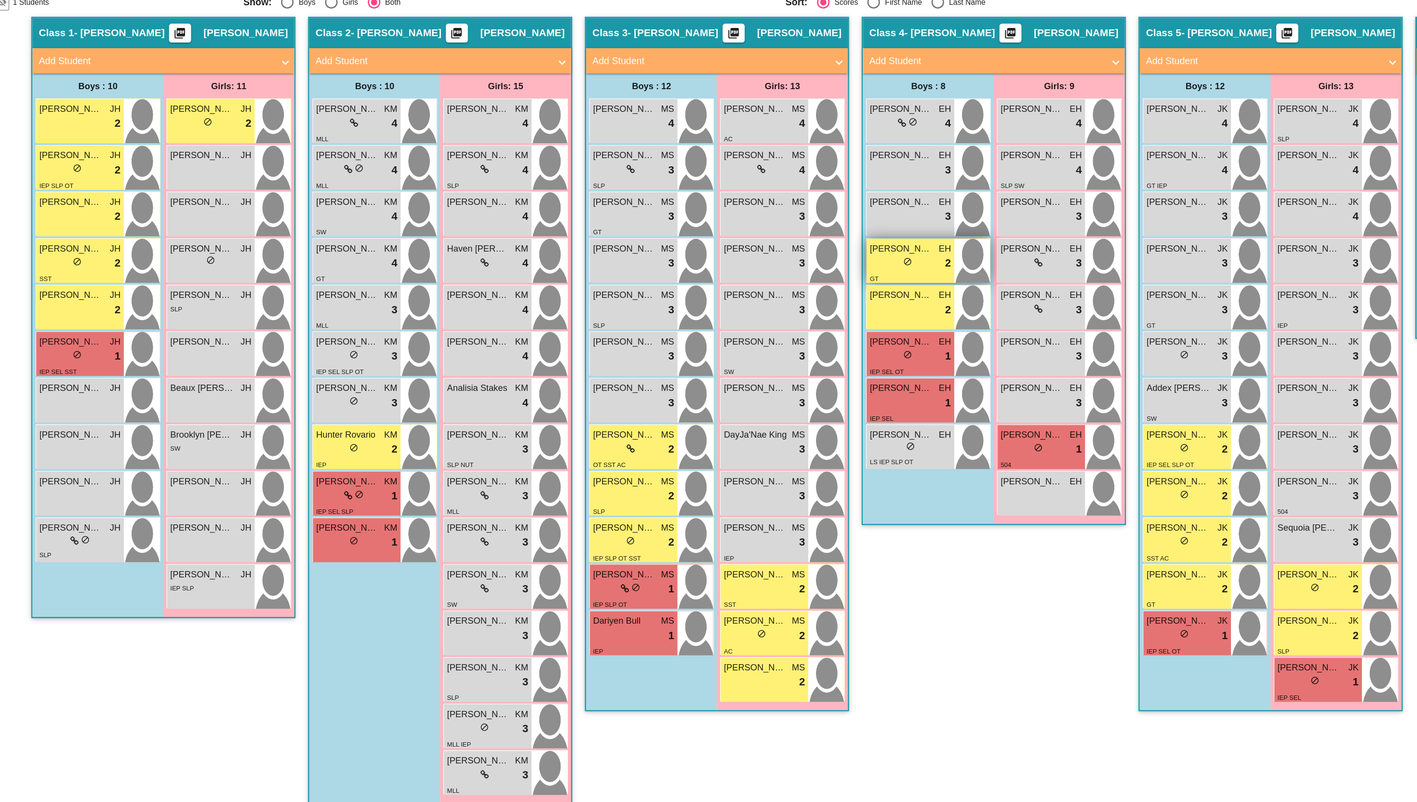
click at [726, 386] on div "lock do_not_disturb_alt 2" at bounding box center [751, 389] width 62 height 13
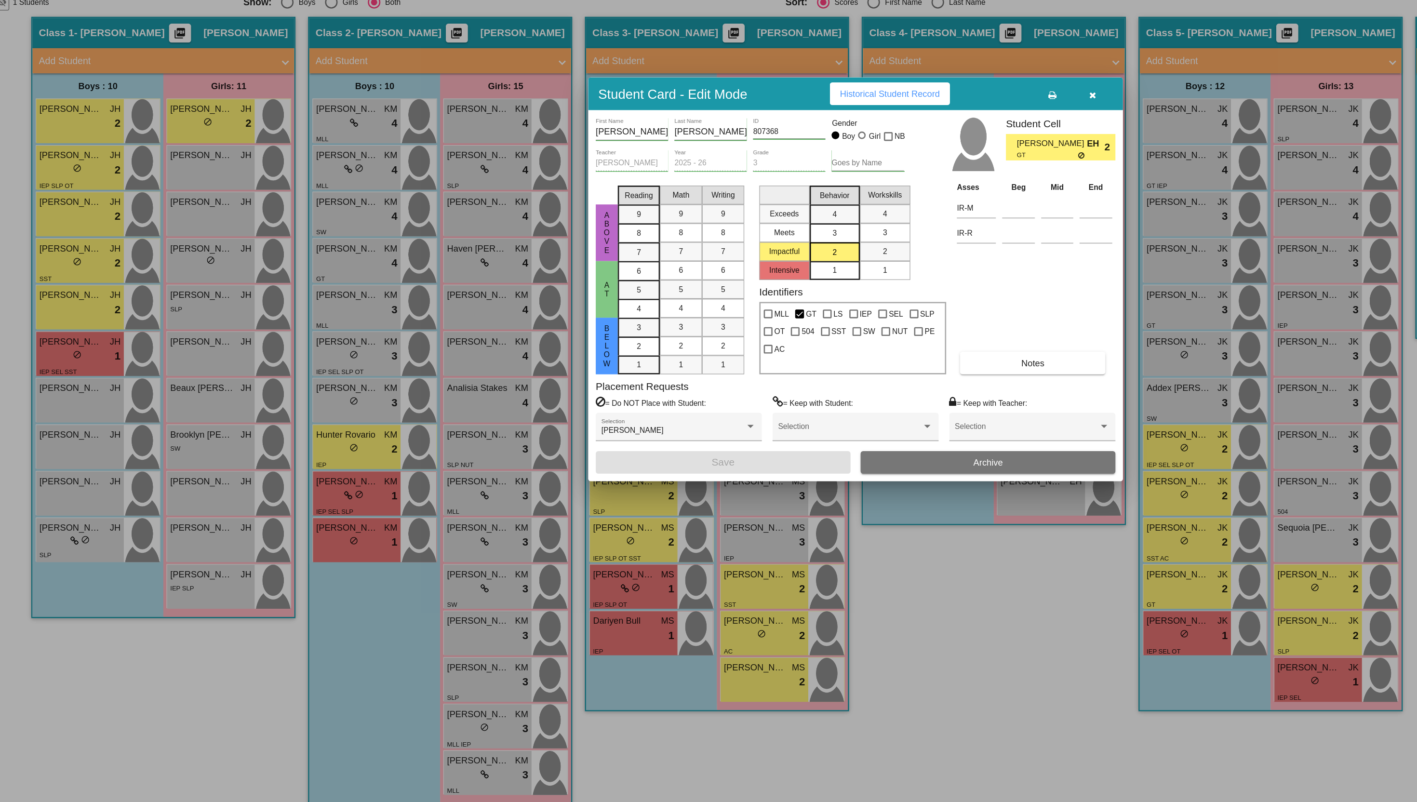
click at [718, 257] on span "Historical Student Record" at bounding box center [734, 259] width 77 height 8
click at [891, 259] on icon "button" at bounding box center [890, 259] width 5 height 7
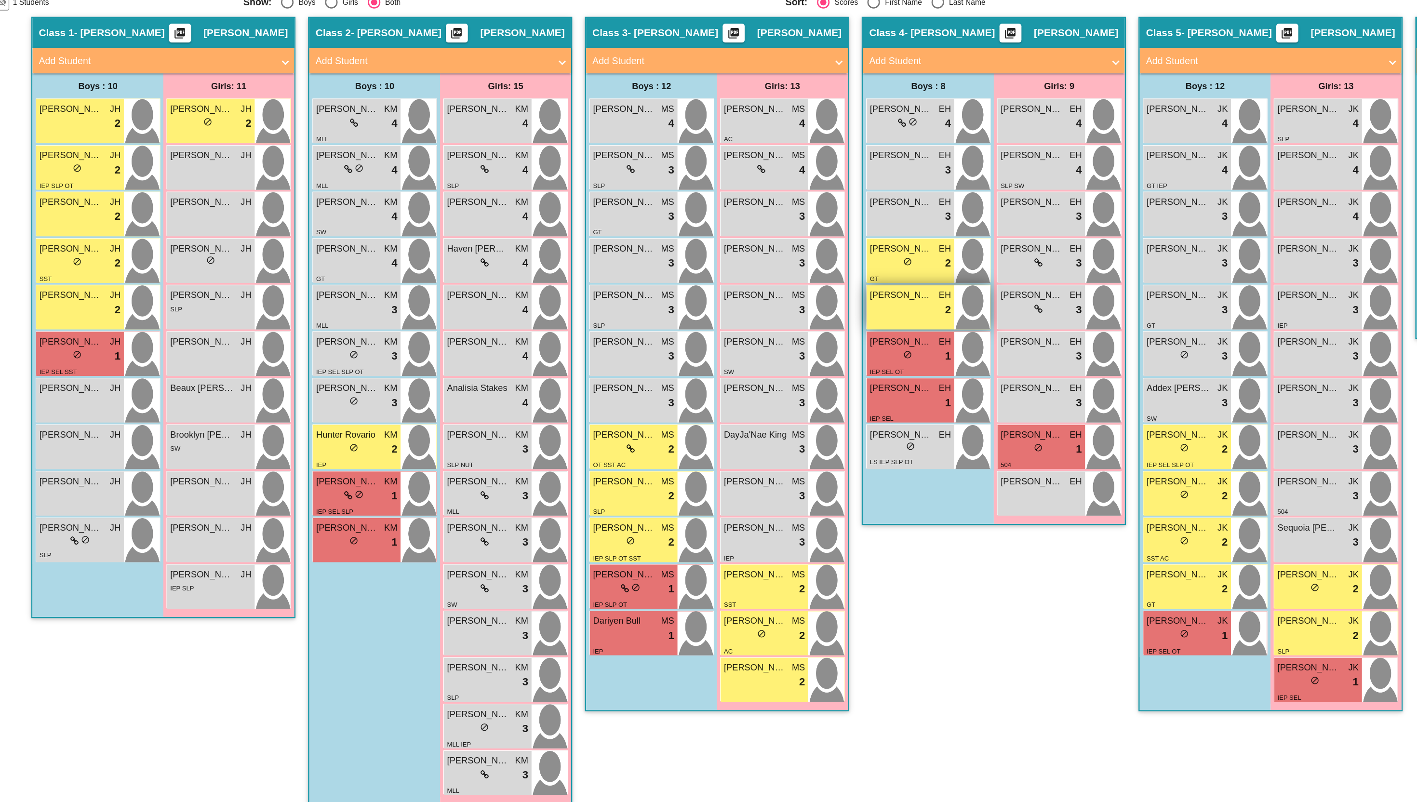
click at [744, 424] on div "lock do_not_disturb_alt 2" at bounding box center [751, 424] width 62 height 13
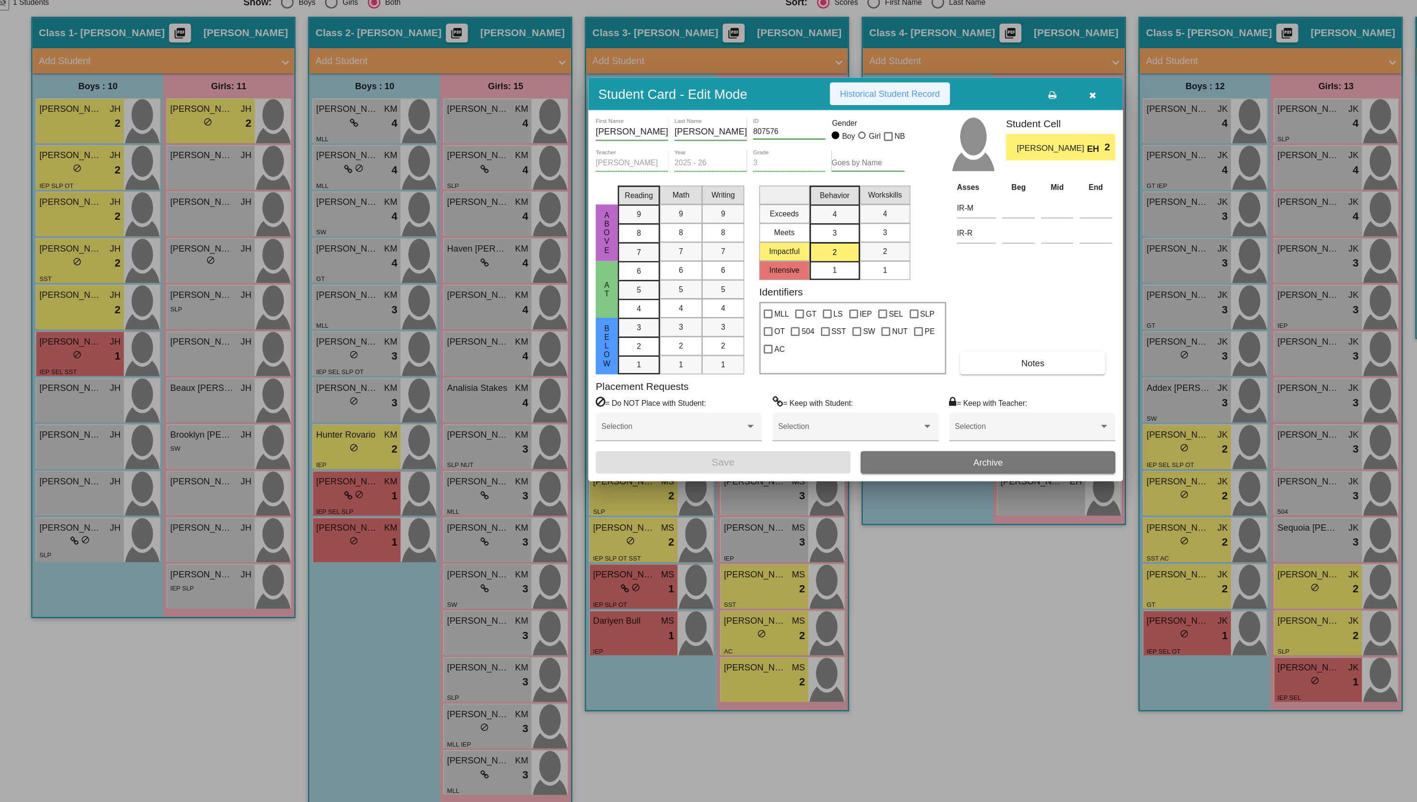
click at [699, 256] on span "Historical Student Record" at bounding box center [734, 259] width 77 height 8
click at [890, 256] on icon "button" at bounding box center [890, 259] width 5 height 7
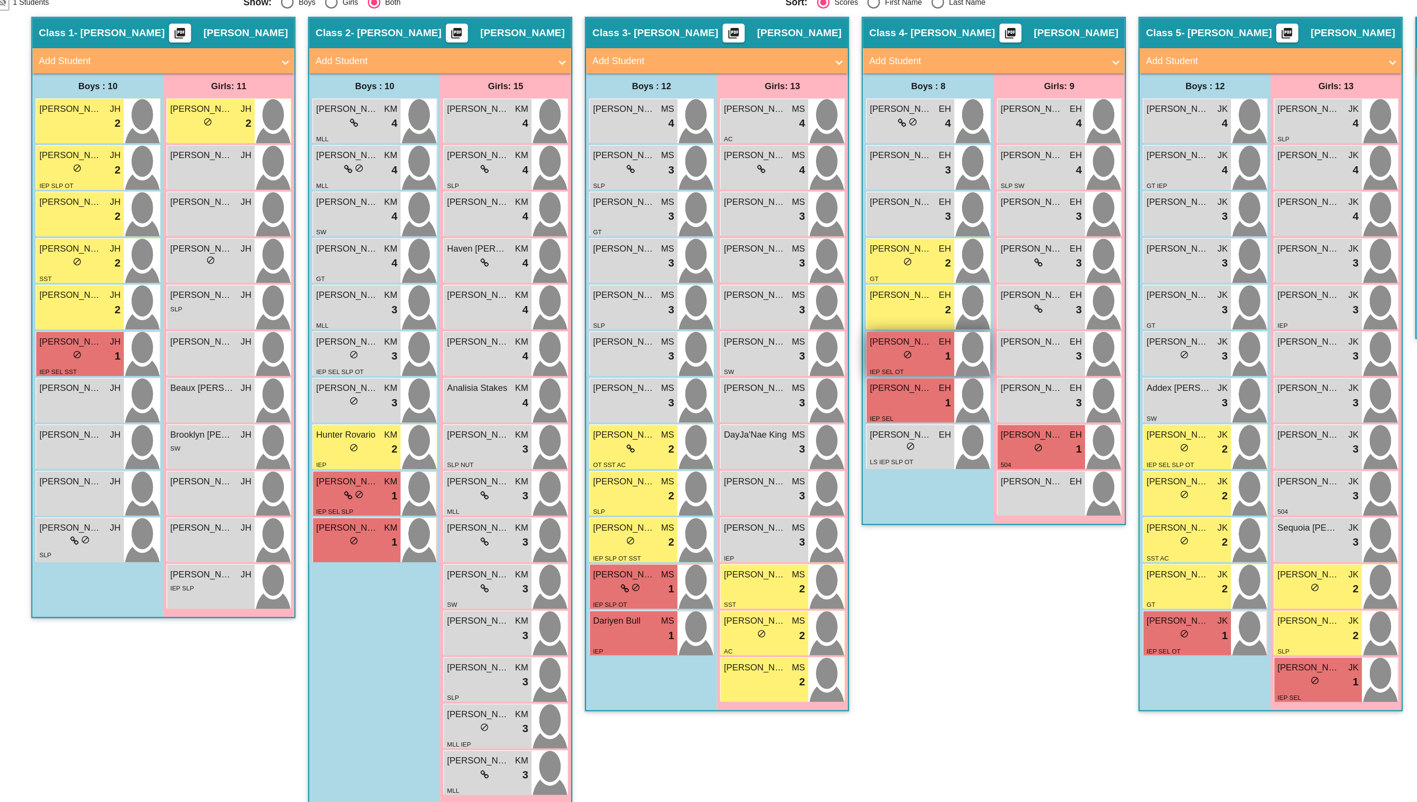
click at [763, 464] on div "lock do_not_disturb_alt 1" at bounding box center [751, 460] width 62 height 13
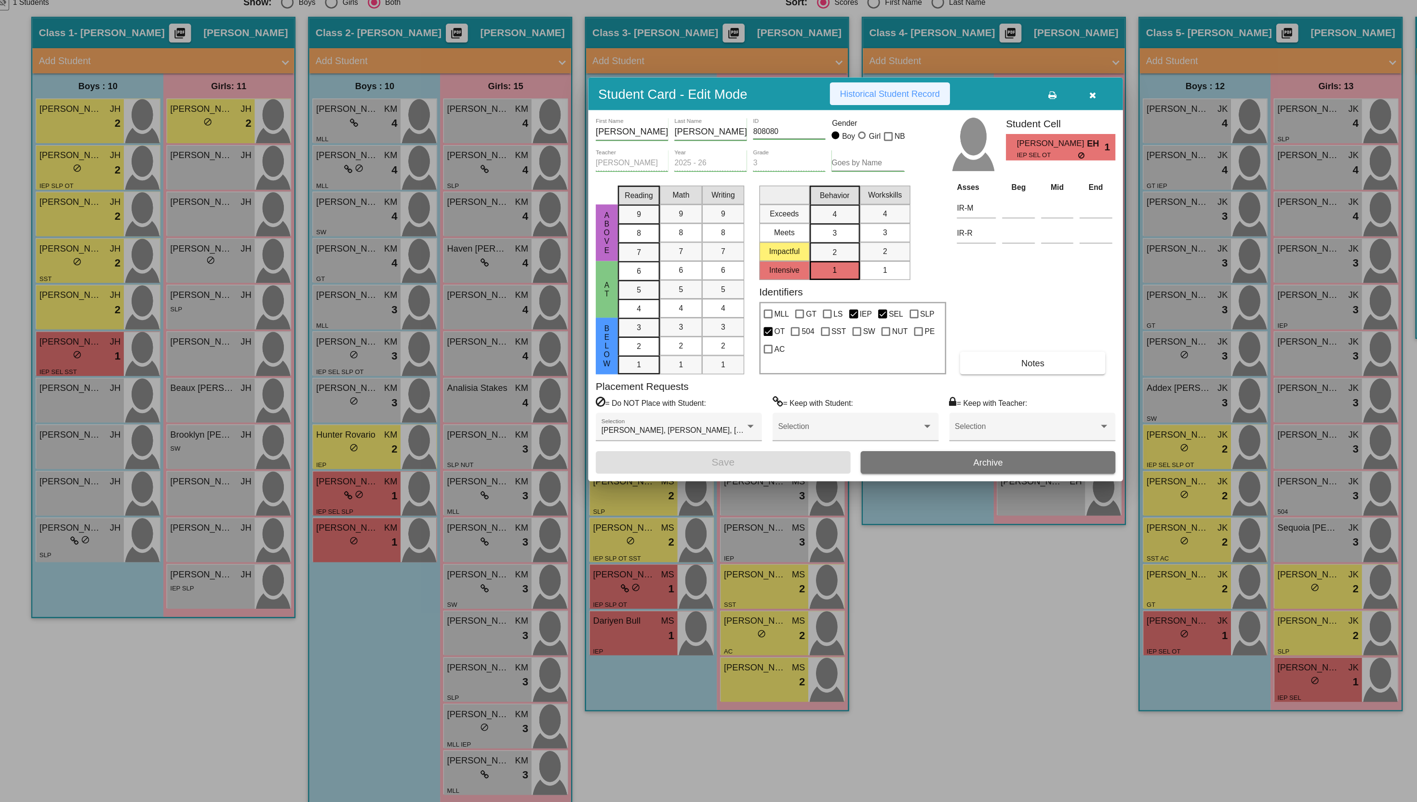
click at [719, 258] on span "Historical Student Record" at bounding box center [734, 259] width 77 height 8
click at [893, 254] on button "button" at bounding box center [890, 258] width 31 height 17
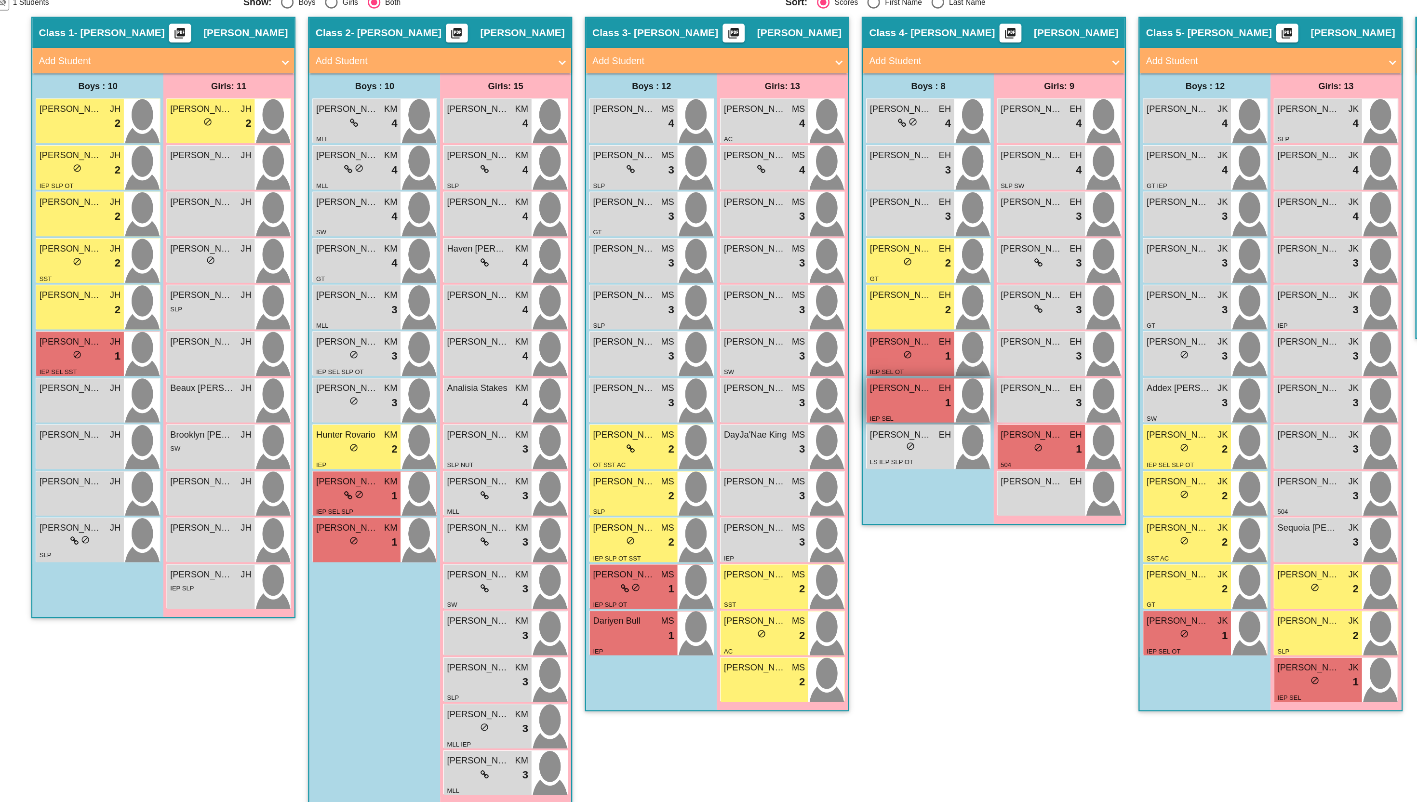
click at [756, 498] on div "lock do_not_disturb_alt 1" at bounding box center [751, 496] width 62 height 13
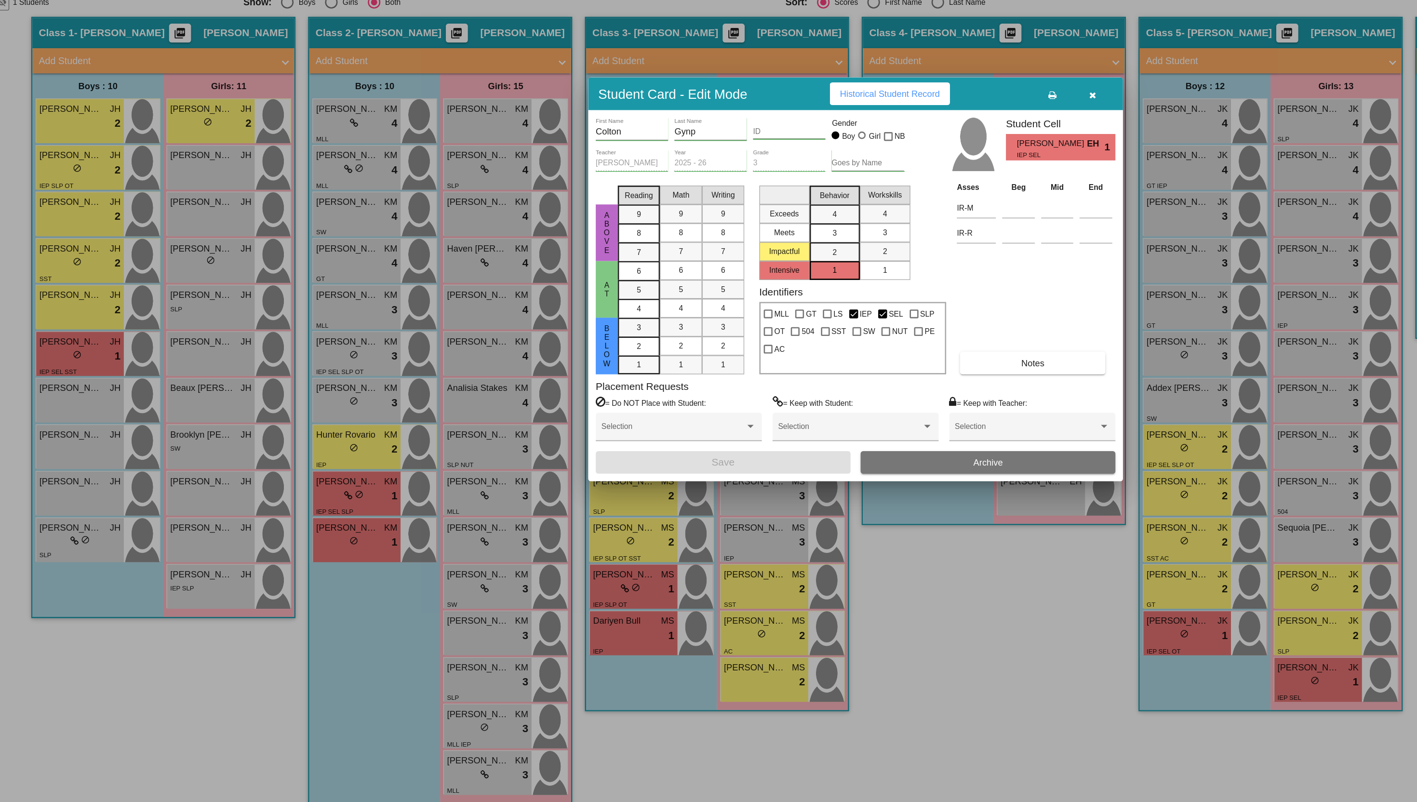
click at [720, 256] on span "Historical Student Record" at bounding box center [734, 259] width 77 height 8
click at [886, 257] on button "button" at bounding box center [890, 258] width 31 height 17
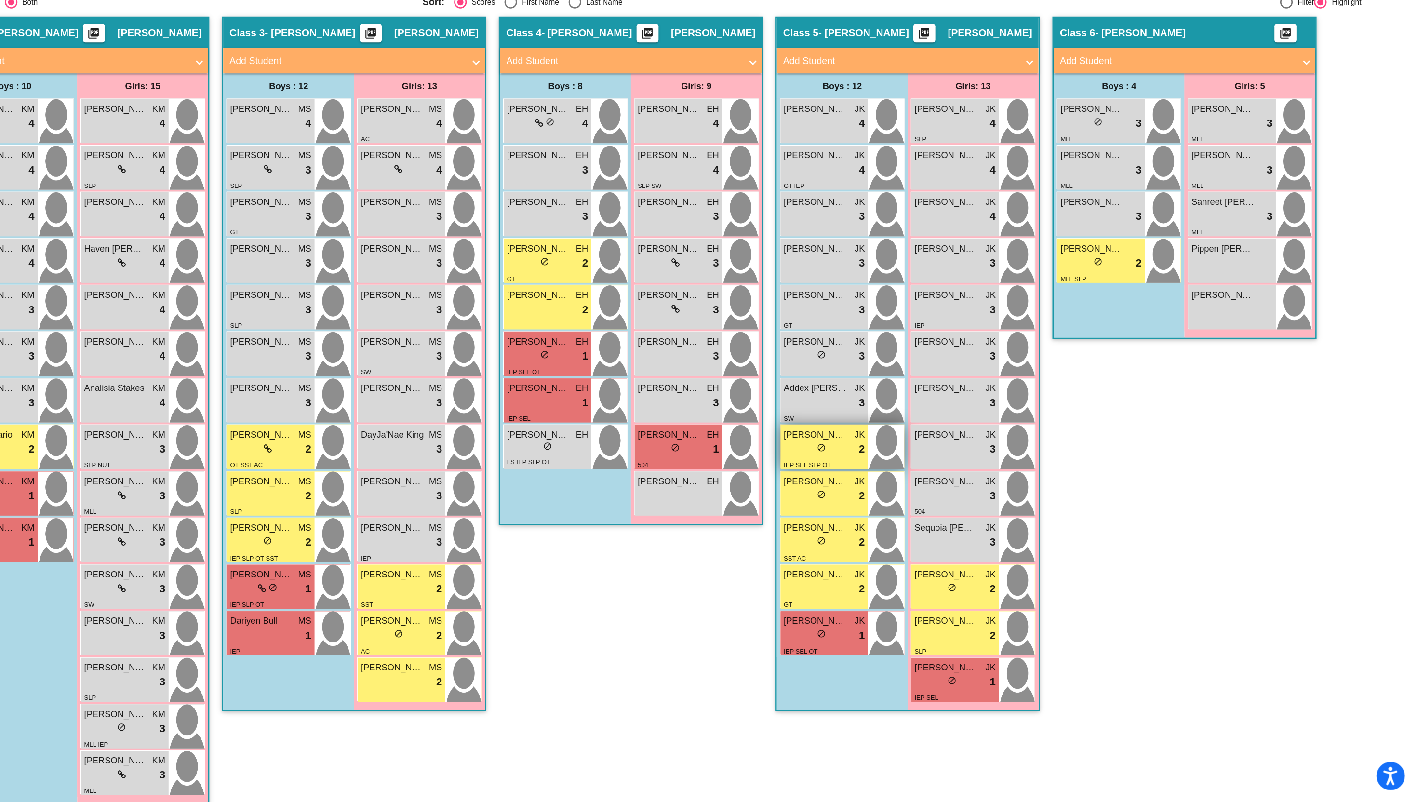
click at [975, 534] on div "lock do_not_disturb_alt 2" at bounding box center [963, 531] width 62 height 13
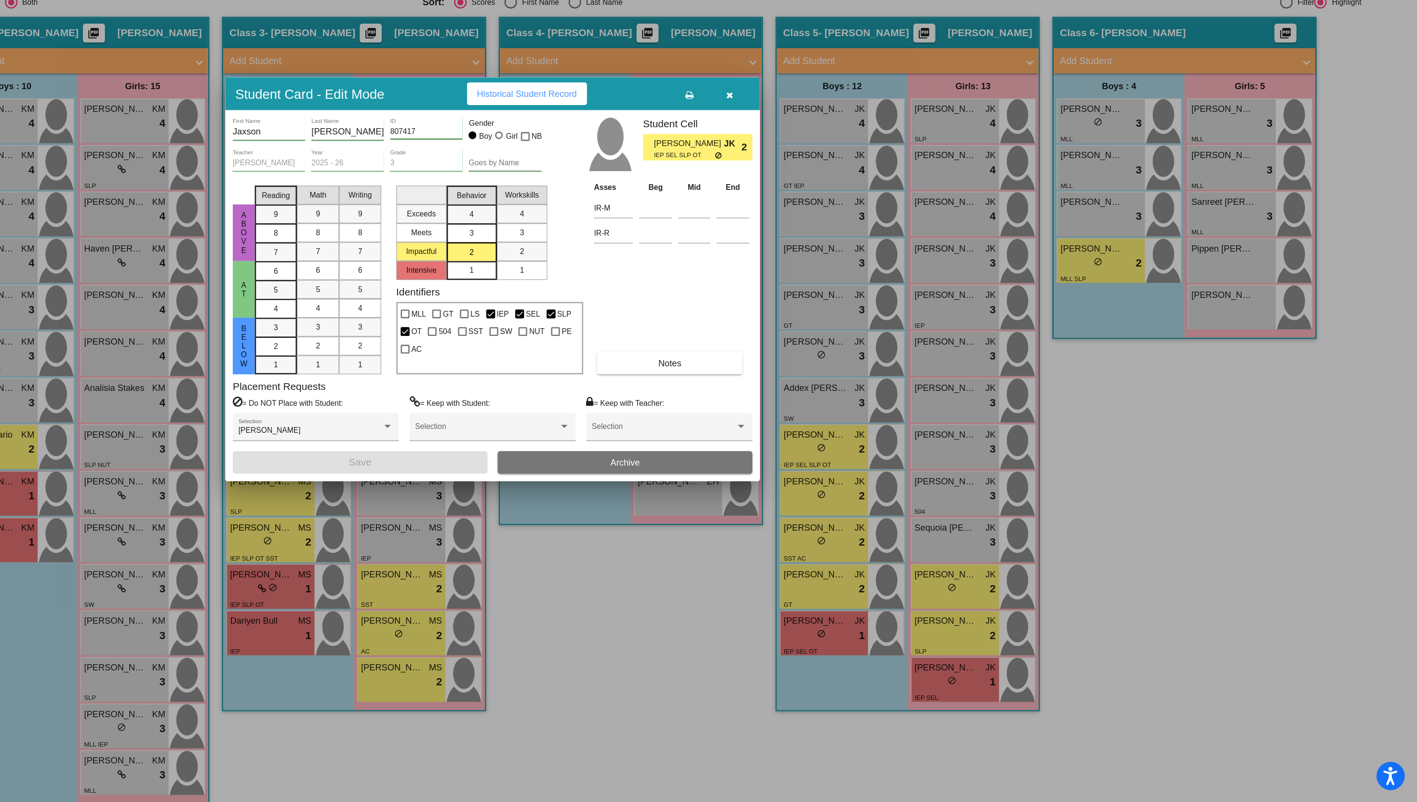
click at [773, 257] on span "Historical Student Record" at bounding box center [734, 259] width 77 height 8
click at [892, 257] on icon "button" at bounding box center [890, 259] width 5 height 7
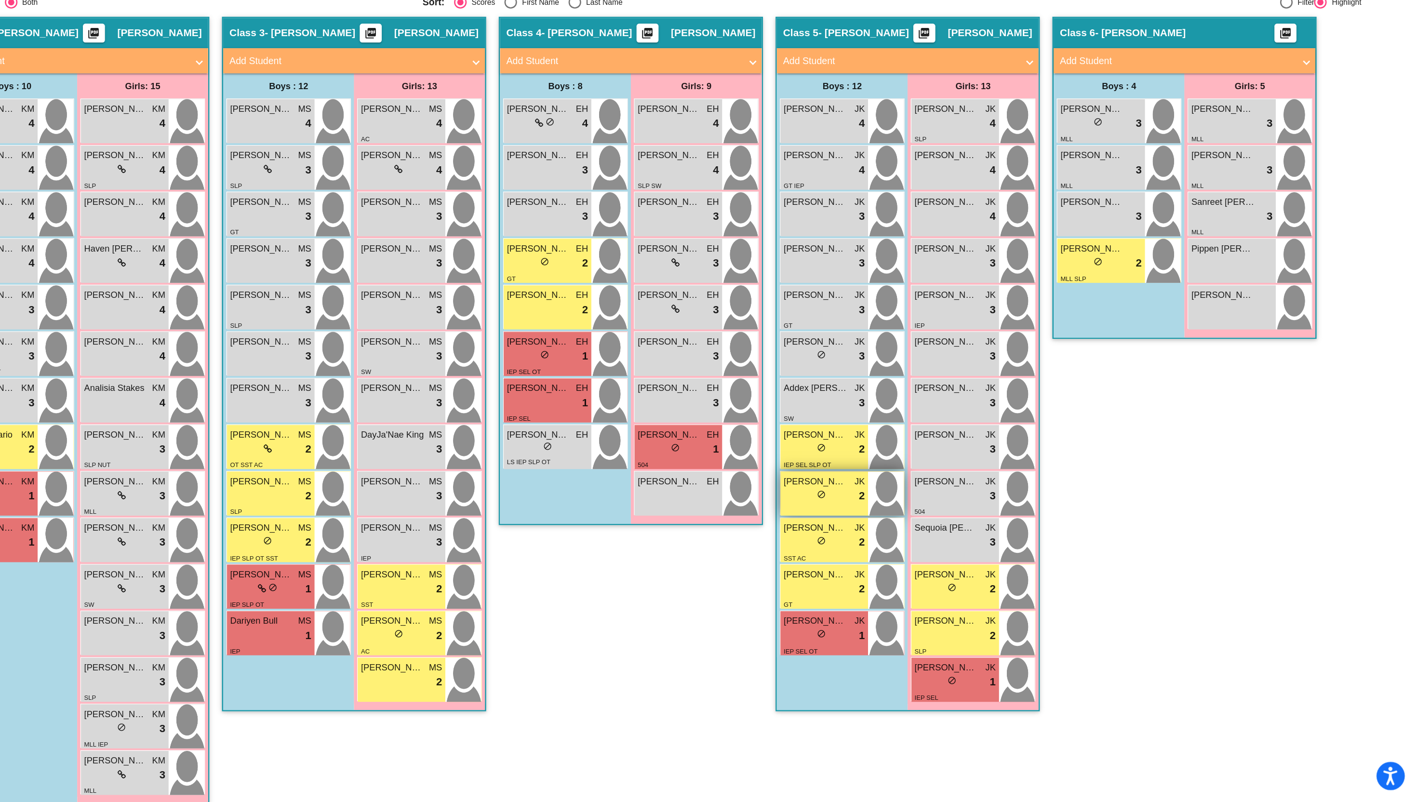
click at [929, 565] on div "[PERSON_NAME] JK lock do_not_disturb_alt 2" at bounding box center [962, 566] width 67 height 34
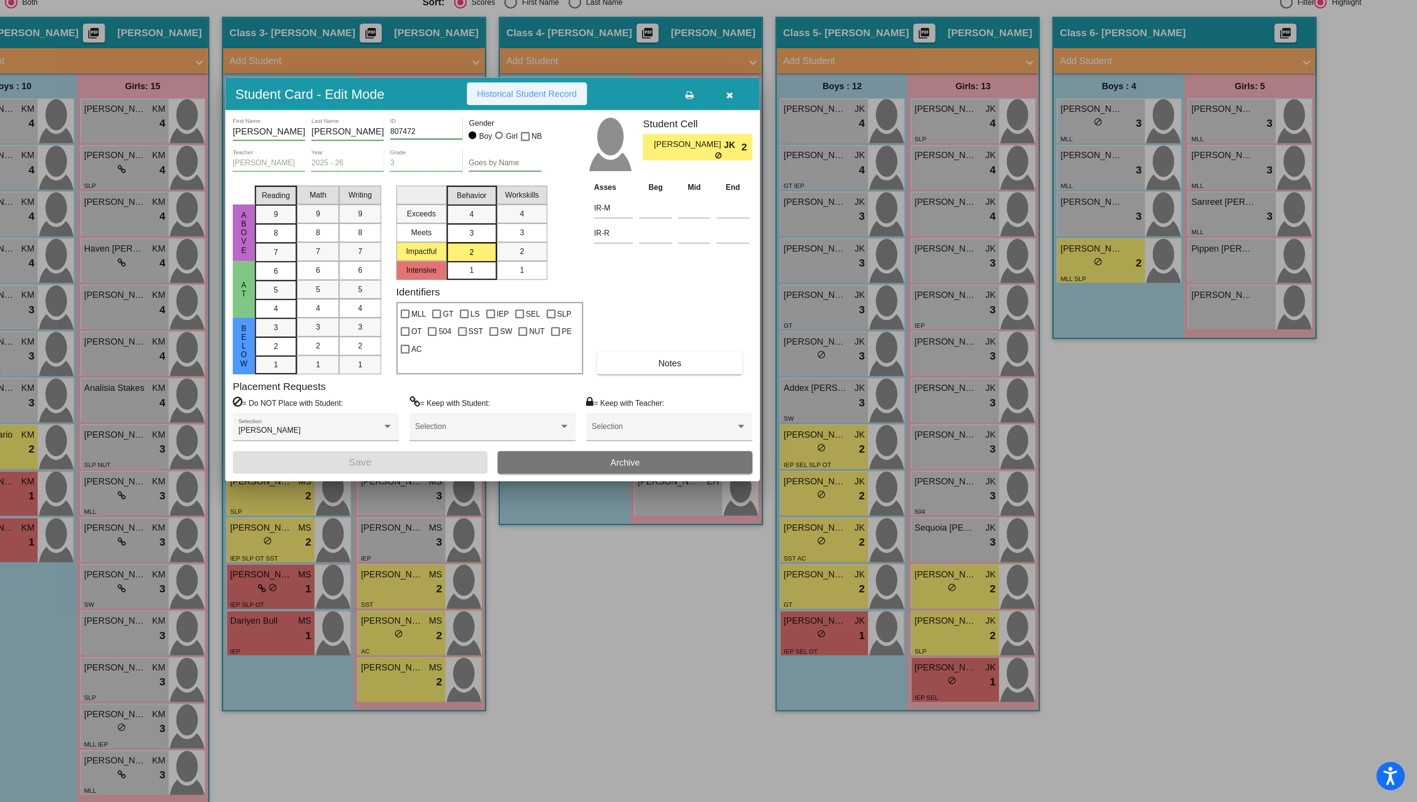
click at [752, 261] on span "Historical Student Record" at bounding box center [734, 259] width 77 height 8
click at [888, 262] on icon "button" at bounding box center [890, 259] width 5 height 7
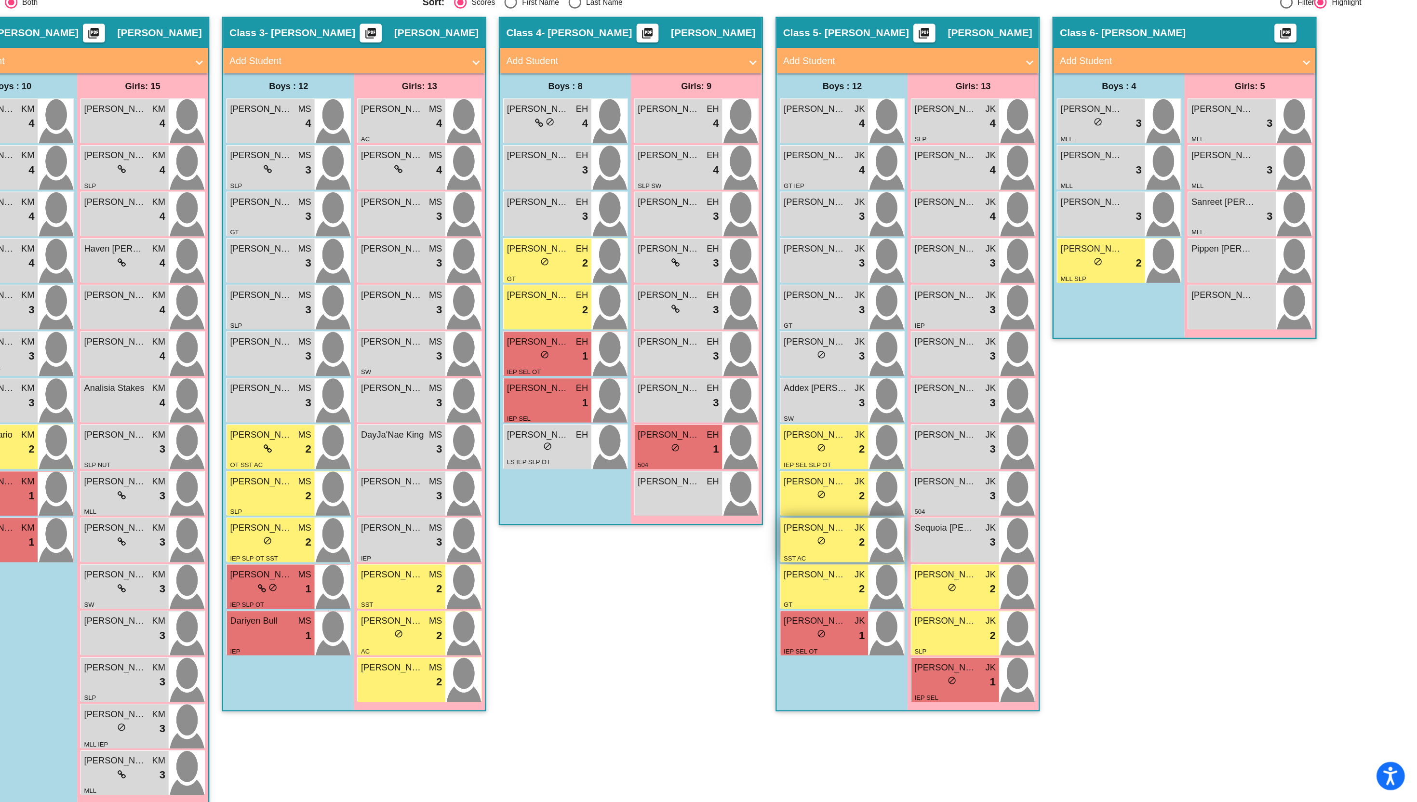
click at [942, 593] on span "[PERSON_NAME]" at bounding box center [956, 592] width 48 height 10
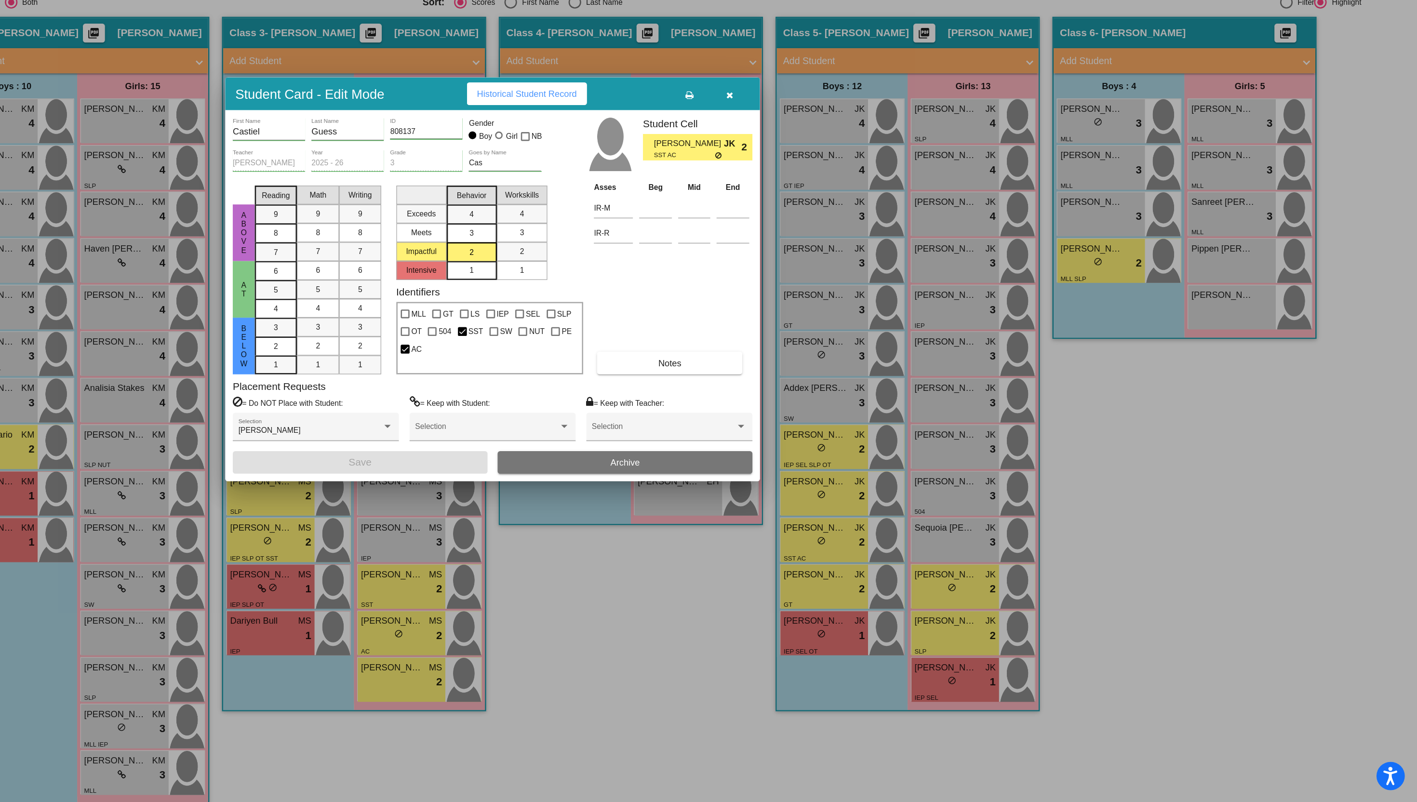
click at [748, 253] on button "Historical Student Record" at bounding box center [735, 258] width 92 height 17
click at [890, 265] on button "button" at bounding box center [890, 258] width 31 height 17
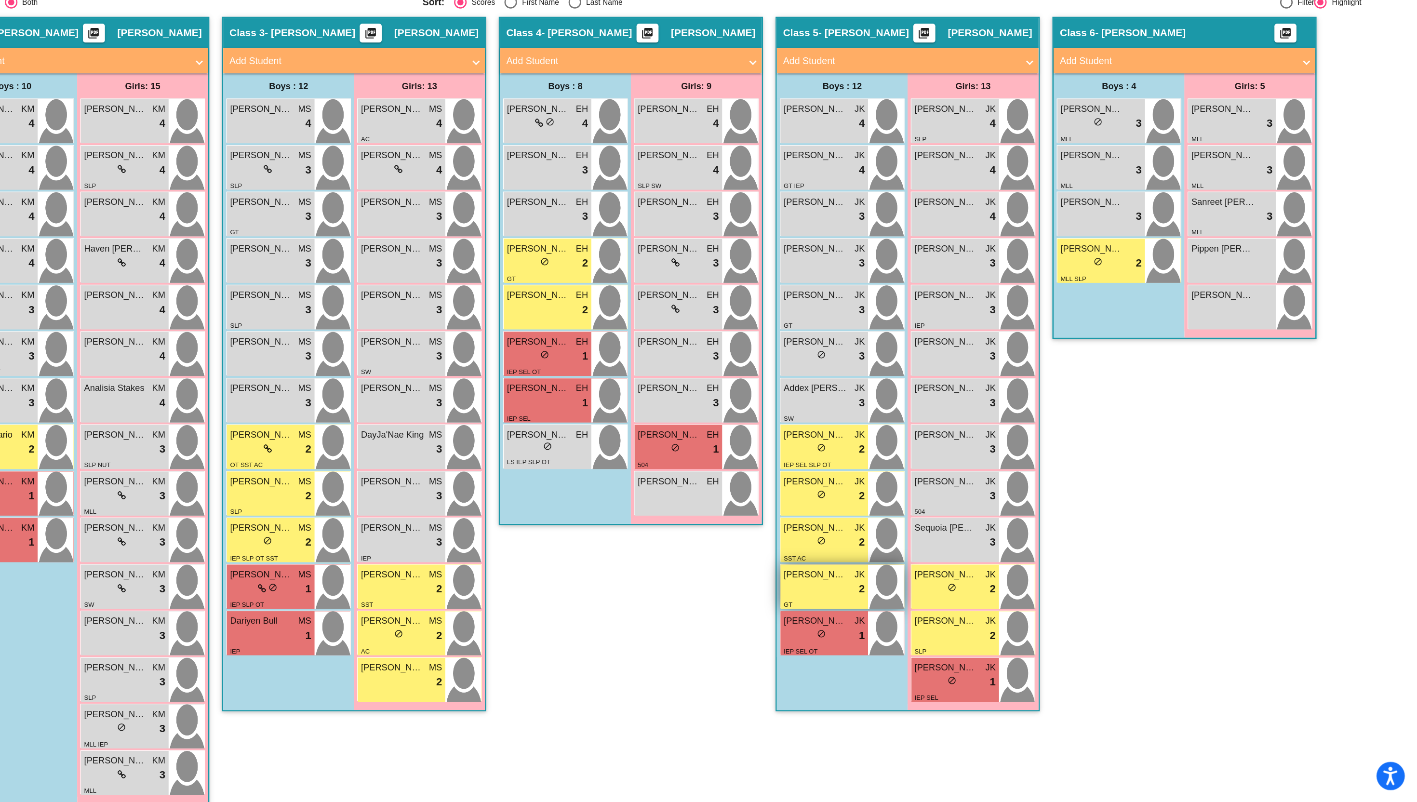
click at [970, 641] on div "lock do_not_disturb_alt 2" at bounding box center [963, 638] width 62 height 13
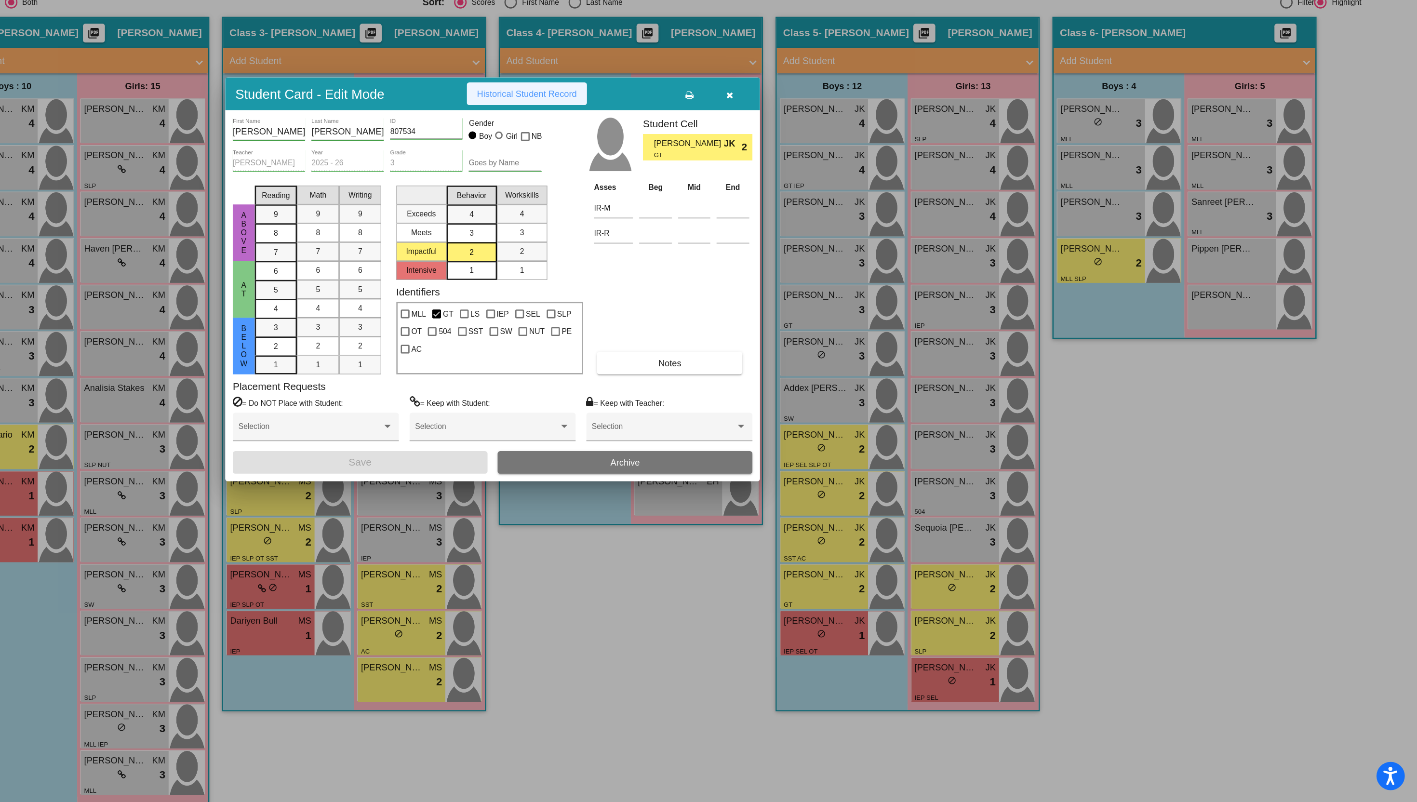
click at [743, 265] on button "Historical Student Record" at bounding box center [735, 258] width 92 height 17
click at [889, 259] on icon "button" at bounding box center [890, 259] width 5 height 7
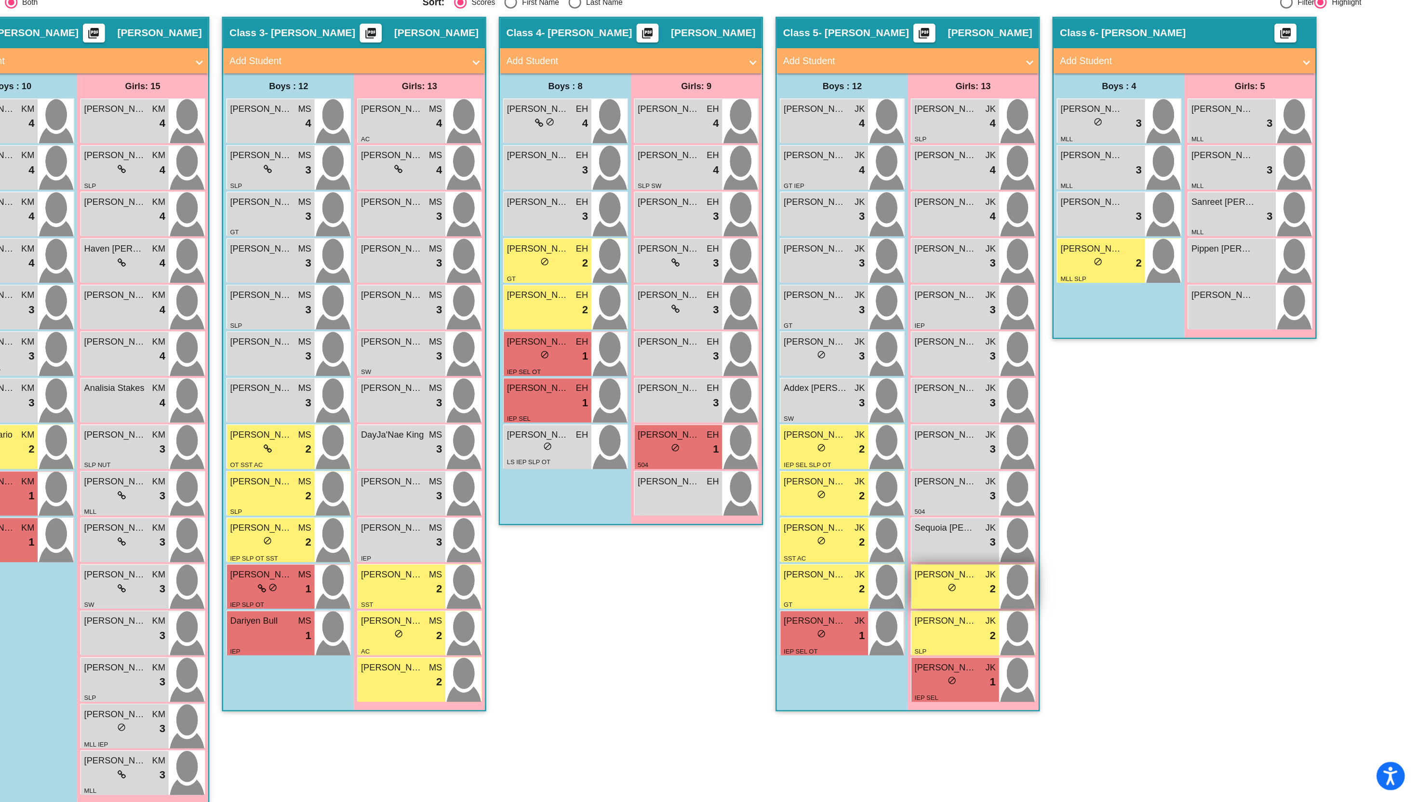
click at [1041, 638] on div "lock do_not_disturb_alt 2" at bounding box center [1063, 638] width 62 height 13
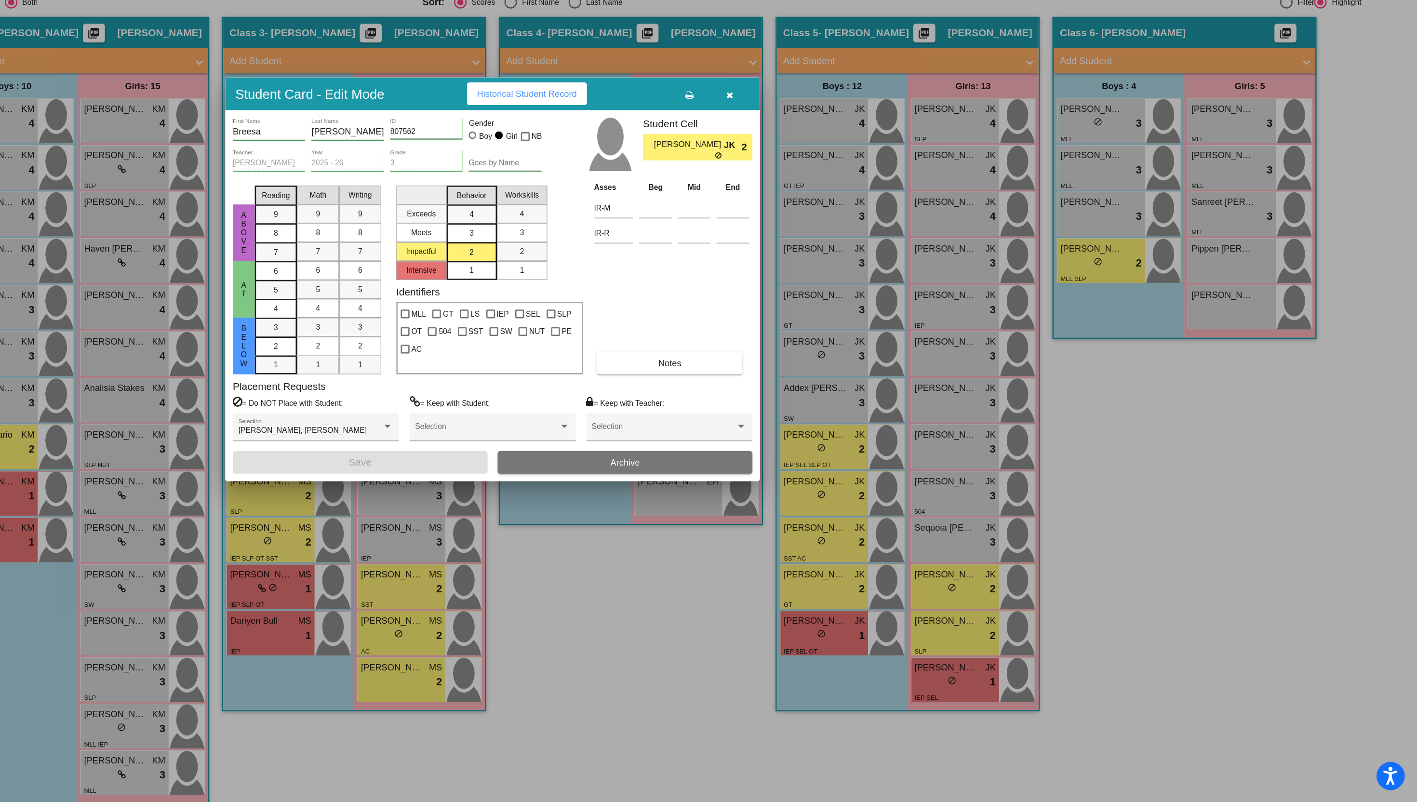
click at [721, 263] on button "Historical Student Record" at bounding box center [735, 258] width 92 height 17
click at [887, 263] on button "button" at bounding box center [890, 258] width 31 height 17
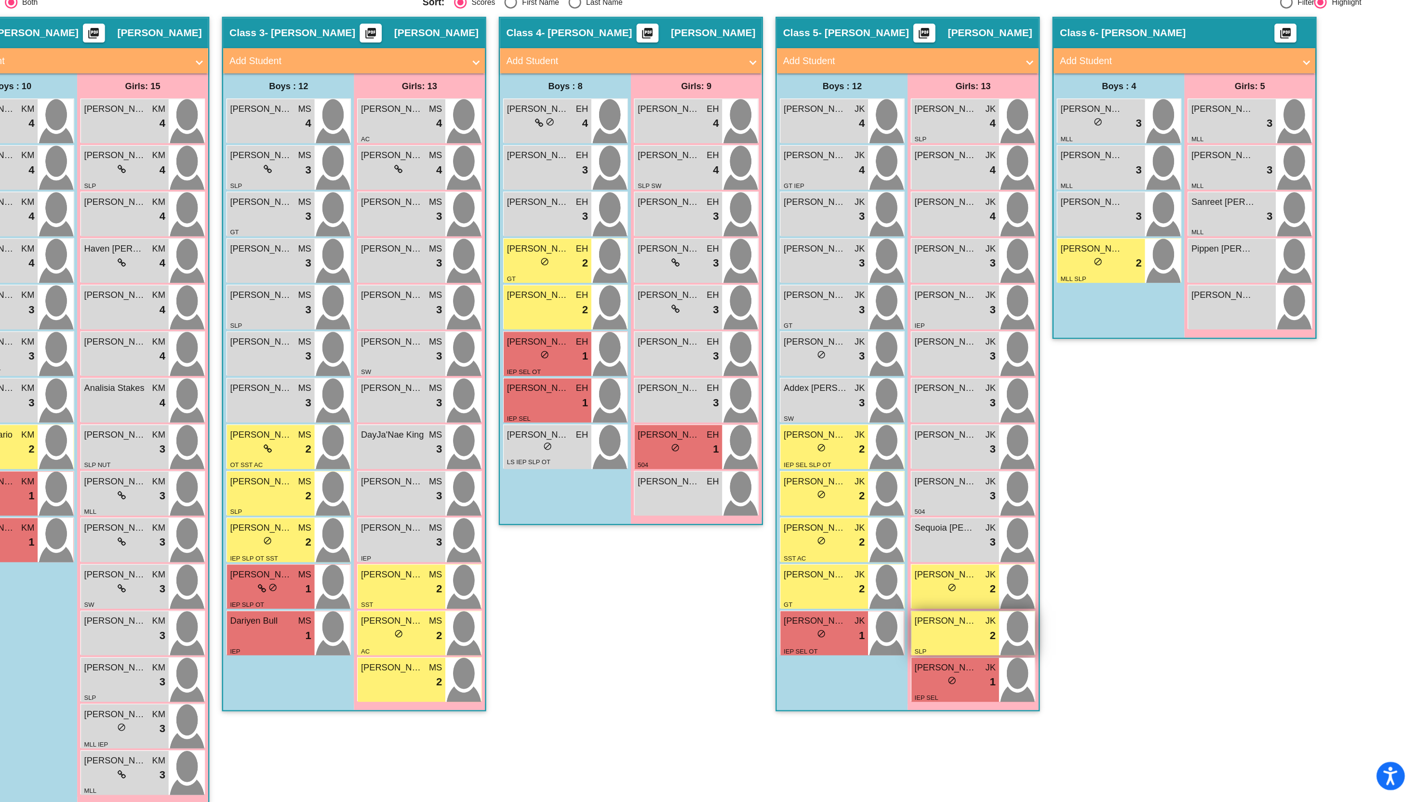
click at [1056, 667] on span "[PERSON_NAME]" at bounding box center [1056, 663] width 48 height 10
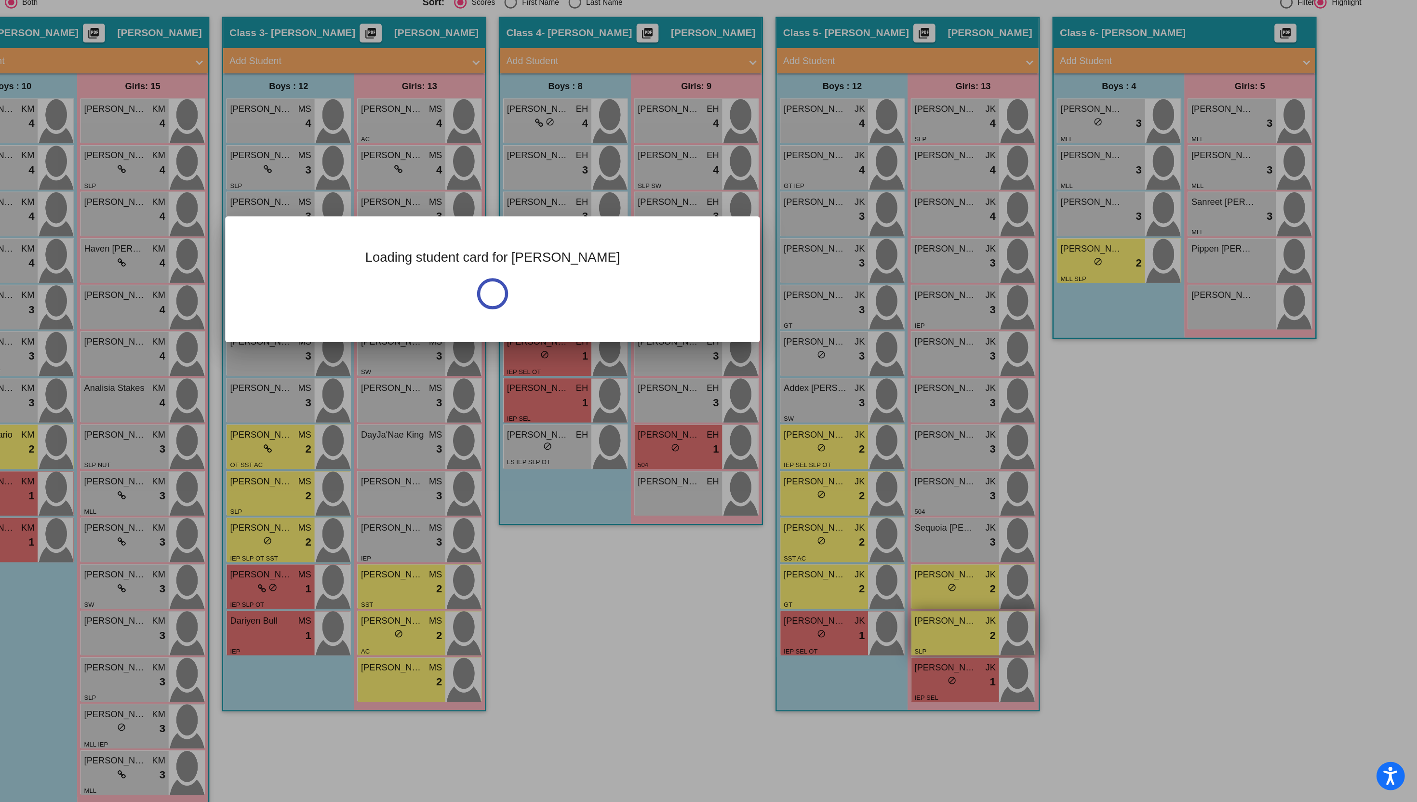
click at [1056, 667] on div at bounding box center [708, 401] width 1417 height 802
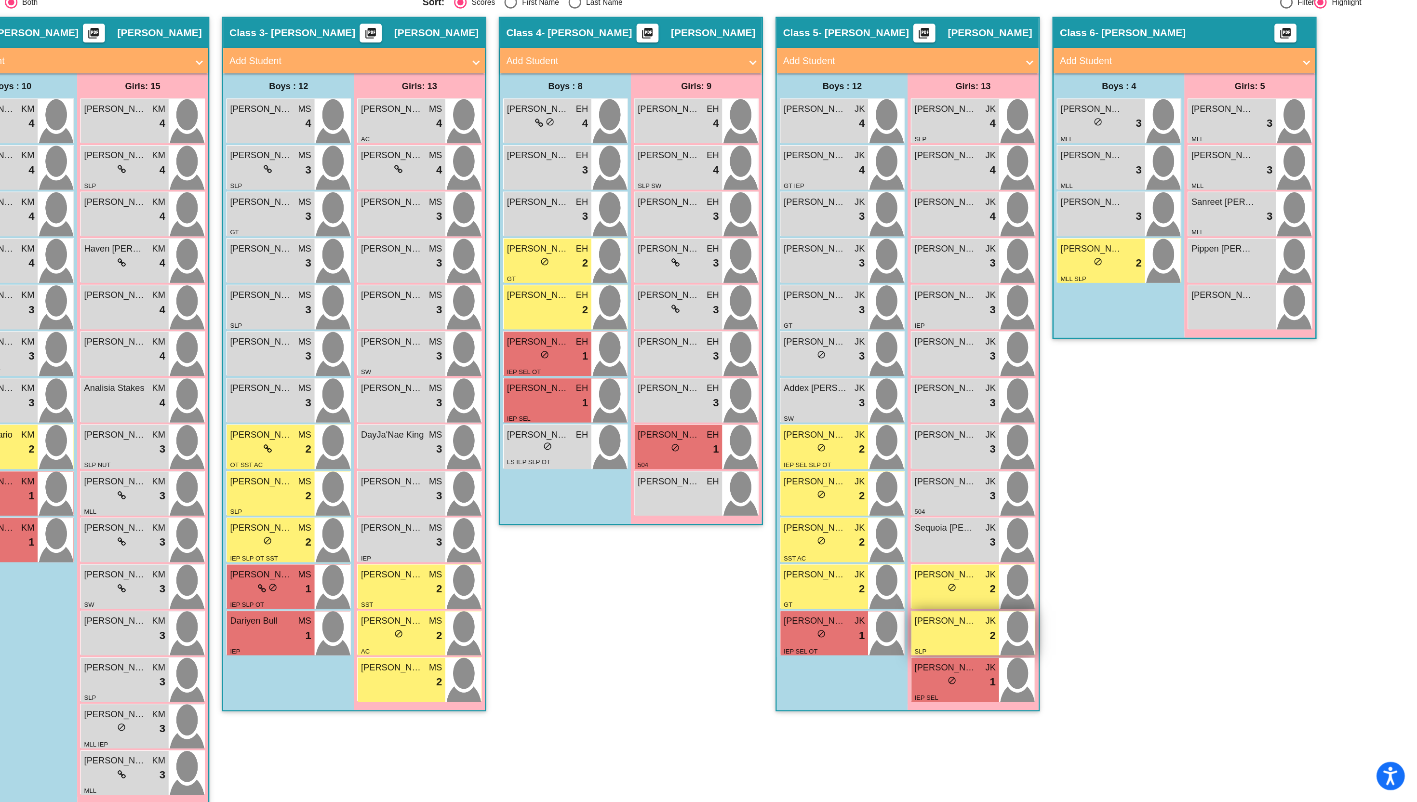
click at [1056, 667] on span "[PERSON_NAME]" at bounding box center [1056, 663] width 48 height 10
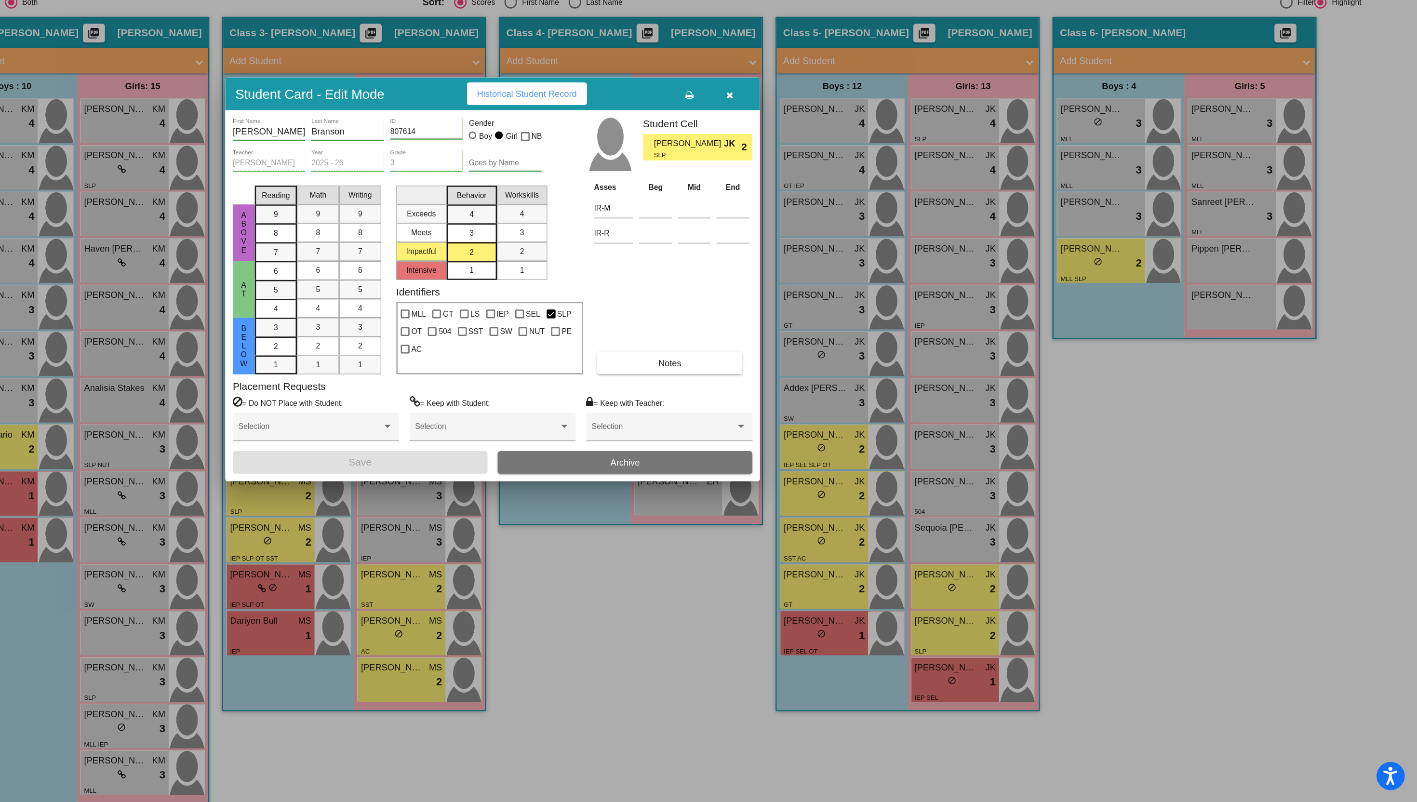
click at [716, 257] on span "Historical Student Record" at bounding box center [734, 259] width 77 height 8
click at [898, 259] on button "button" at bounding box center [890, 258] width 31 height 17
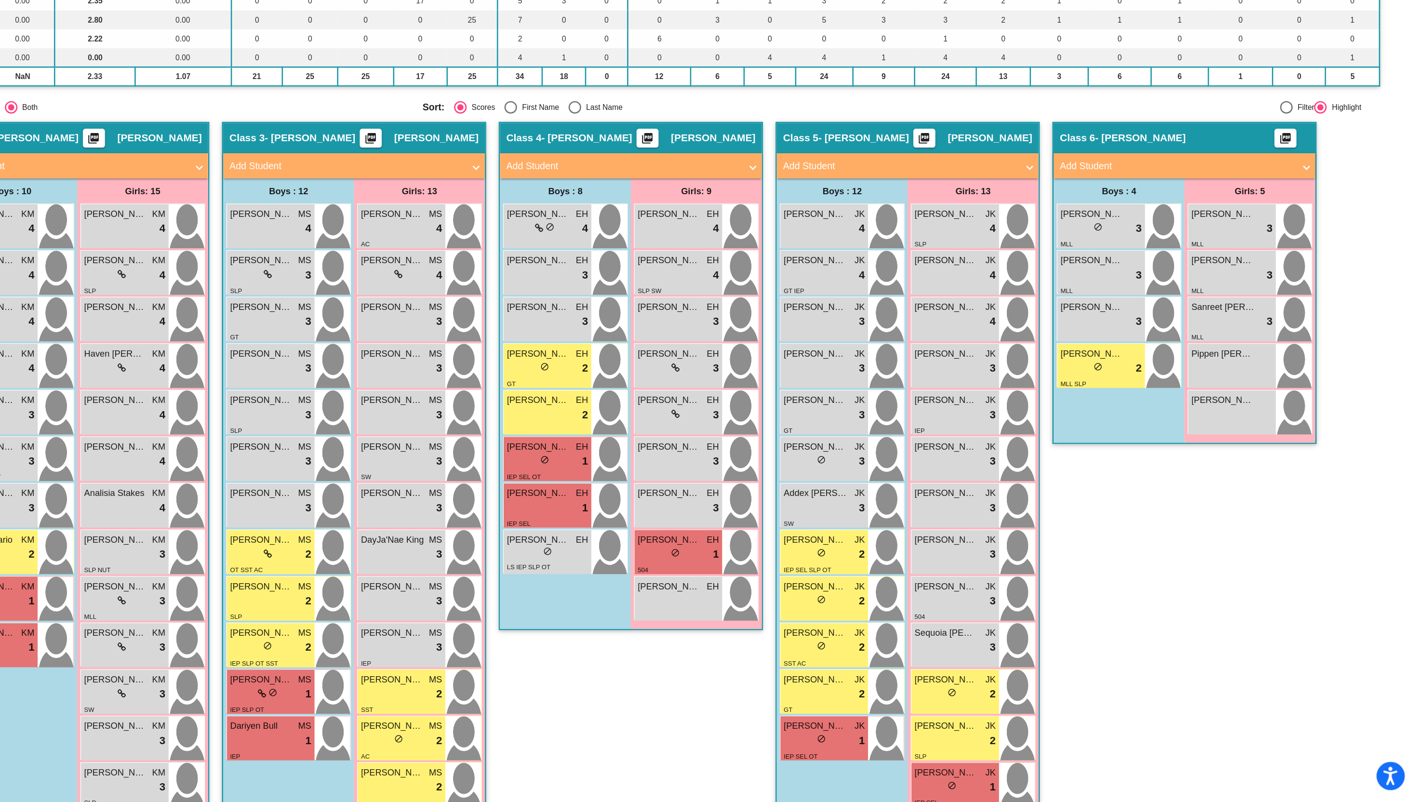
scroll to position [0, 0]
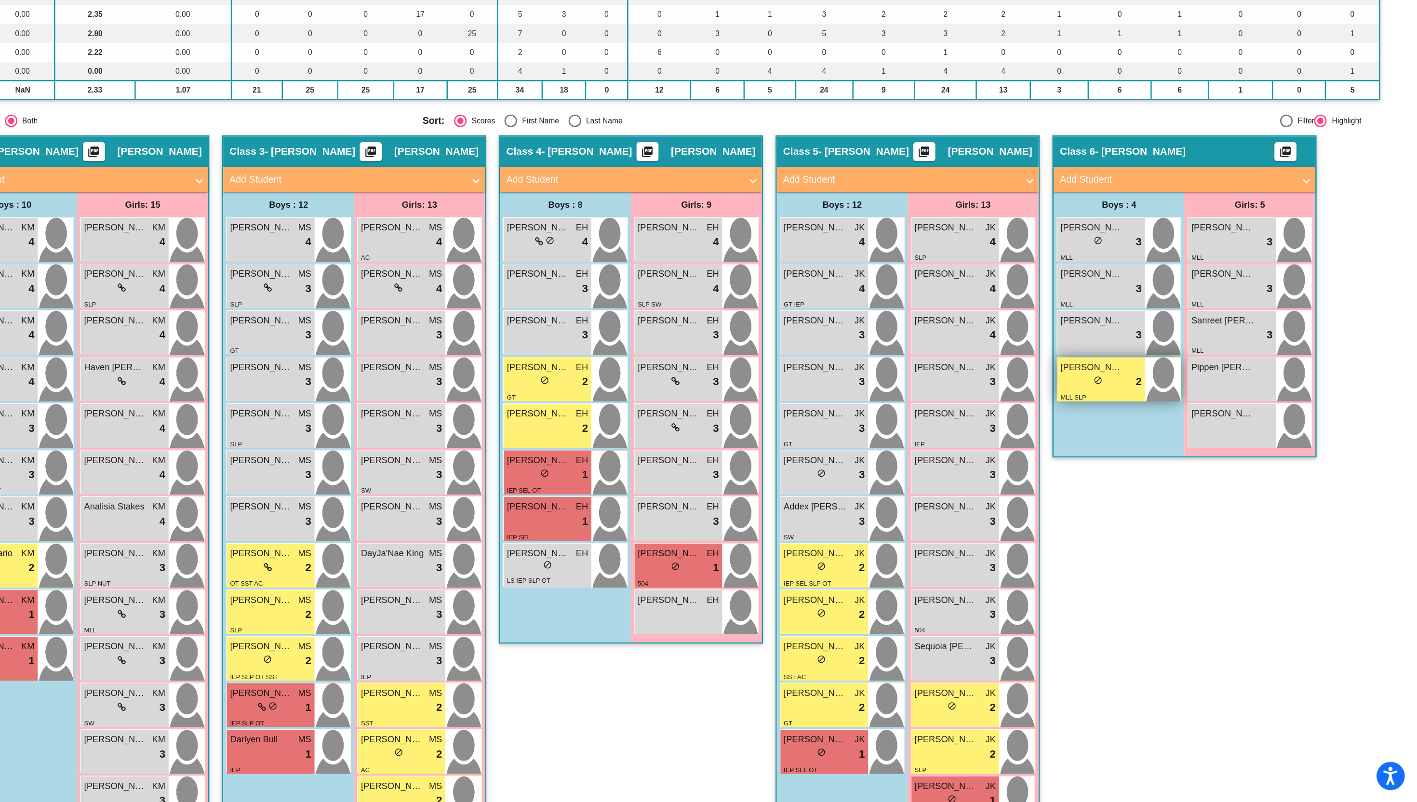
click at [1153, 478] on div "lock do_not_disturb_alt 2" at bounding box center [1175, 479] width 62 height 13
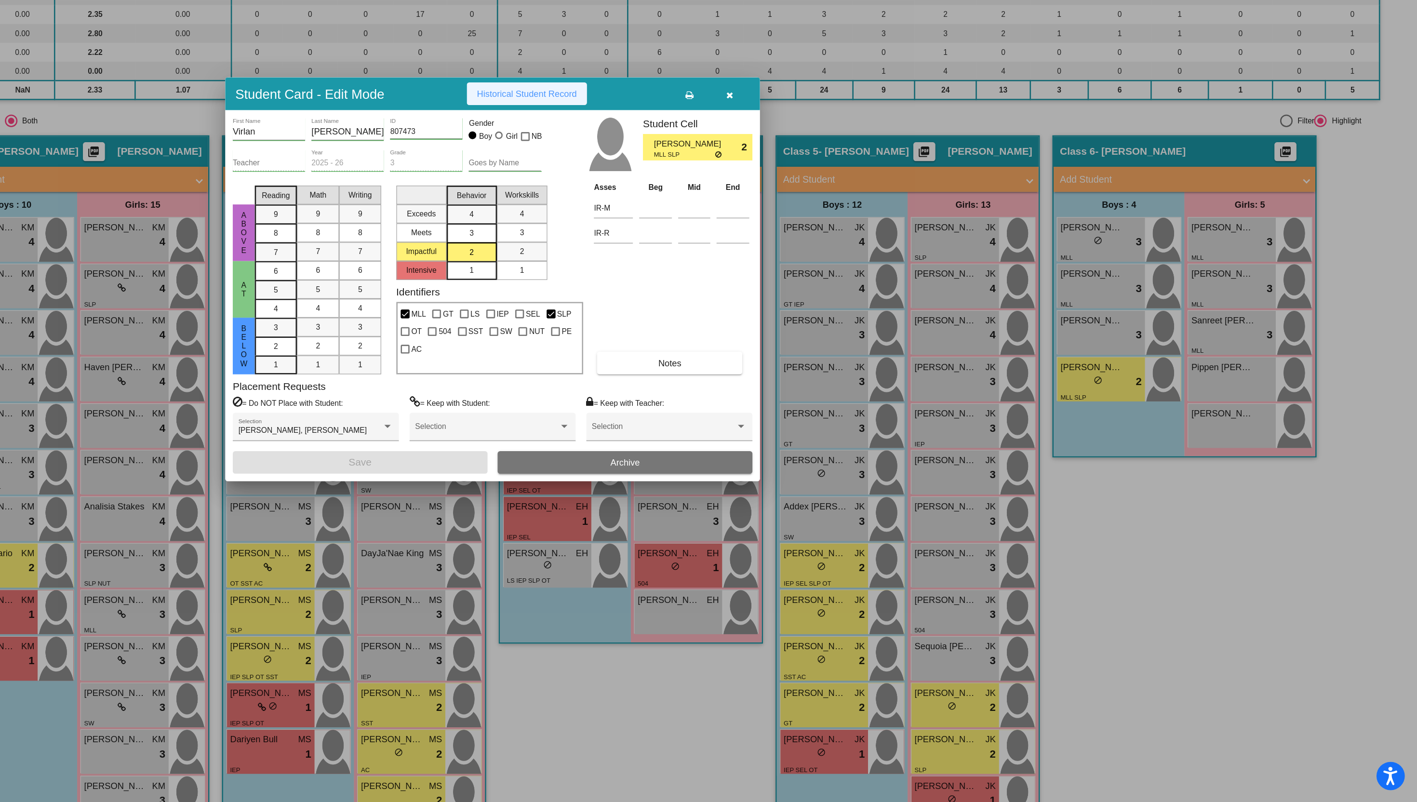
click at [727, 262] on span "Historical Student Record" at bounding box center [734, 259] width 77 height 8
click at [895, 258] on button "button" at bounding box center [890, 258] width 31 height 17
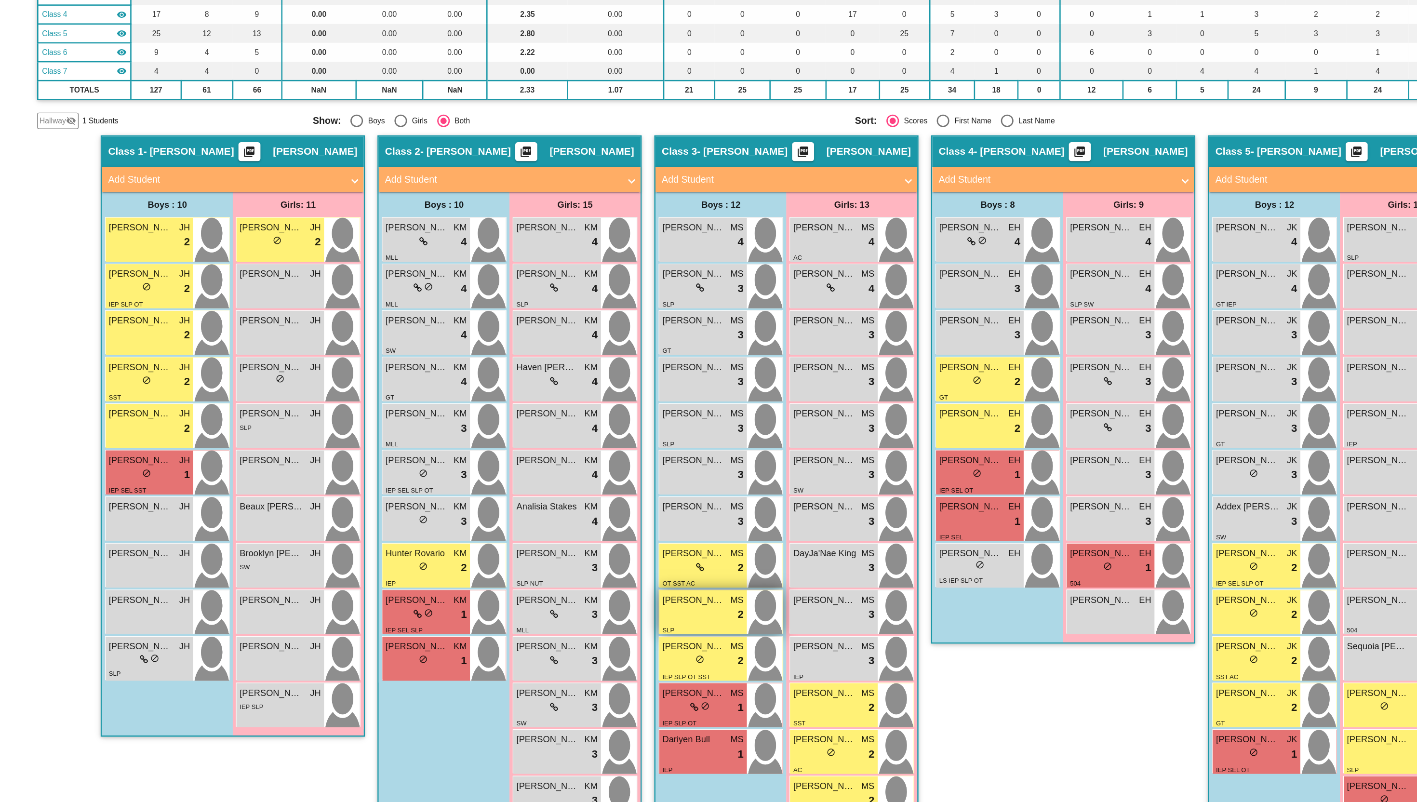
click at [533, 654] on div "lock do_not_disturb_alt 2" at bounding box center [539, 658] width 62 height 13
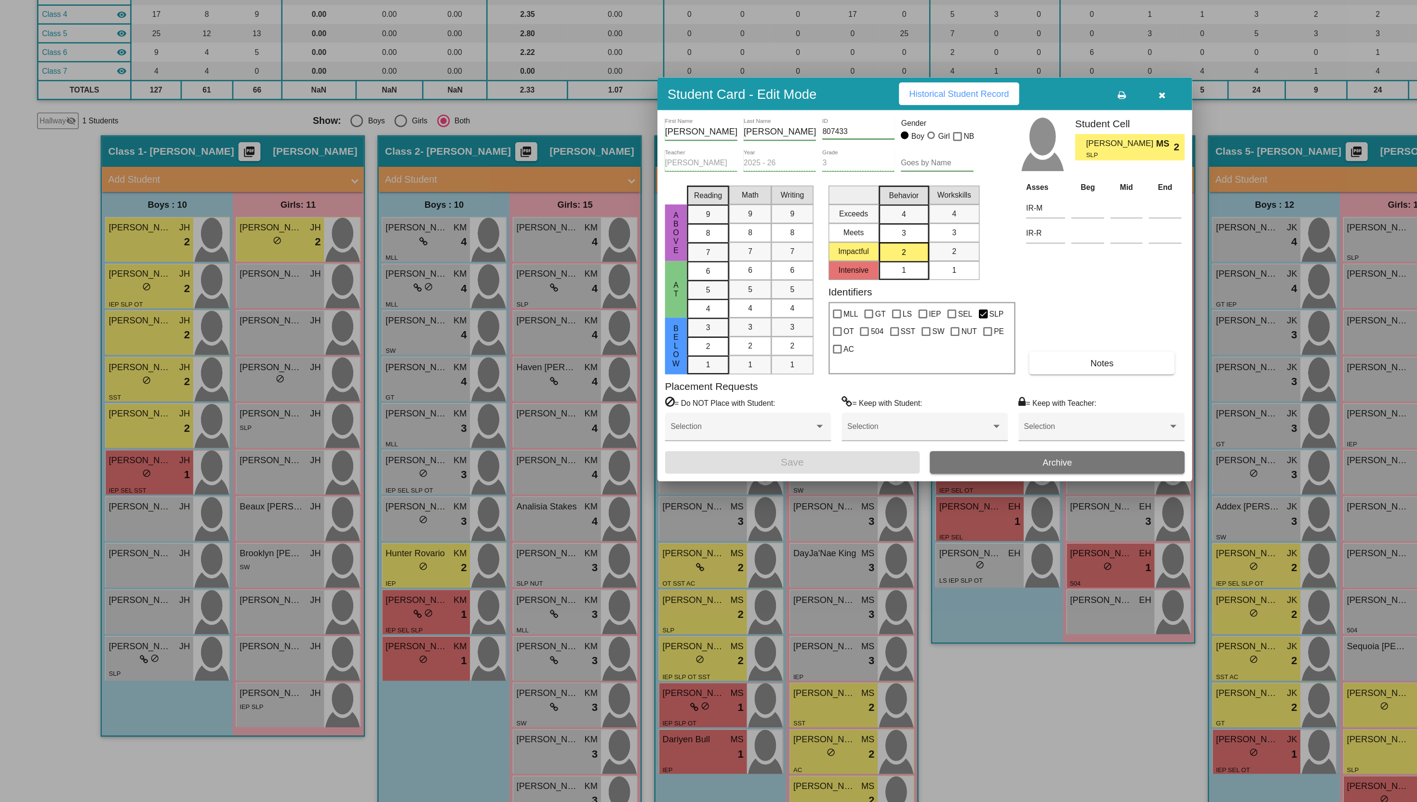
click at [711, 257] on span "Historical Student Record" at bounding box center [734, 259] width 77 height 8
click at [897, 260] on button "button" at bounding box center [890, 258] width 31 height 17
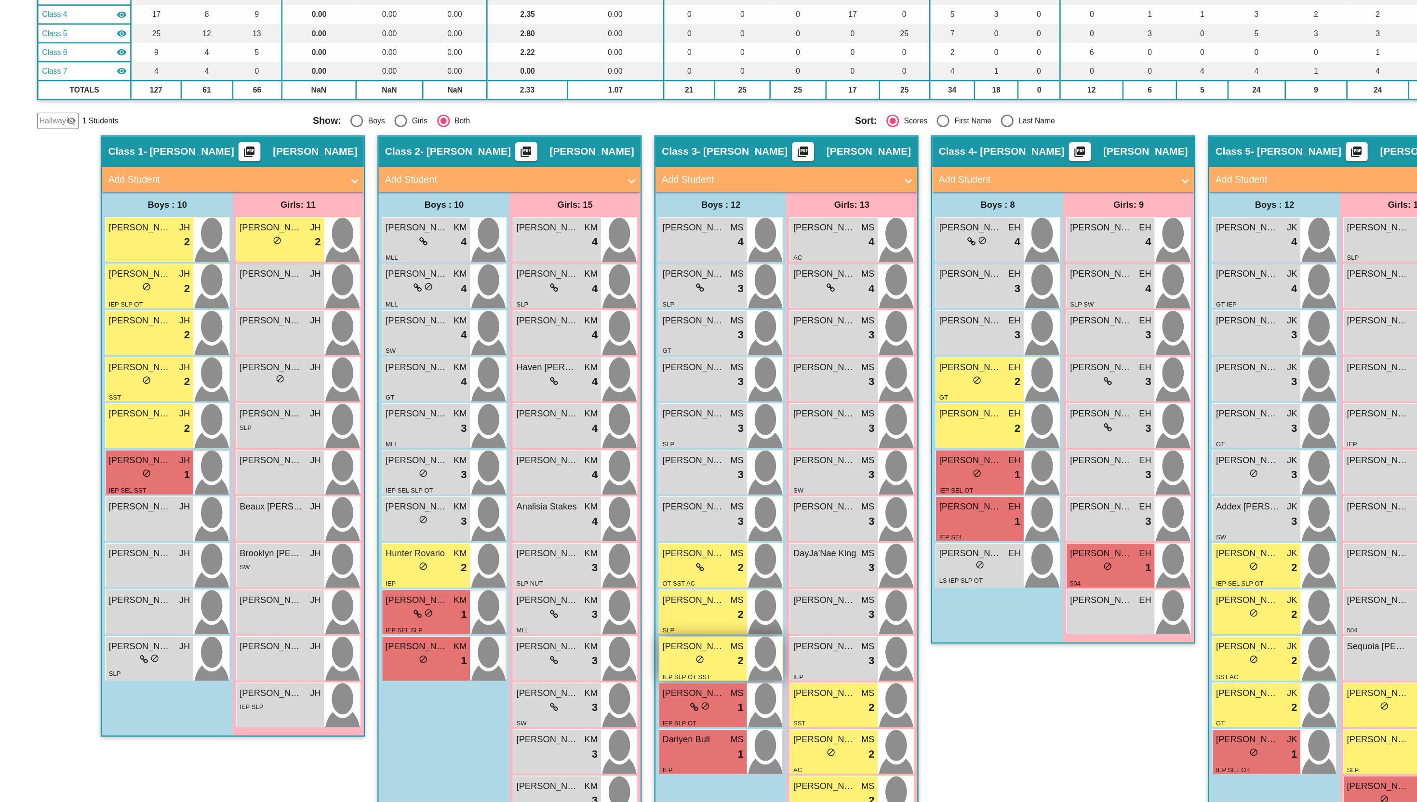
click at [533, 691] on span "do_not_disturb_alt" at bounding box center [536, 692] width 7 height 7
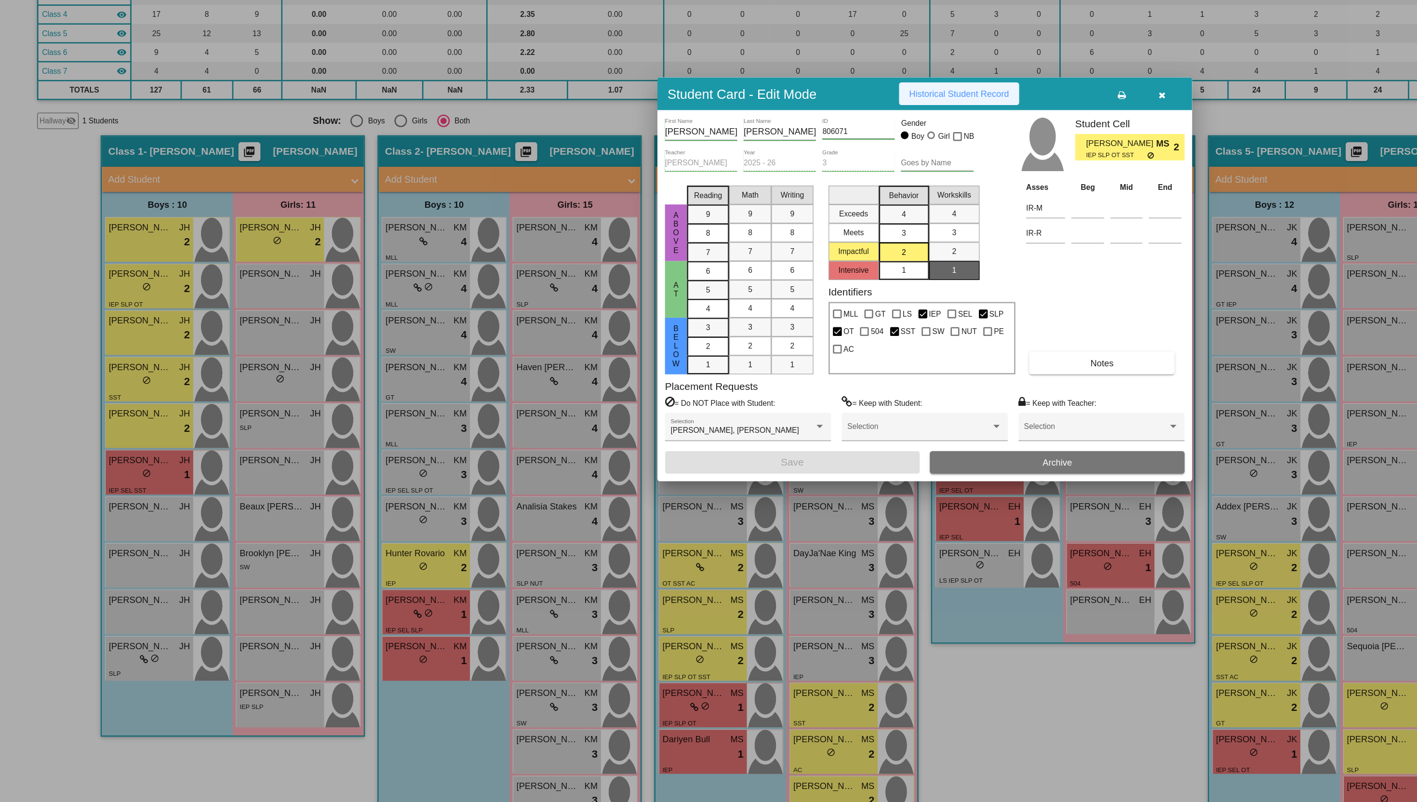
click at [716, 260] on span "Historical Student Record" at bounding box center [734, 259] width 77 height 8
click at [691, 397] on span "1" at bounding box center [692, 394] width 3 height 9
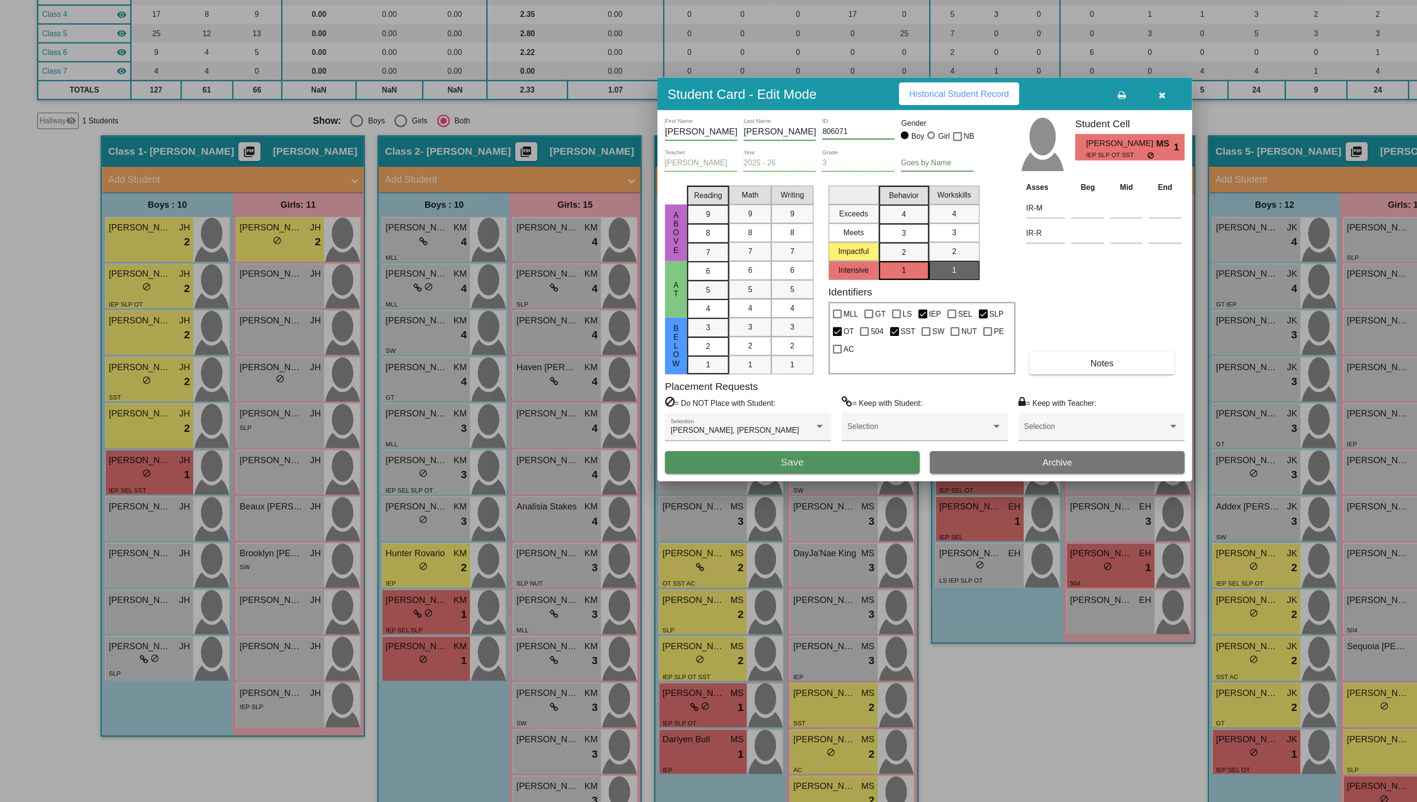
click at [595, 538] on button "Save" at bounding box center [606, 541] width 195 height 17
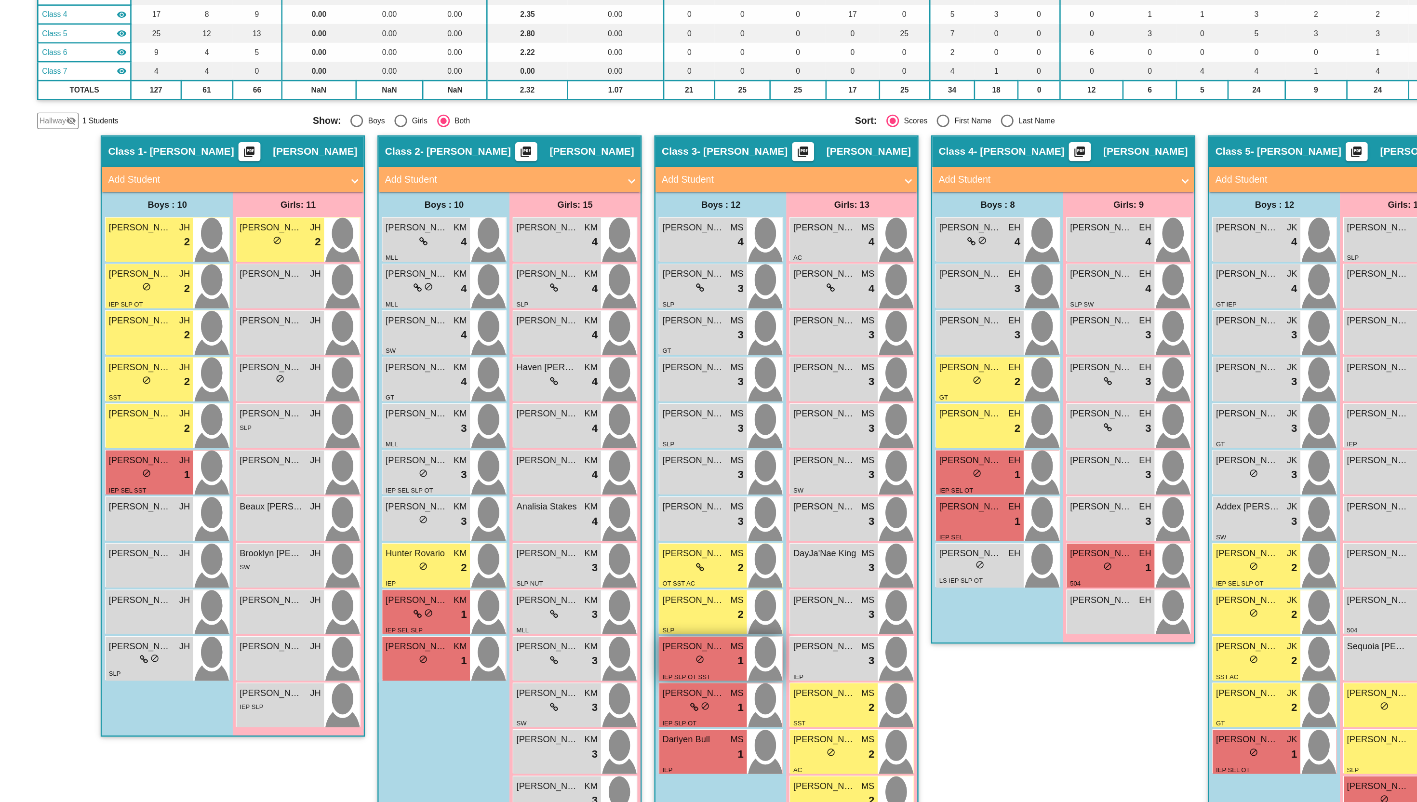
click at [522, 700] on div "IEP SLP OT SST" at bounding box center [526, 705] width 37 height 10
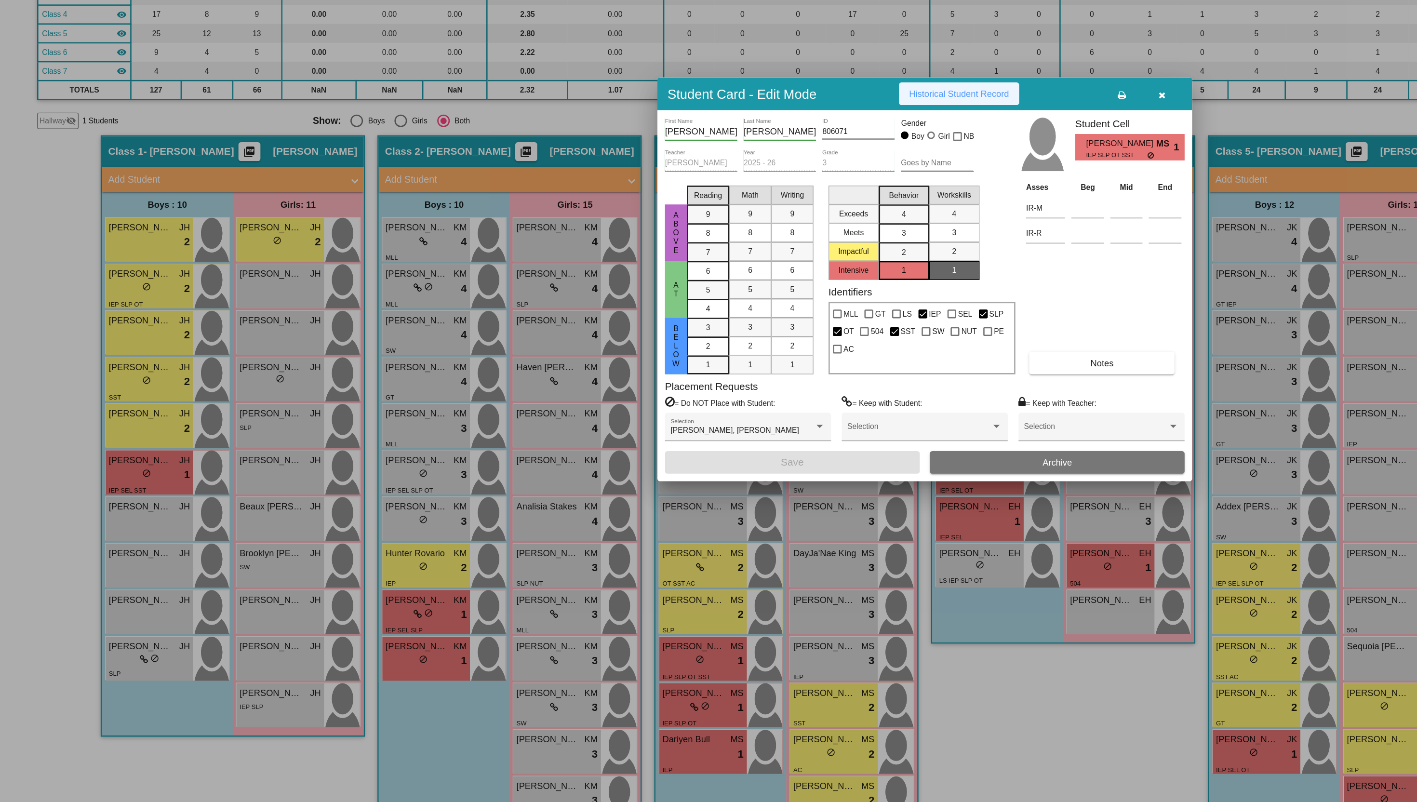
click at [727, 255] on span "Historical Student Record" at bounding box center [734, 259] width 77 height 8
click at [890, 261] on icon "button" at bounding box center [890, 259] width 5 height 7
